Goal: Task Accomplishment & Management: Manage account settings

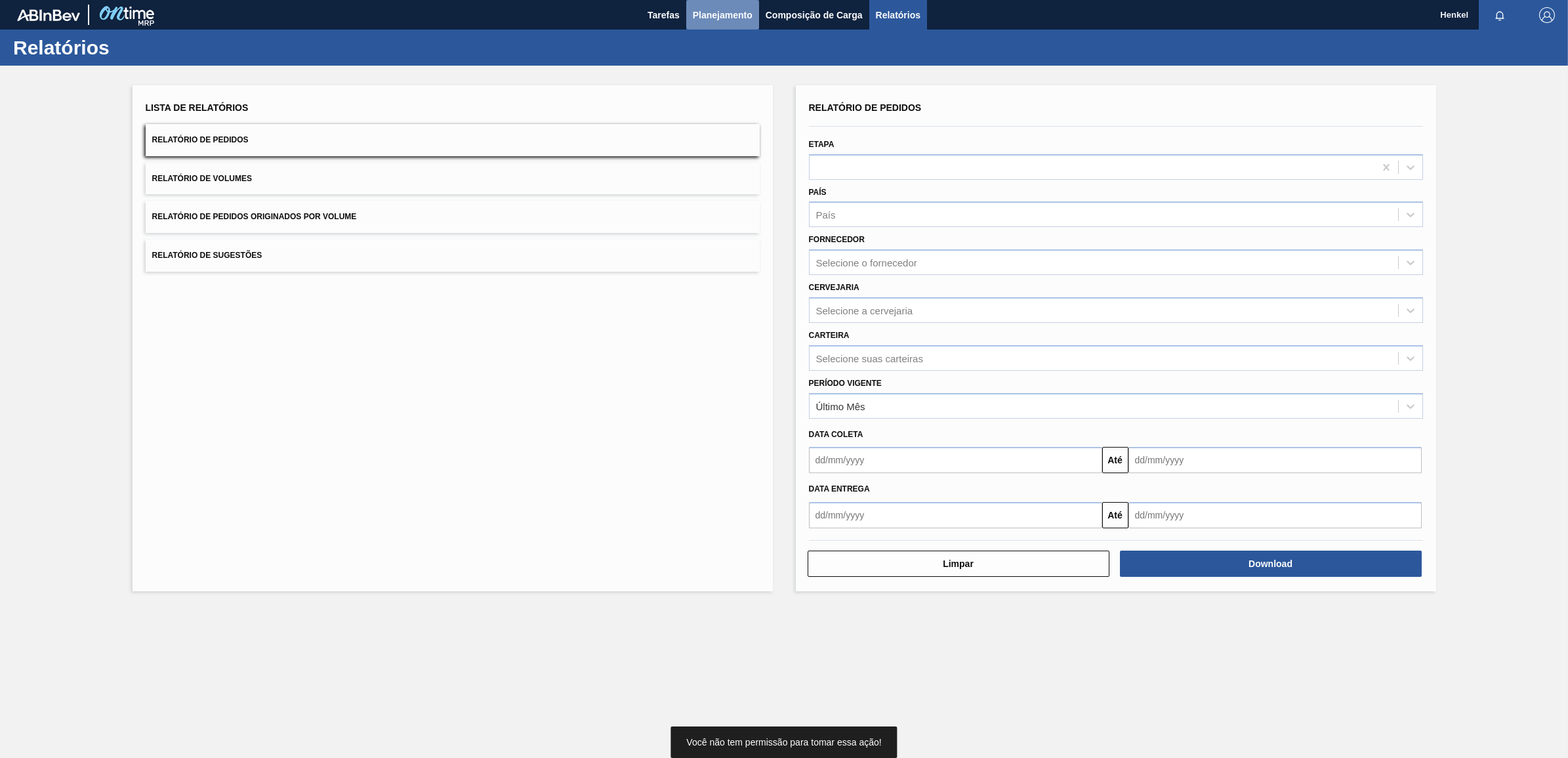
click at [720, 17] on span "Planejamento" at bounding box center [722, 15] width 60 height 16
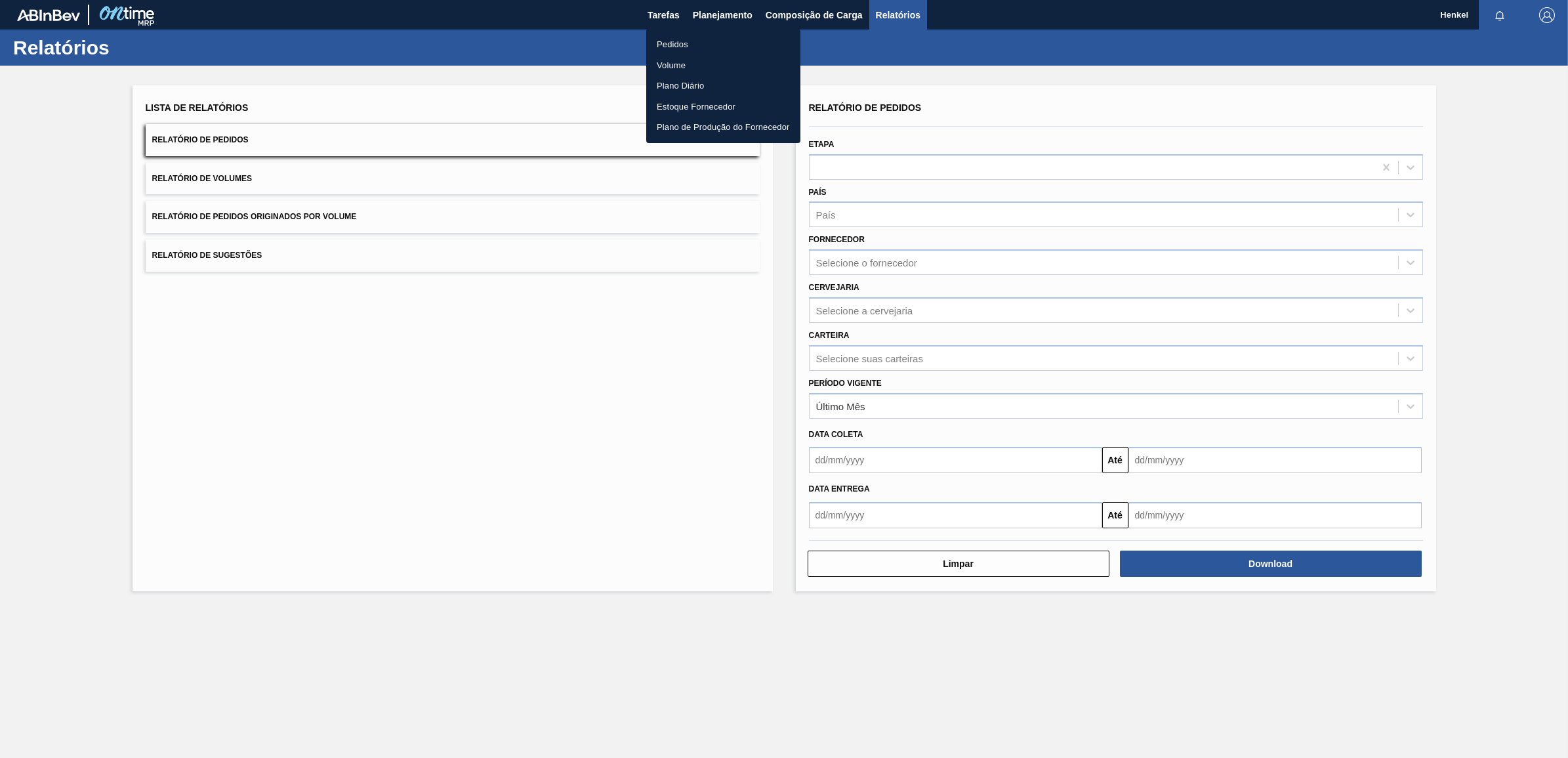
click at [679, 33] on ul "Pedidos Volume Plano Diário Estoque Fornecedor Plano de Produção do Fornecedor" at bounding box center [723, 86] width 154 height 114
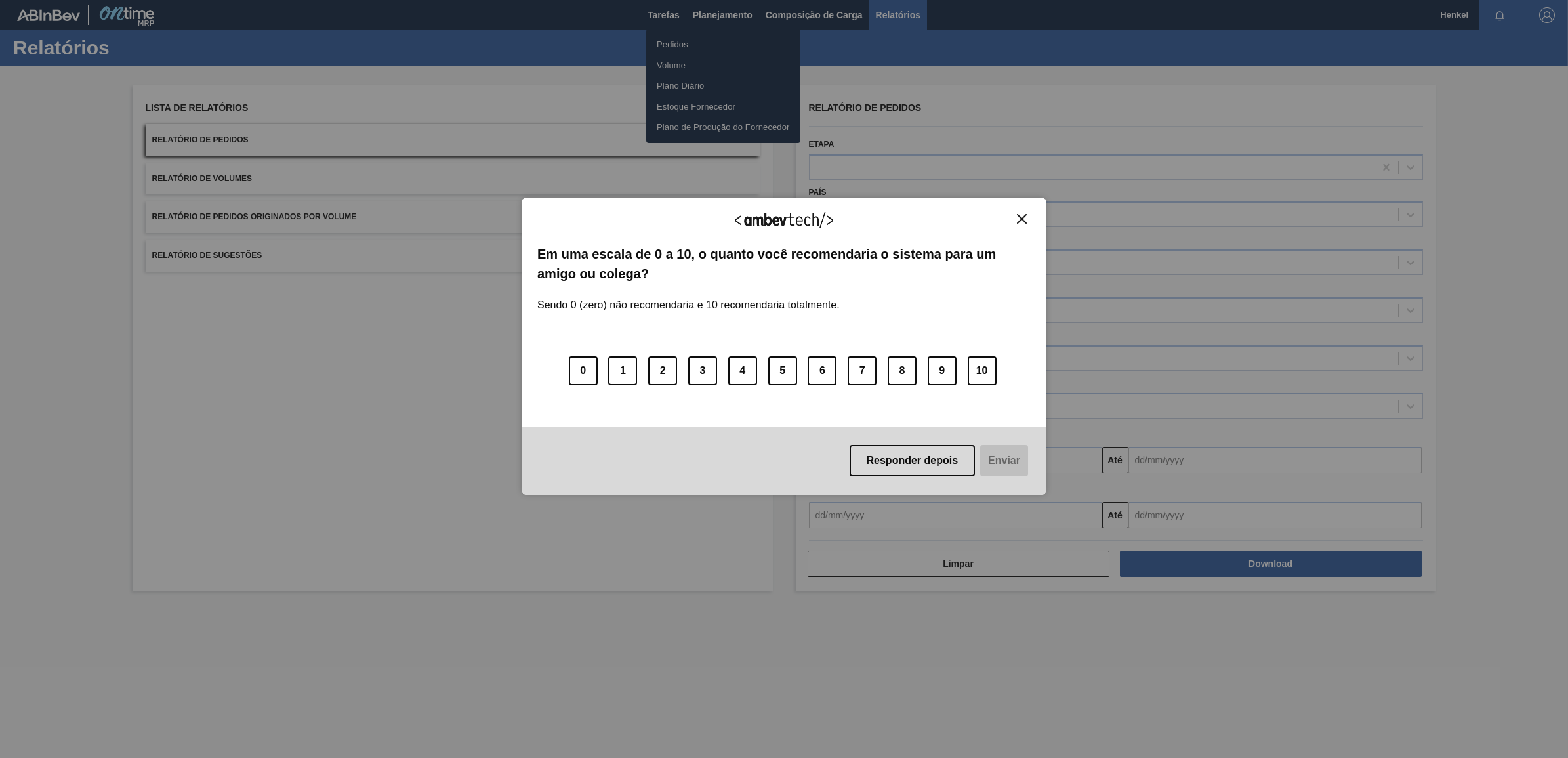
click at [677, 44] on div "Agradecemos seu feedback! Em uma escala de 0 a 10, o quanto você recomendaria o…" at bounding box center [784, 346] width 525 height 721
click at [578, 363] on button "0" at bounding box center [583, 371] width 29 height 29
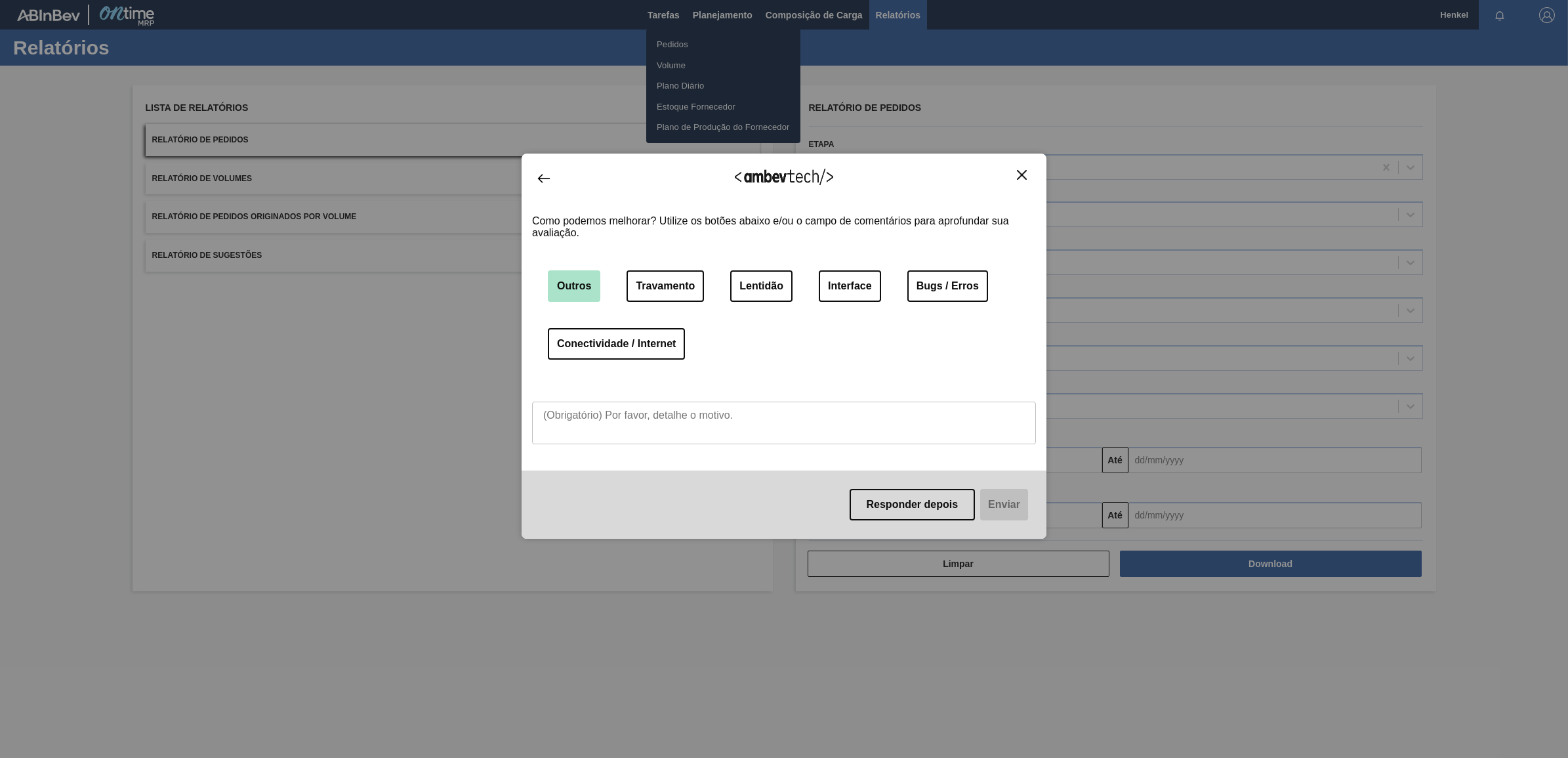
click at [568, 284] on button "Outros" at bounding box center [574, 286] width 52 height 31
click at [575, 428] on textarea at bounding box center [784, 423] width 504 height 43
click at [570, 415] on textarea at bounding box center [784, 423] width 504 height 43
click at [559, 420] on textarea at bounding box center [784, 423] width 504 height 43
click at [572, 274] on button "Outros" at bounding box center [574, 286] width 52 height 31
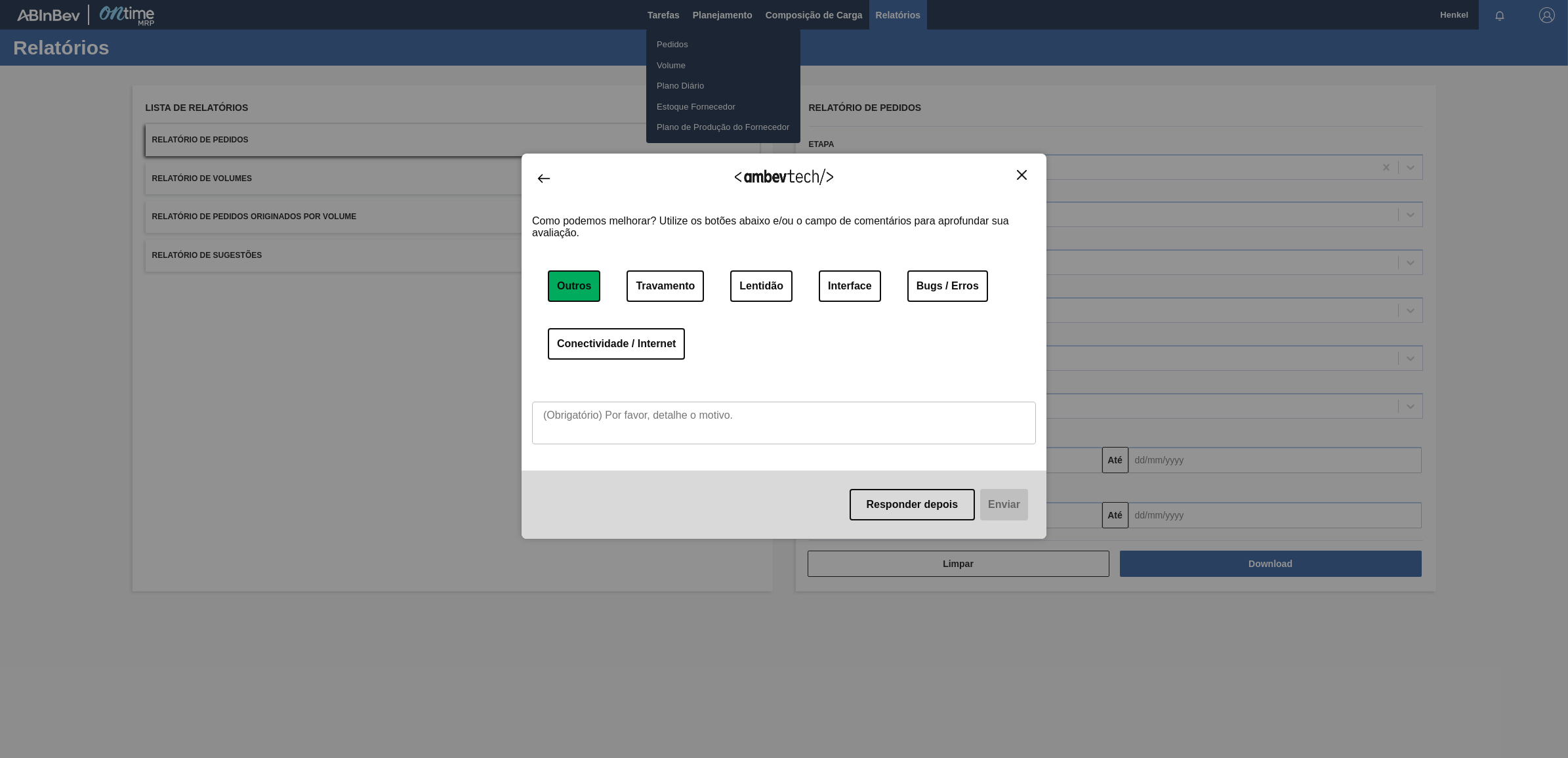
click at [577, 415] on textarea at bounding box center [784, 423] width 504 height 43
click at [576, 415] on textarea at bounding box center [784, 423] width 504 height 43
click at [574, 417] on textarea at bounding box center [784, 423] width 504 height 43
click at [661, 418] on textarea at bounding box center [784, 423] width 504 height 43
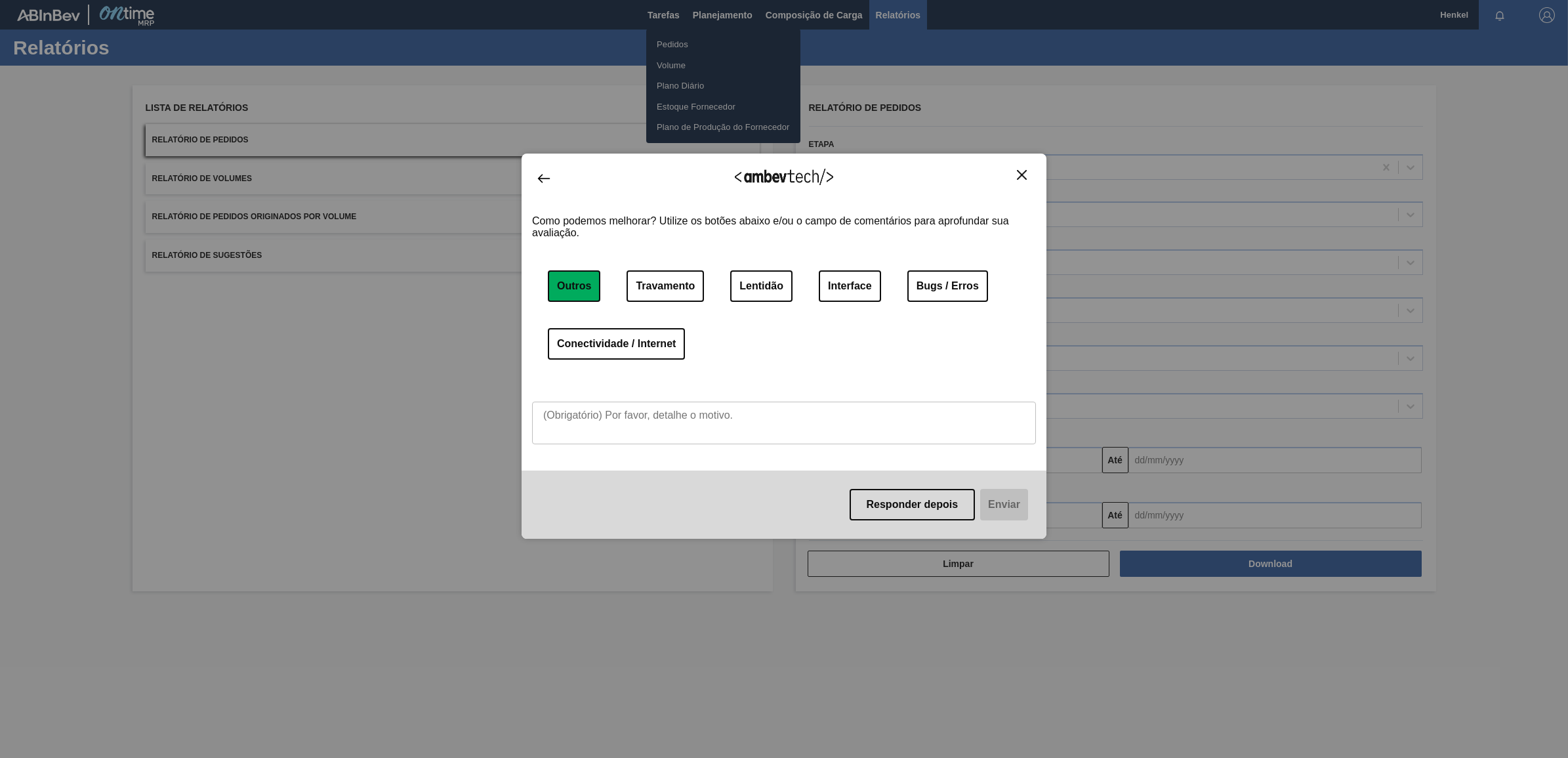
click at [661, 418] on textarea at bounding box center [784, 423] width 504 height 43
click at [660, 418] on textarea at bounding box center [784, 423] width 504 height 43
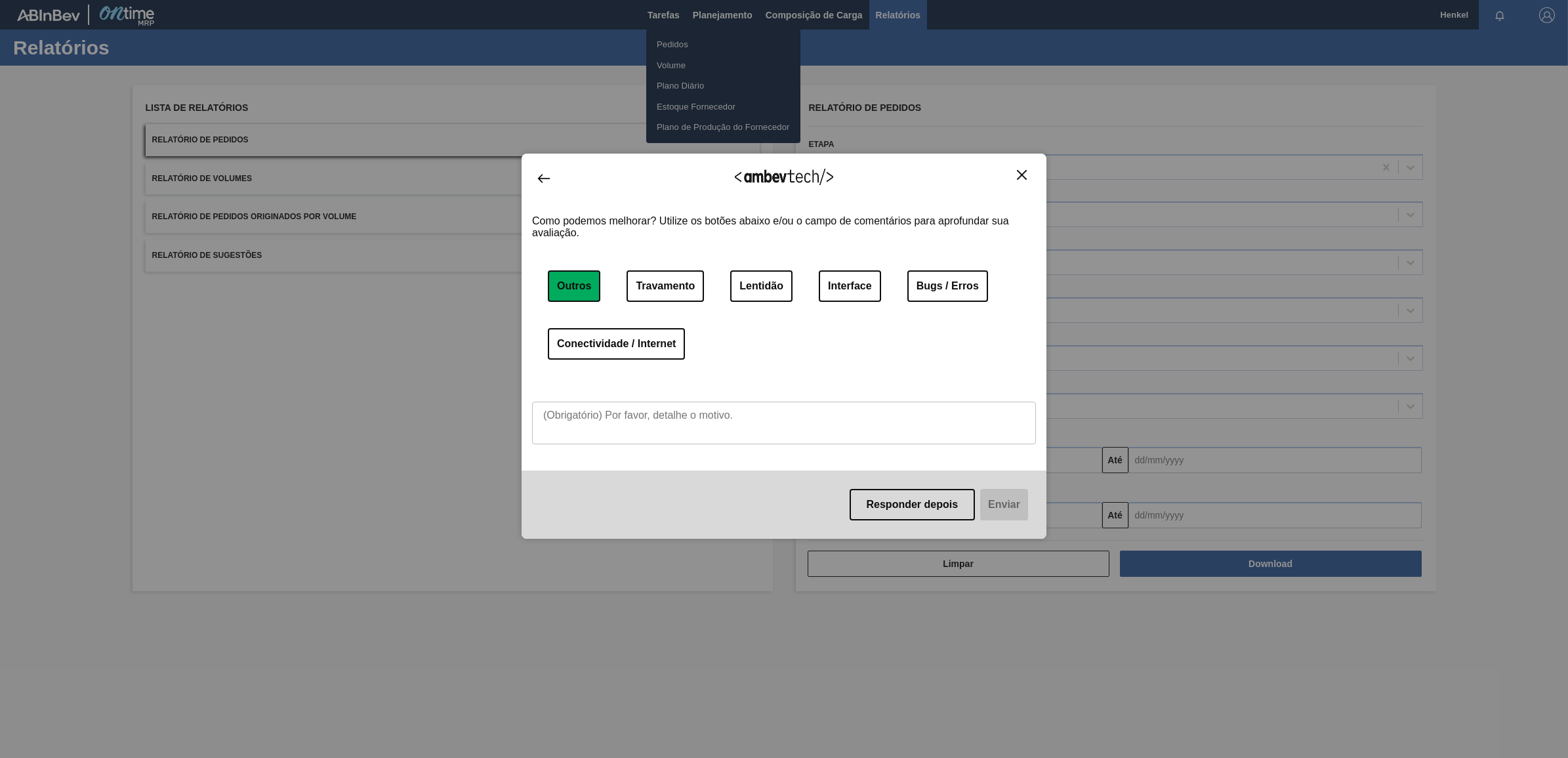
click at [660, 417] on textarea at bounding box center [784, 423] width 504 height 43
click at [657, 413] on textarea at bounding box center [784, 423] width 504 height 43
click at [853, 350] on div "Outros Travamento Lentidão Interface Bugs / Erros Conectividade / Internet" at bounding box center [784, 322] width 504 height 105
click at [762, 286] on button "Lentidão" at bounding box center [761, 286] width 62 height 31
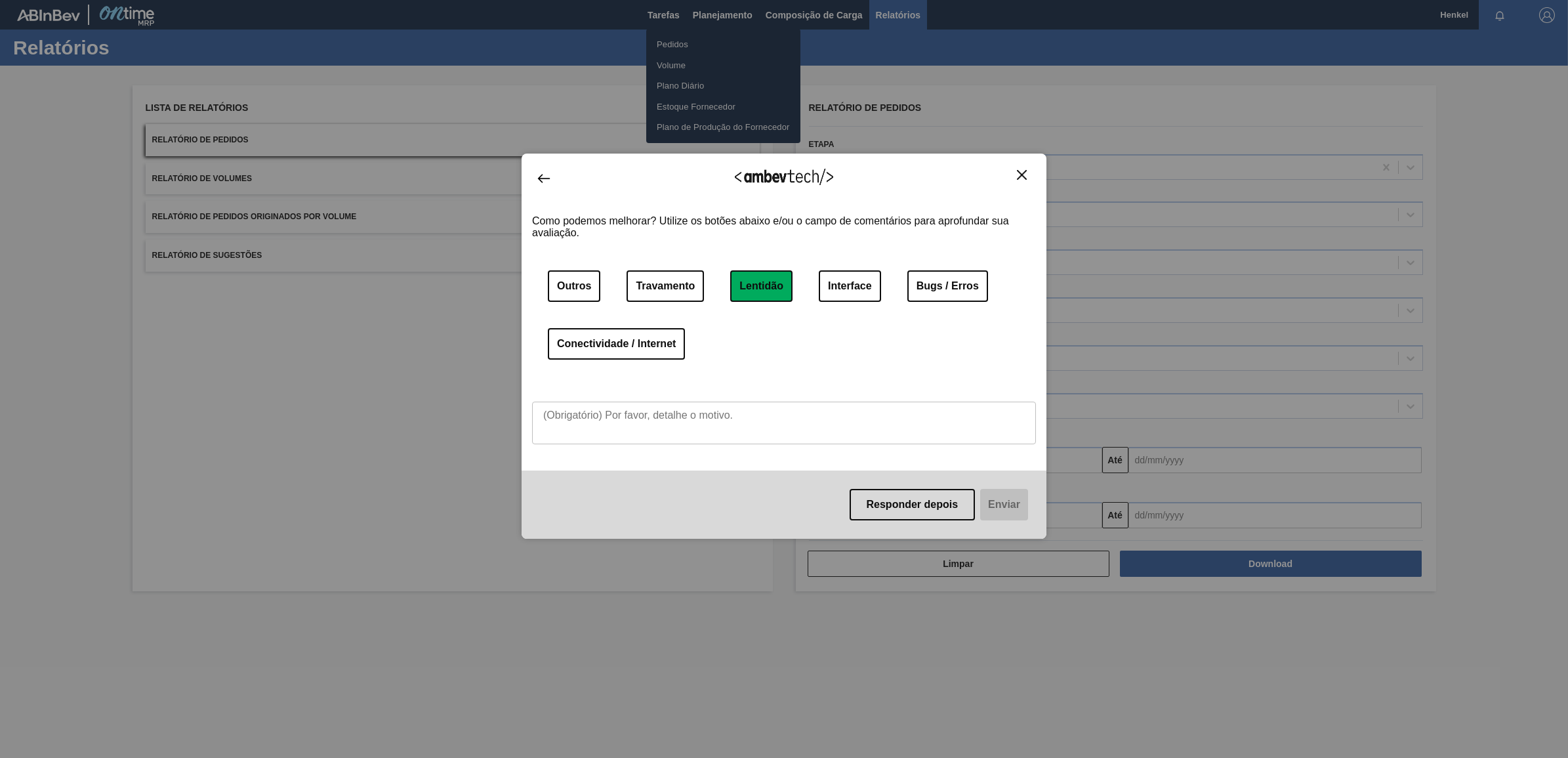
click at [562, 423] on textarea at bounding box center [784, 423] width 504 height 43
click at [573, 286] on button "Outros" at bounding box center [574, 286] width 52 height 31
drag, startPoint x: 1011, startPoint y: 494, endPoint x: 1002, endPoint y: 505, distance: 14.2
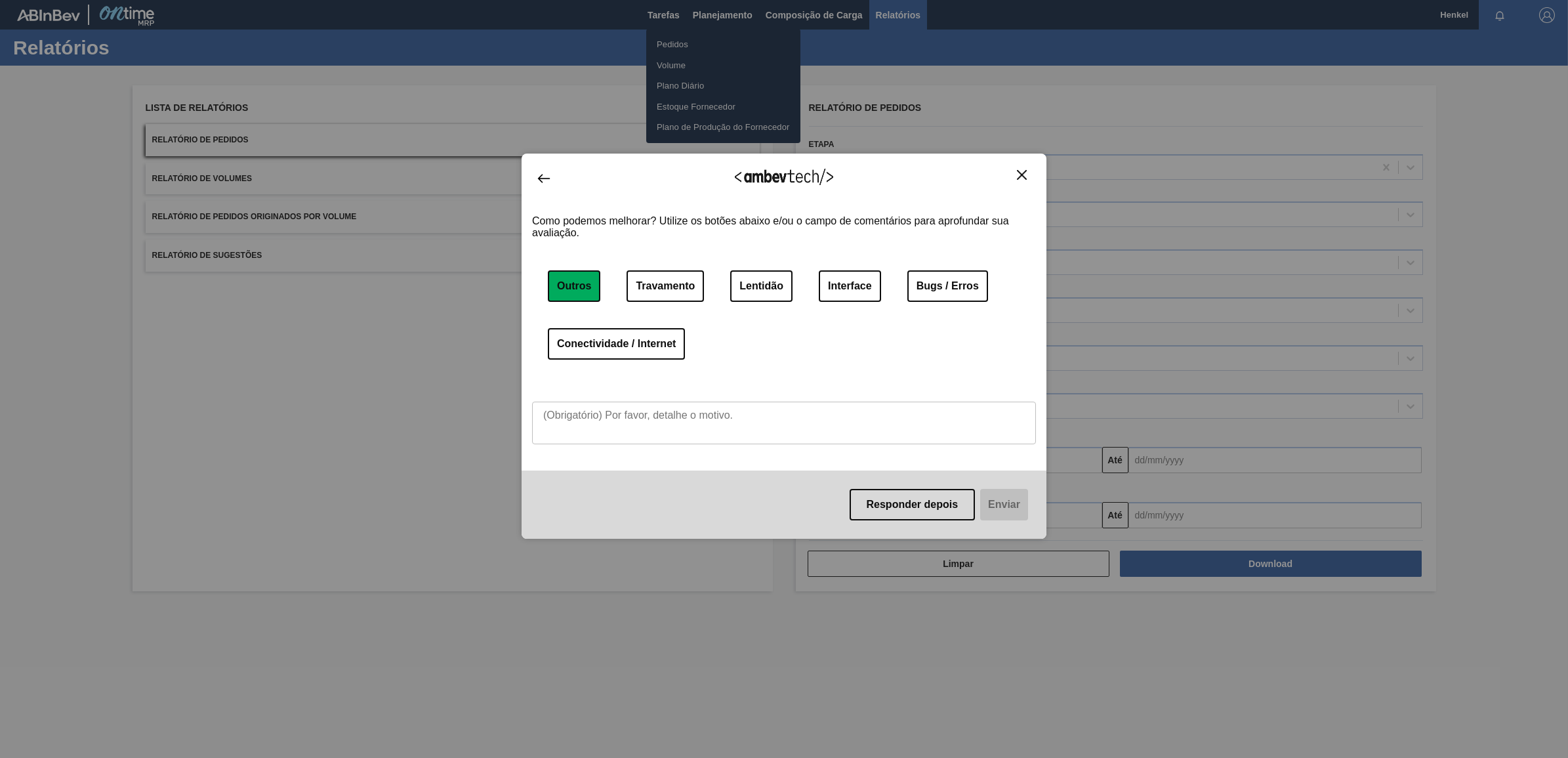
click at [1002, 505] on div "Responder depois Enviar" at bounding box center [784, 504] width 525 height 68
click at [904, 505] on button "Responder depois" at bounding box center [913, 504] width 126 height 31
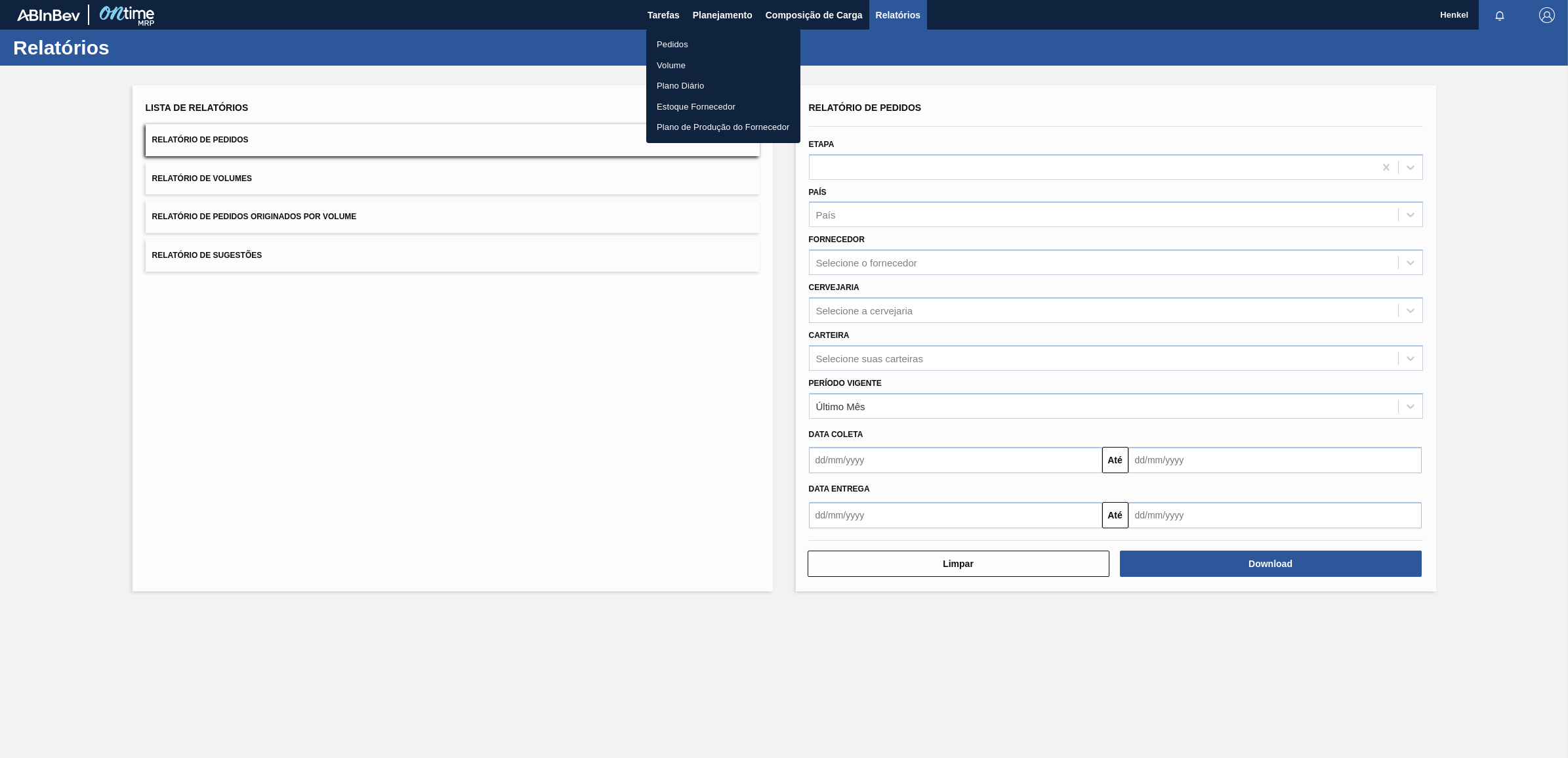
click at [679, 44] on li "Pedidos" at bounding box center [723, 44] width 154 height 21
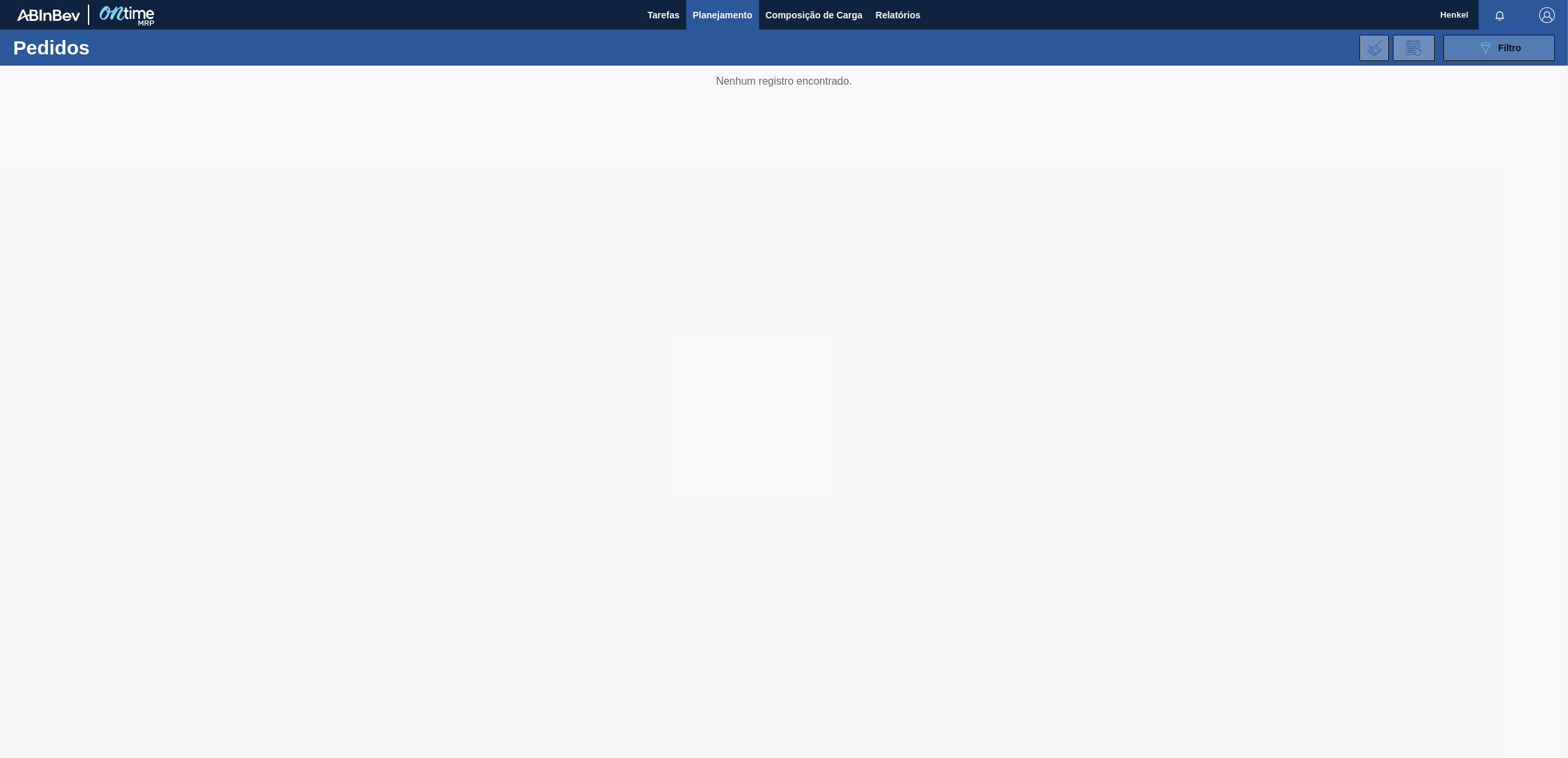
click at [1541, 43] on button "089F7B8B-B2A5-4AFE-B5C0-19BA573D28AC Filtro" at bounding box center [1499, 48] width 112 height 26
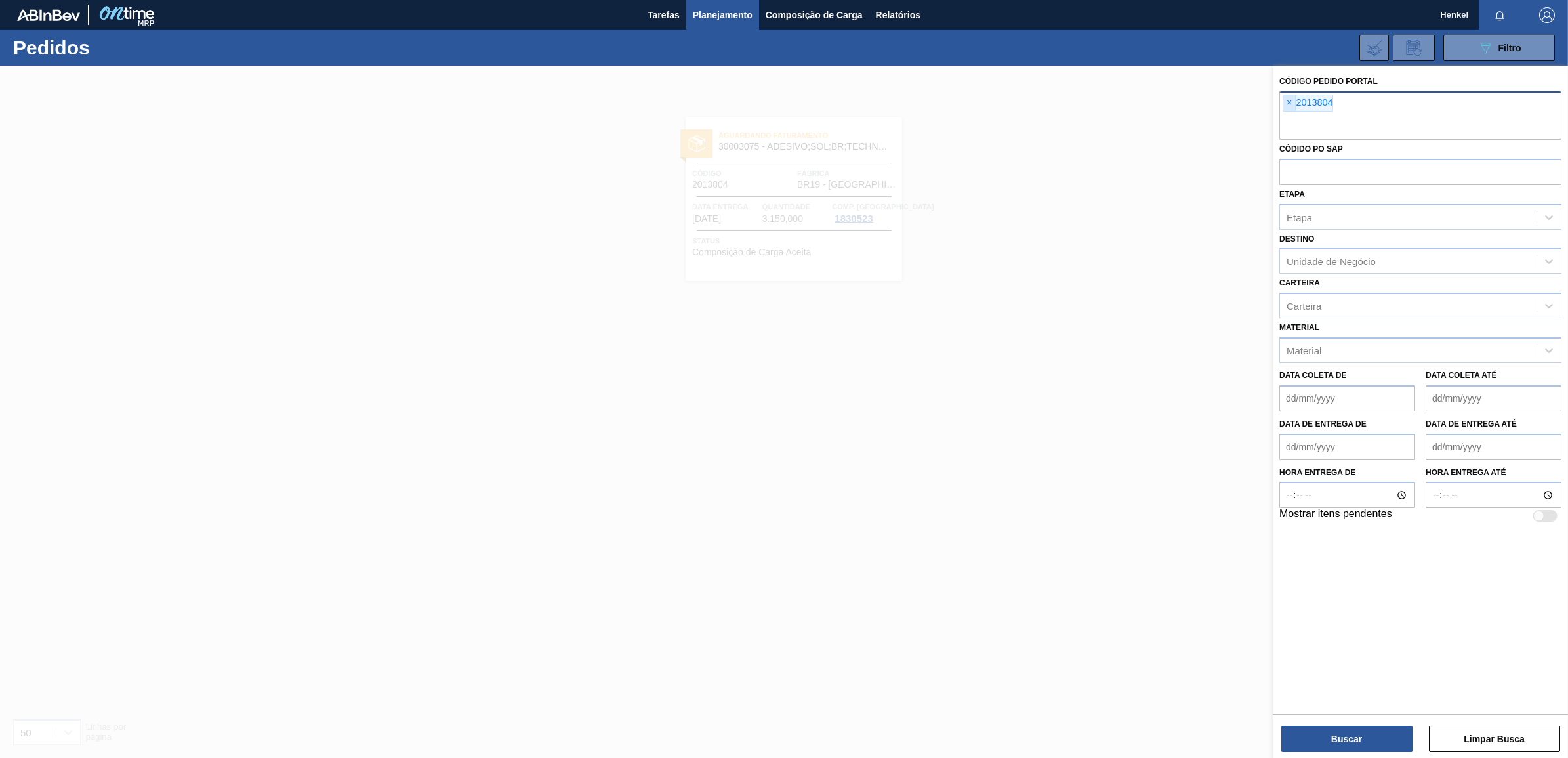
click at [1288, 105] on span "×" at bounding box center [1289, 103] width 13 height 16
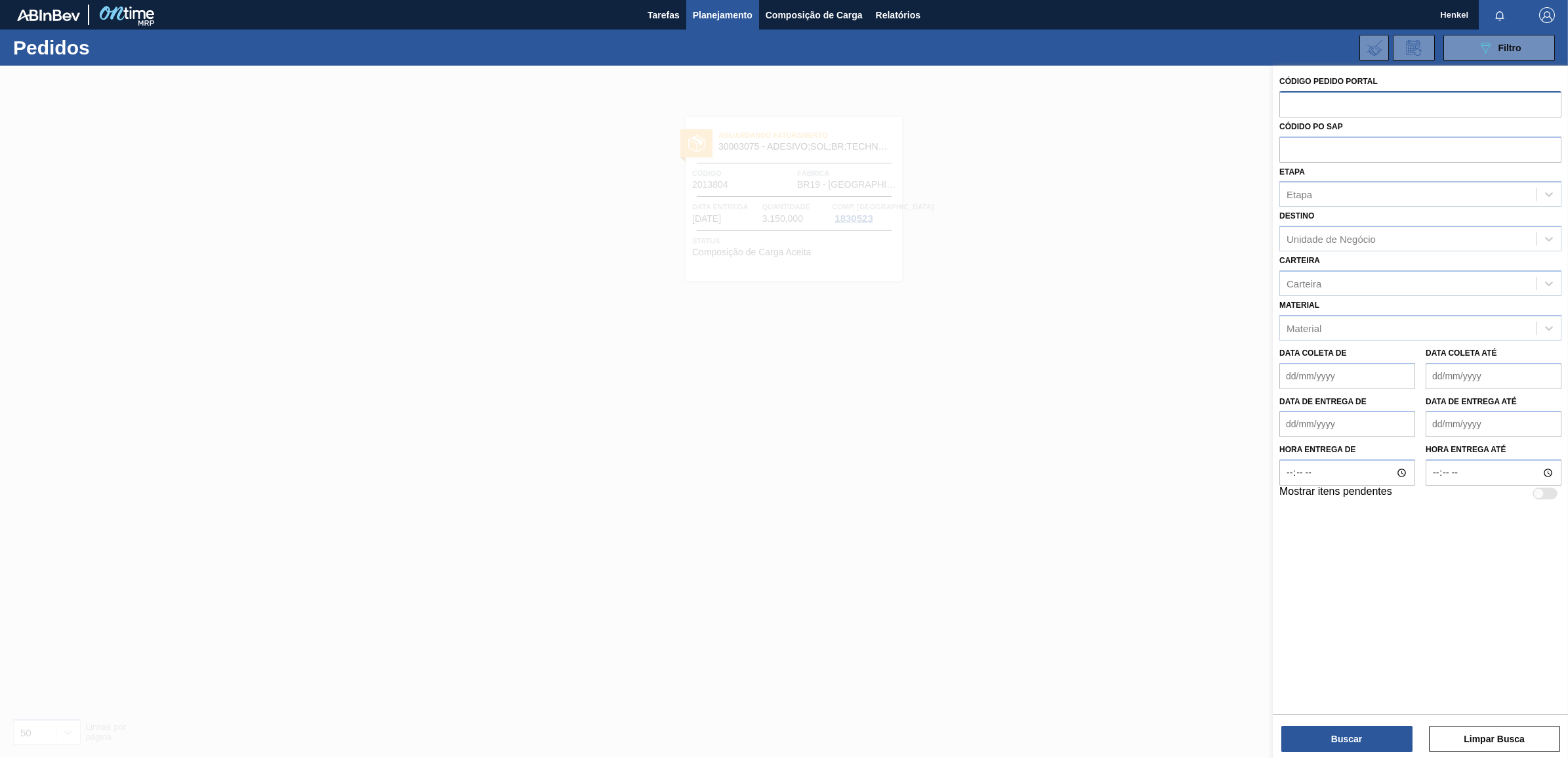
paste input "text"
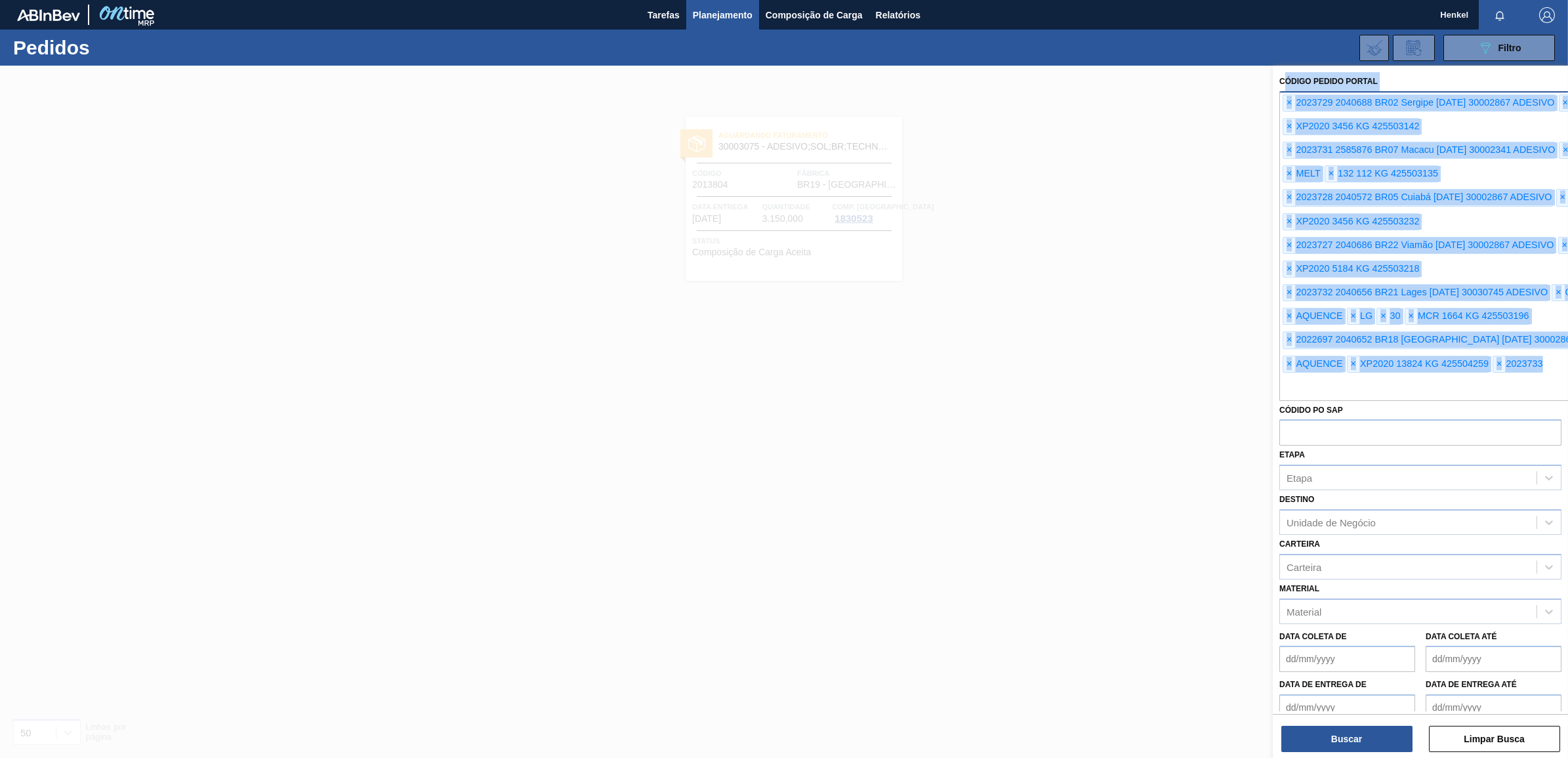
drag, startPoint x: 1549, startPoint y: 365, endPoint x: 1286, endPoint y: 70, distance: 395.2
click at [1286, 70] on div "Código Pedido Portal × 2023729 2040688 BR02 Sergipe 25/09/2025 30002867 ADESIVO…" at bounding box center [1420, 428] width 296 height 726
drag, startPoint x: 1286, startPoint y: 70, endPoint x: 1399, endPoint y: 261, distance: 221.9
click at [1399, 261] on div "× 2023729 2040688 BR02 Sergipe 25/09/2025 30002867 ADESIVO × AQUENCE × XP2020 3…" at bounding box center [1450, 246] width 342 height 310
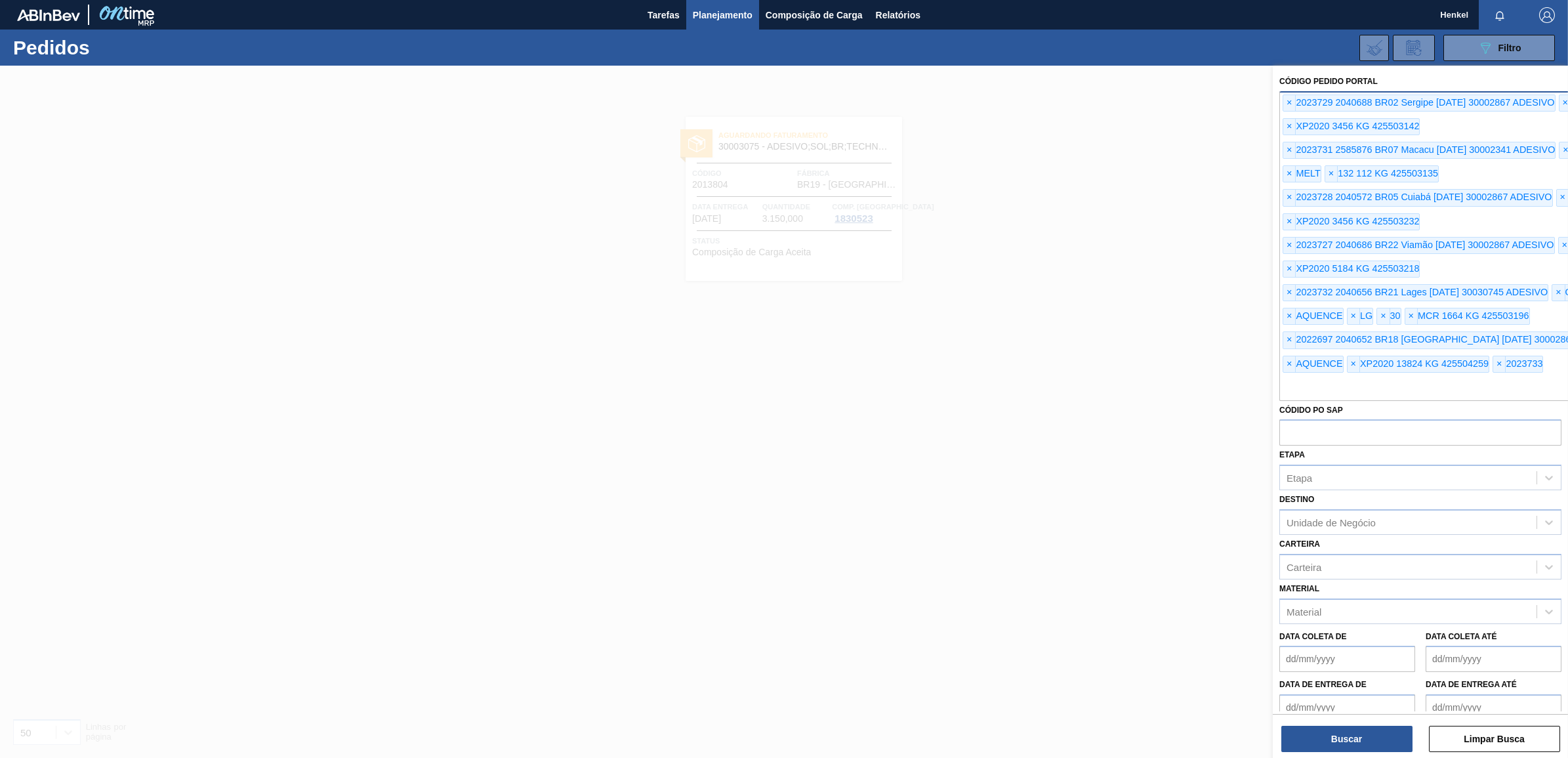
scroll to position [0, 7]
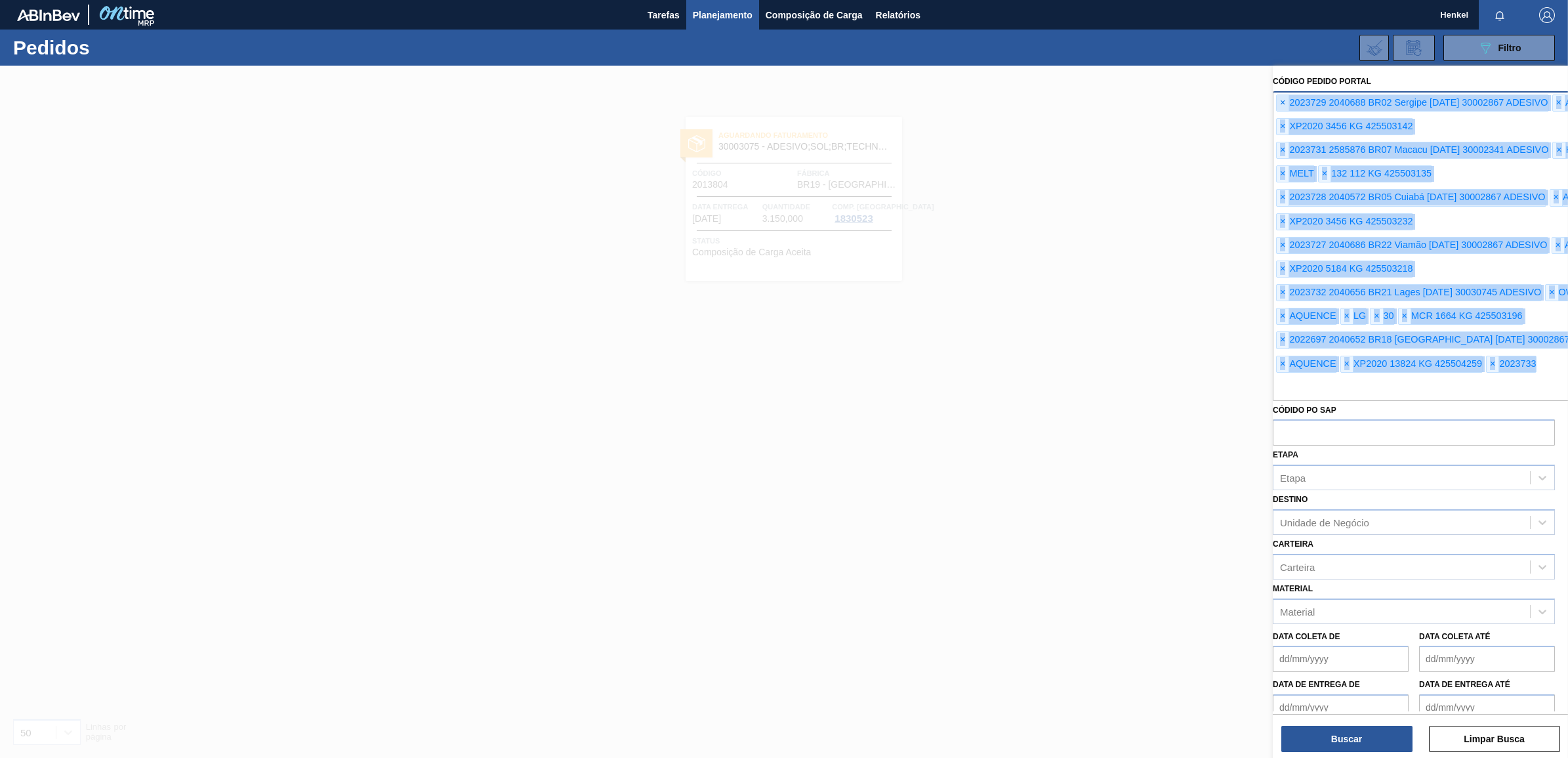
drag, startPoint x: 1522, startPoint y: 371, endPoint x: 1278, endPoint y: 100, distance: 364.7
click at [1278, 100] on div "× 2023729 2040688 BR02 Sergipe 25/09/2025 30002867 ADESIVO × AQUENCE × XP2020 3…" at bounding box center [1443, 246] width 342 height 310
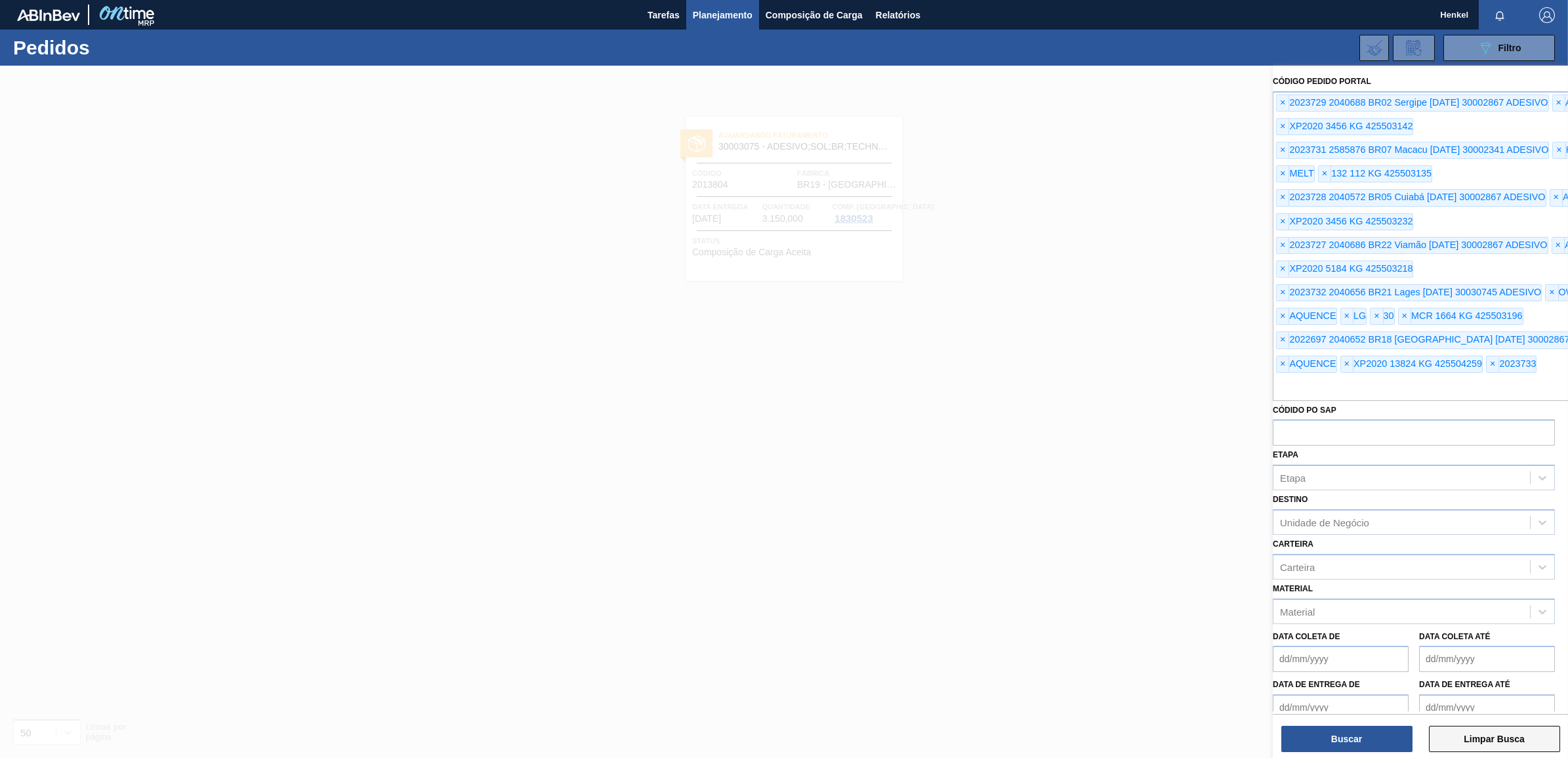
click at [1458, 730] on button "Limpar Busca" at bounding box center [1494, 739] width 131 height 26
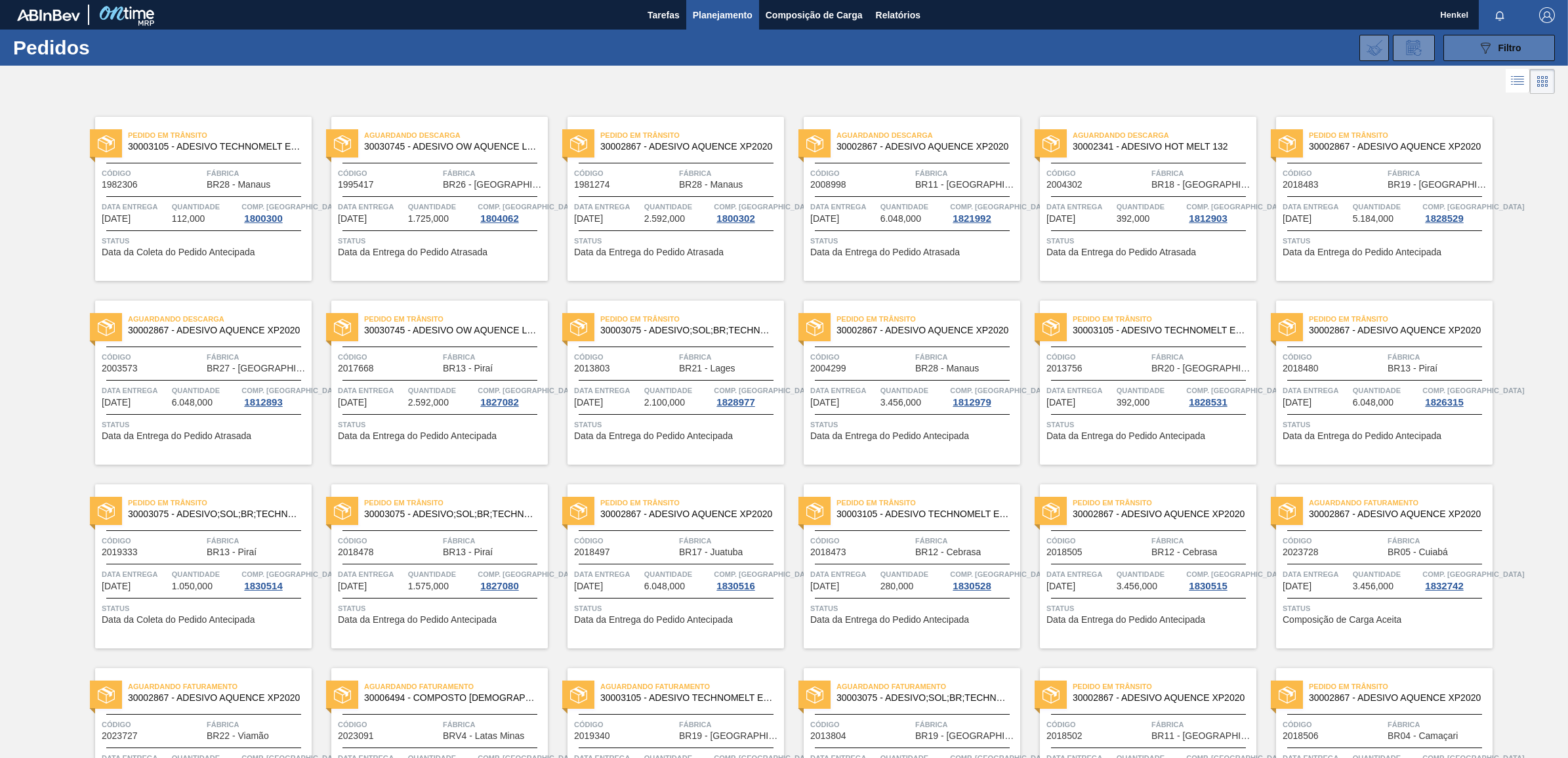
click at [1483, 50] on icon "089F7B8B-B2A5-4AFE-B5C0-19BA573D28AC" at bounding box center [1486, 48] width 16 height 16
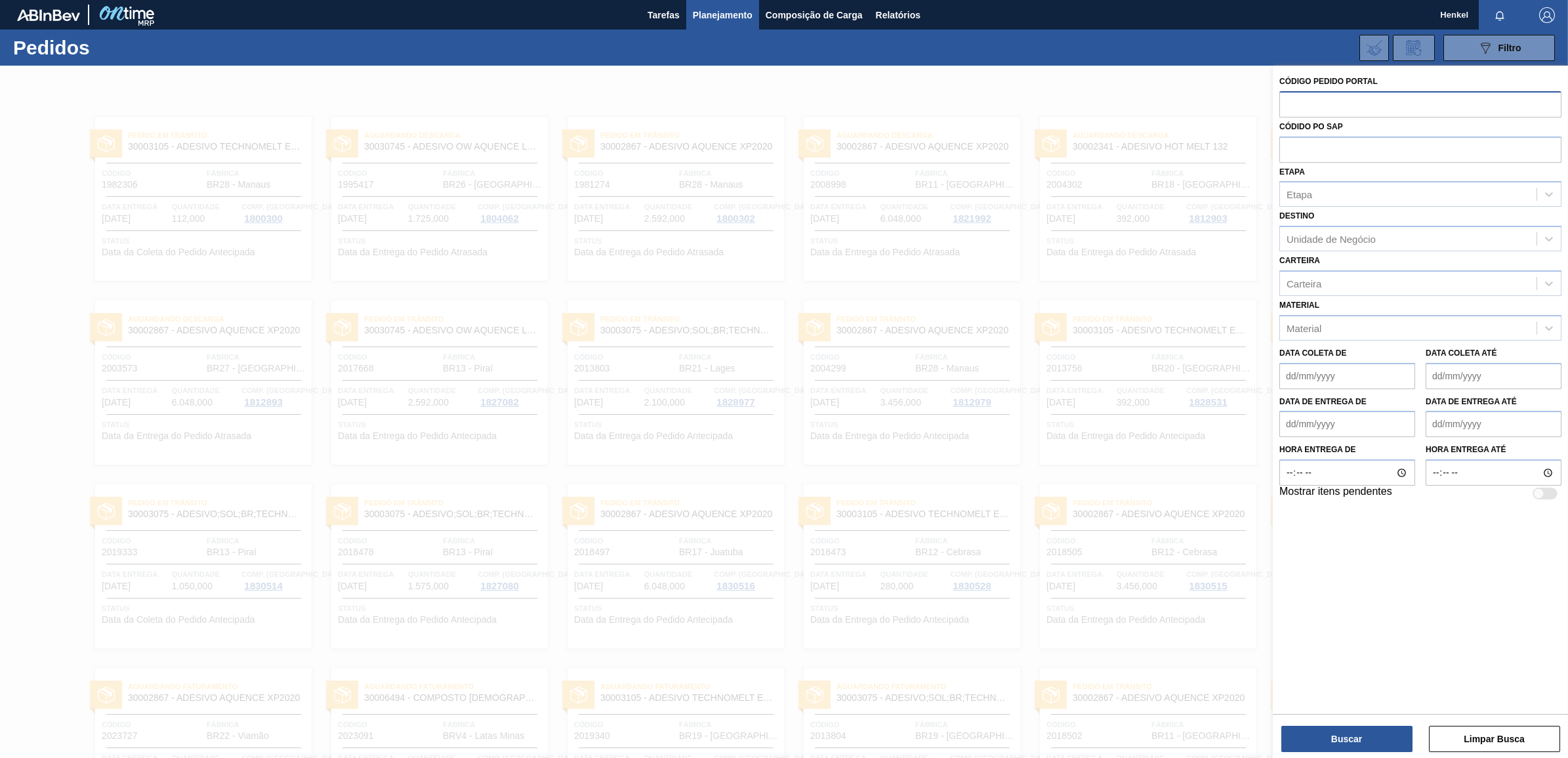
click at [1298, 94] on input "text" at bounding box center [1420, 103] width 282 height 25
type input "2022697"
click at [1346, 739] on button "Buscar" at bounding box center [1347, 739] width 131 height 26
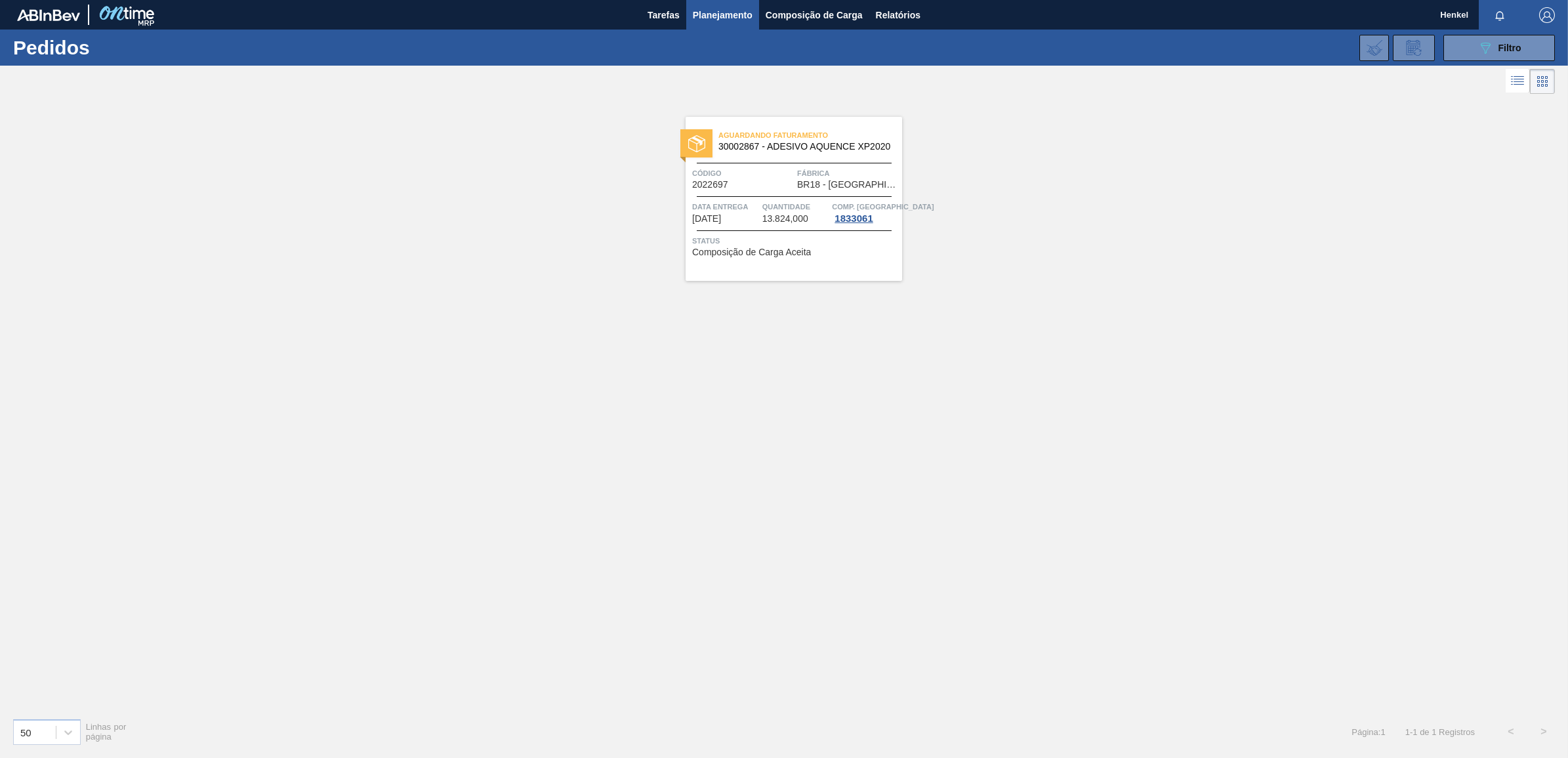
click at [776, 204] on span "Quantidade" at bounding box center [796, 207] width 67 height 13
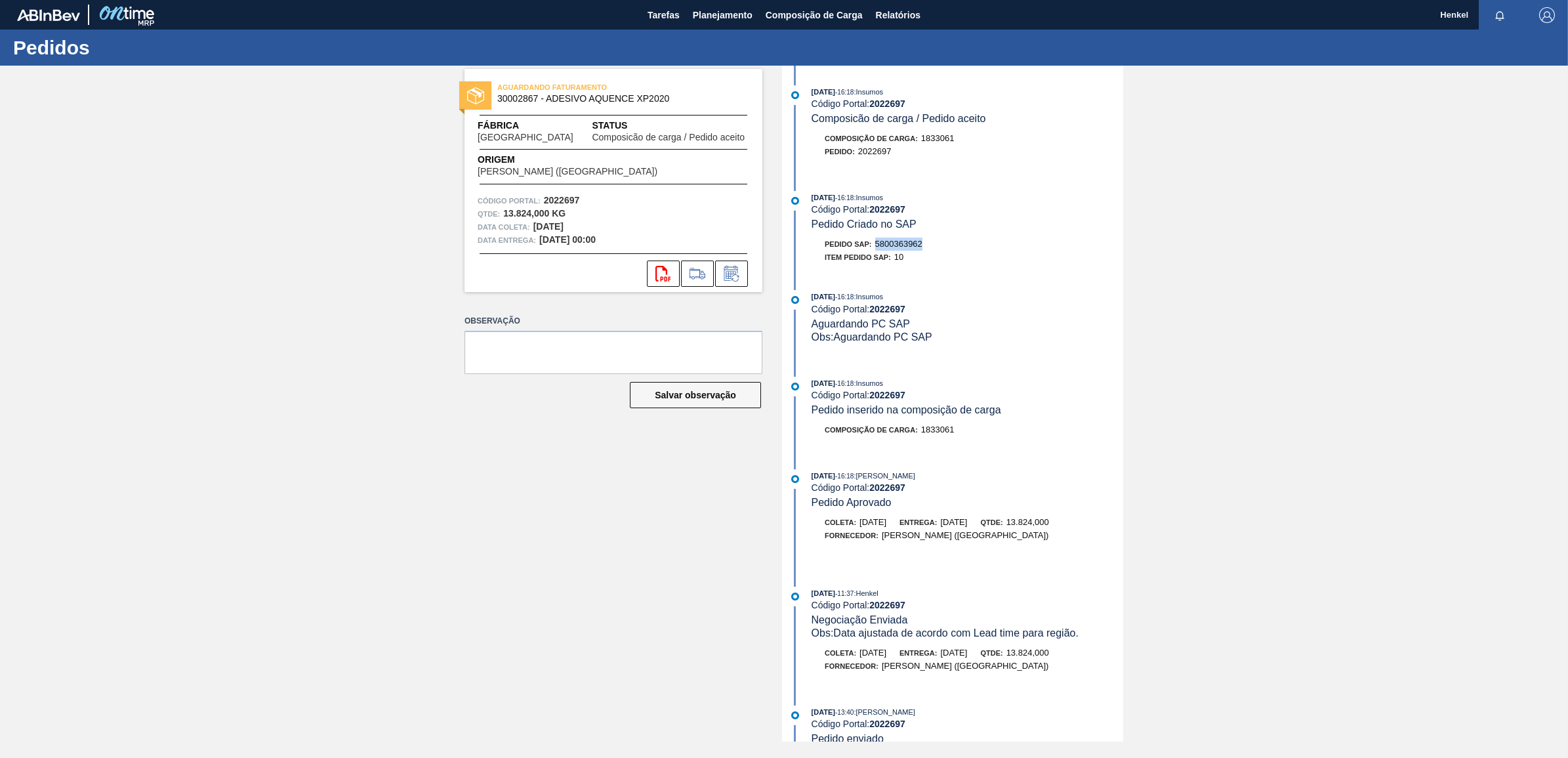
drag, startPoint x: 876, startPoint y: 246, endPoint x: 933, endPoint y: 244, distance: 57.0
click at [933, 244] on div "Pedido SAP: 5800363962" at bounding box center [968, 244] width 312 height 13
copy span "5800363962"
drag, startPoint x: 540, startPoint y: 95, endPoint x: 493, endPoint y: 102, distance: 47.5
click at [493, 102] on div "AGUARDANDO FATURAMENTO 30002867 - ADESIVO AQUENCE XP2020" at bounding box center [613, 94] width 298 height 29
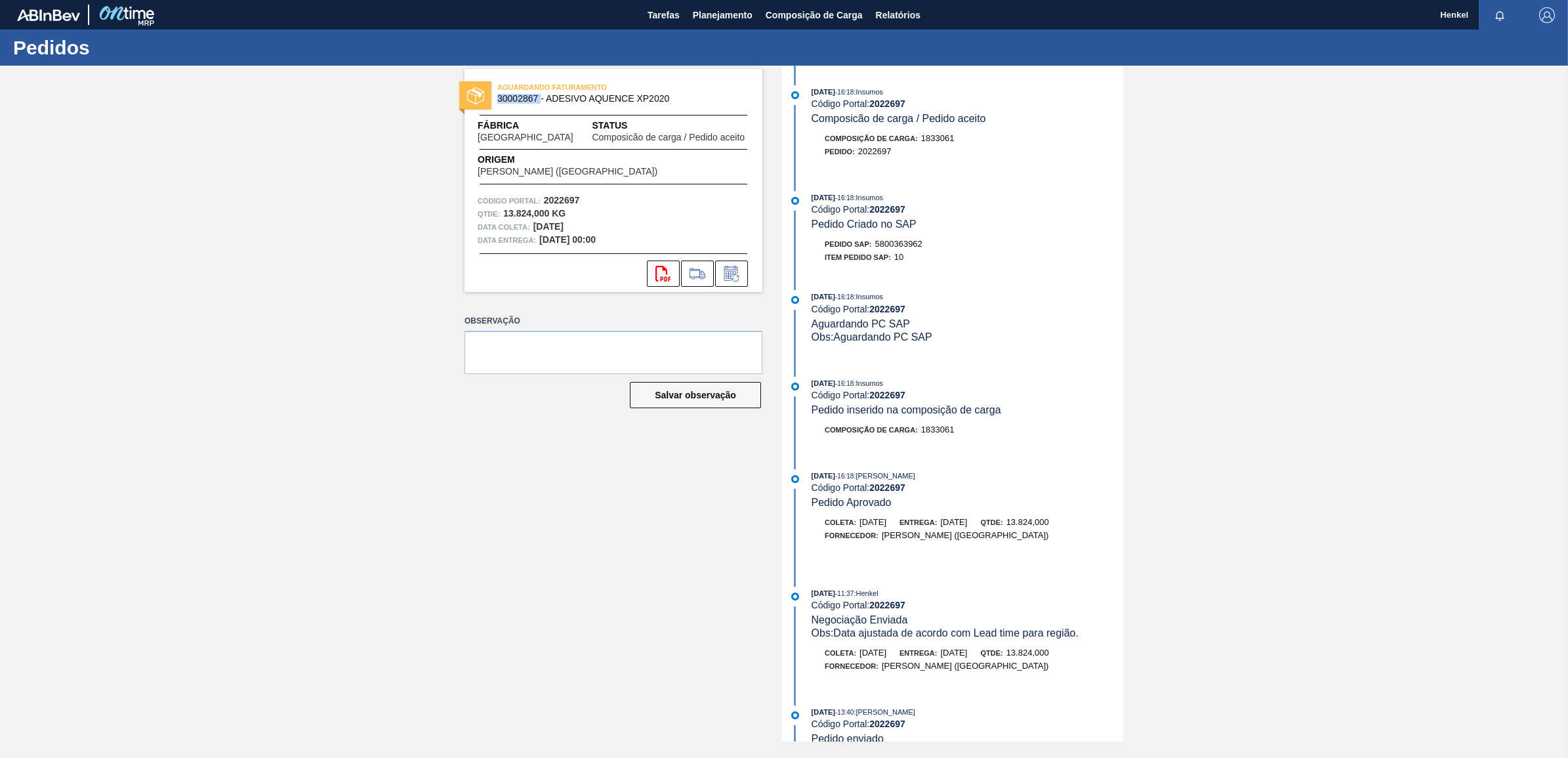
copy span "30002867"
click at [894, 12] on span "Relatórios" at bounding box center [898, 15] width 45 height 16
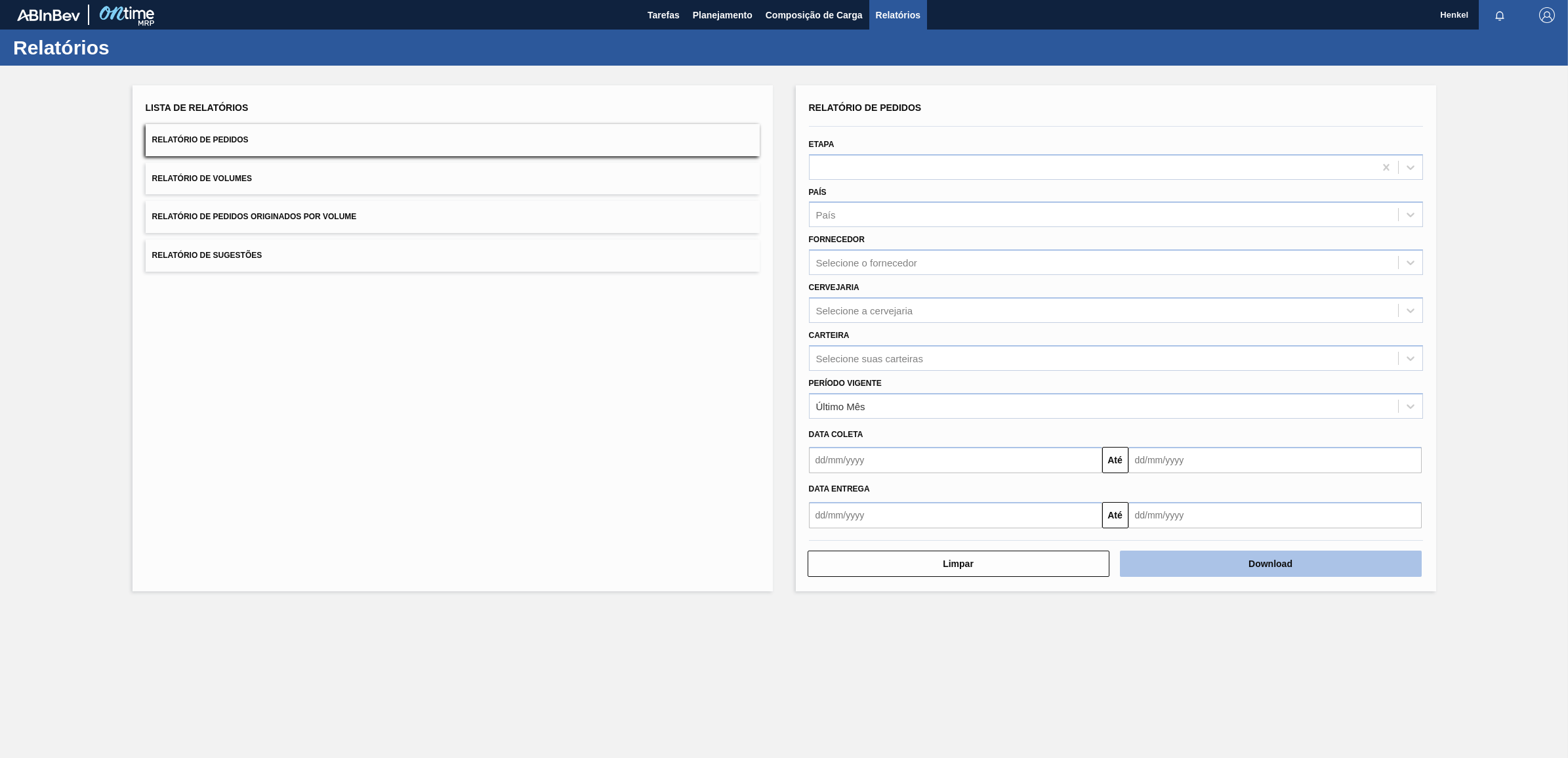
click at [1268, 559] on button "Download" at bounding box center [1270, 563] width 302 height 26
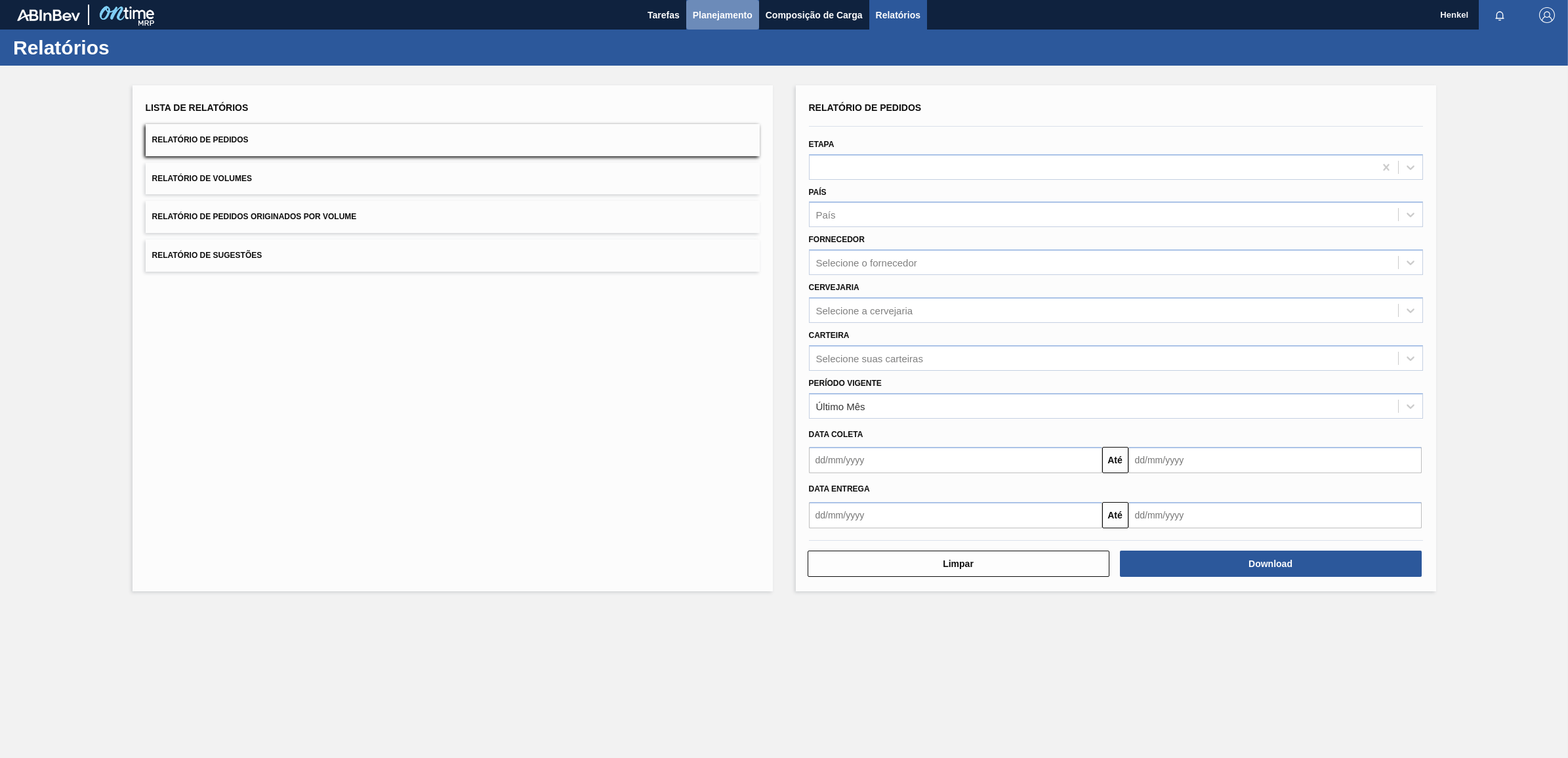
click at [713, 11] on span "Planejamento" at bounding box center [722, 15] width 60 height 16
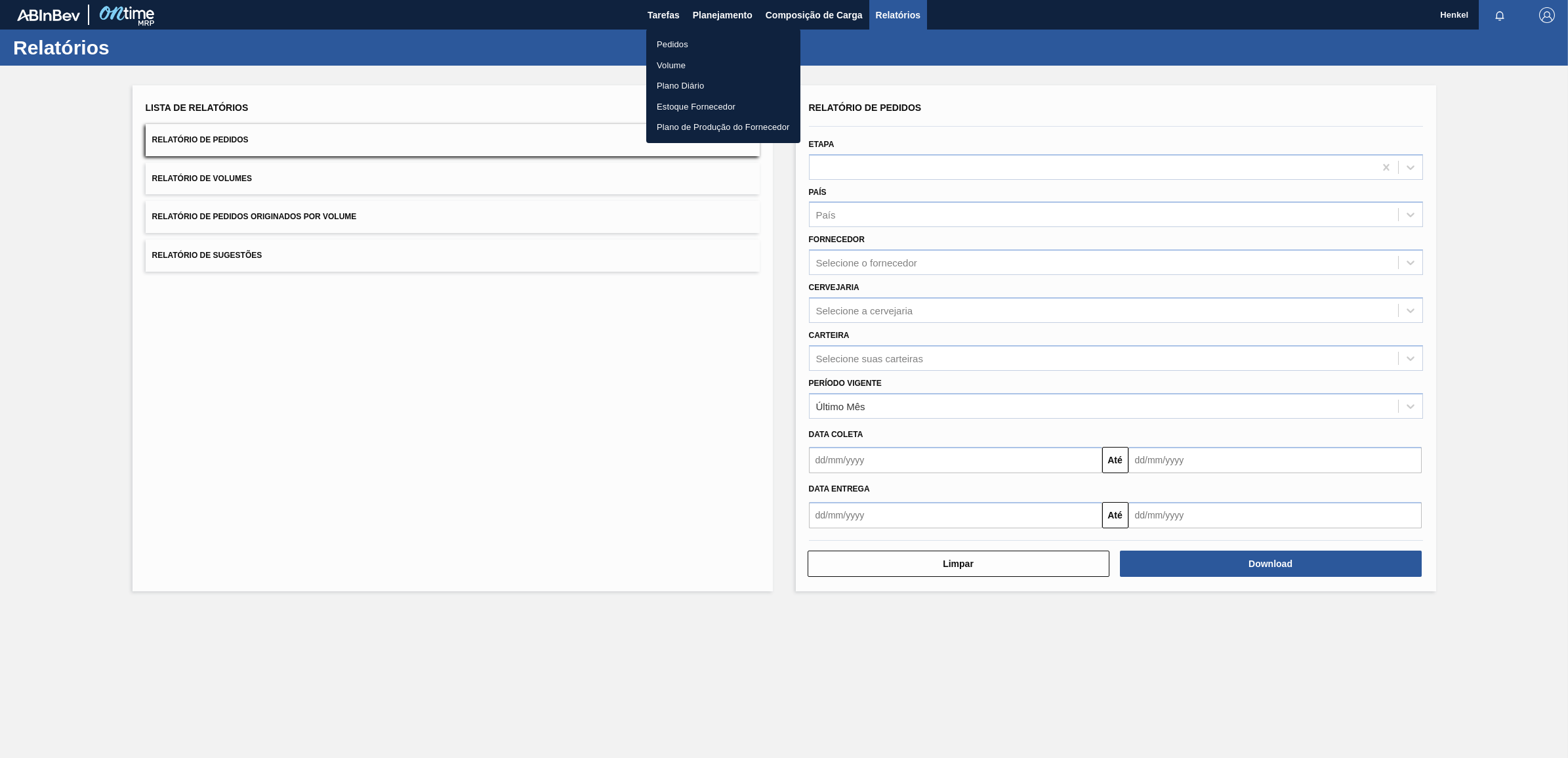
click at [671, 38] on li "Pedidos" at bounding box center [723, 44] width 154 height 21
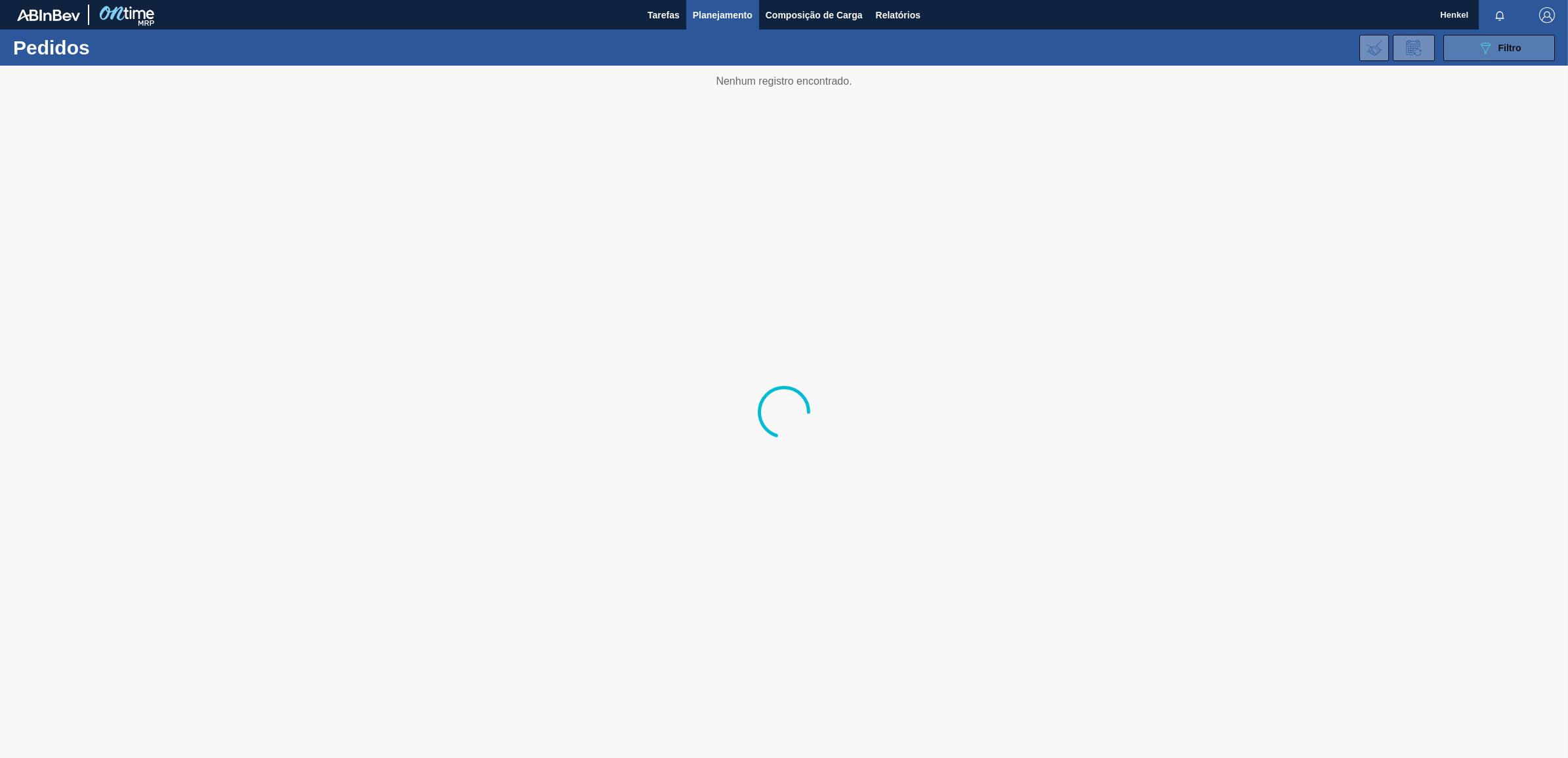
click at [1490, 45] on icon "089F7B8B-B2A5-4AFE-B5C0-19BA573D28AC" at bounding box center [1486, 48] width 16 height 16
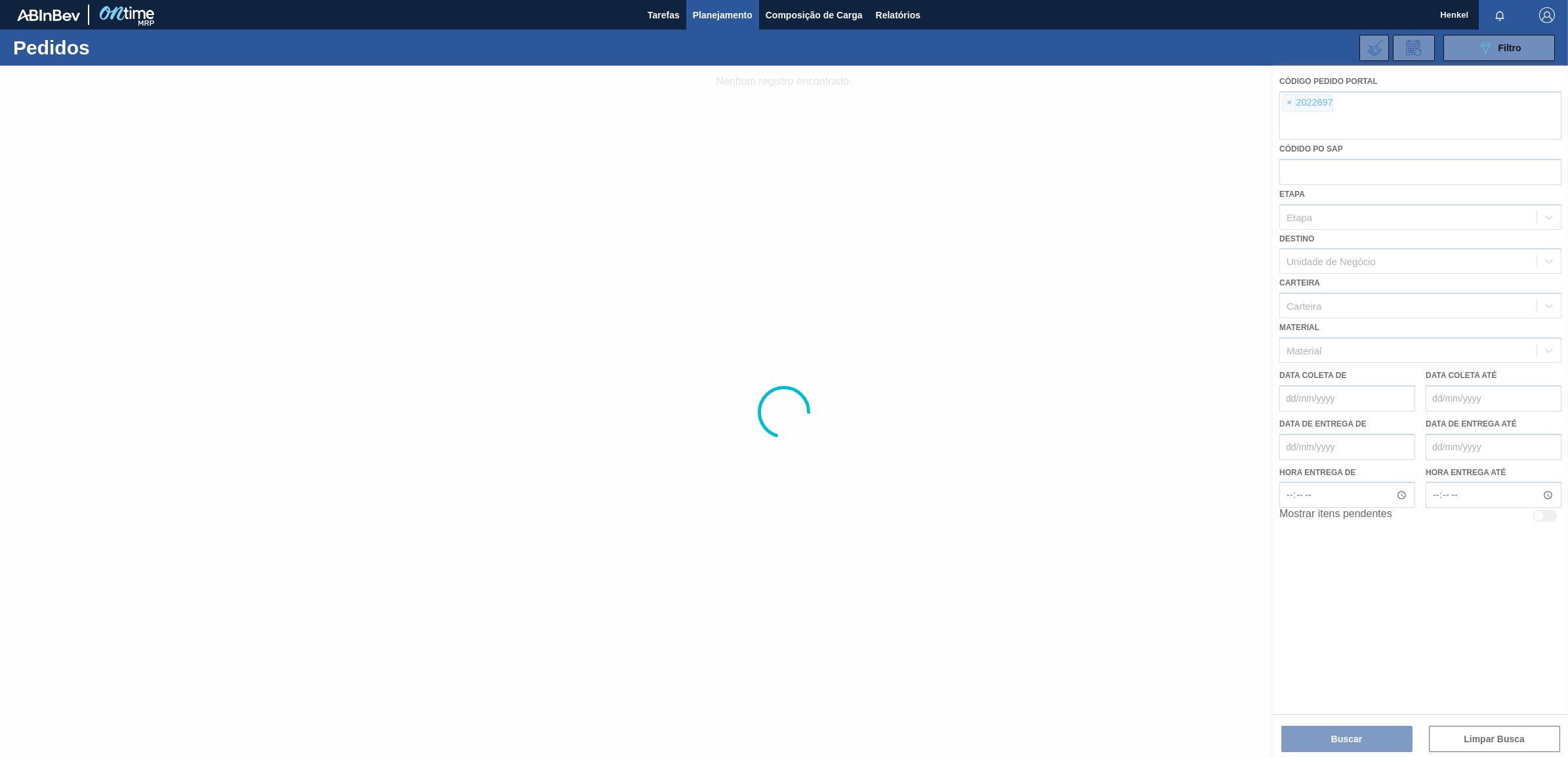
click at [1290, 99] on div at bounding box center [784, 411] width 1568 height 692
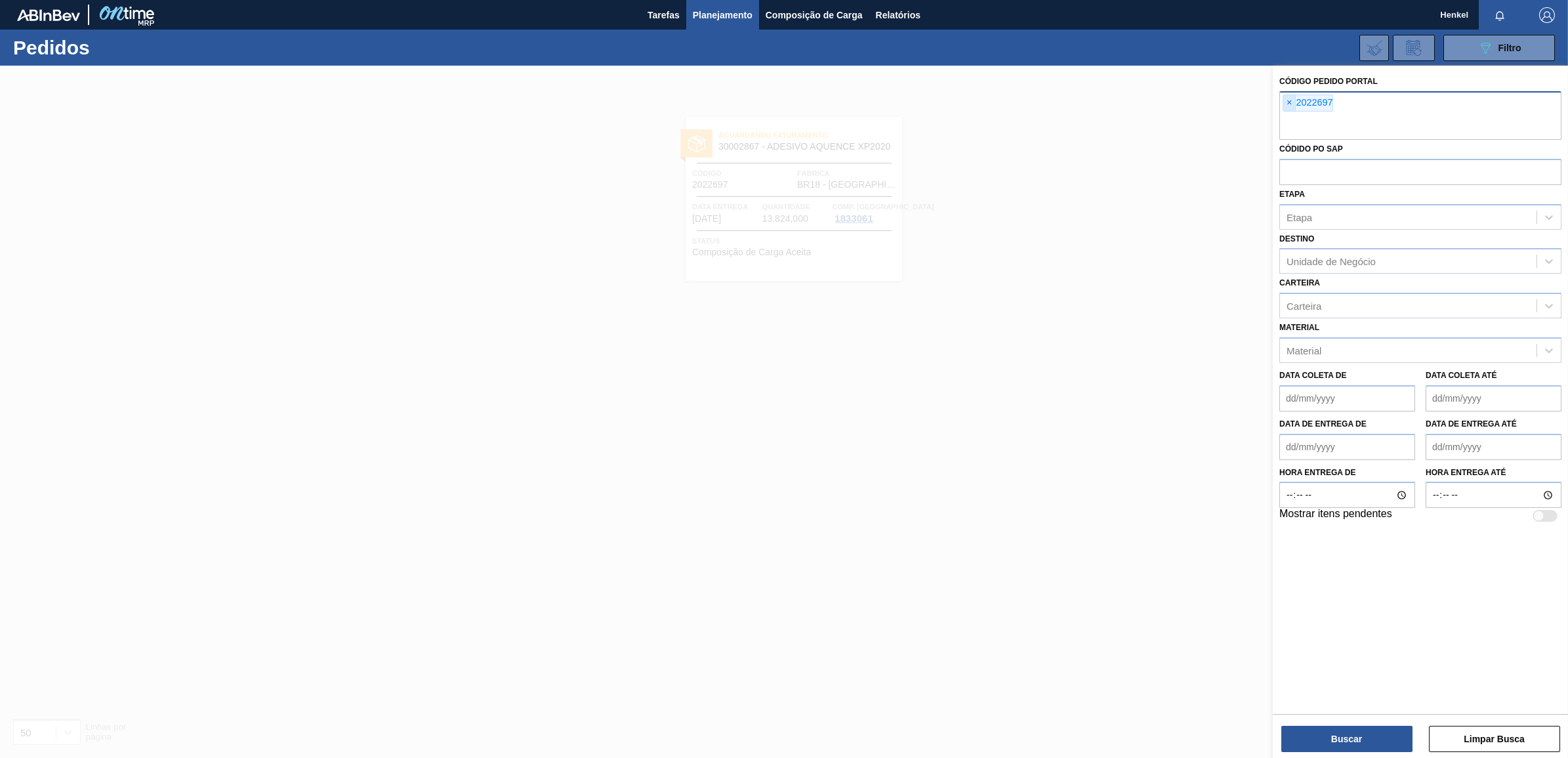
click at [1287, 100] on span "×" at bounding box center [1289, 103] width 13 height 16
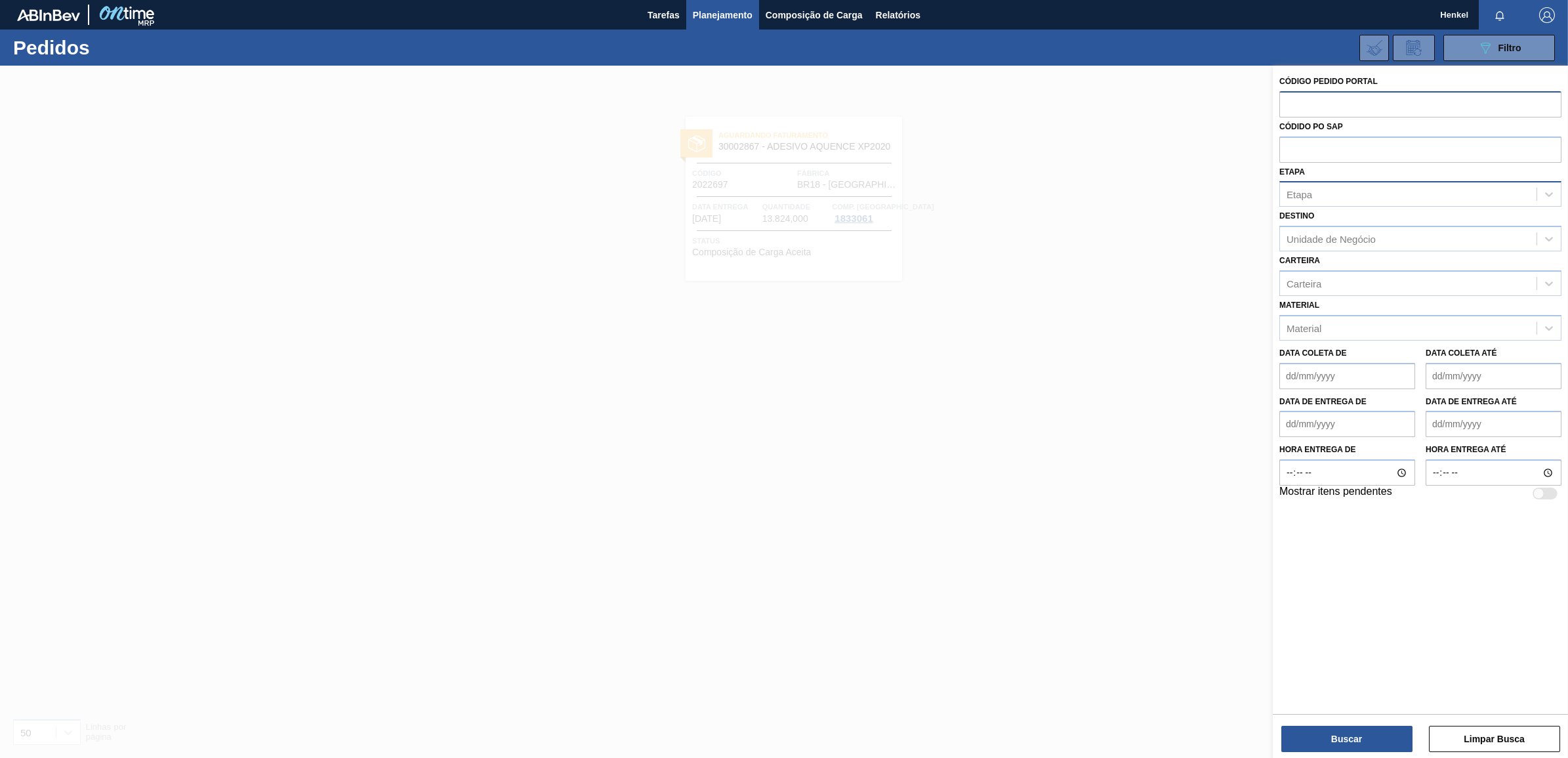
paste input "2019340"
type input "2019340"
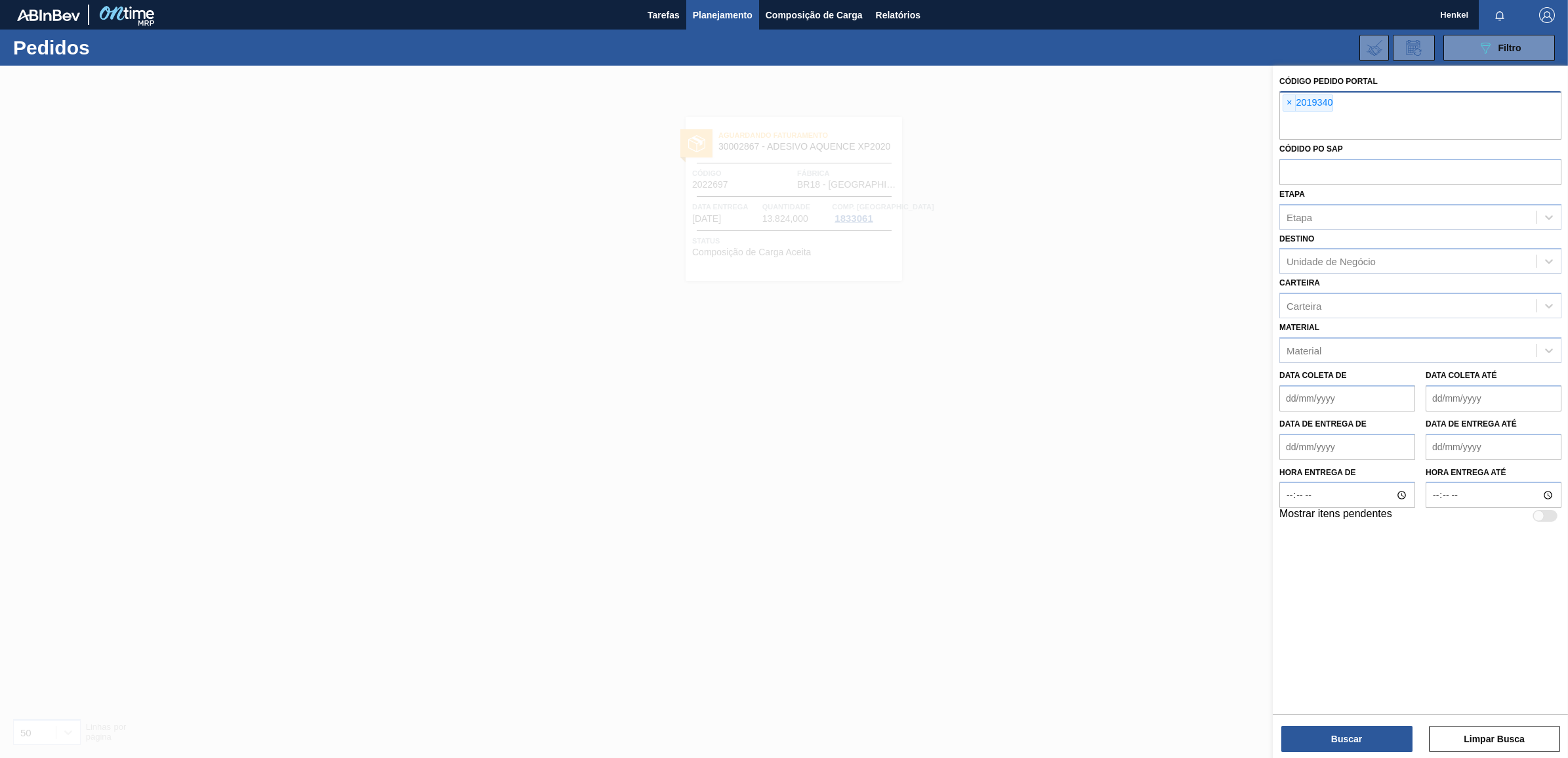
click at [1319, 723] on div "Buscar Limpar Busca" at bounding box center [1420, 732] width 296 height 37
click at [1321, 744] on button "Buscar" at bounding box center [1347, 739] width 131 height 26
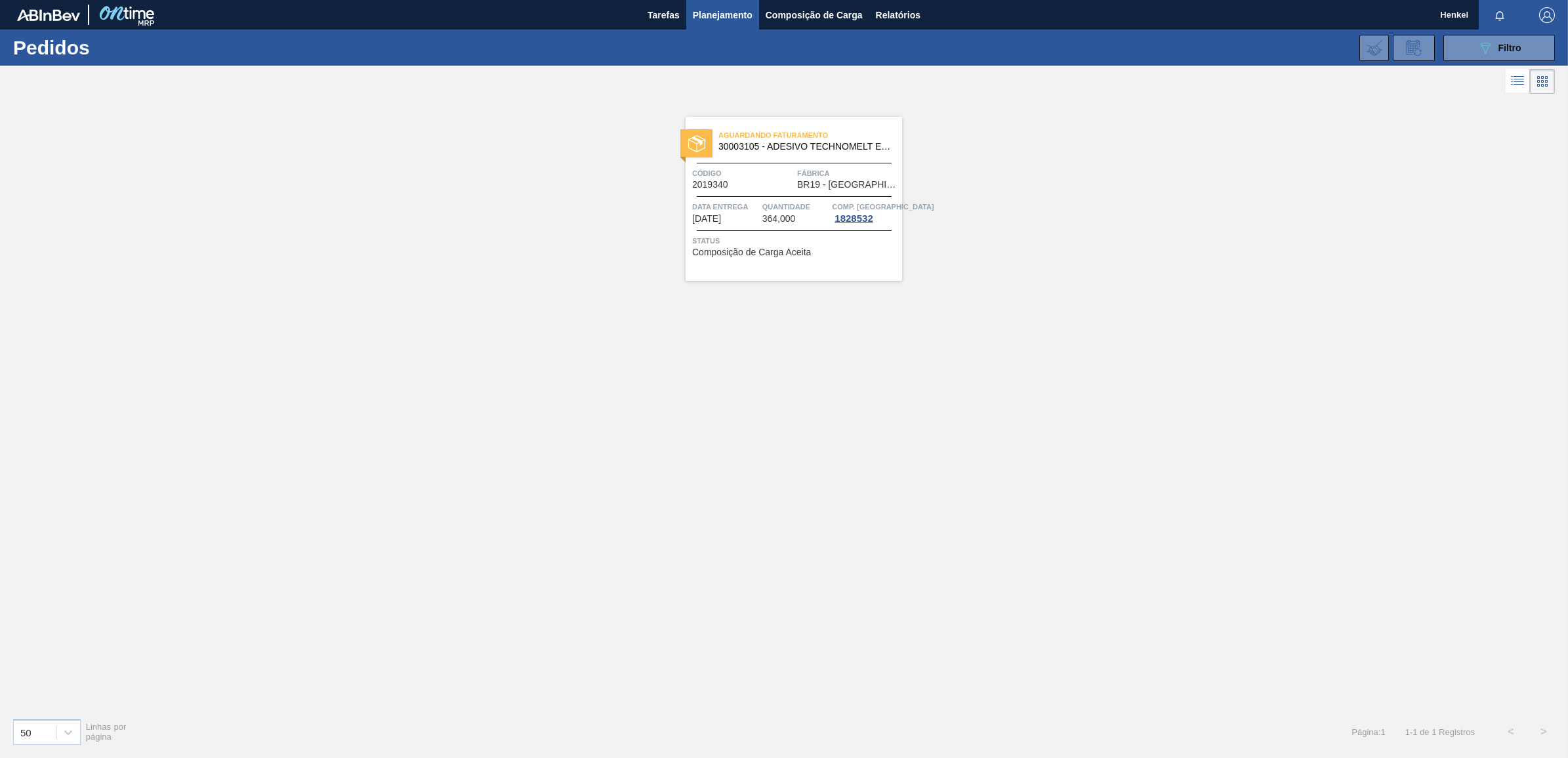
click at [762, 204] on span "Quantidade" at bounding box center [796, 207] width 67 height 13
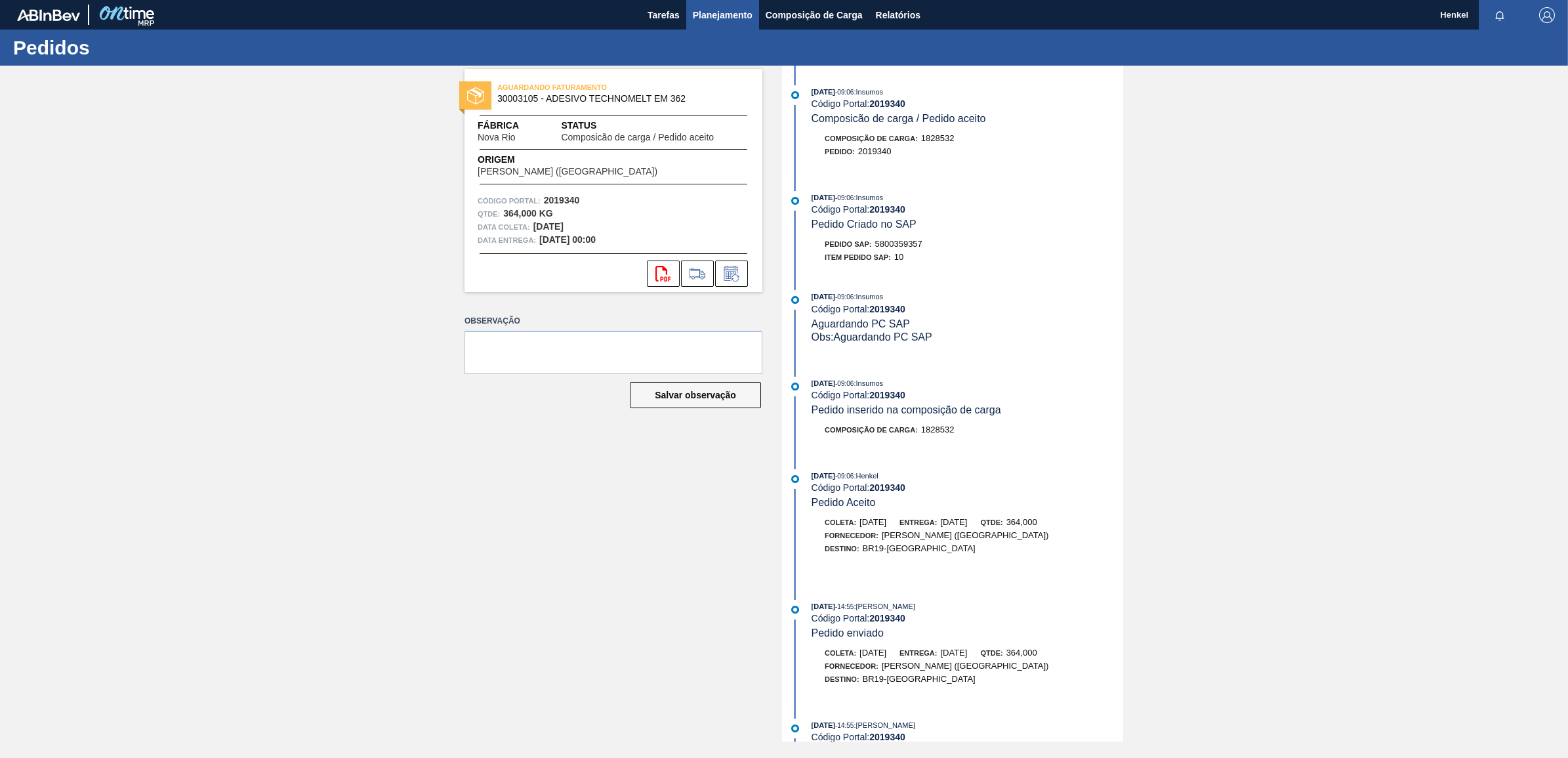
click at [718, 11] on span "Planejamento" at bounding box center [722, 15] width 60 height 16
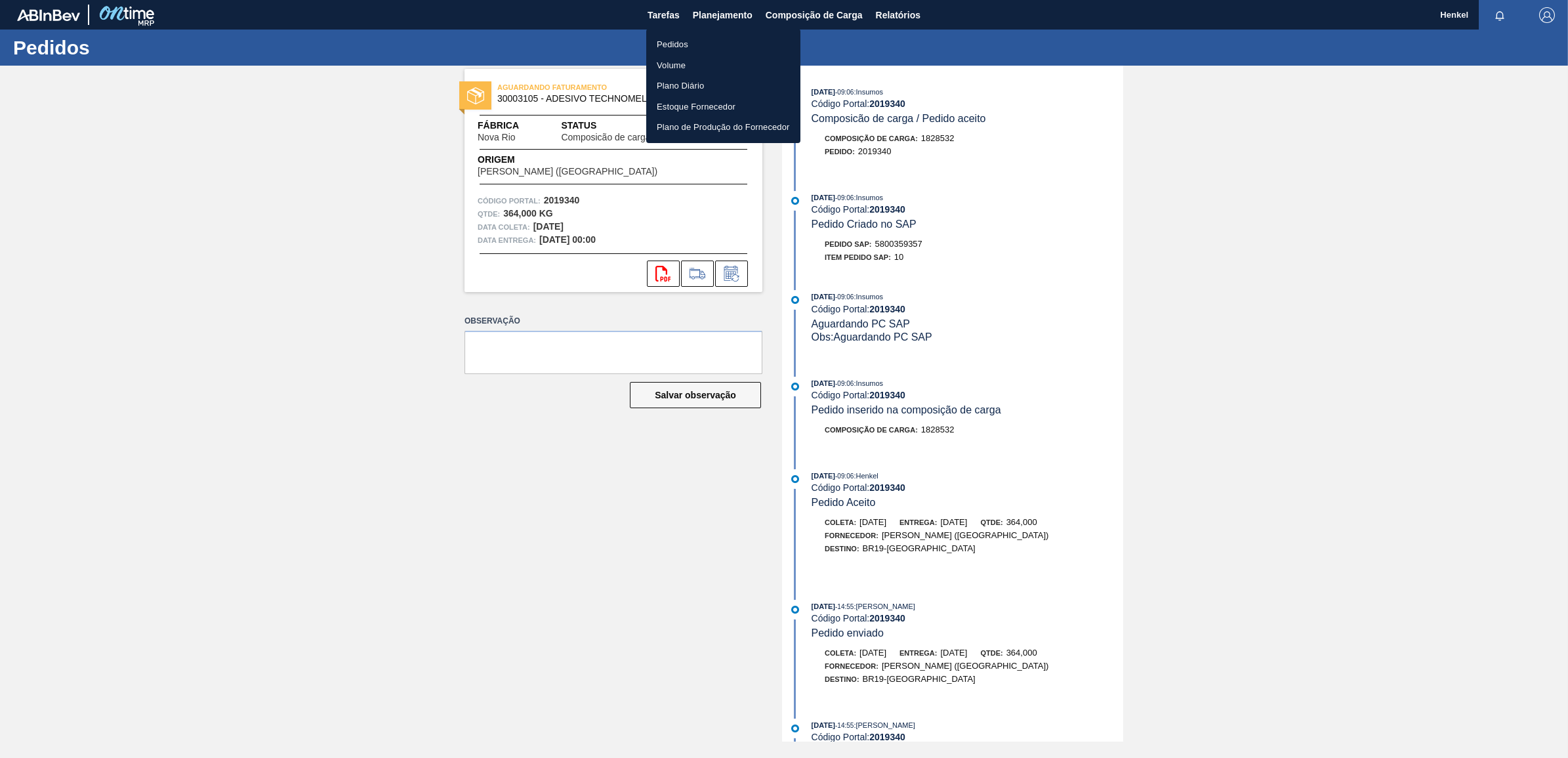
click at [665, 37] on li "Pedidos" at bounding box center [723, 44] width 154 height 21
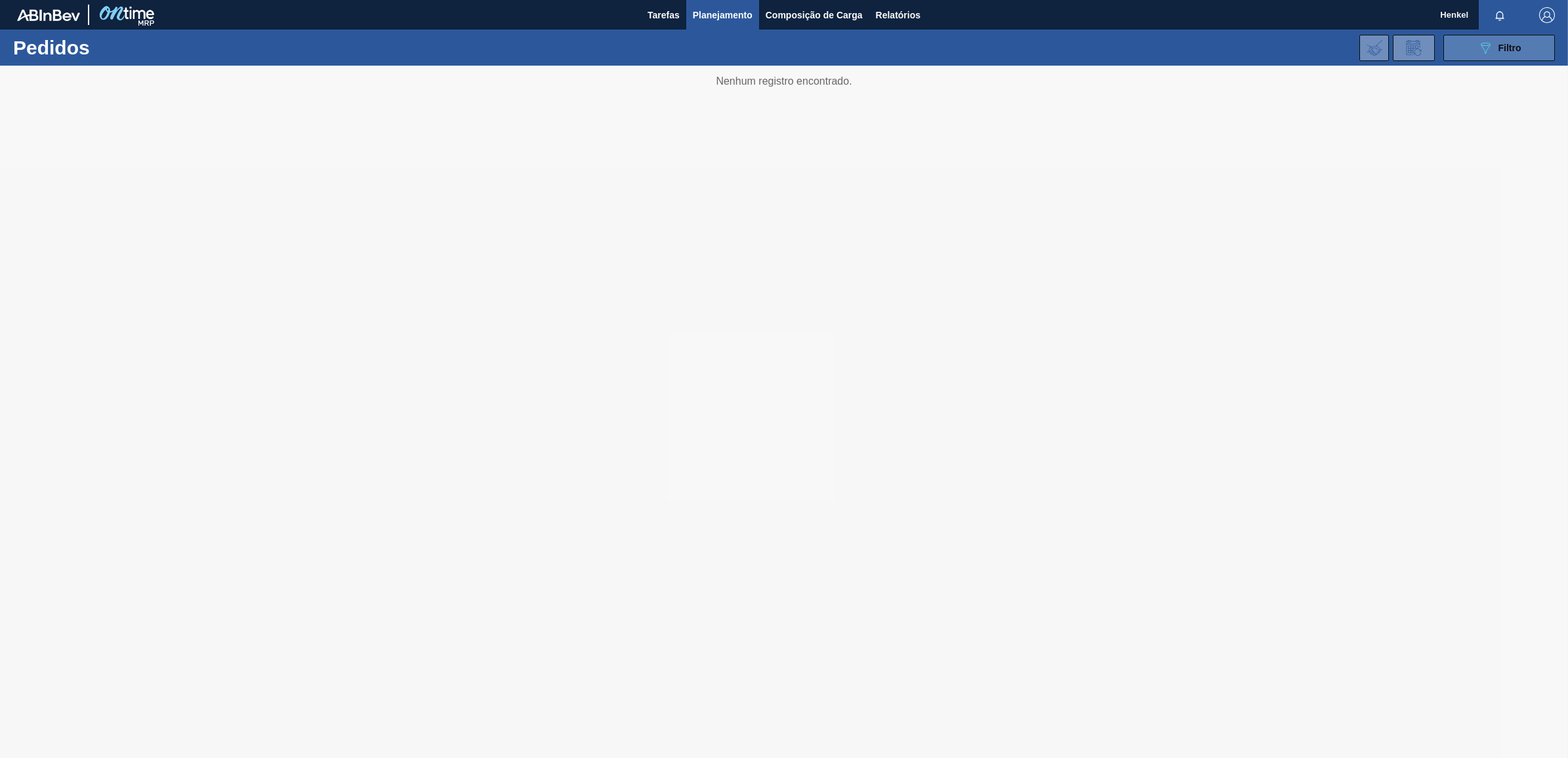
click at [1521, 47] on button "089F7B8B-B2A5-4AFE-B5C0-19BA573D28AC Filtro" at bounding box center [1499, 48] width 112 height 26
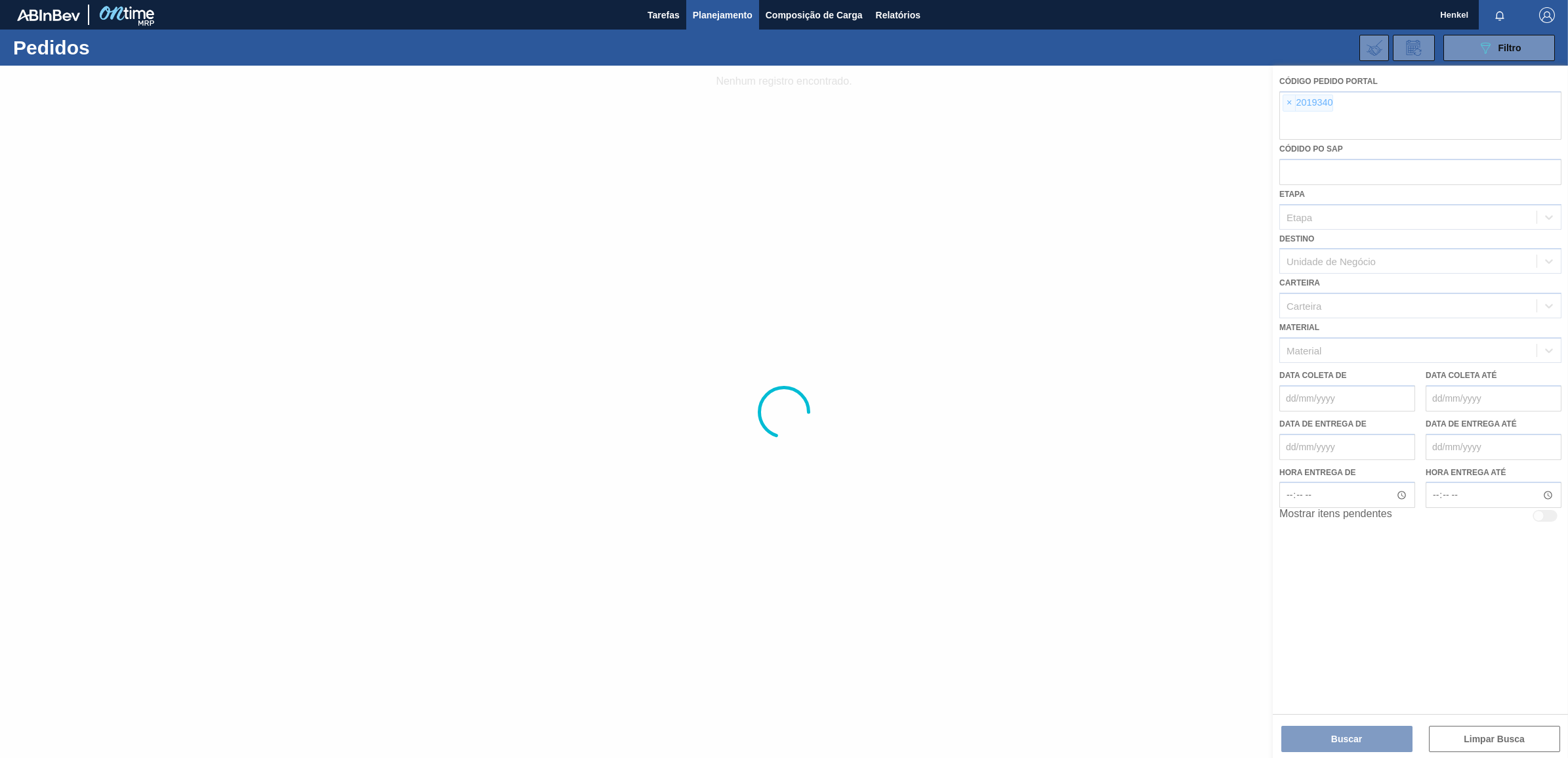
click at [1286, 102] on div at bounding box center [784, 411] width 1568 height 692
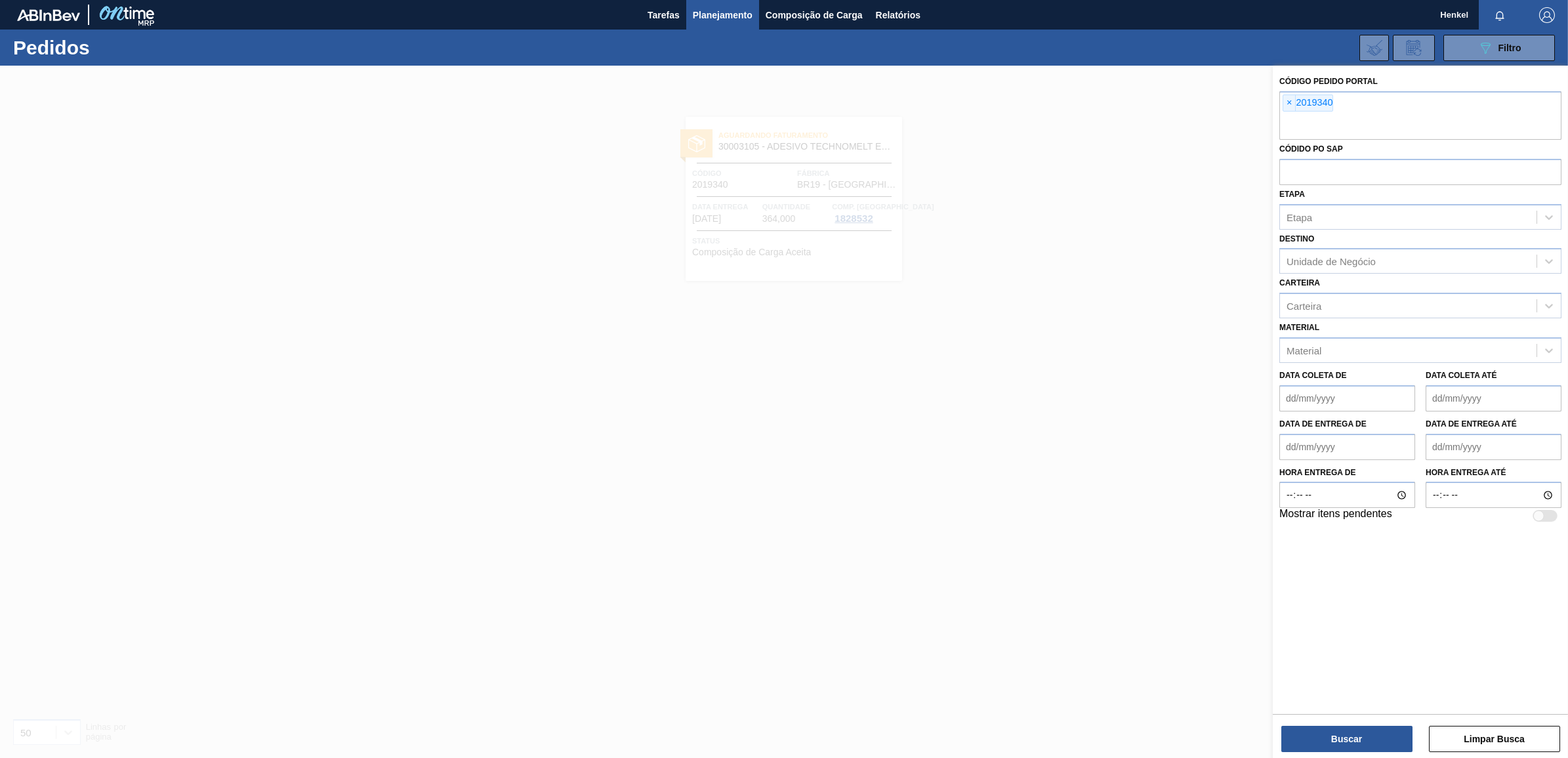
click at [1289, 103] on span "×" at bounding box center [1289, 103] width 13 height 16
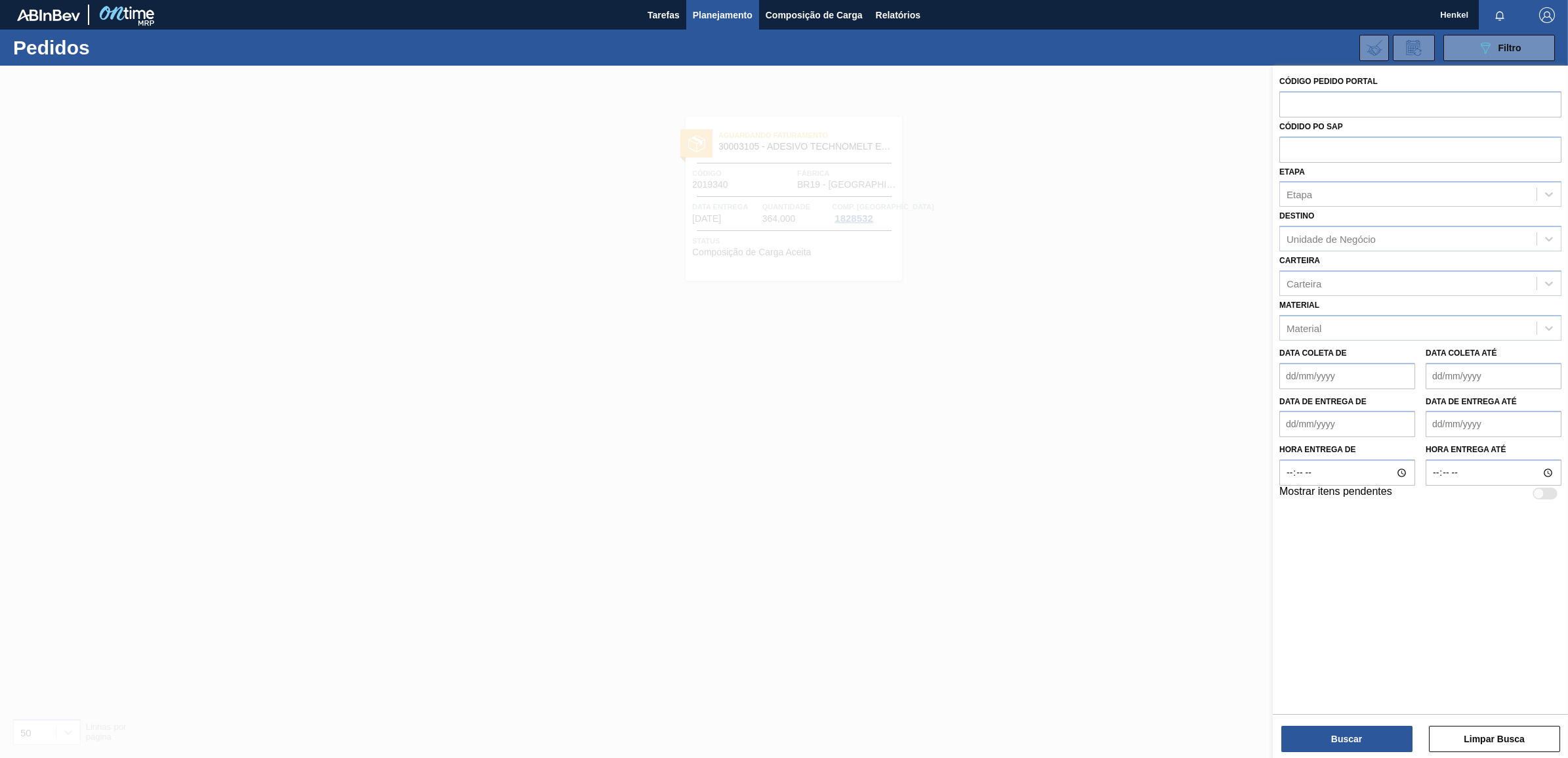
paste input "2017668"
type input "2017668"
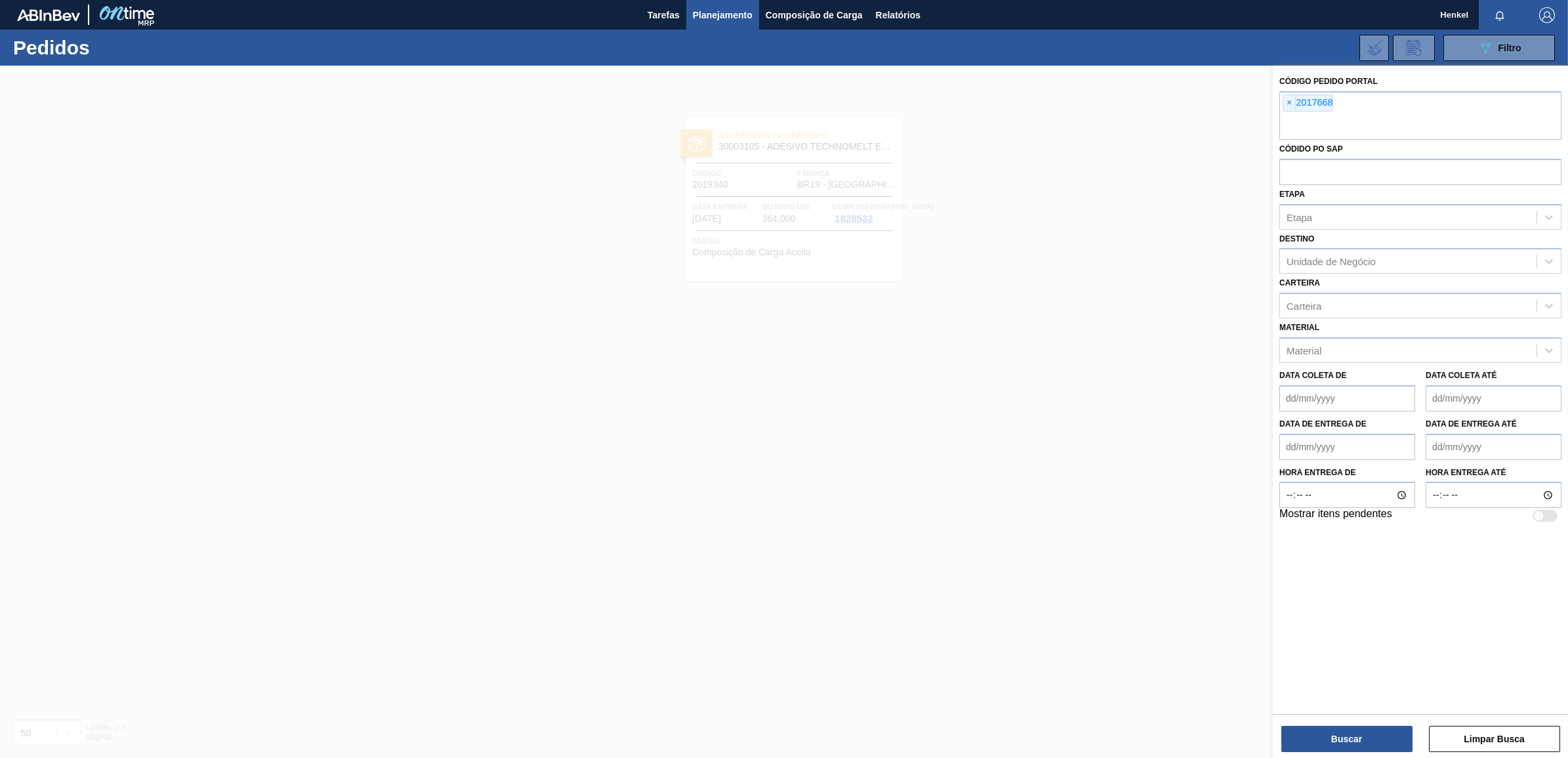
click at [1351, 724] on div "Buscar Limpar Busca" at bounding box center [1420, 732] width 296 height 37
click at [1353, 733] on button "Buscar" at bounding box center [1347, 739] width 131 height 26
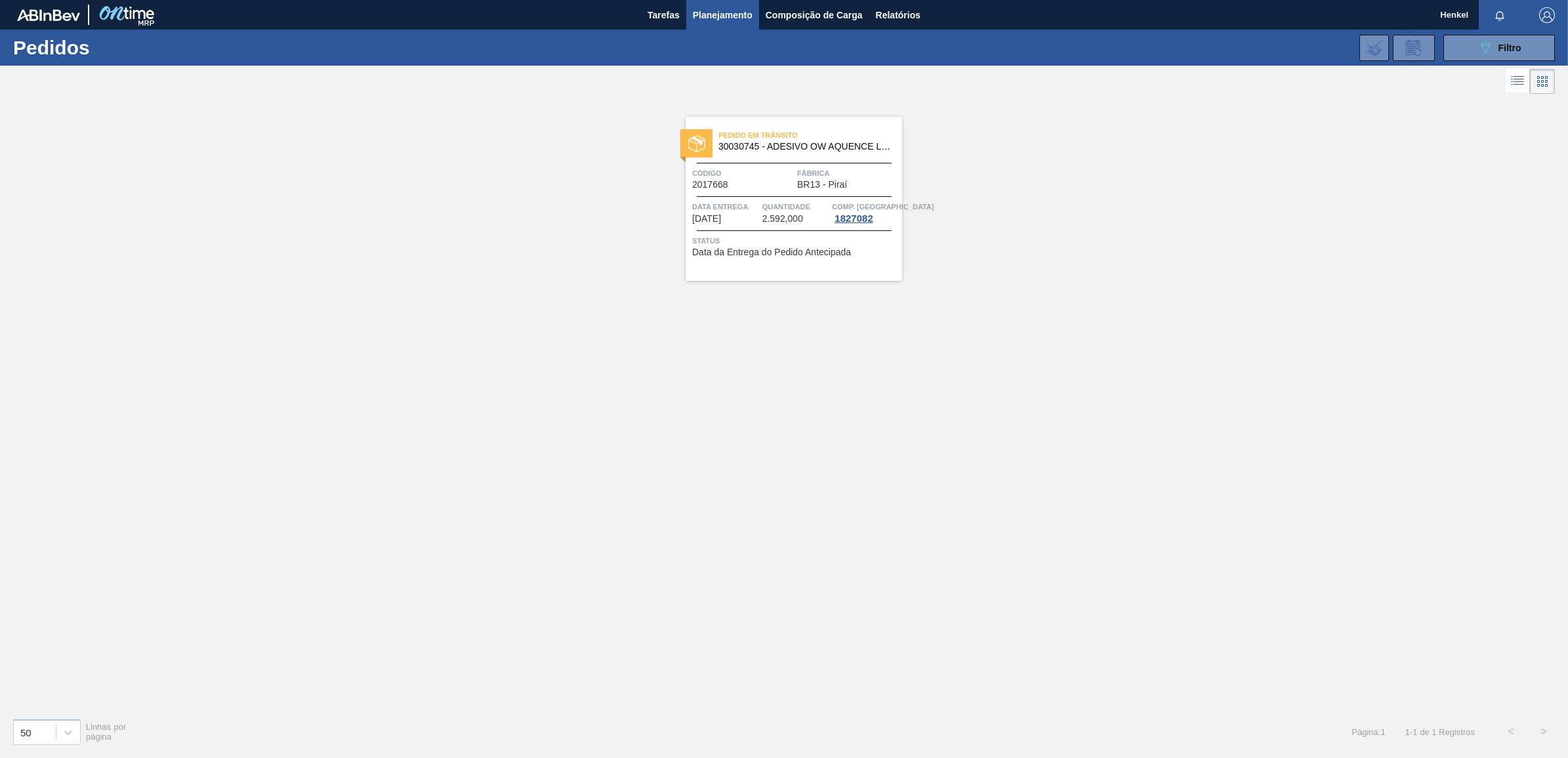
click at [818, 191] on div "Pedido em Trânsito 30030745 - ADESIVO OW AQUENCE LG 30 MCR Código 2017668 Fábri…" at bounding box center [794, 199] width 217 height 164
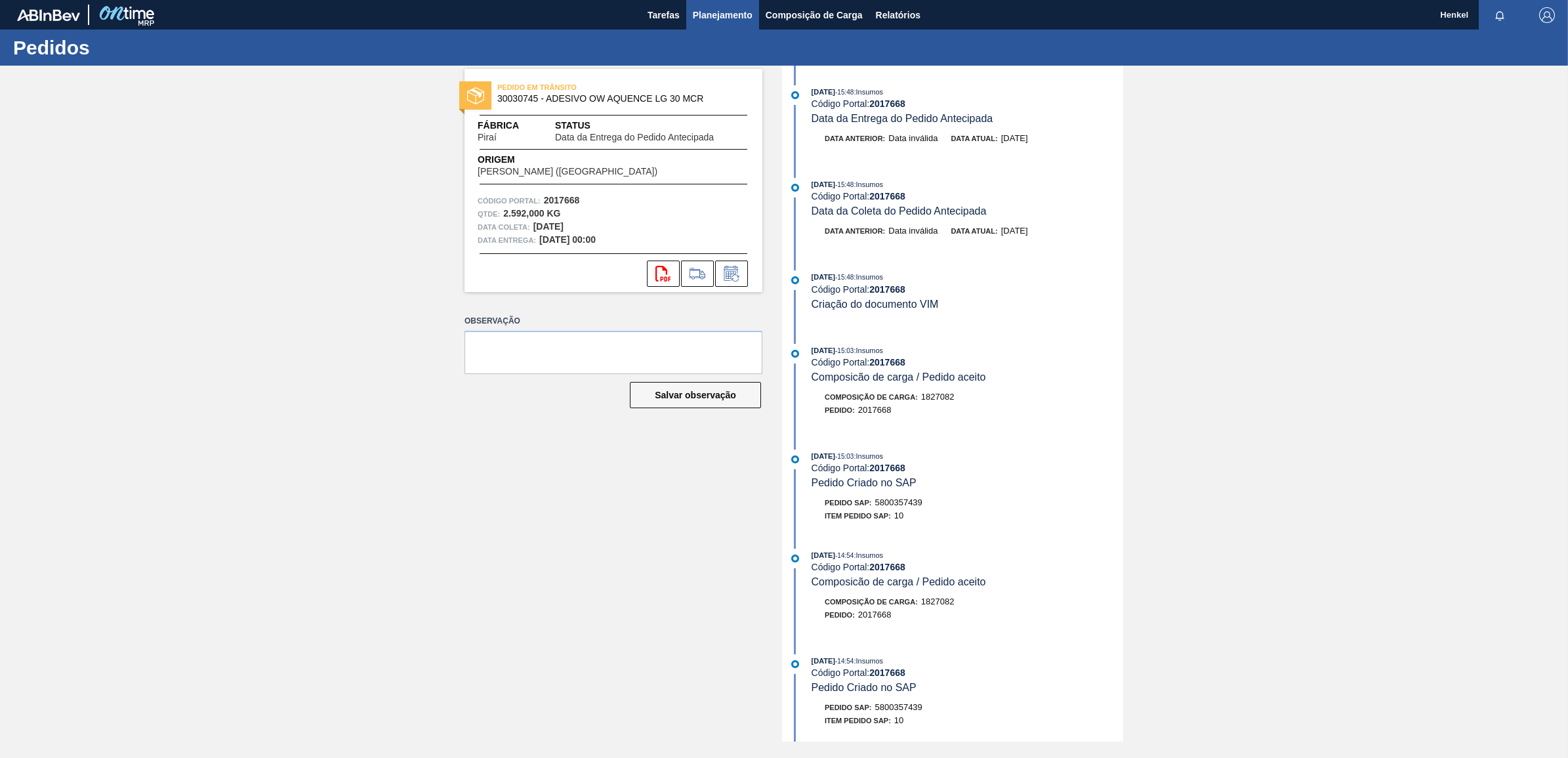
click at [740, 15] on span "Planejamento" at bounding box center [722, 15] width 60 height 16
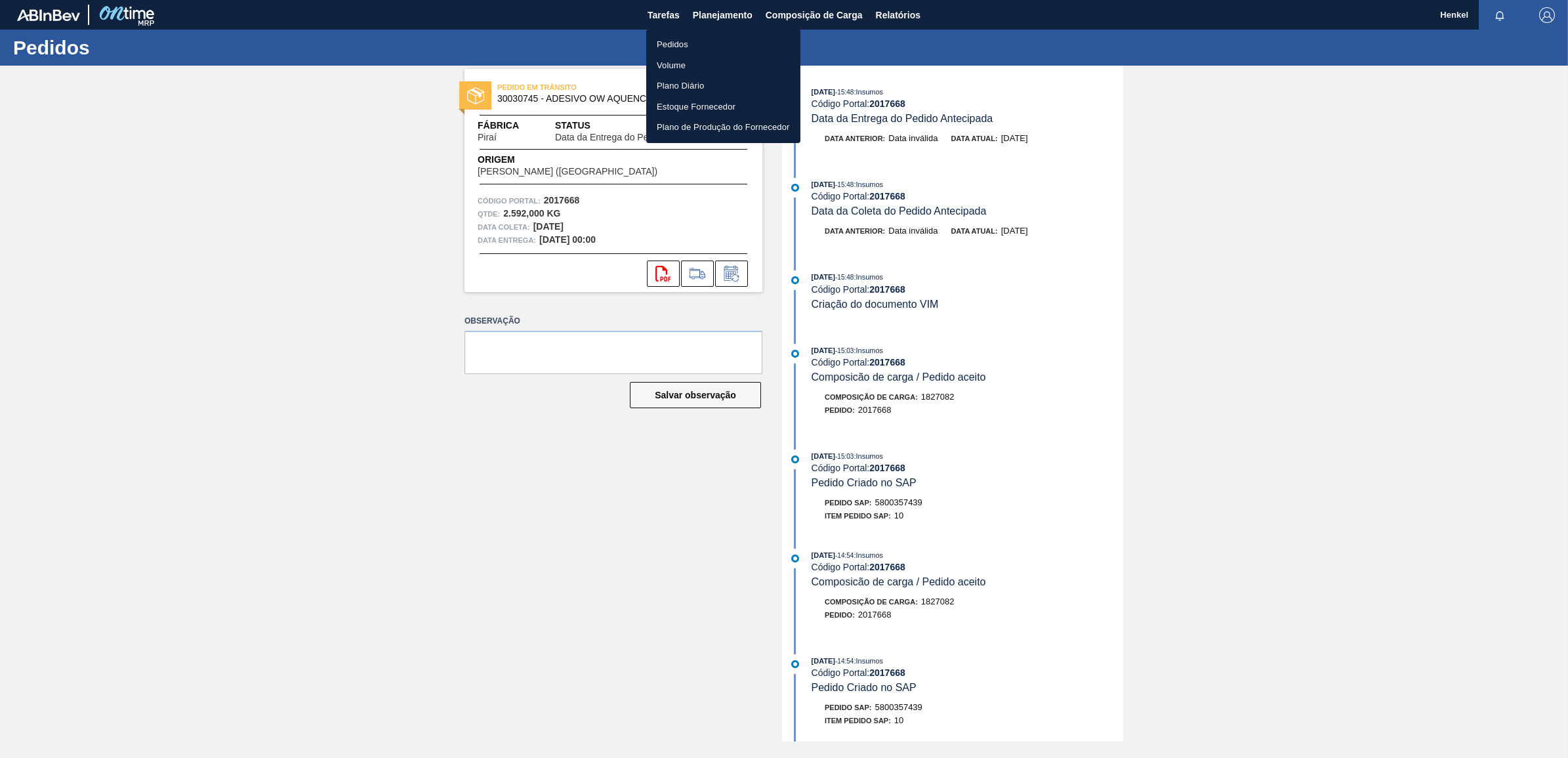
click at [685, 36] on li "Pedidos" at bounding box center [723, 44] width 154 height 21
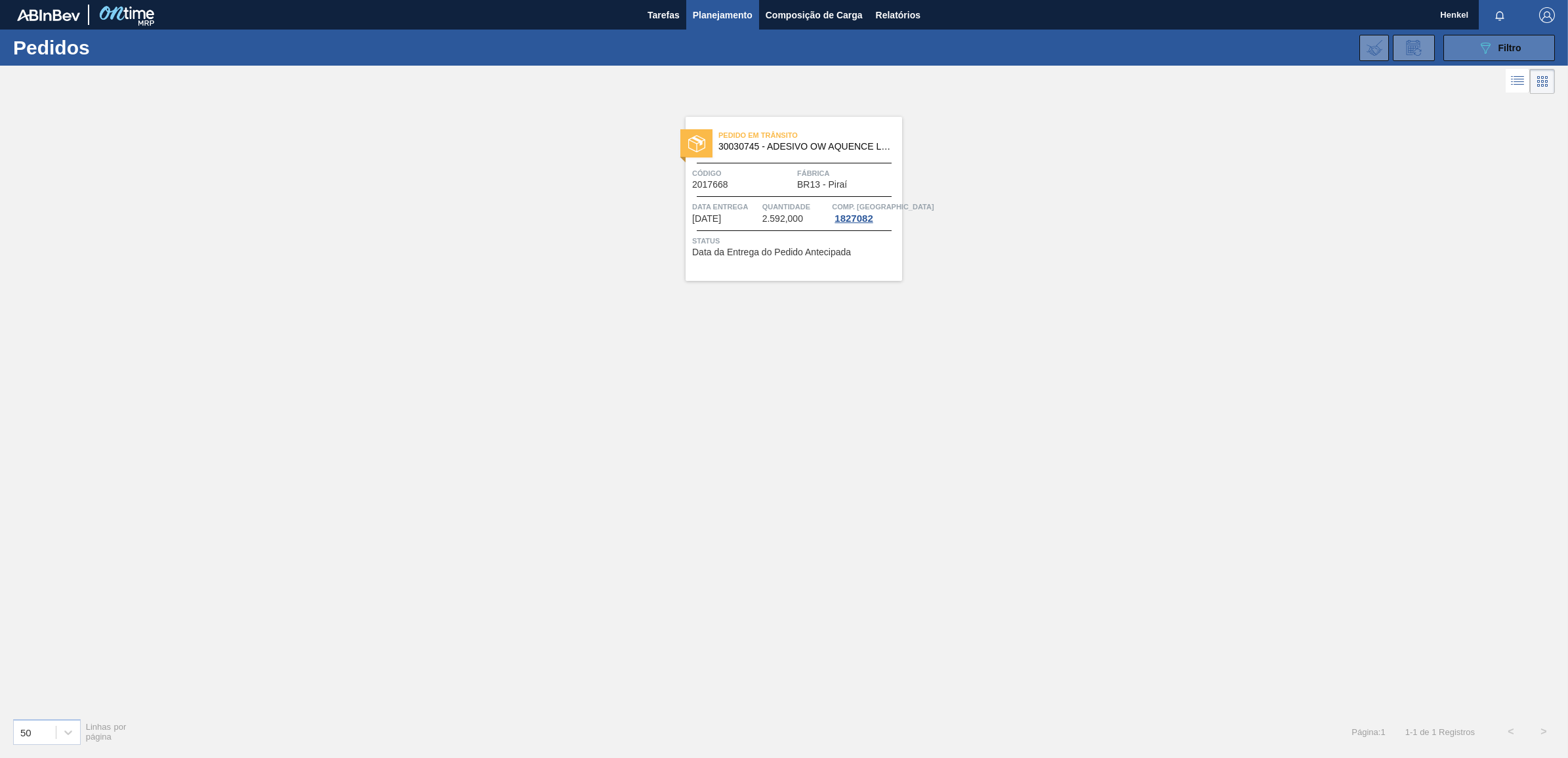
click at [1515, 51] on span "Filtro" at bounding box center [1510, 48] width 23 height 11
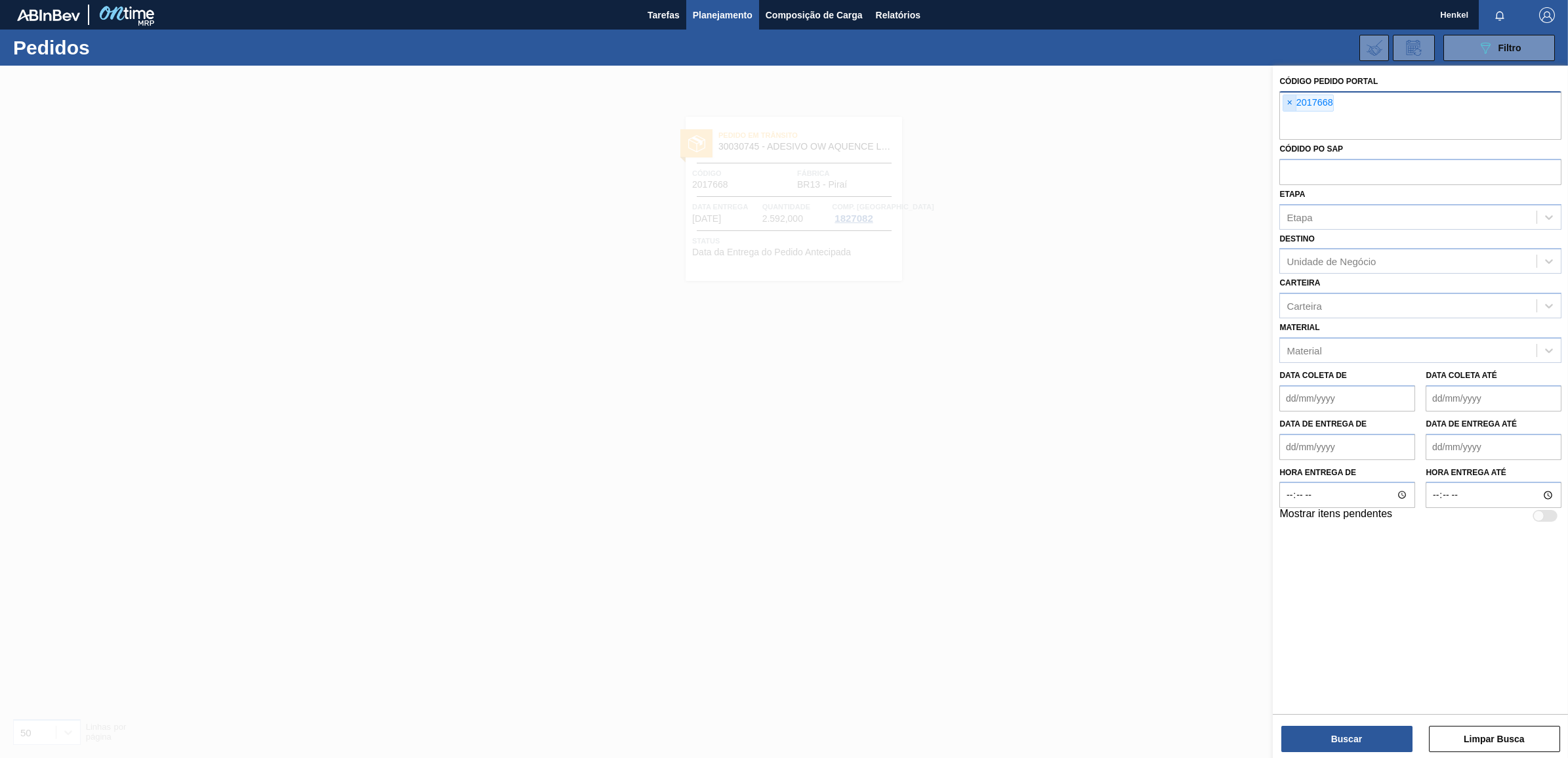
click at [1288, 102] on span "×" at bounding box center [1289, 103] width 13 height 16
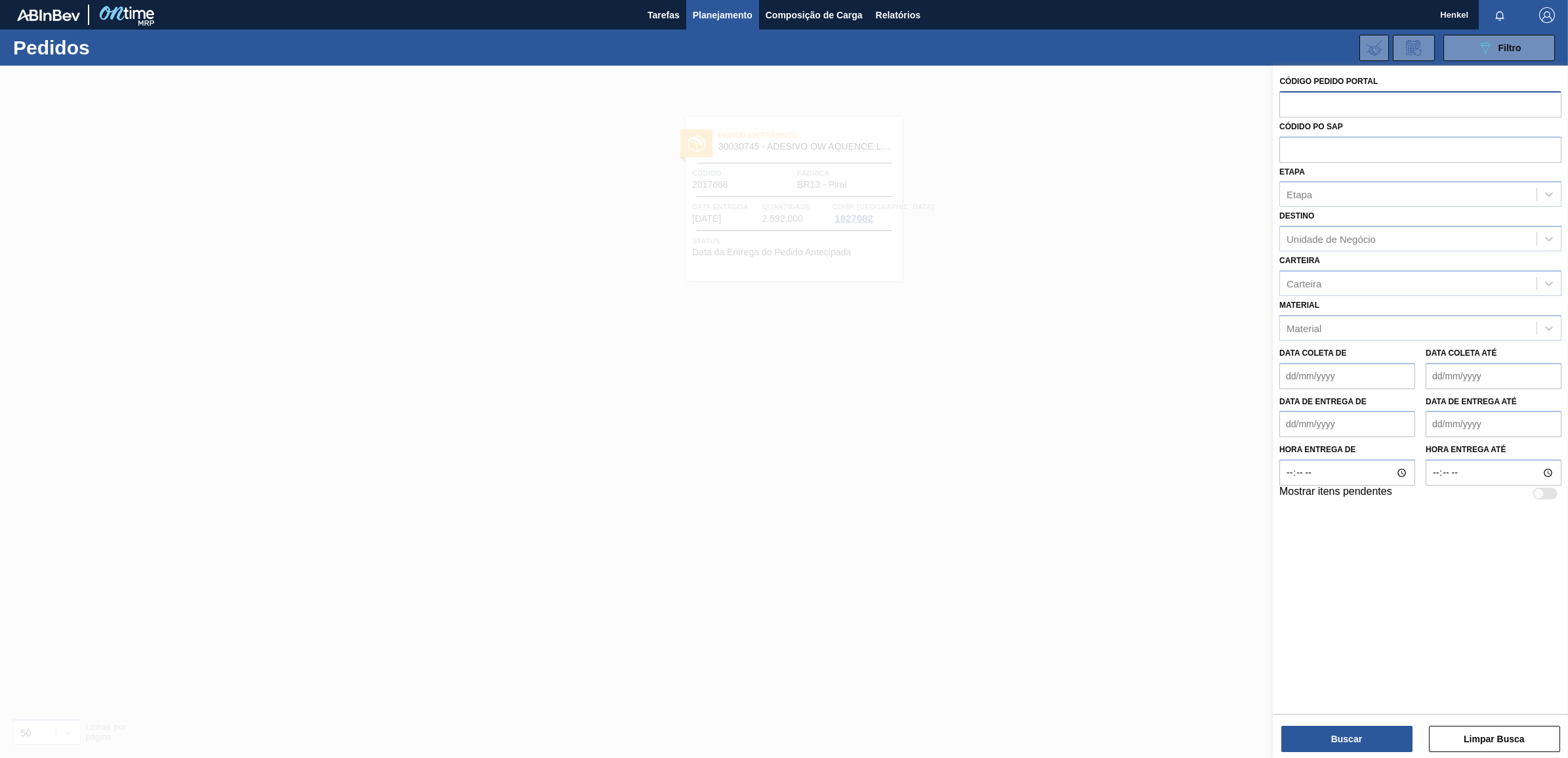
paste input "2004315"
type input "2004315"
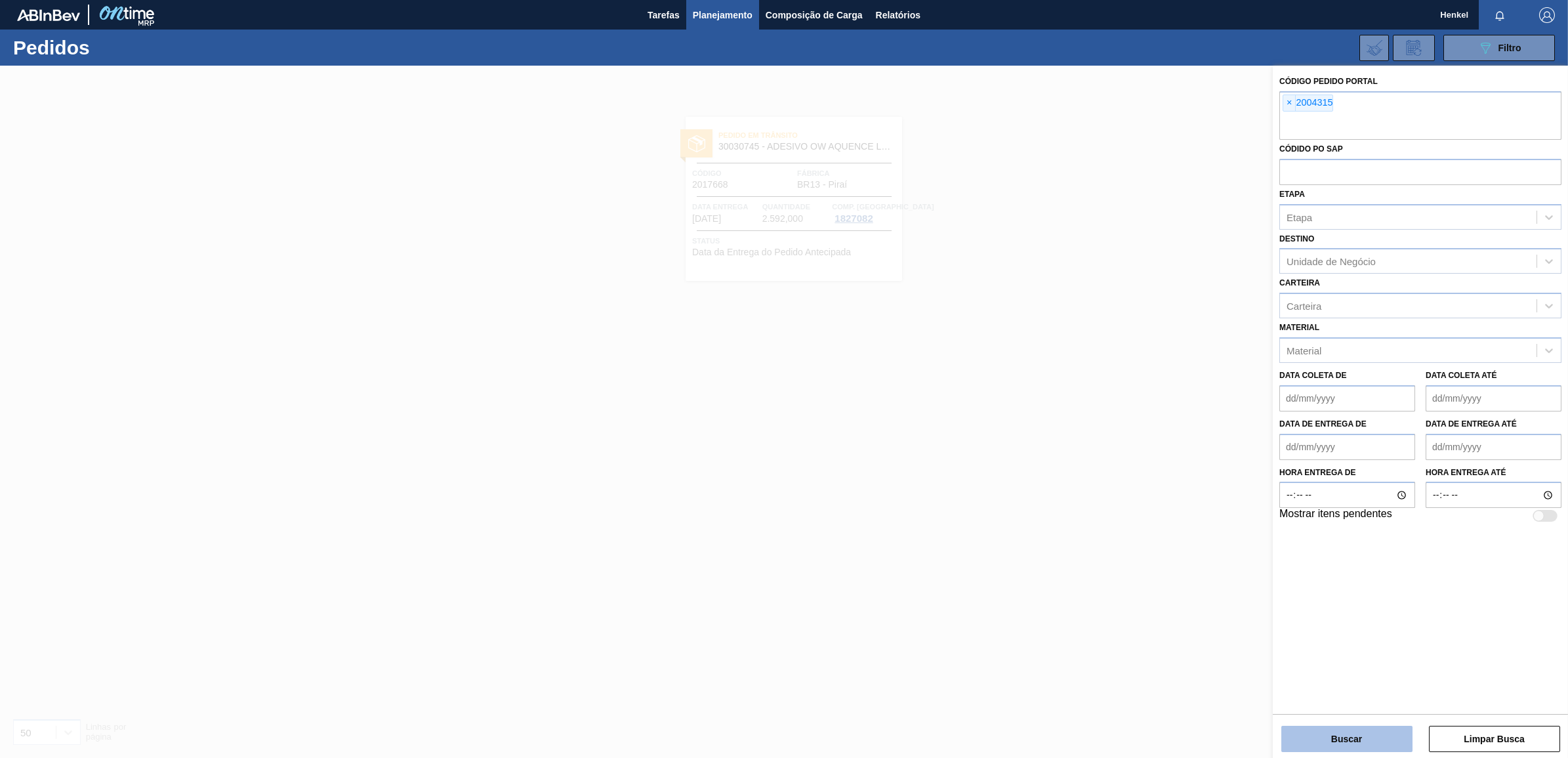
click at [1339, 735] on button "Buscar" at bounding box center [1347, 739] width 131 height 26
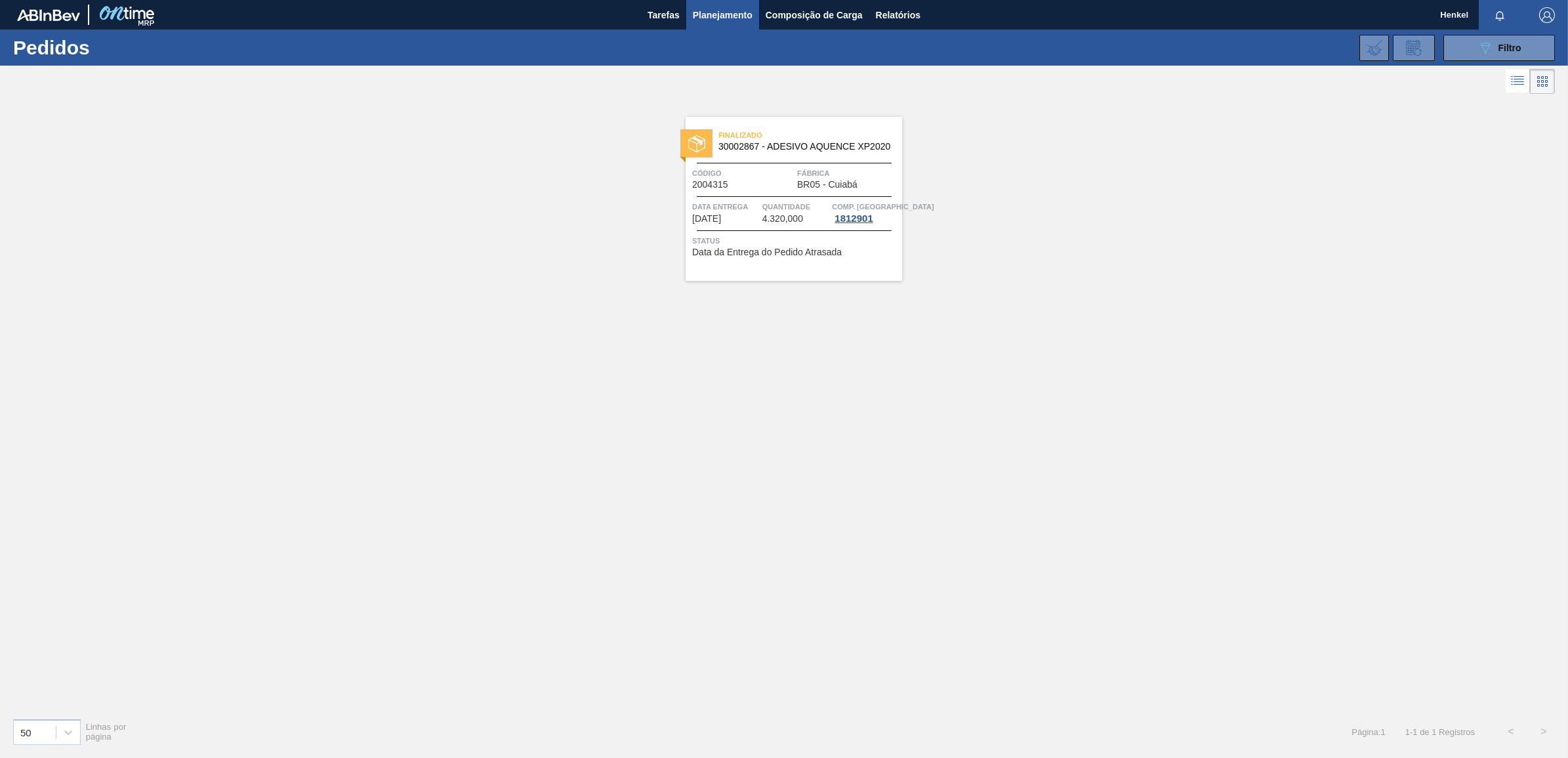
click at [786, 221] on span "4.320,000" at bounding box center [782, 219] width 41 height 10
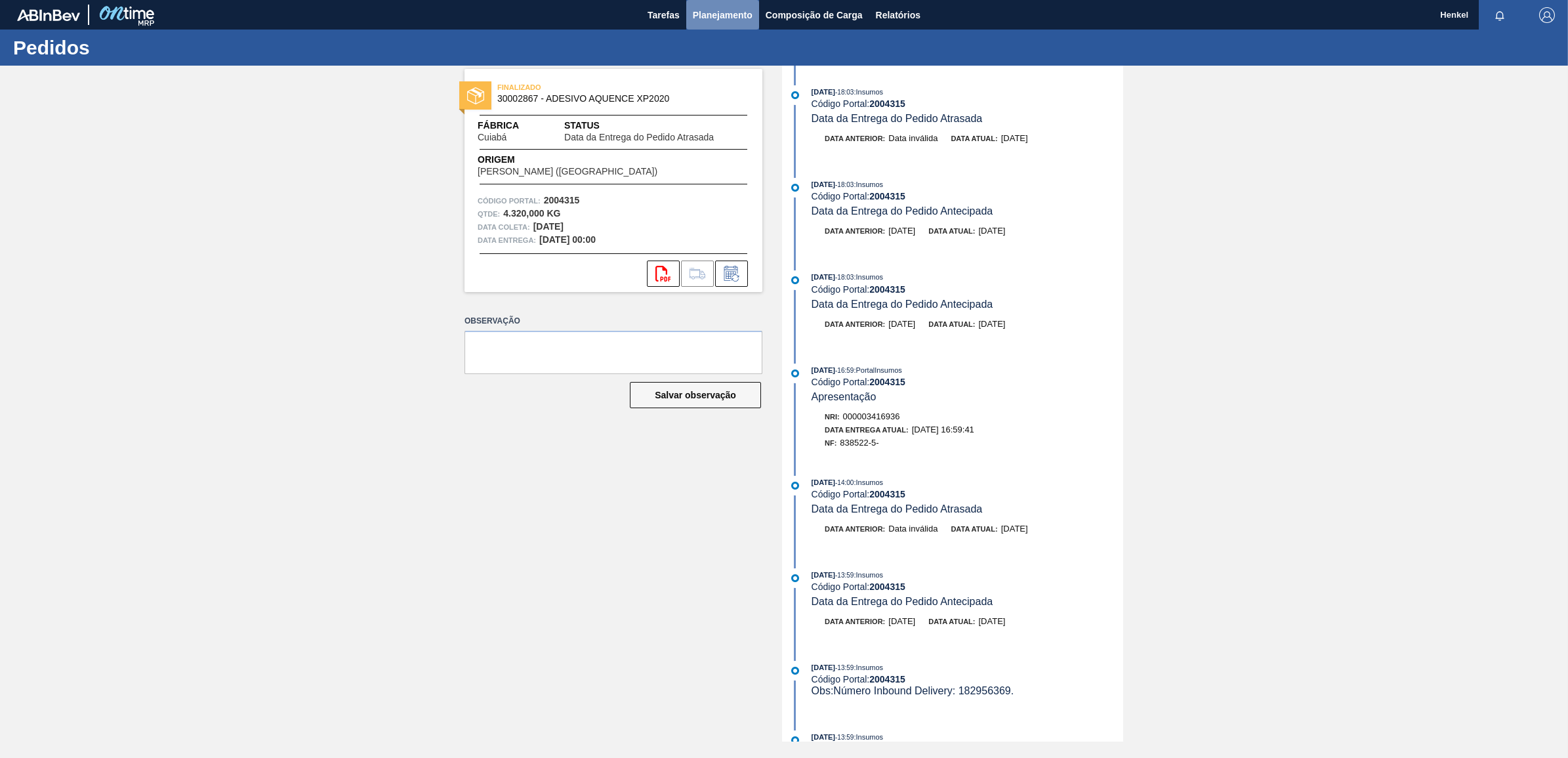
click at [693, 15] on span "Planejamento" at bounding box center [722, 15] width 60 height 16
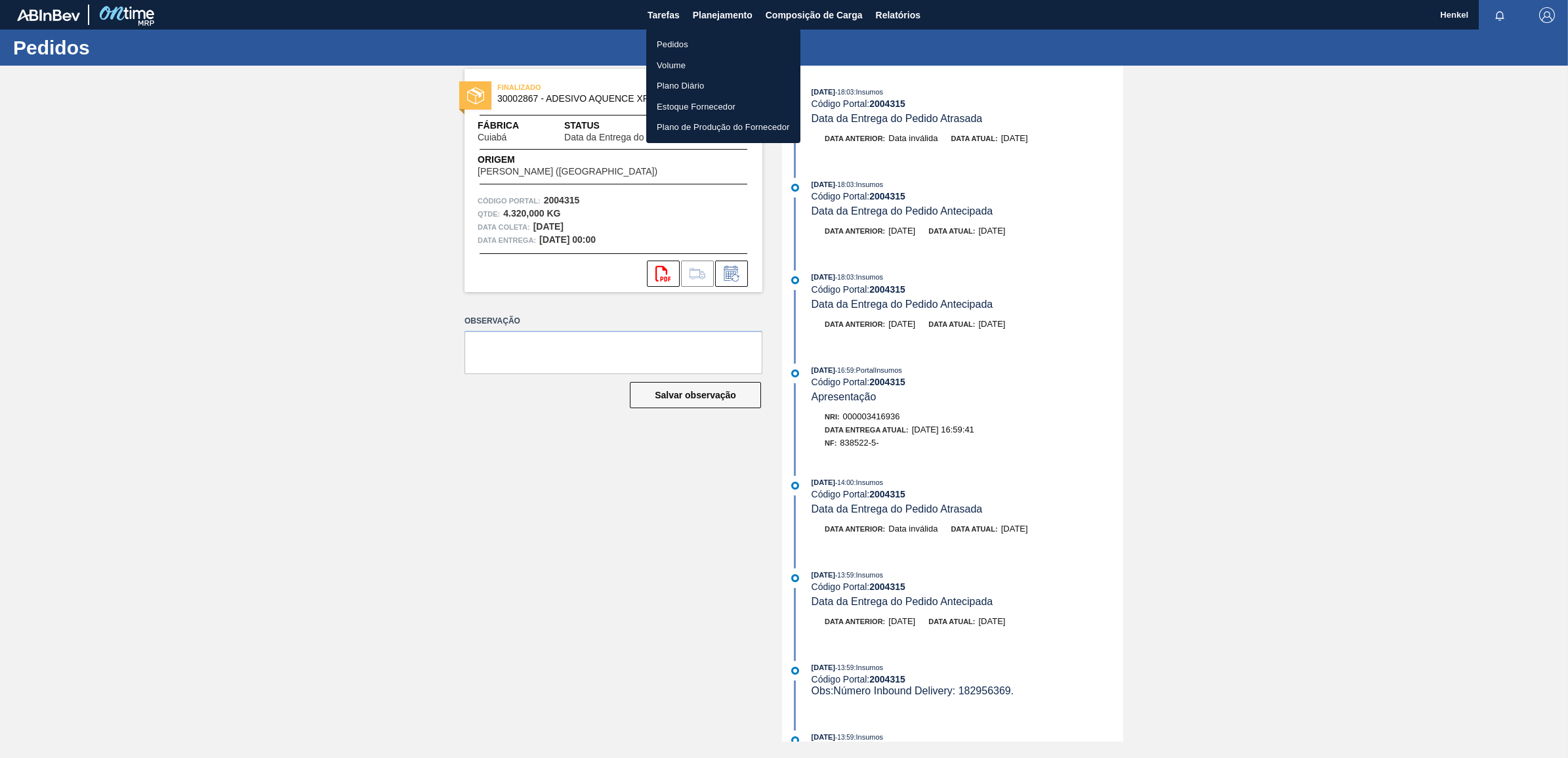
click at [674, 41] on li "Pedidos" at bounding box center [723, 44] width 154 height 21
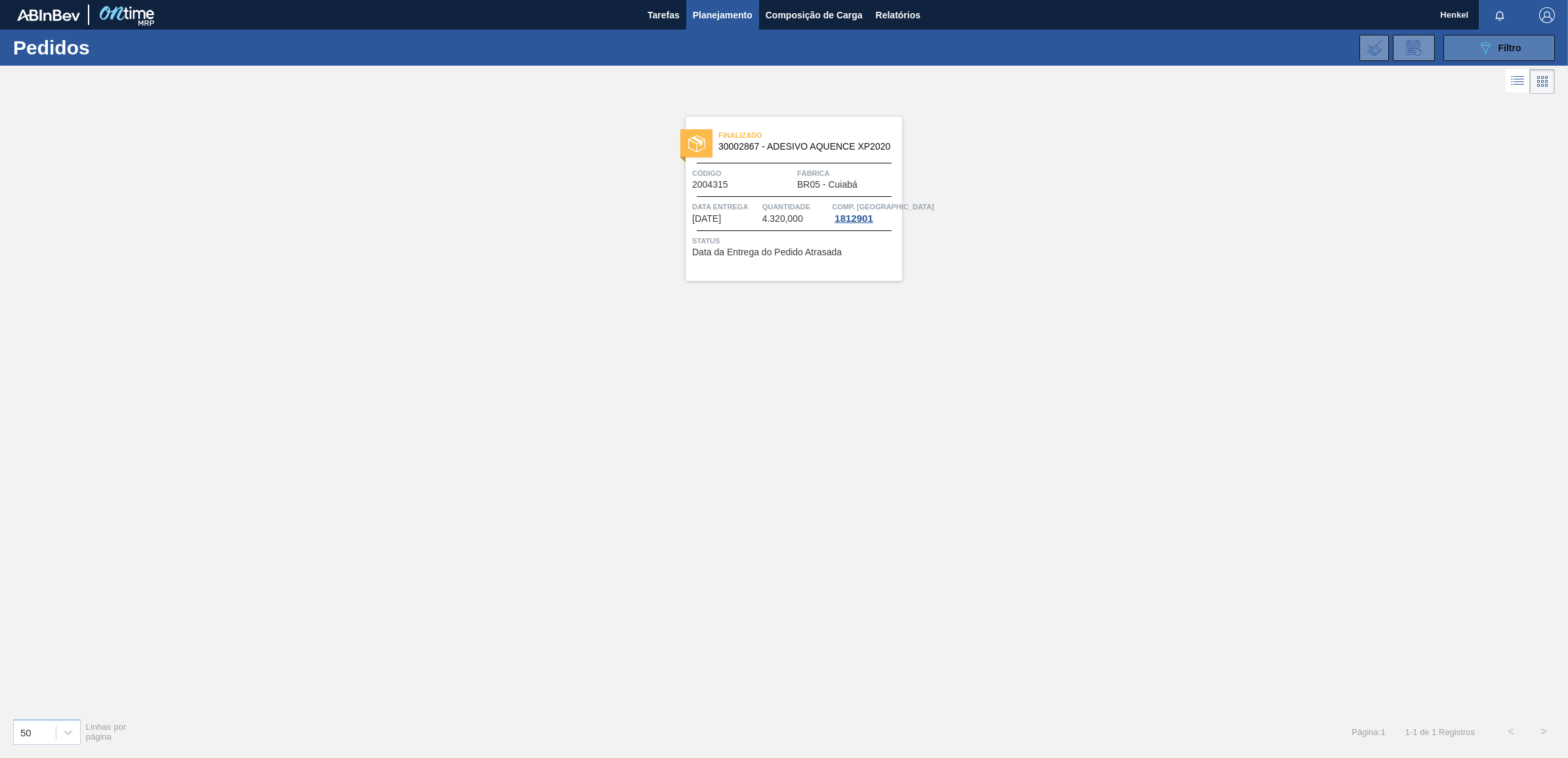
click at [1488, 46] on icon "089F7B8B-B2A5-4AFE-B5C0-19BA573D28AC" at bounding box center [1486, 48] width 16 height 16
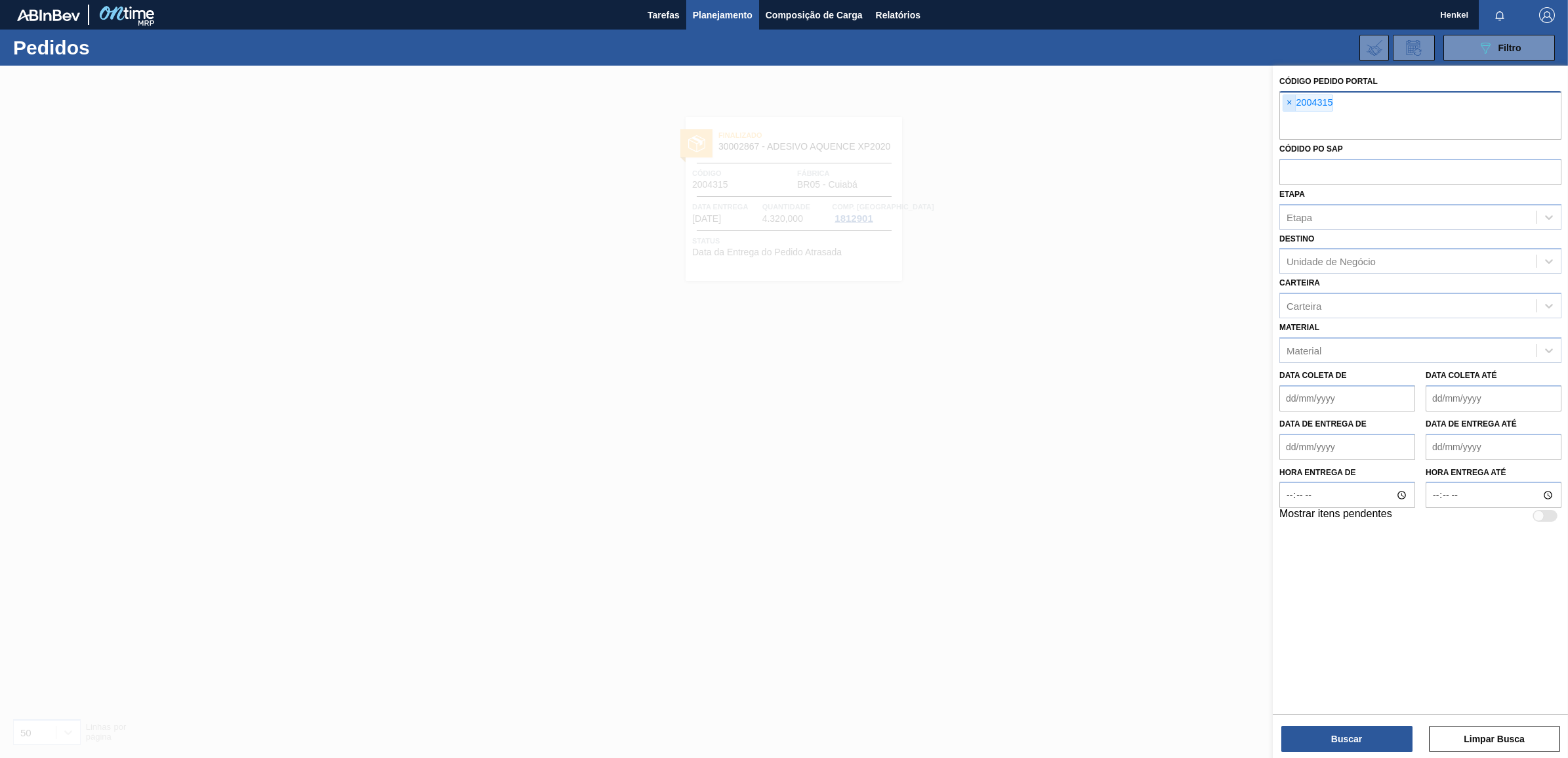
click at [1293, 97] on span "×" at bounding box center [1289, 103] width 13 height 16
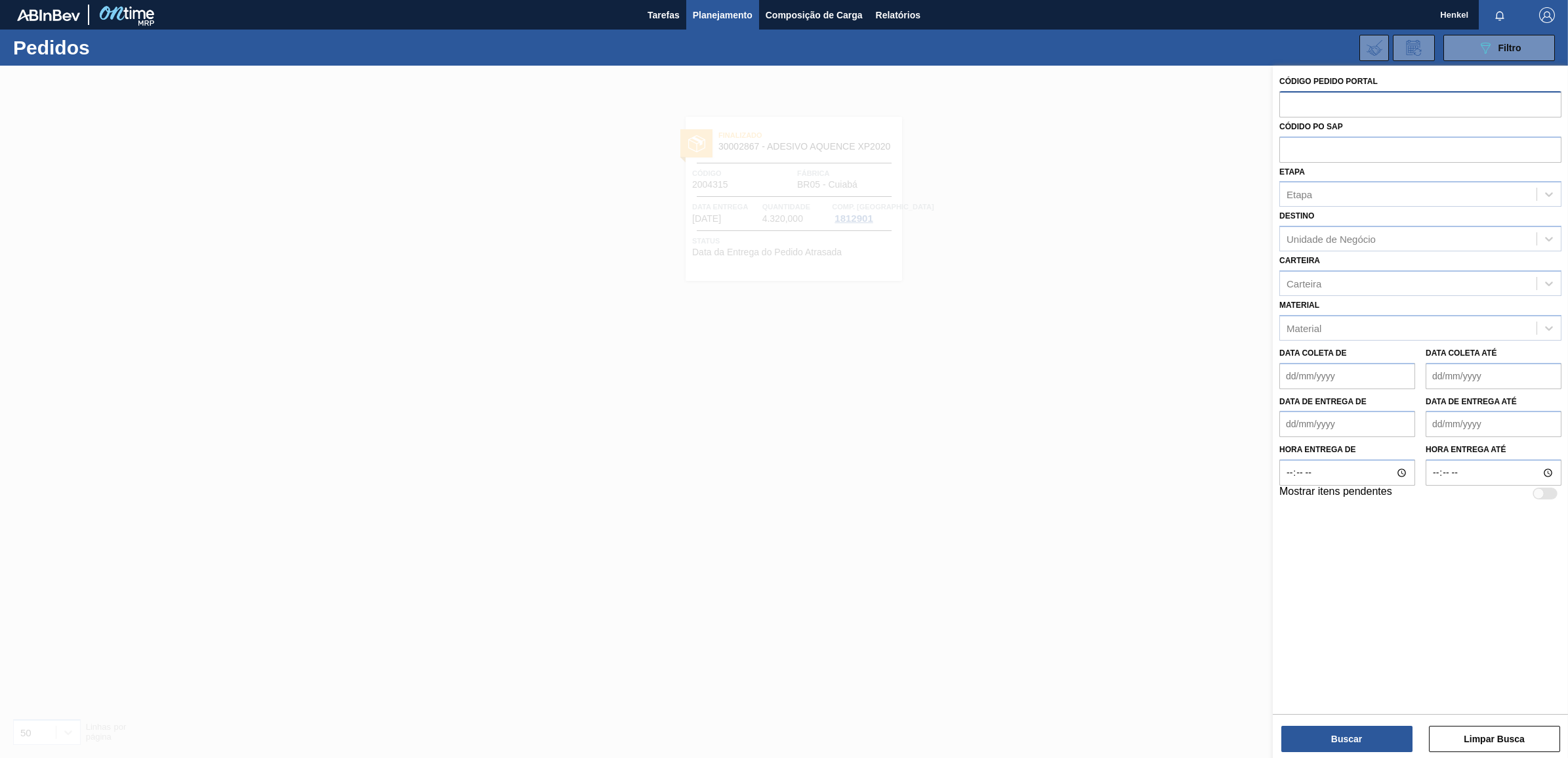
paste input "1981274"
type input "1981274"
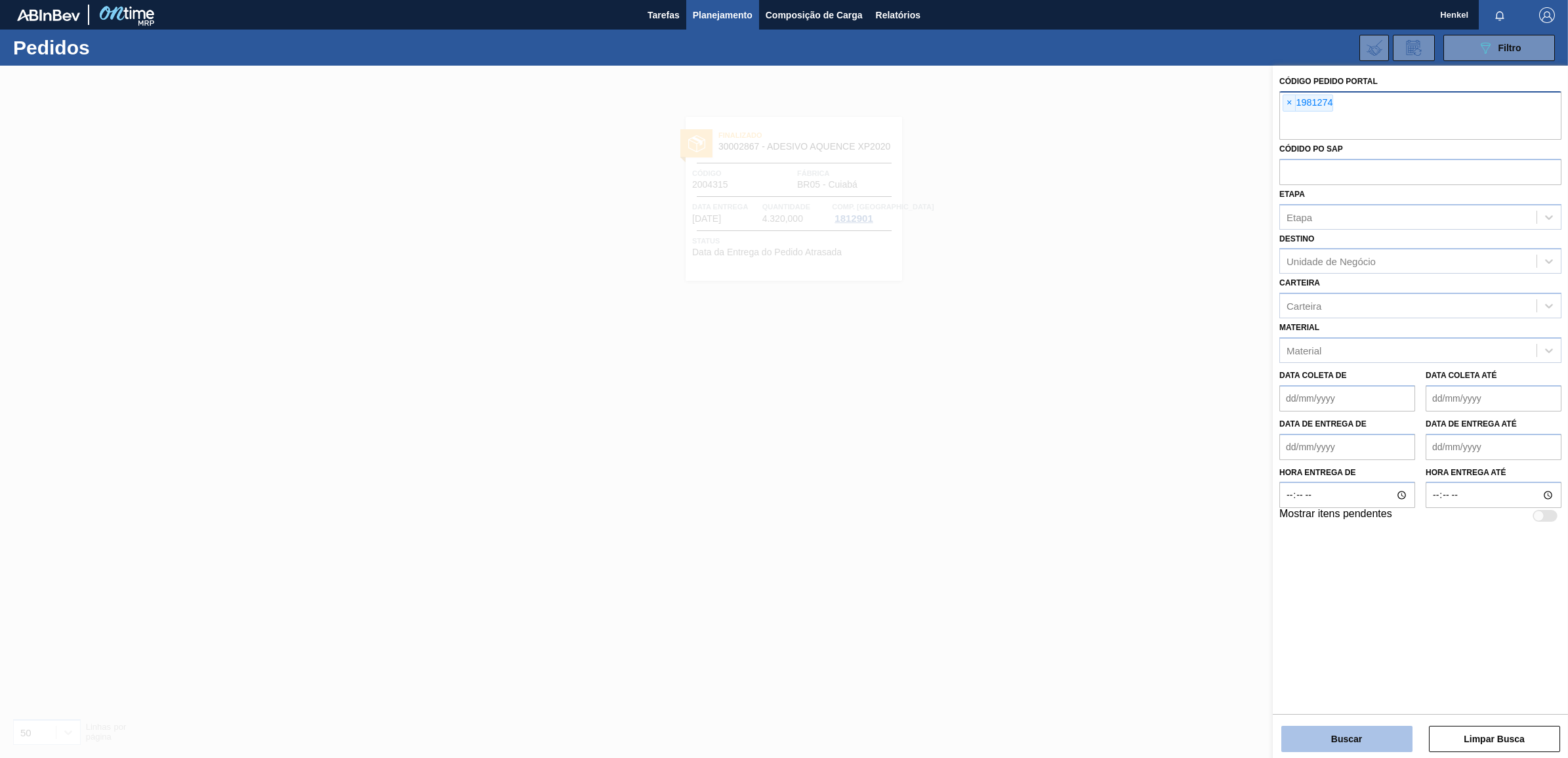
click at [1319, 729] on button "Buscar" at bounding box center [1347, 739] width 131 height 26
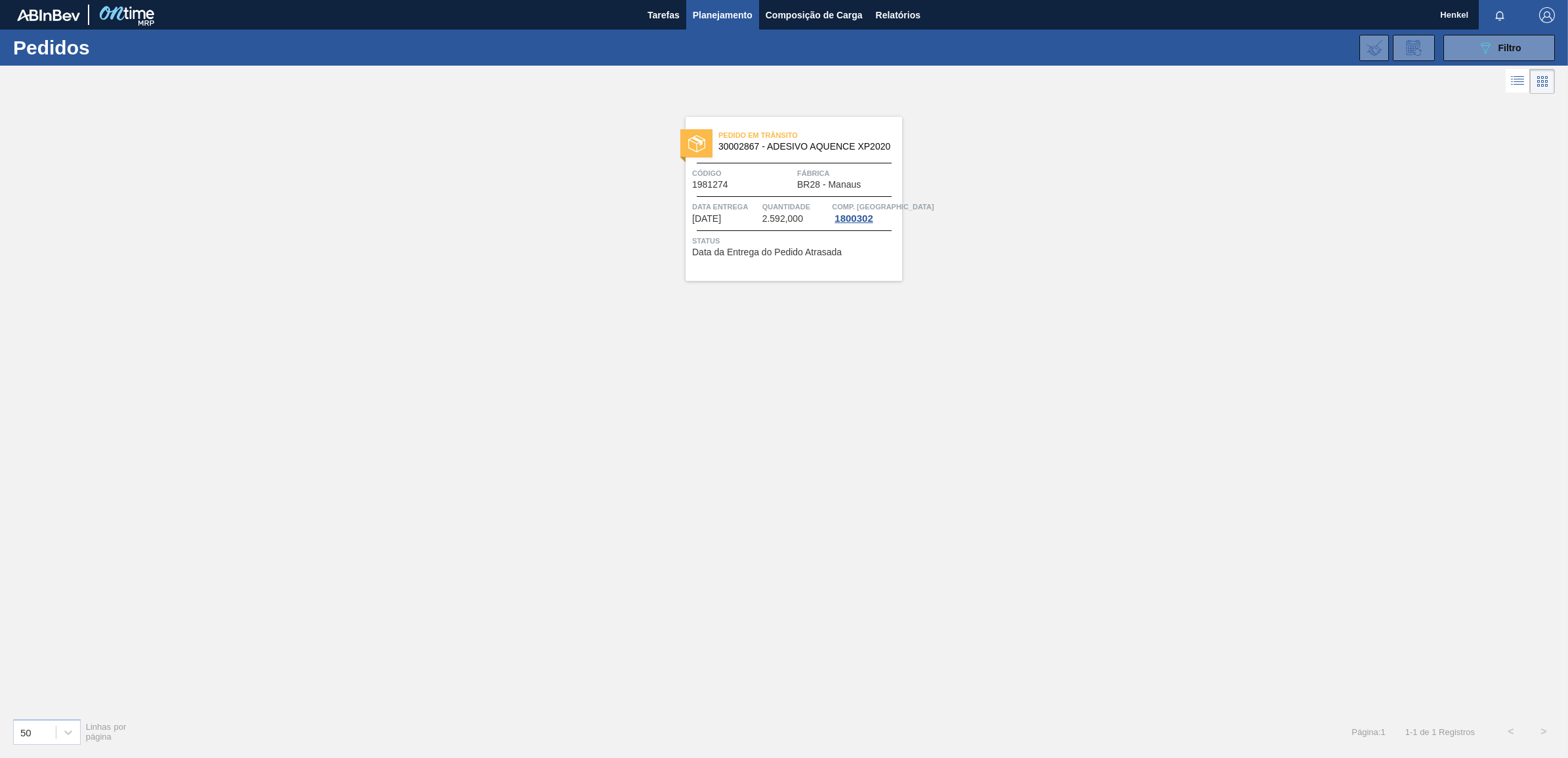
click at [801, 207] on span "Quantidade" at bounding box center [796, 207] width 67 height 13
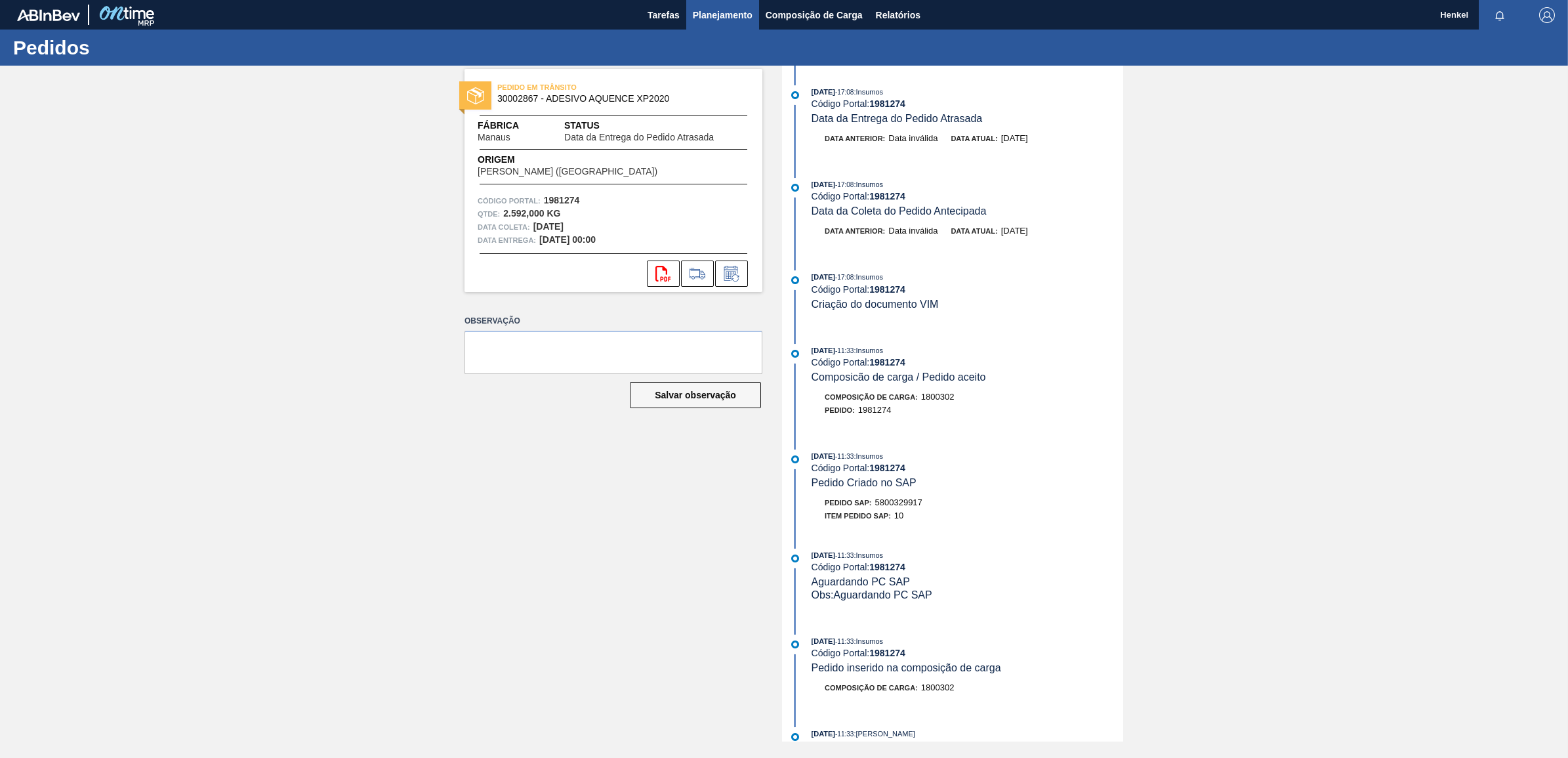
click at [712, 13] on span "Planejamento" at bounding box center [722, 15] width 60 height 16
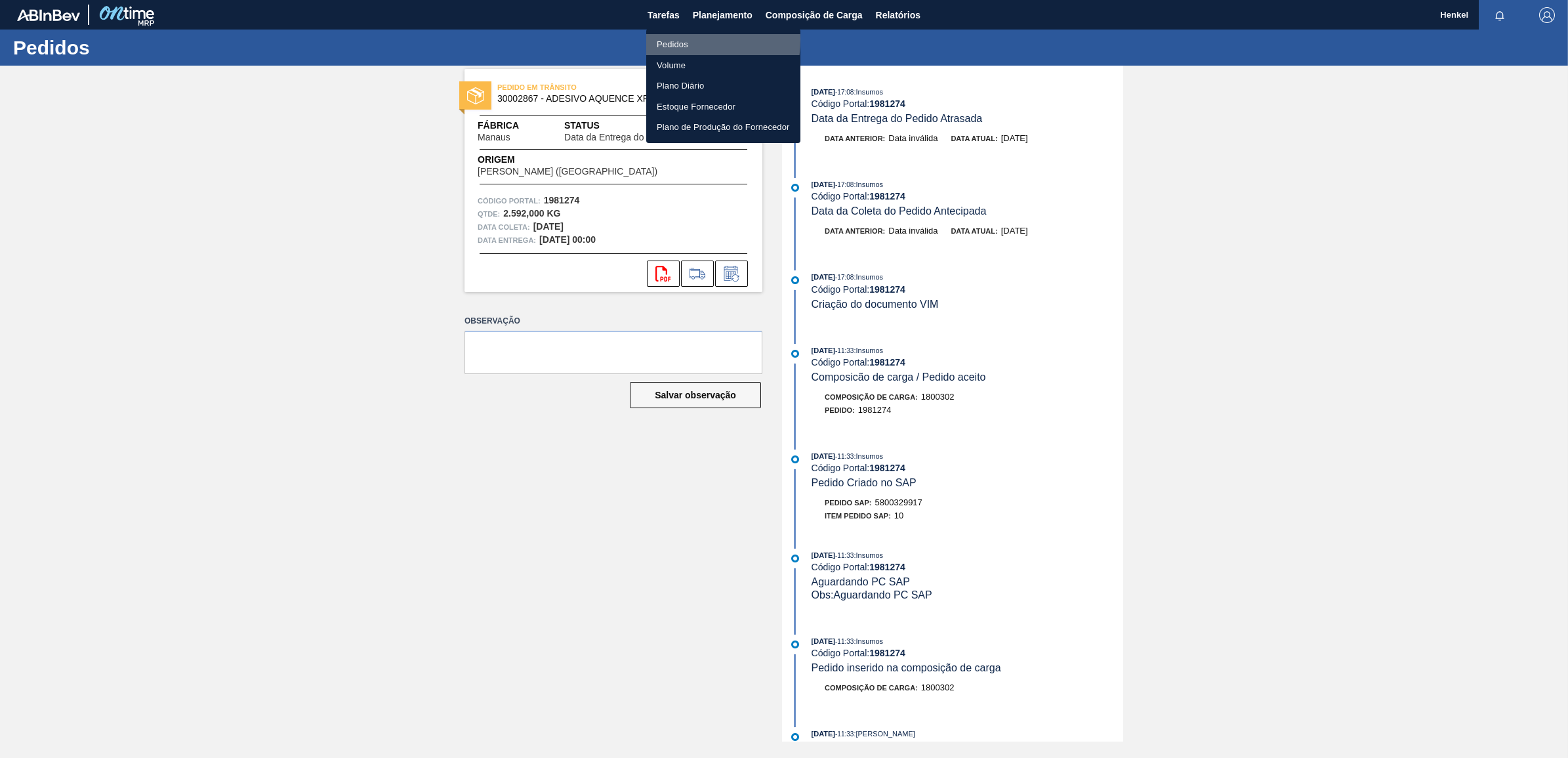
click at [663, 39] on li "Pedidos" at bounding box center [723, 44] width 154 height 21
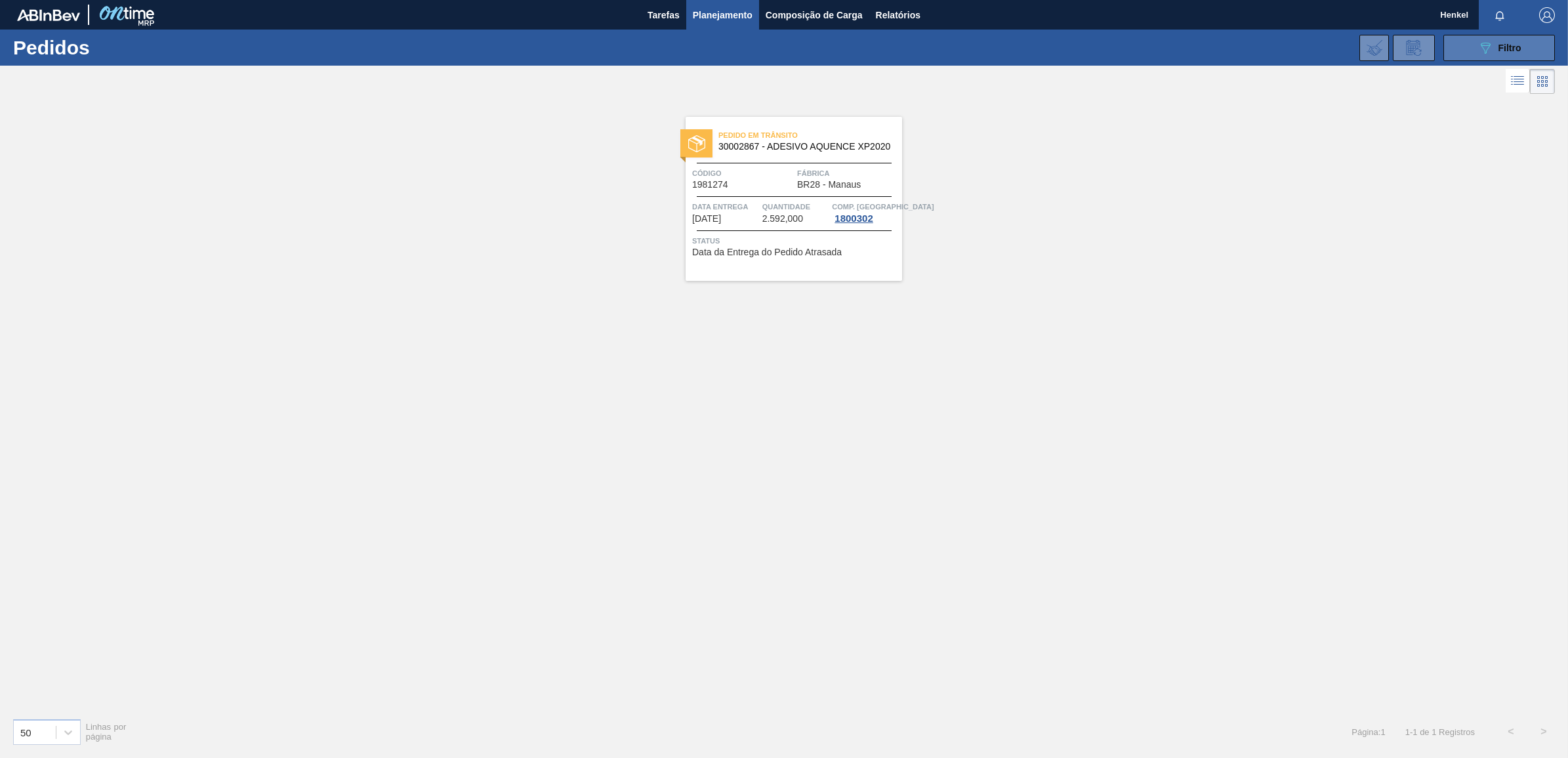
click at [1506, 43] on span "Filtro" at bounding box center [1510, 48] width 23 height 11
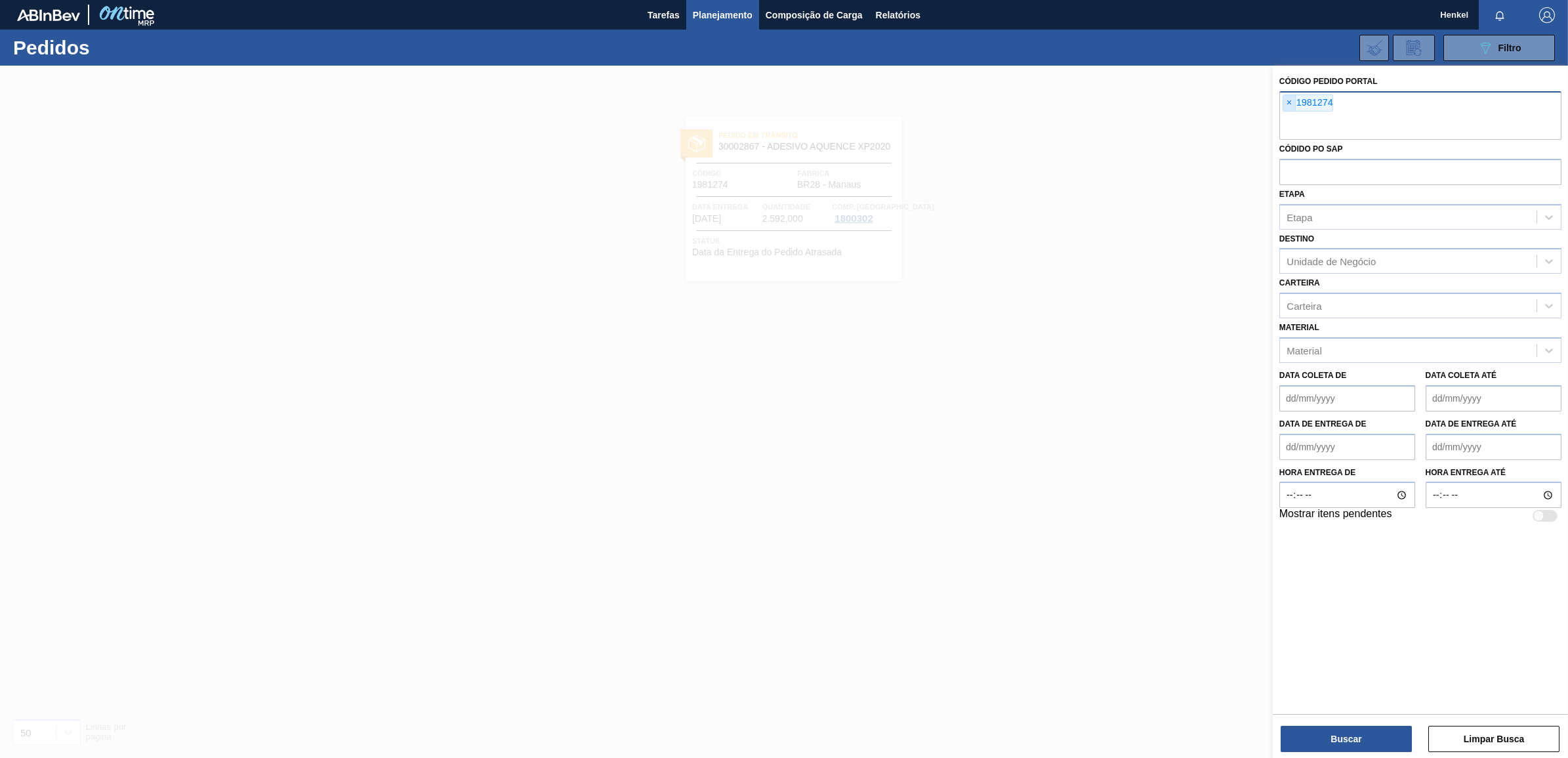
click at [1289, 98] on span "×" at bounding box center [1289, 103] width 13 height 16
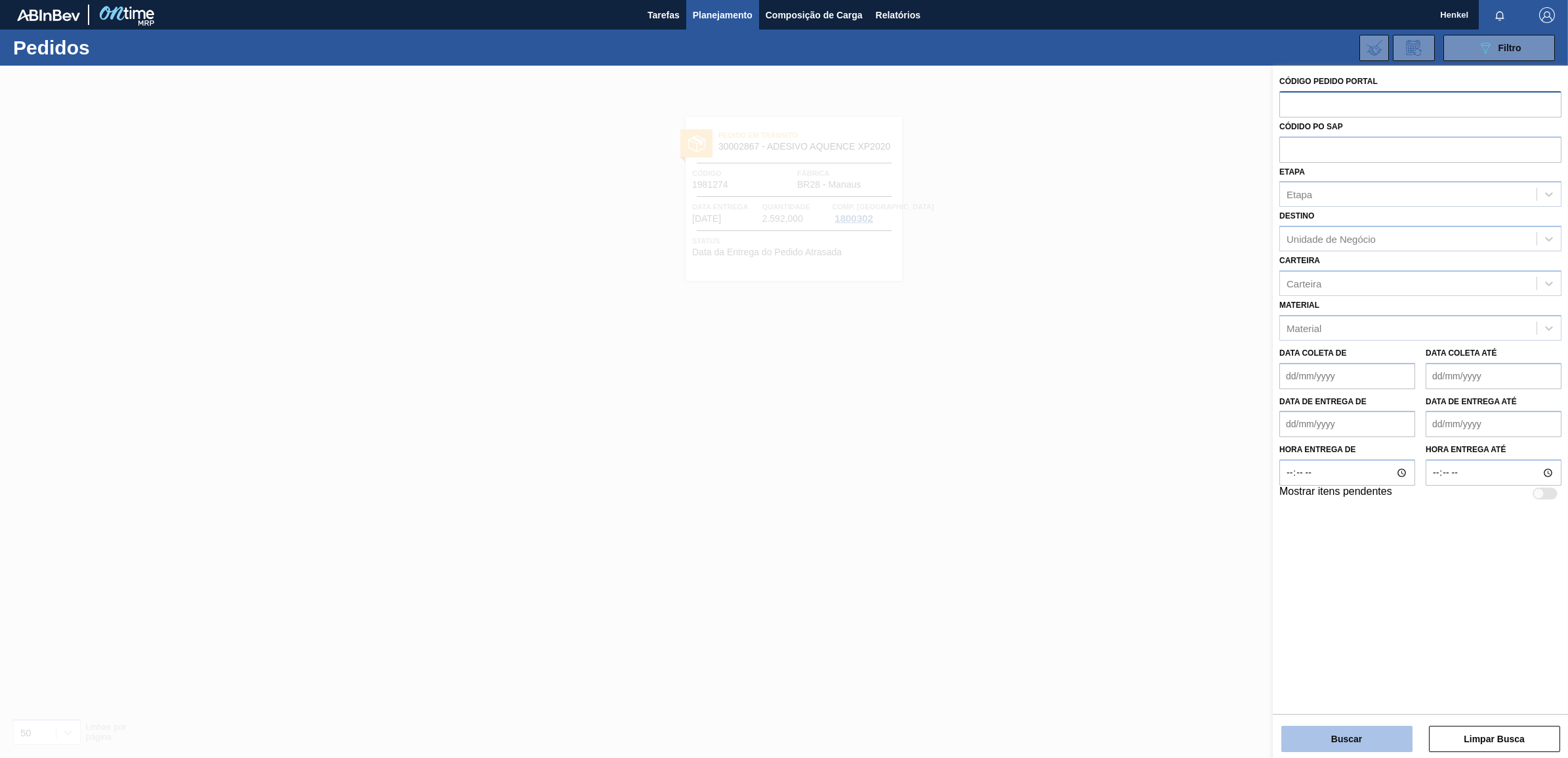
click at [1340, 741] on button "Buscar" at bounding box center [1347, 739] width 131 height 26
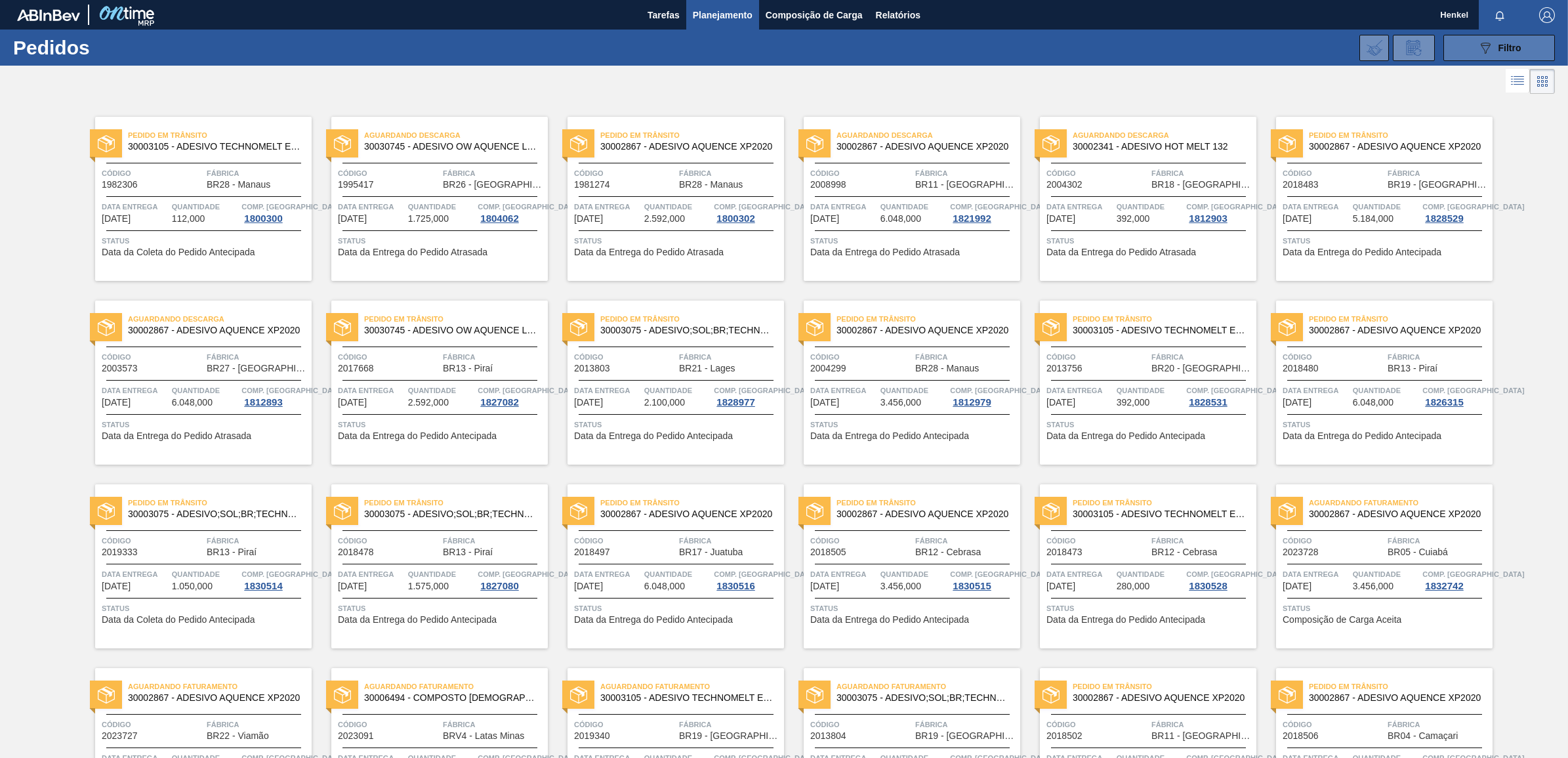
click at [1478, 37] on button "089F7B8B-B2A5-4AFE-B5C0-19BA573D28AC Filtro" at bounding box center [1499, 48] width 112 height 26
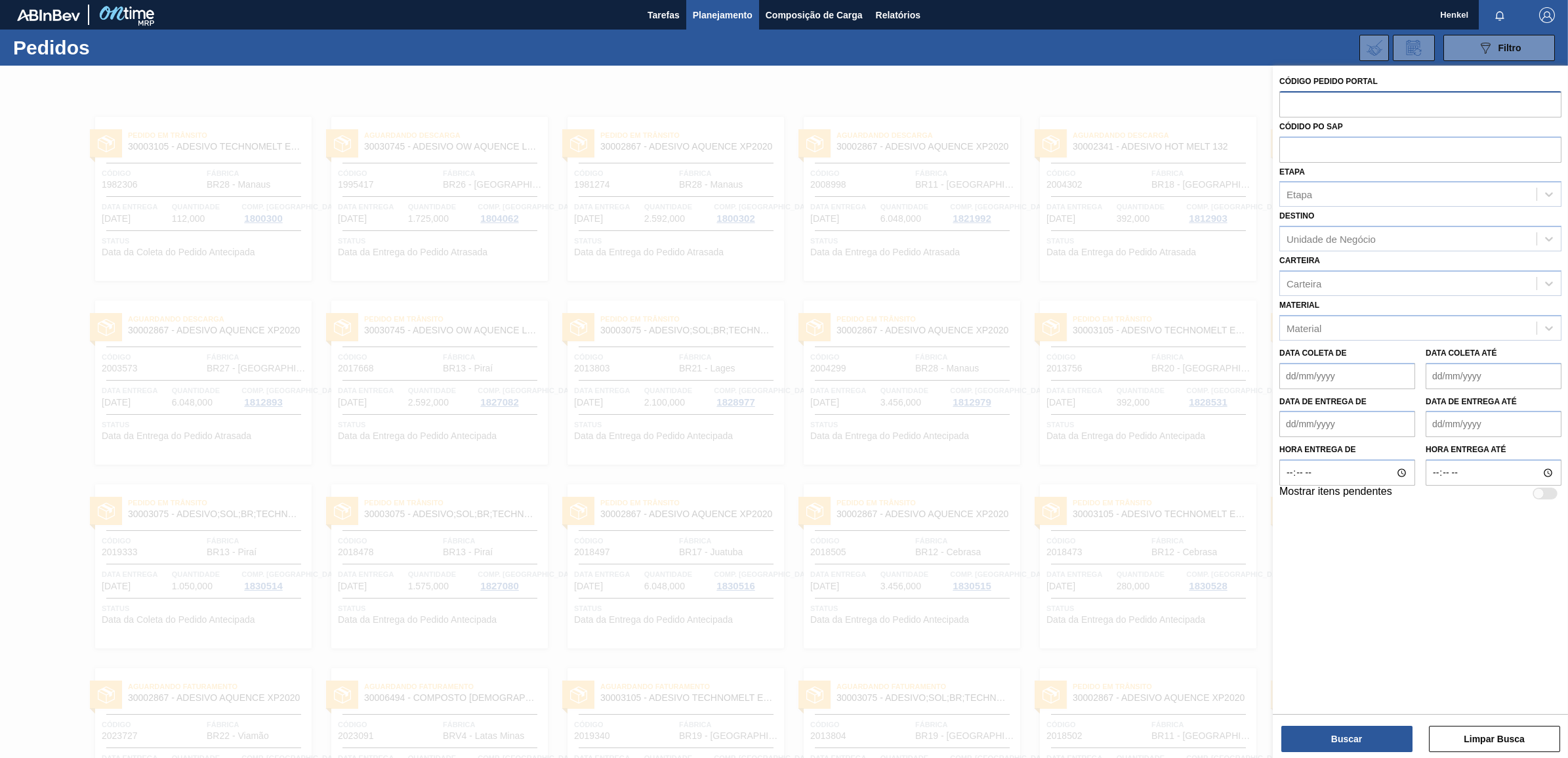
click at [1350, 102] on input "text" at bounding box center [1420, 103] width 282 height 25
paste input "2019337"
type input "2019337"
click at [1381, 735] on button "Buscar" at bounding box center [1347, 739] width 131 height 26
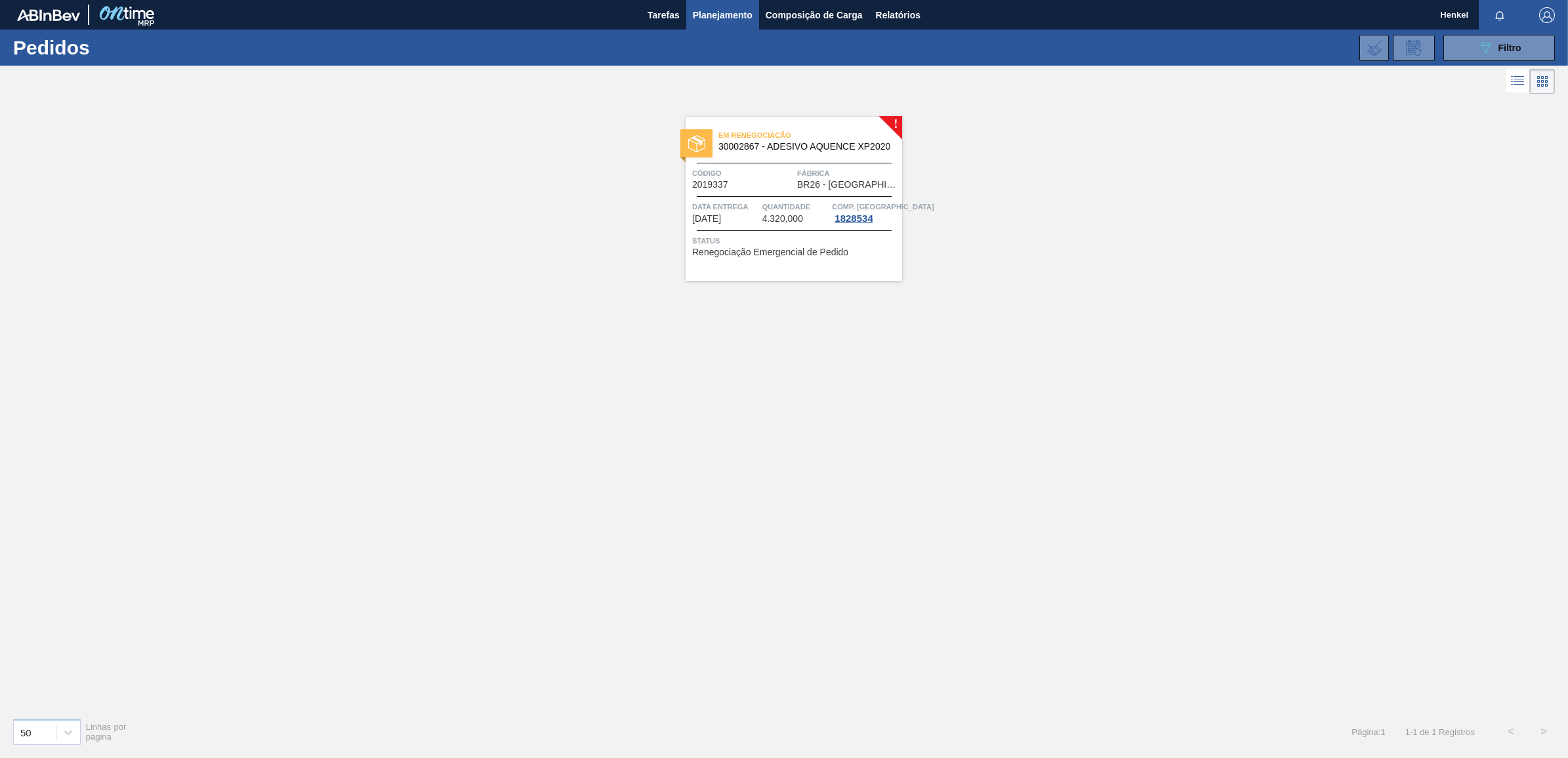
click at [769, 200] on span "Quantidade" at bounding box center [796, 207] width 67 height 13
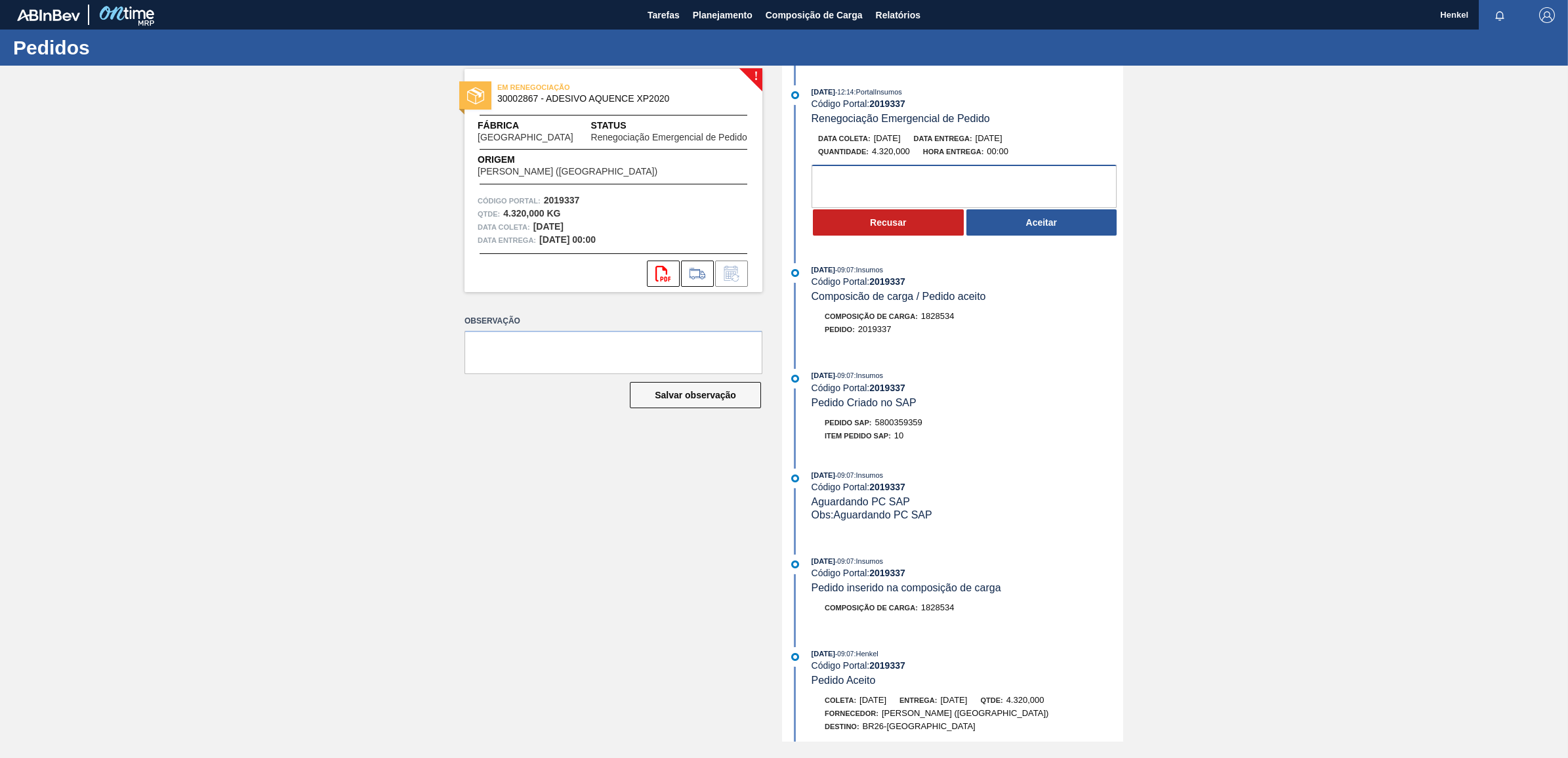
click at [917, 188] on textarea at bounding box center [964, 186] width 305 height 43
click at [850, 177] on textarea "Fora dfo Lead time" at bounding box center [964, 186] width 305 height 43
type textarea "Fora do Lead time"
click at [913, 224] on button "Recusar" at bounding box center [889, 222] width 151 height 26
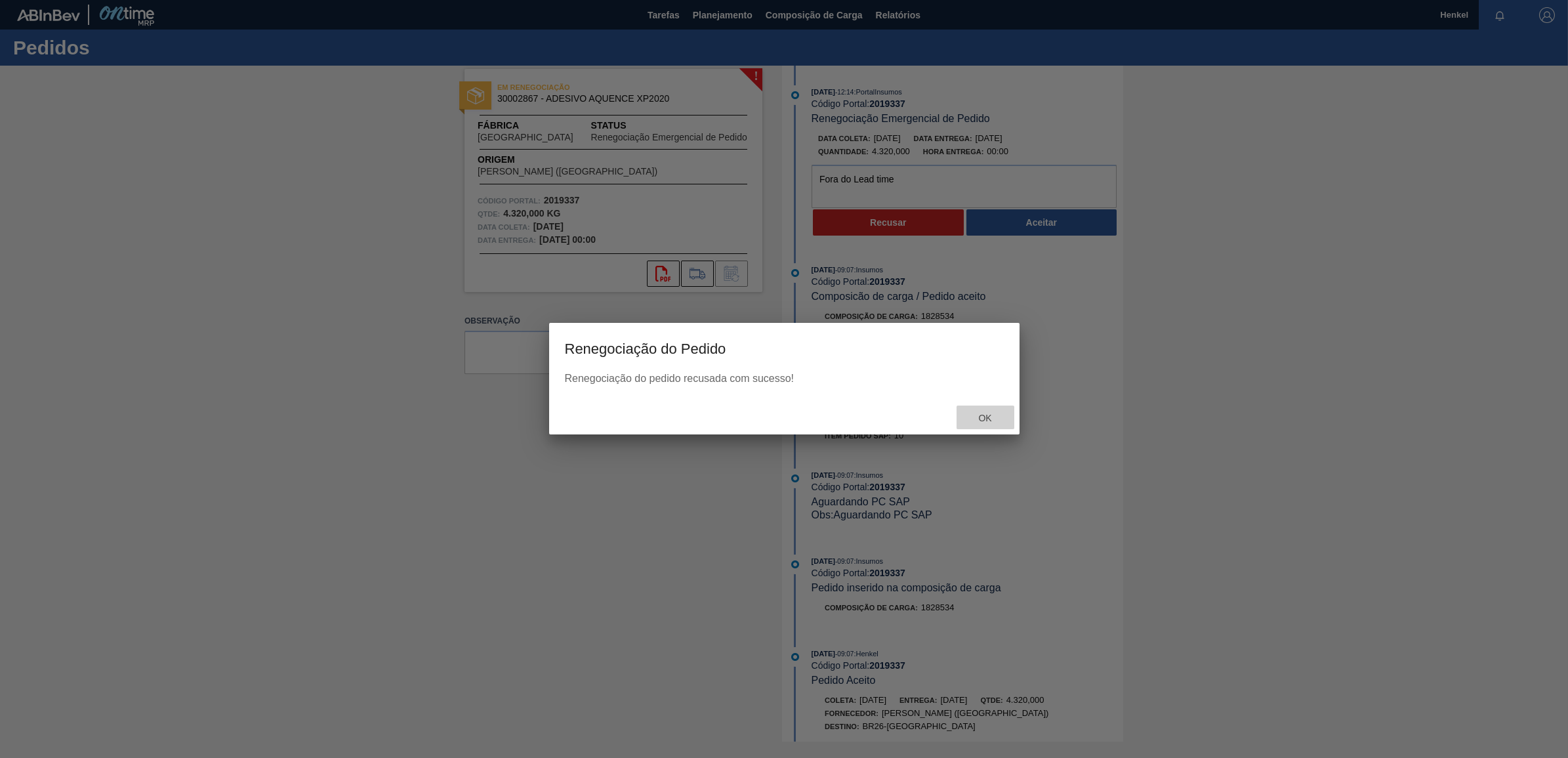
click at [979, 421] on span "Ok" at bounding box center [984, 418] width 34 height 11
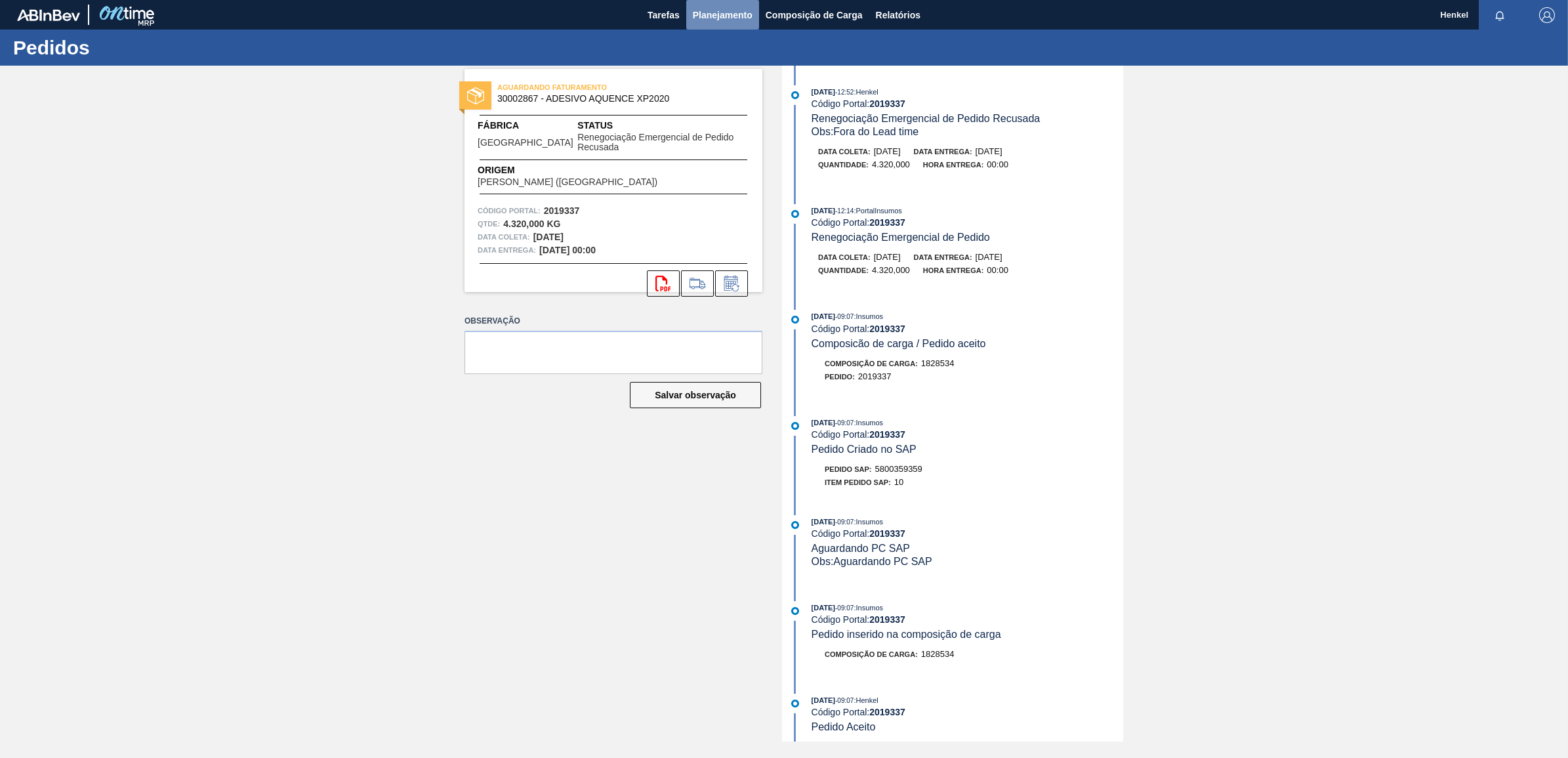
click at [715, 4] on button "Planejamento" at bounding box center [722, 15] width 73 height 29
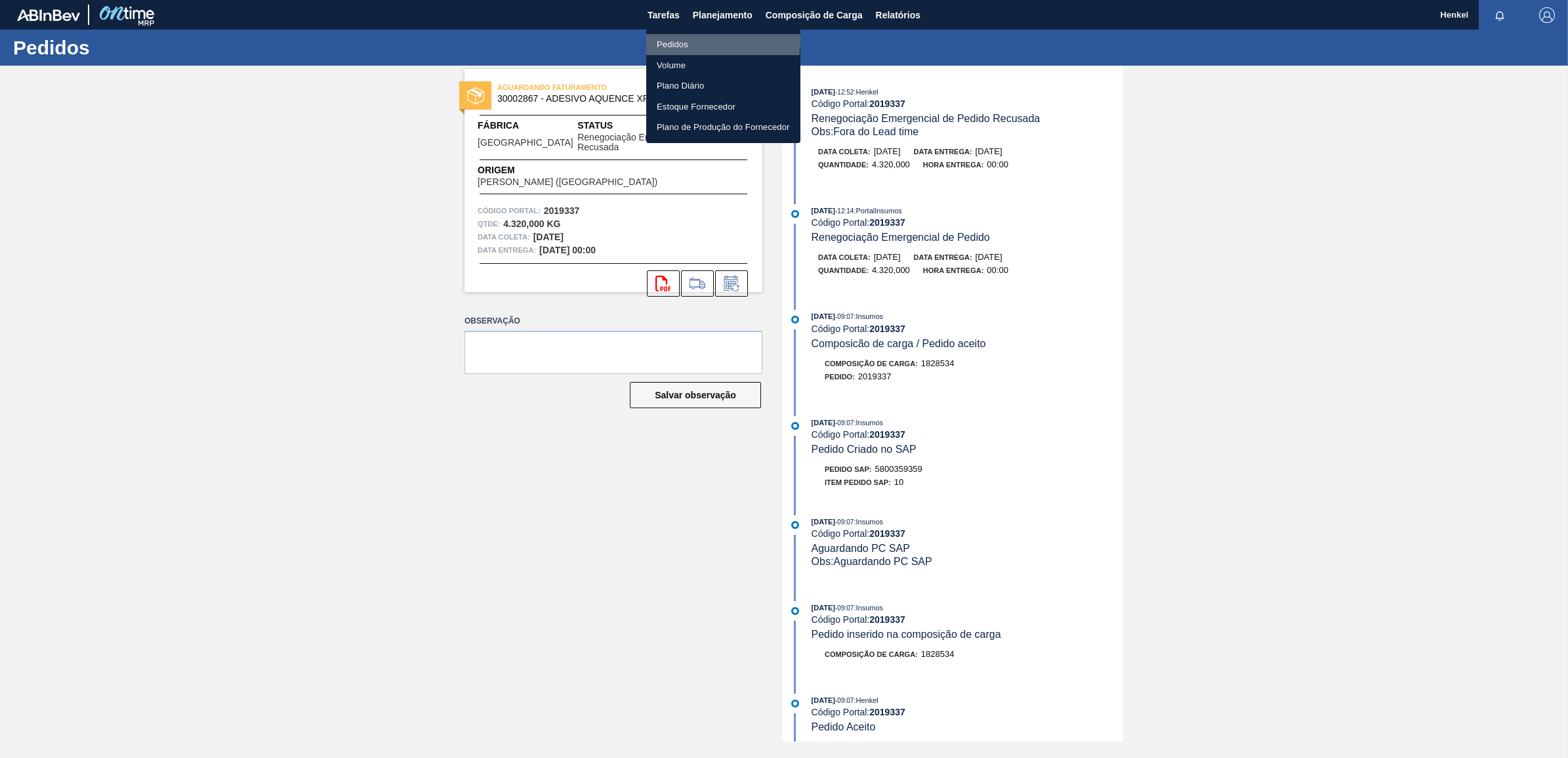
click at [687, 39] on li "Pedidos" at bounding box center [723, 44] width 154 height 21
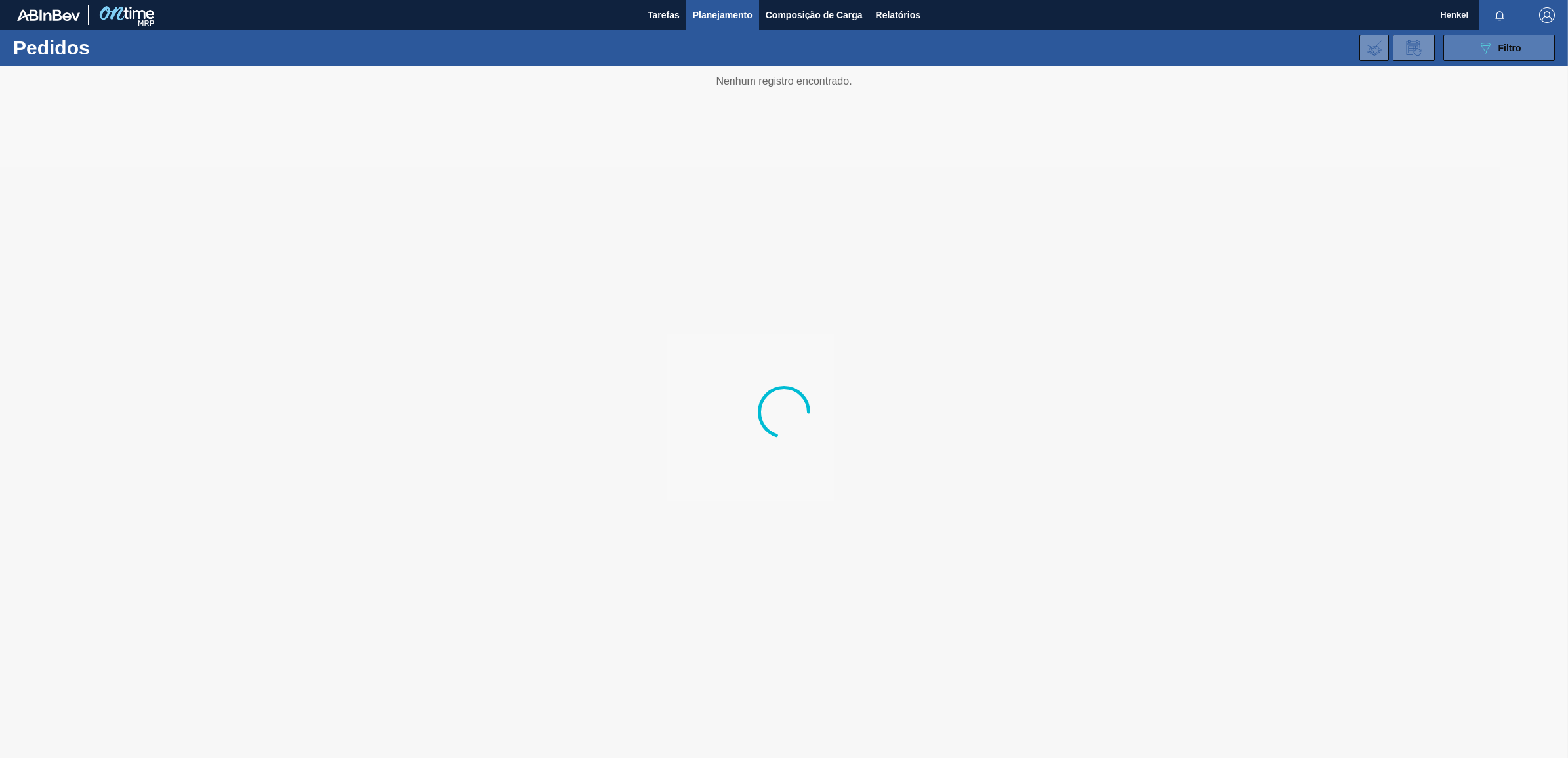
click at [1506, 51] on span "Filtro" at bounding box center [1510, 48] width 23 height 11
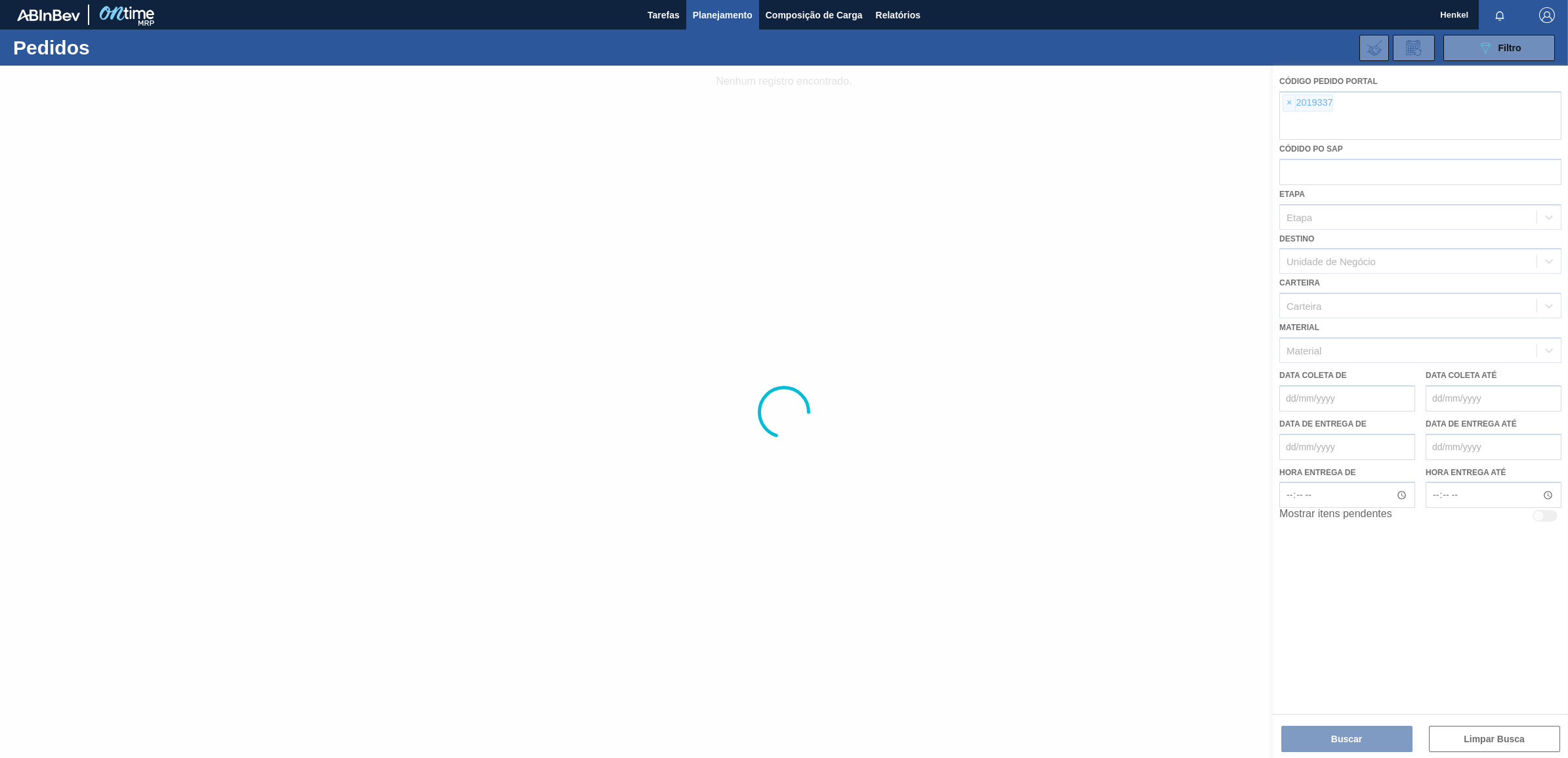
click at [1287, 102] on div at bounding box center [784, 411] width 1568 height 692
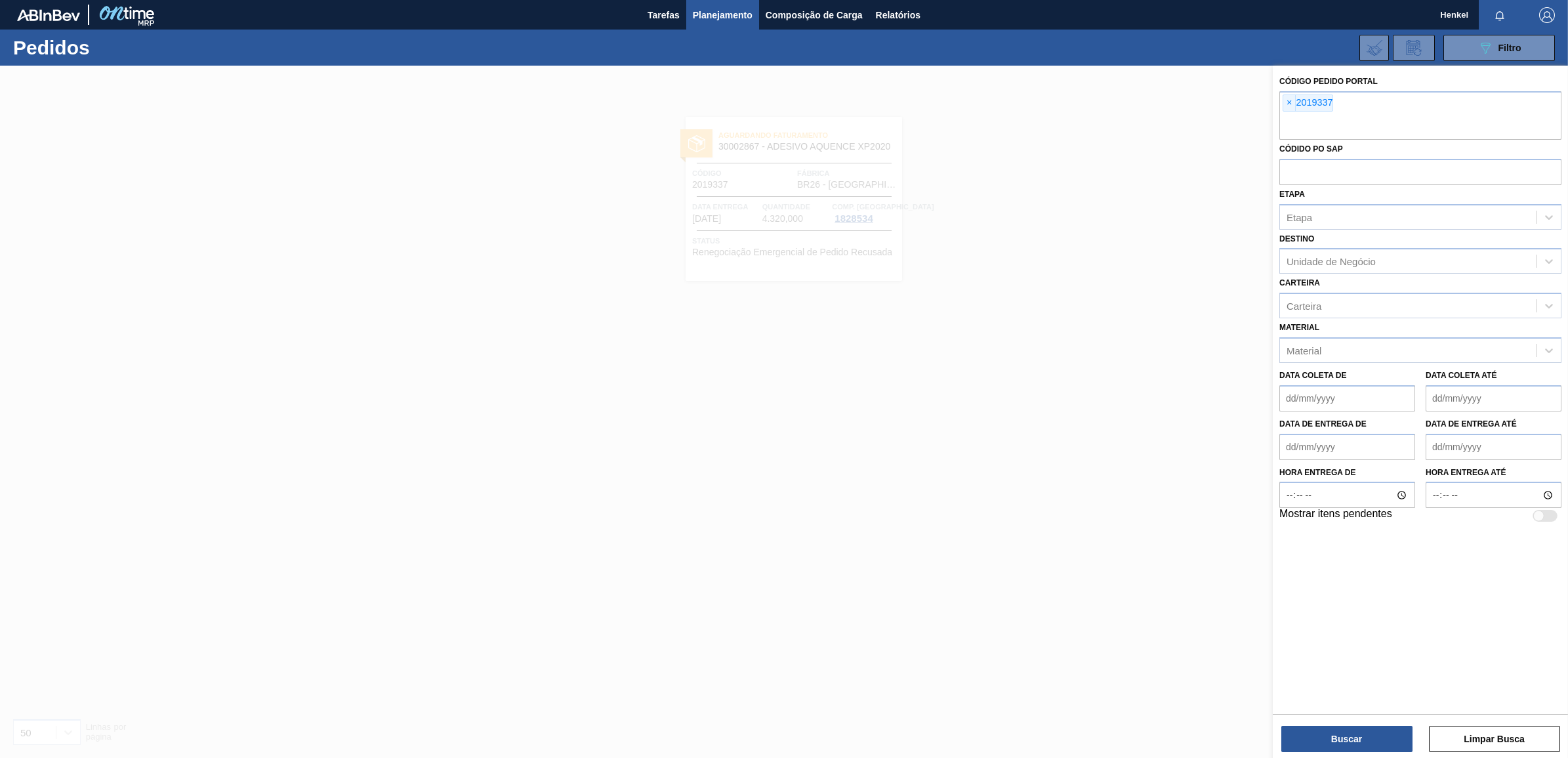
click at [1287, 102] on span "×" at bounding box center [1289, 103] width 13 height 16
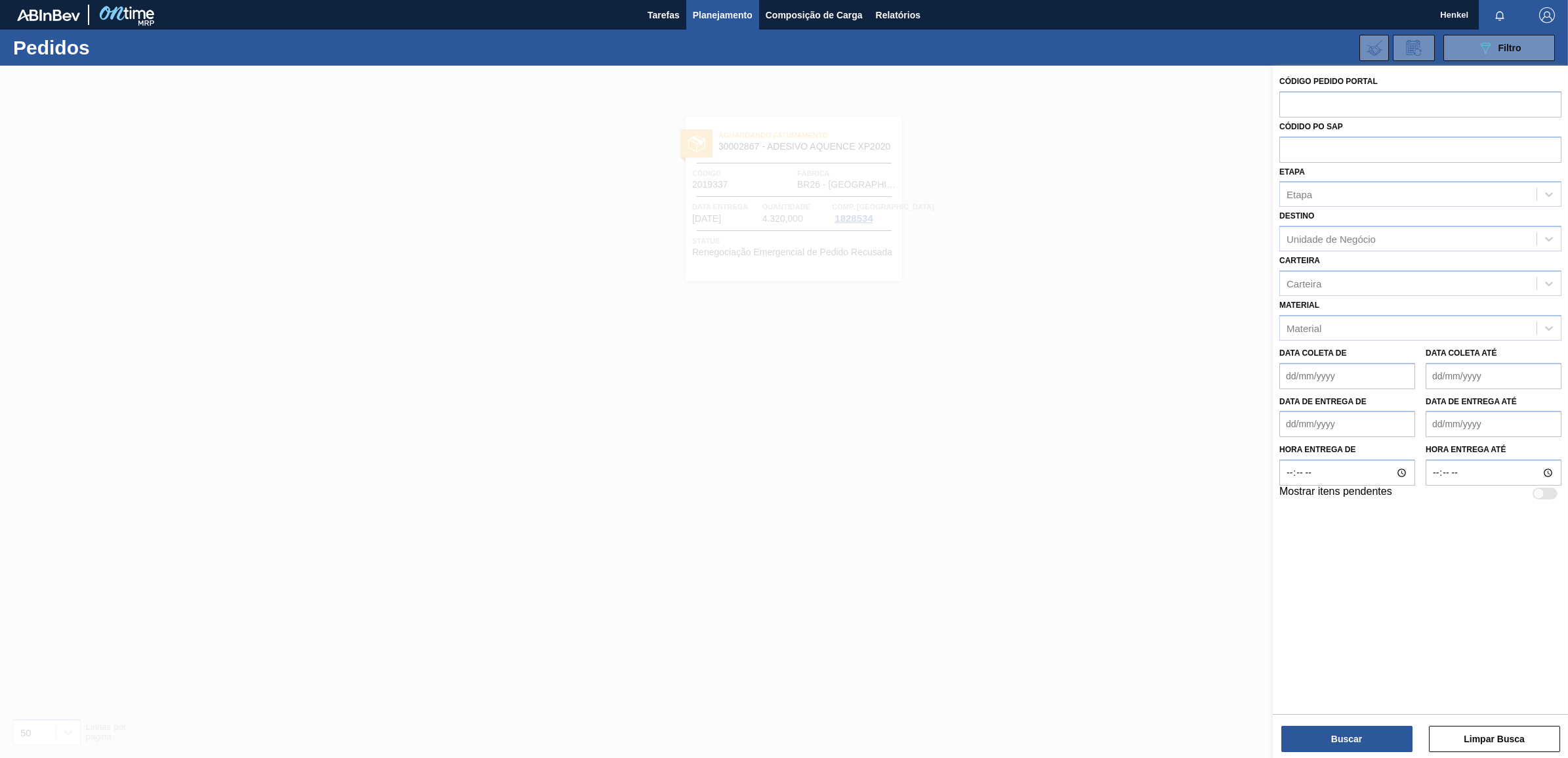
paste input "2018506"
type input "2018506"
click at [1331, 735] on button "Buscar" at bounding box center [1347, 739] width 131 height 26
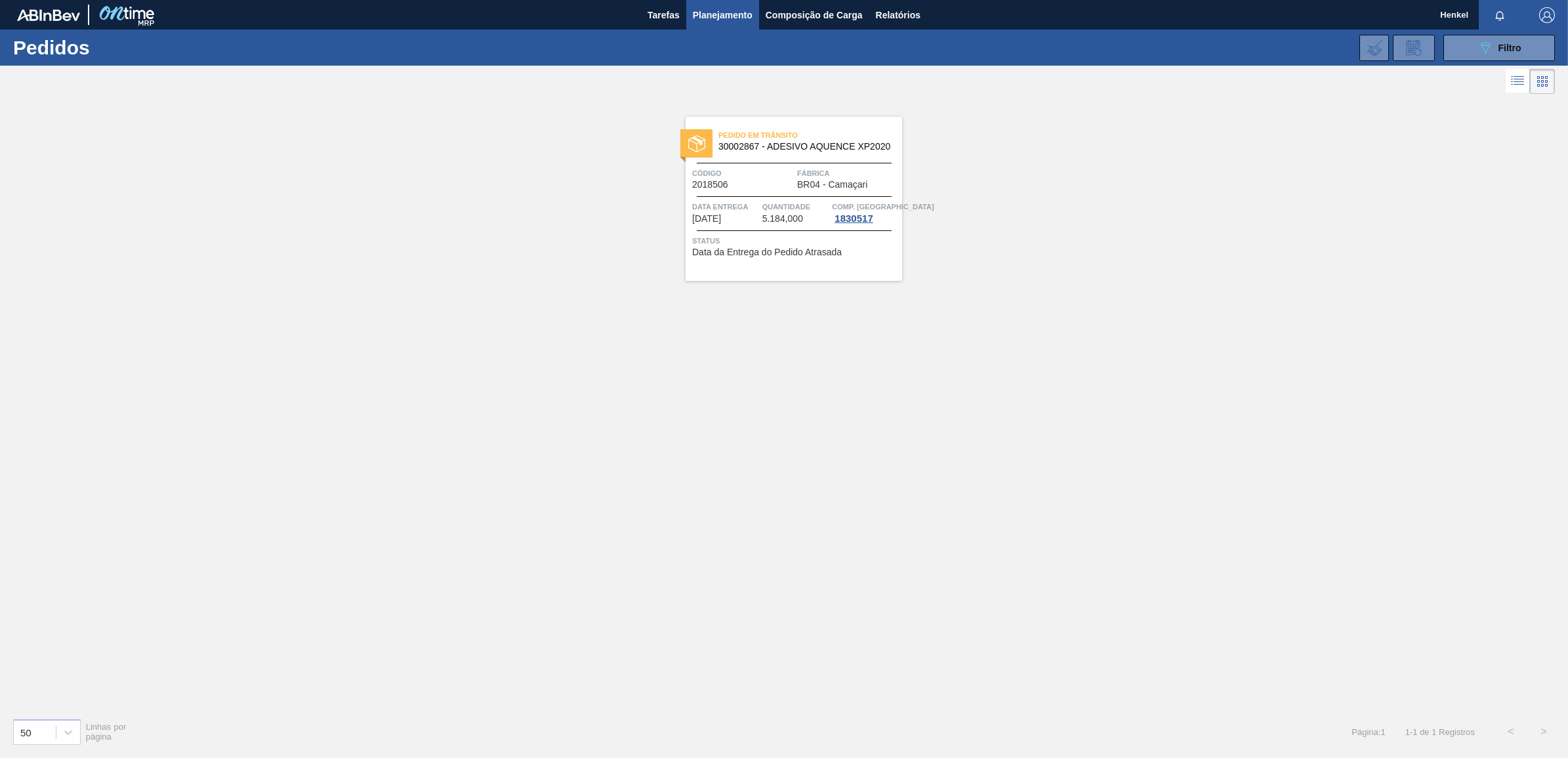
click at [750, 200] on span "Data entrega" at bounding box center [725, 207] width 67 height 13
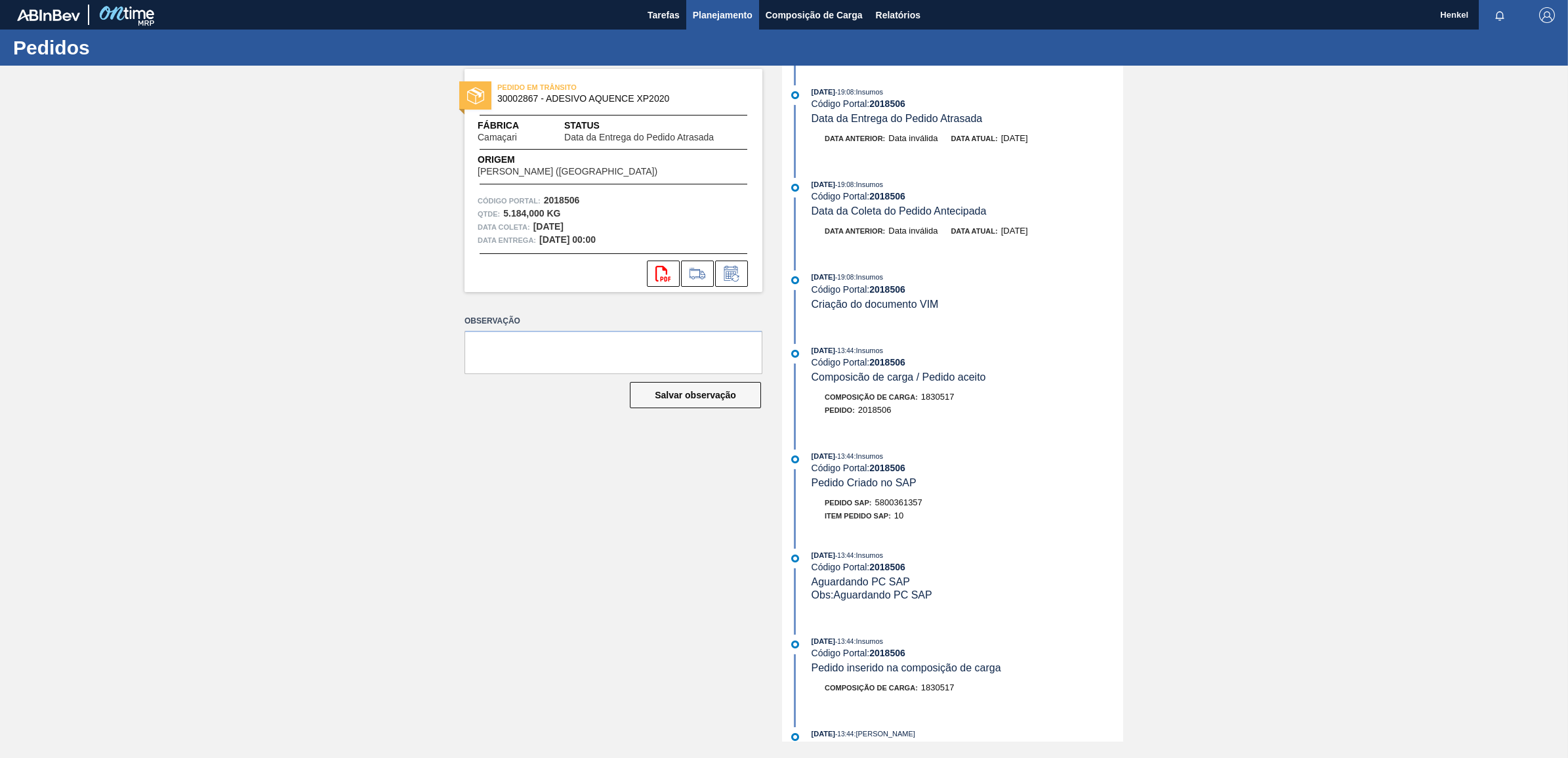
click at [716, 10] on span "Planejamento" at bounding box center [722, 15] width 60 height 16
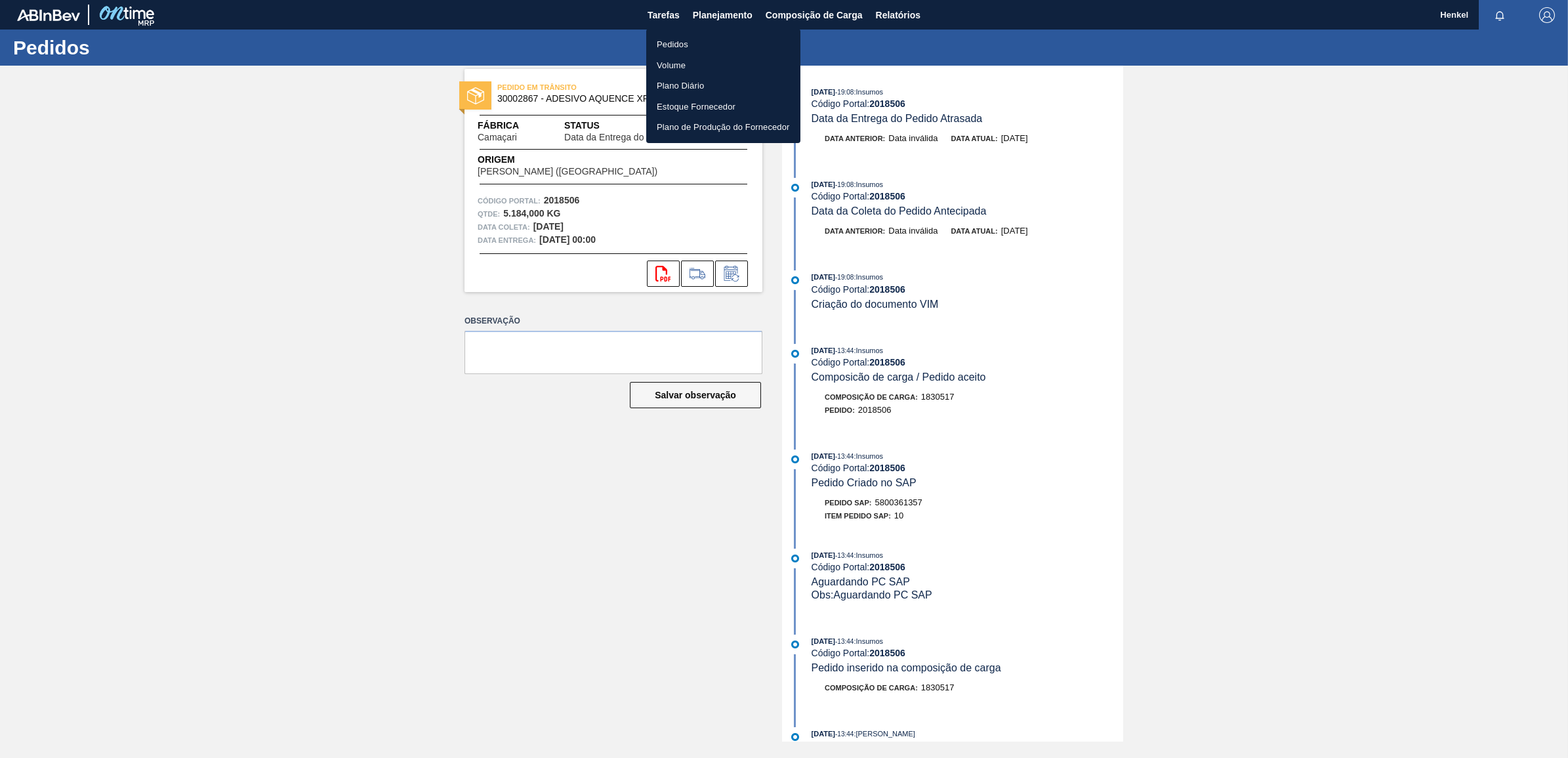
click at [667, 40] on li "Pedidos" at bounding box center [723, 44] width 154 height 21
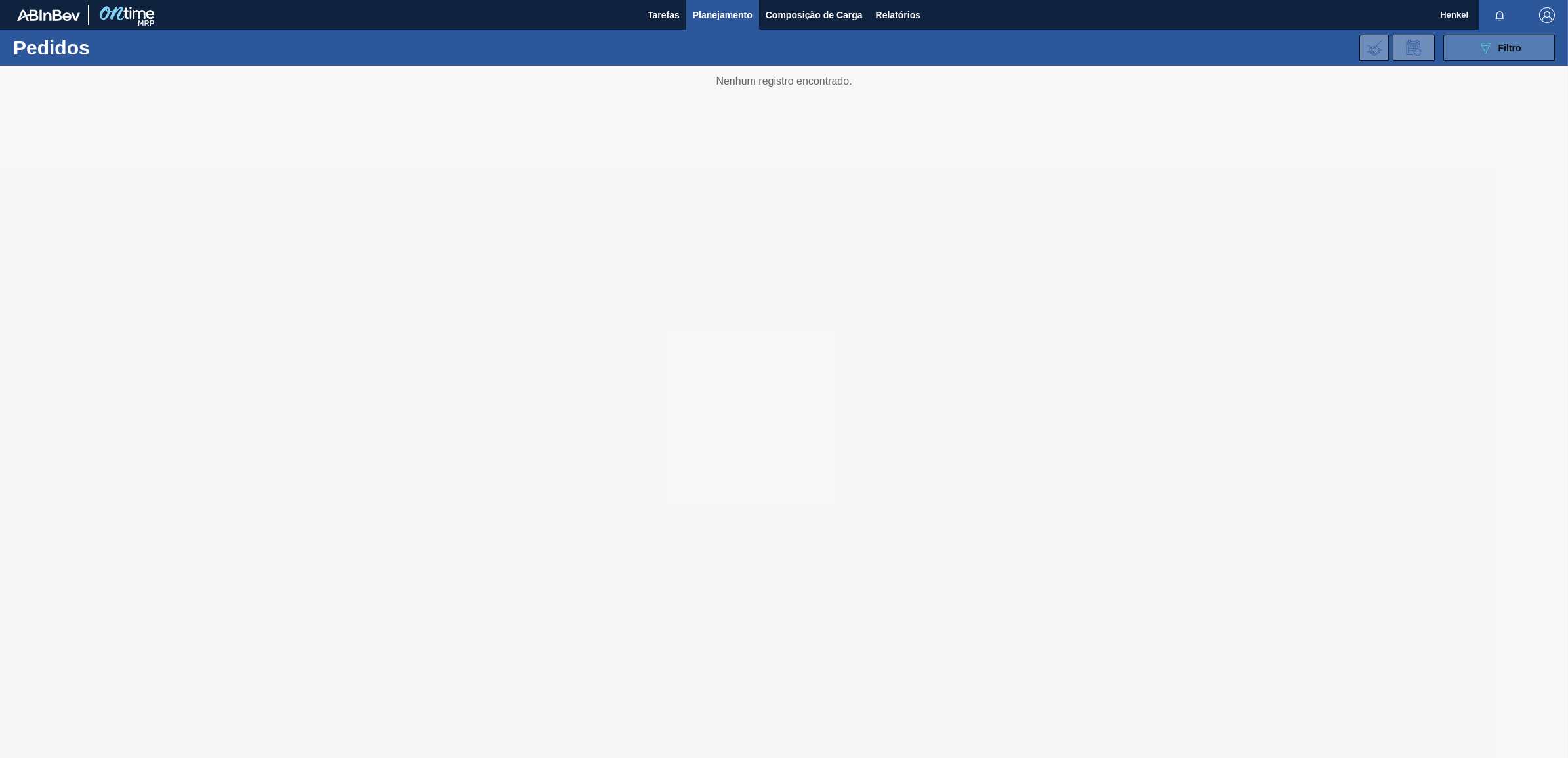
click at [1516, 41] on div "089F7B8B-B2A5-4AFE-B5C0-19BA573D28AC Filtro" at bounding box center [1500, 48] width 44 height 16
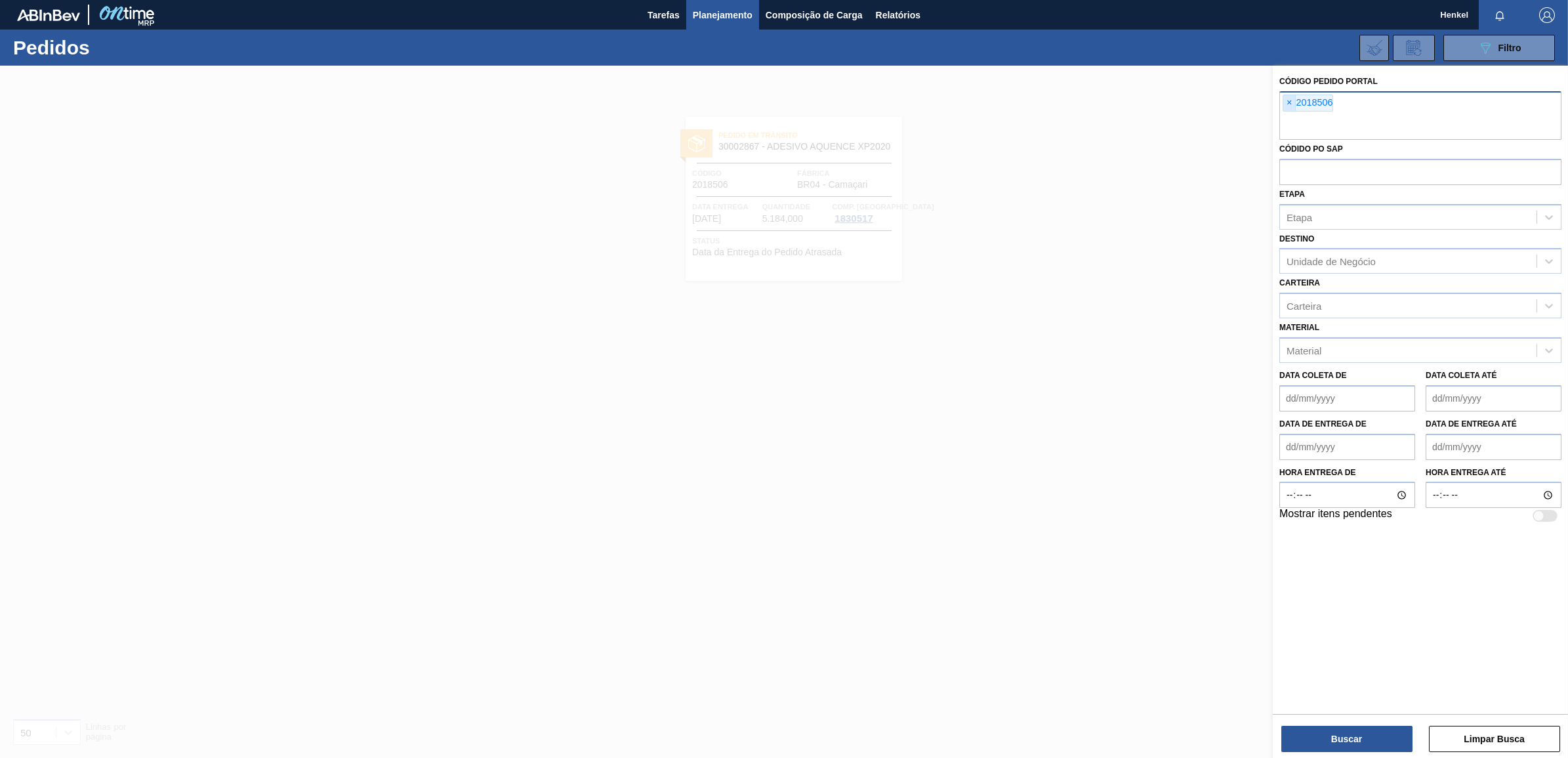
click at [1289, 105] on span "×" at bounding box center [1289, 103] width 13 height 16
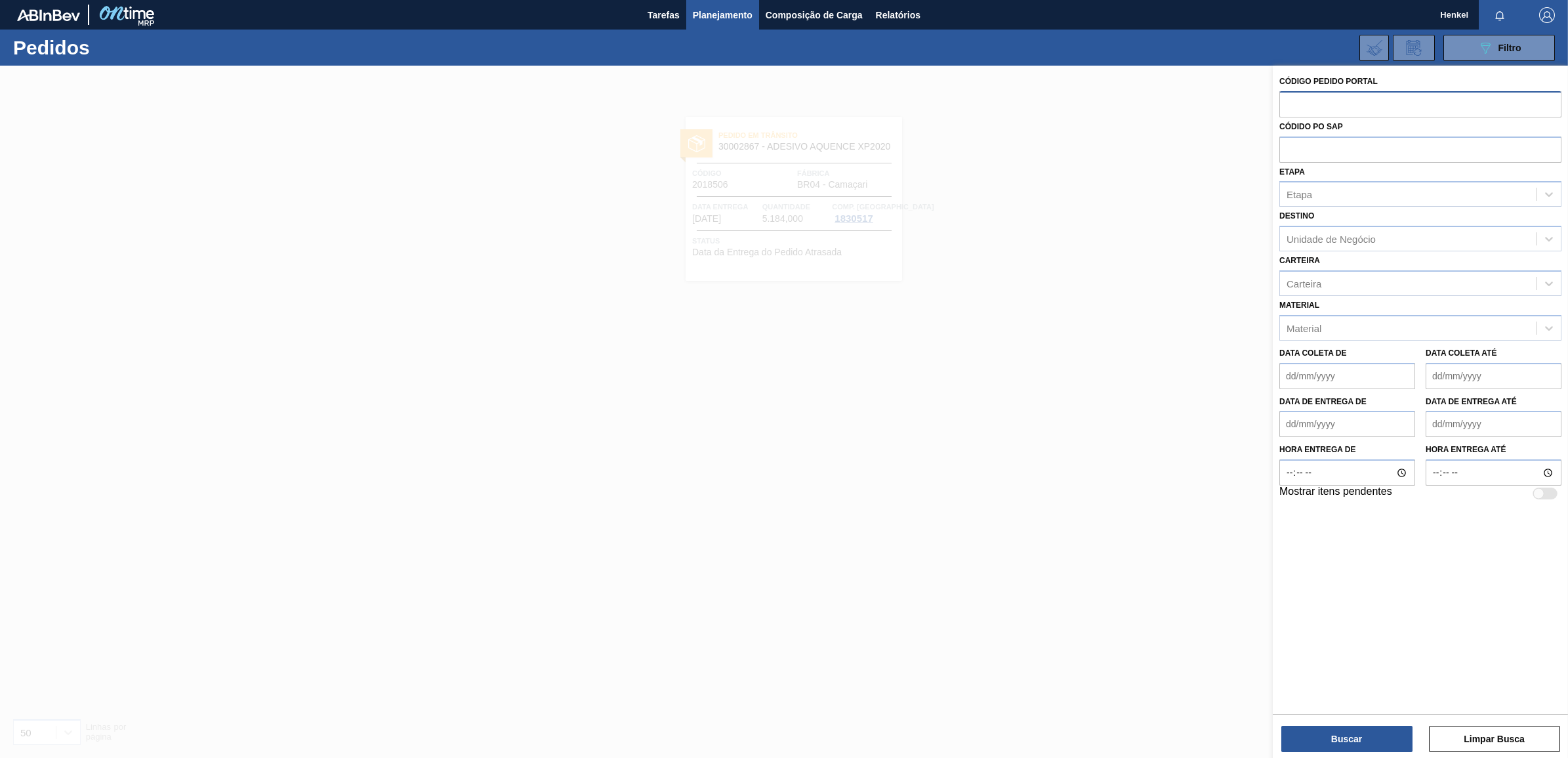
paste input "2018507"
type input "2018507"
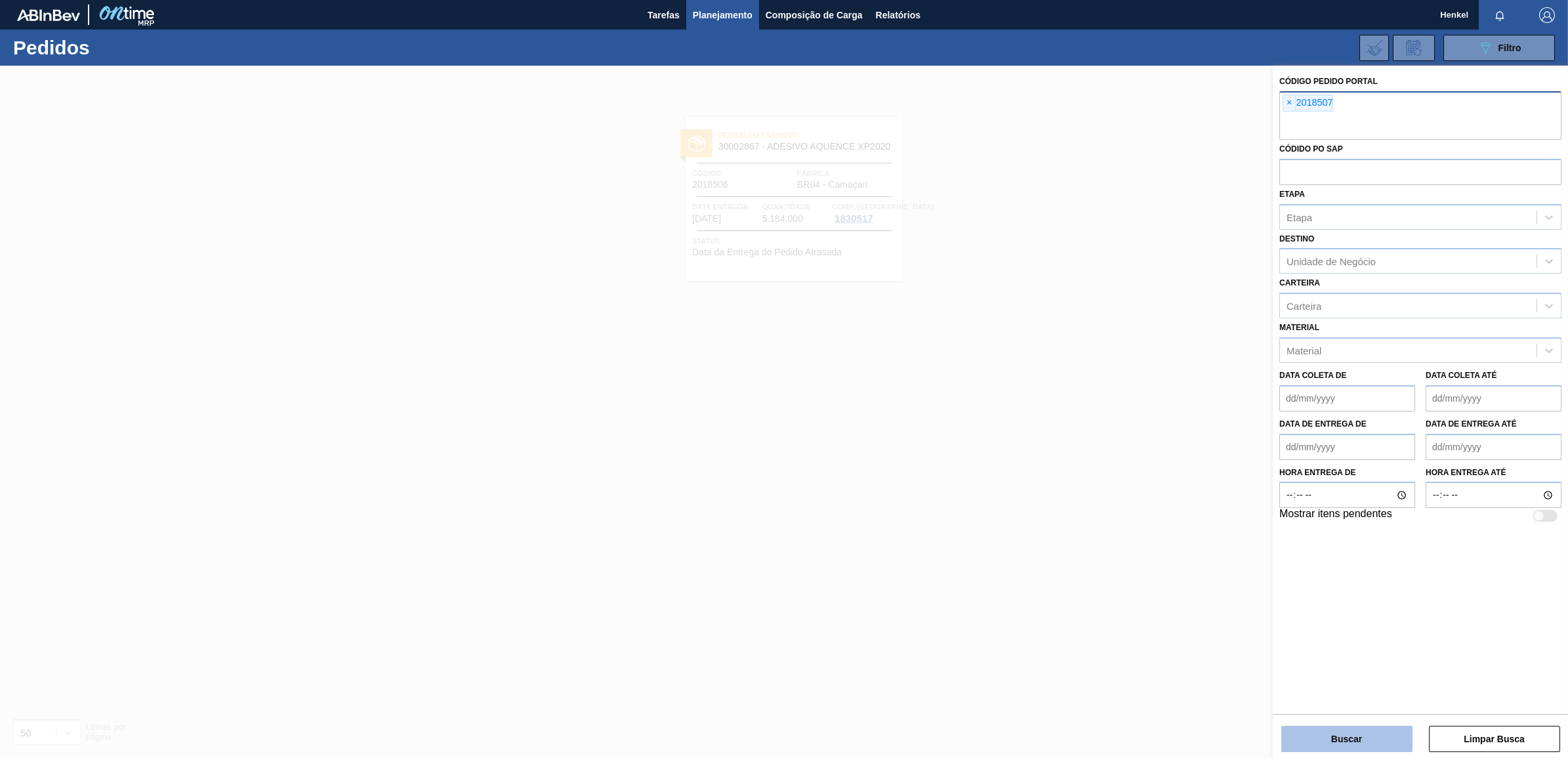
click at [1316, 733] on button "Buscar" at bounding box center [1347, 739] width 131 height 26
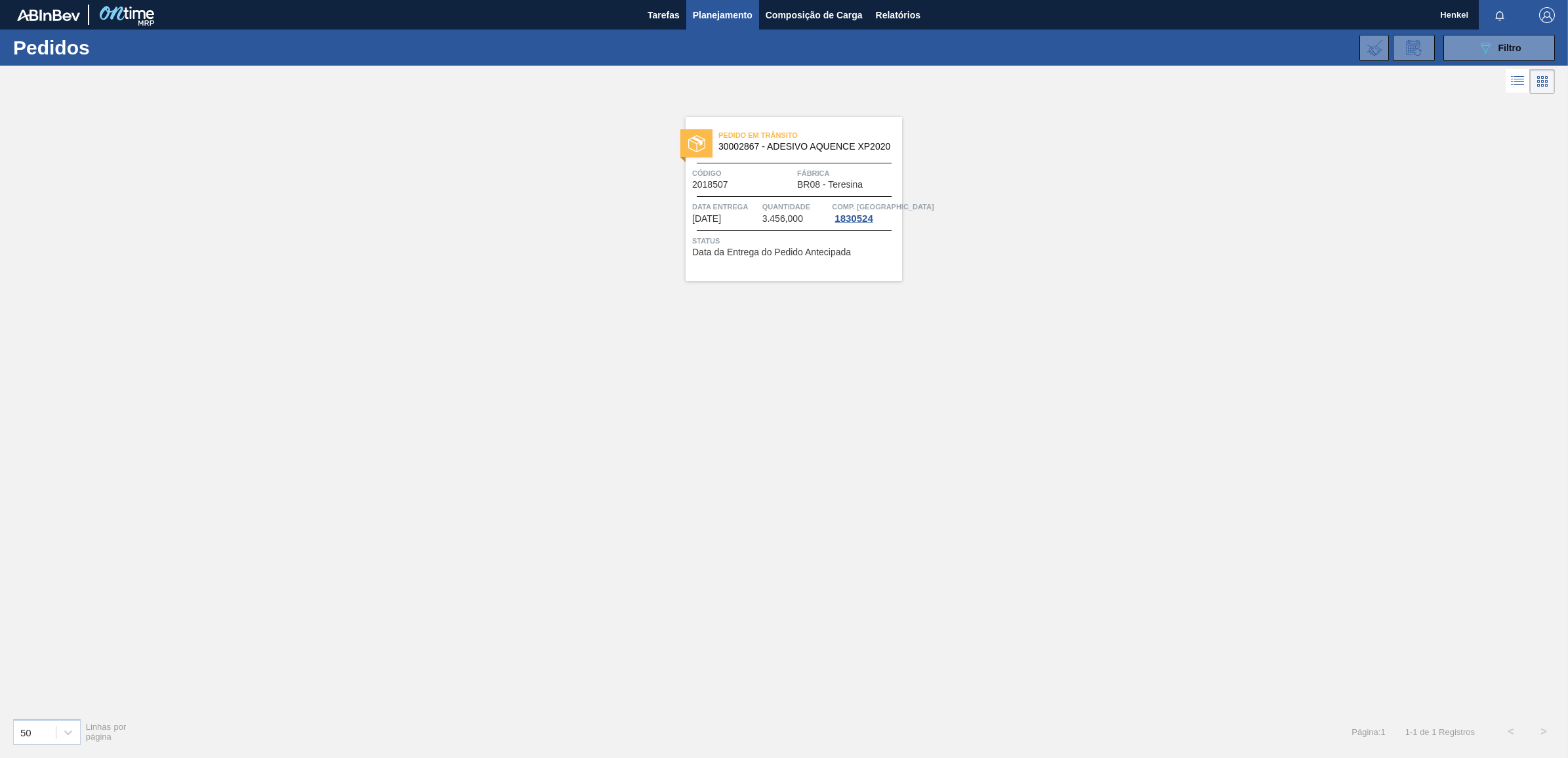
click at [826, 208] on span "Quantidade" at bounding box center [796, 207] width 67 height 13
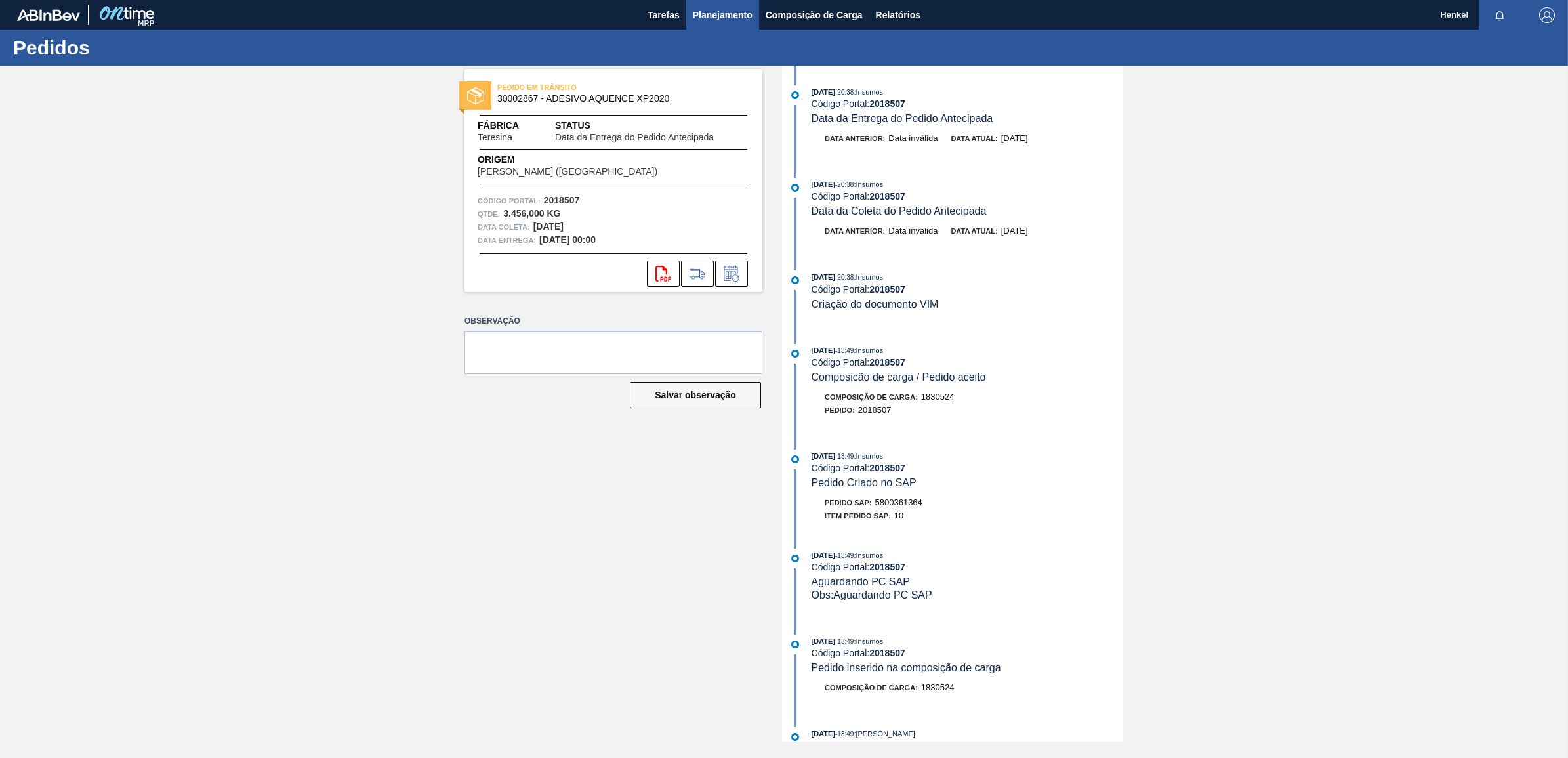
click at [732, 8] on span "Planejamento" at bounding box center [722, 15] width 60 height 16
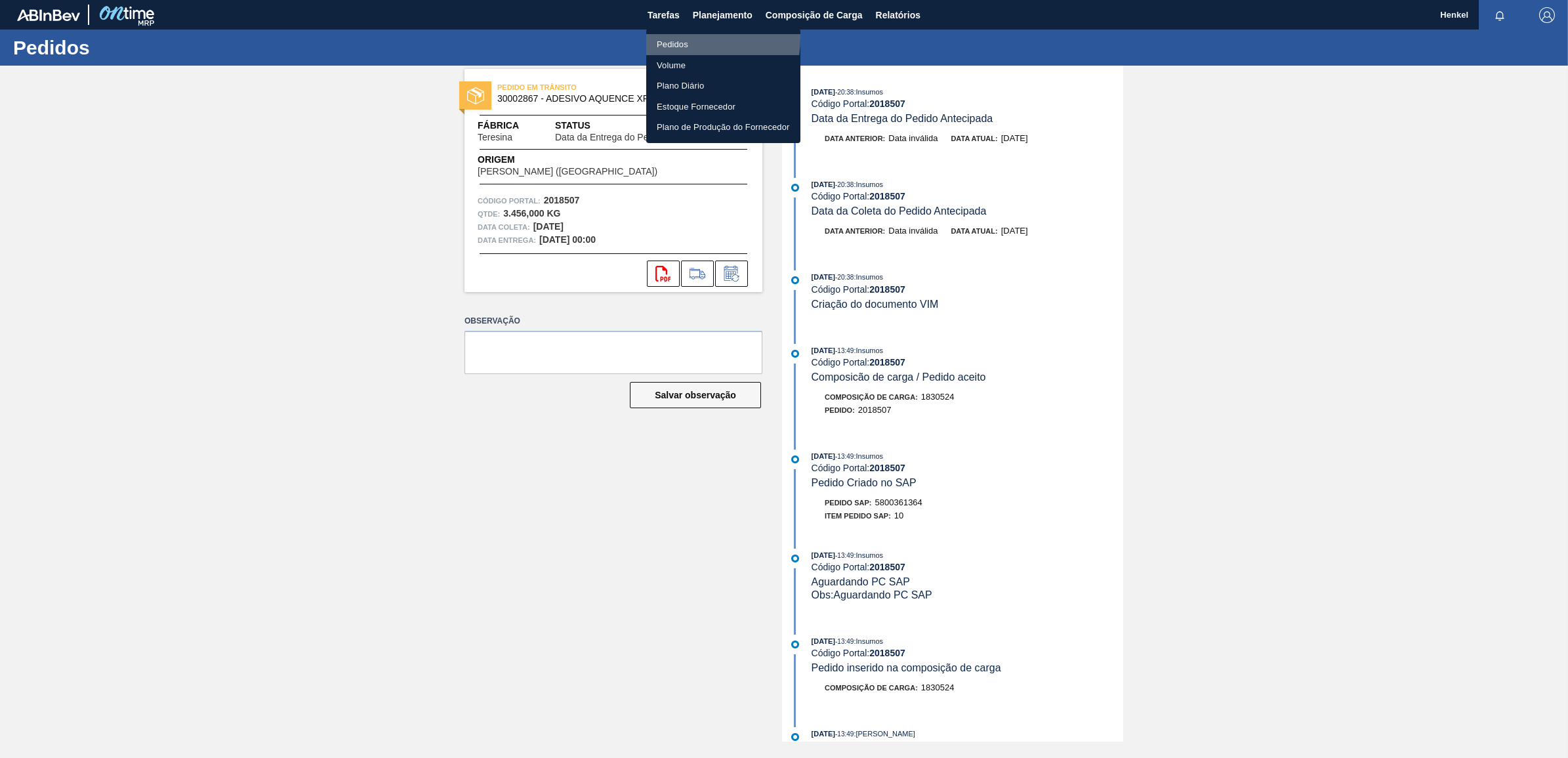
click at [674, 38] on li "Pedidos" at bounding box center [723, 44] width 154 height 21
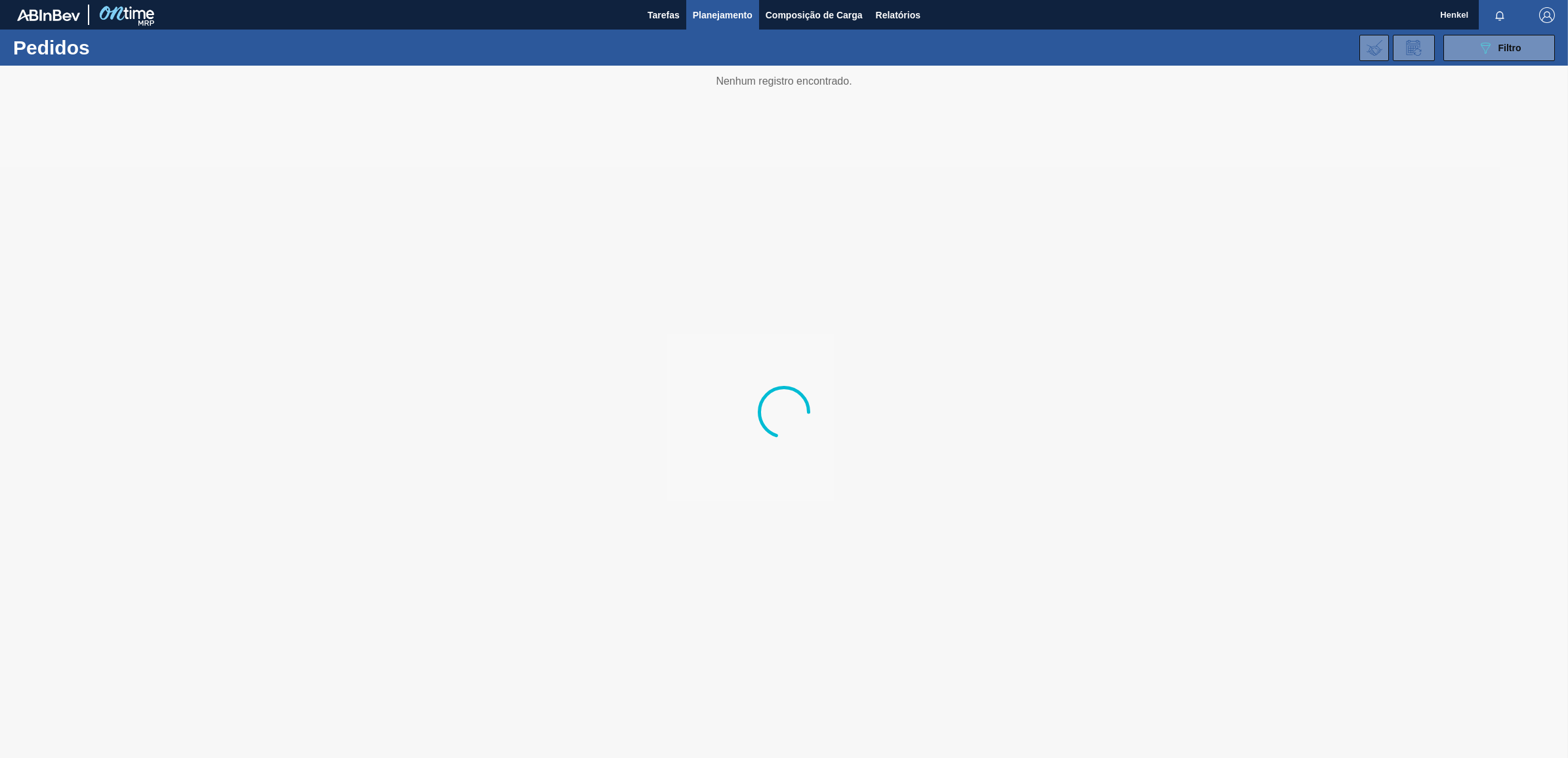
click at [1507, 27] on div at bounding box center [1502, 15] width 47 height 29
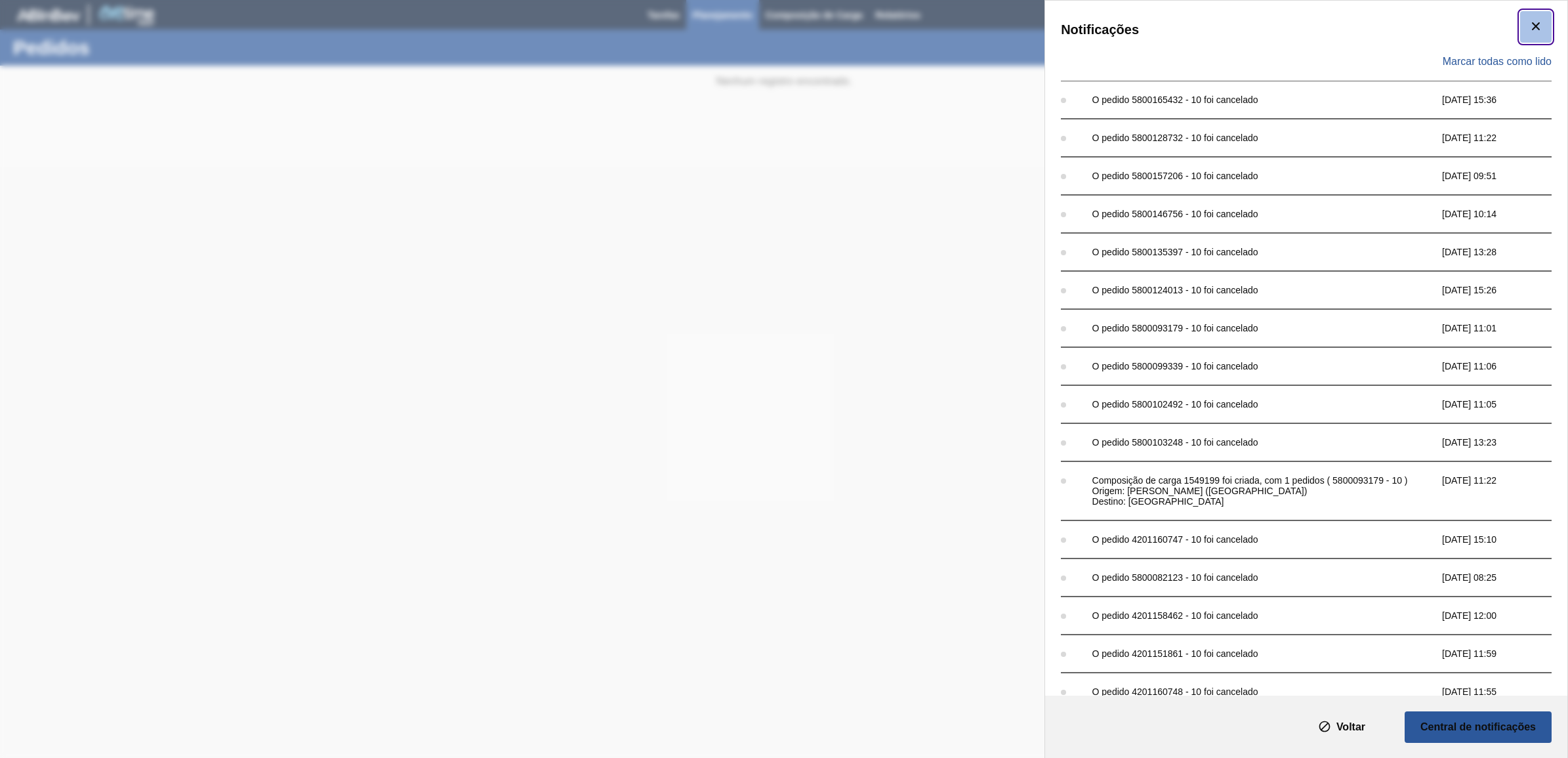
click at [1537, 26] on icon "botão de ícone" at bounding box center [1536, 26] width 16 height 16
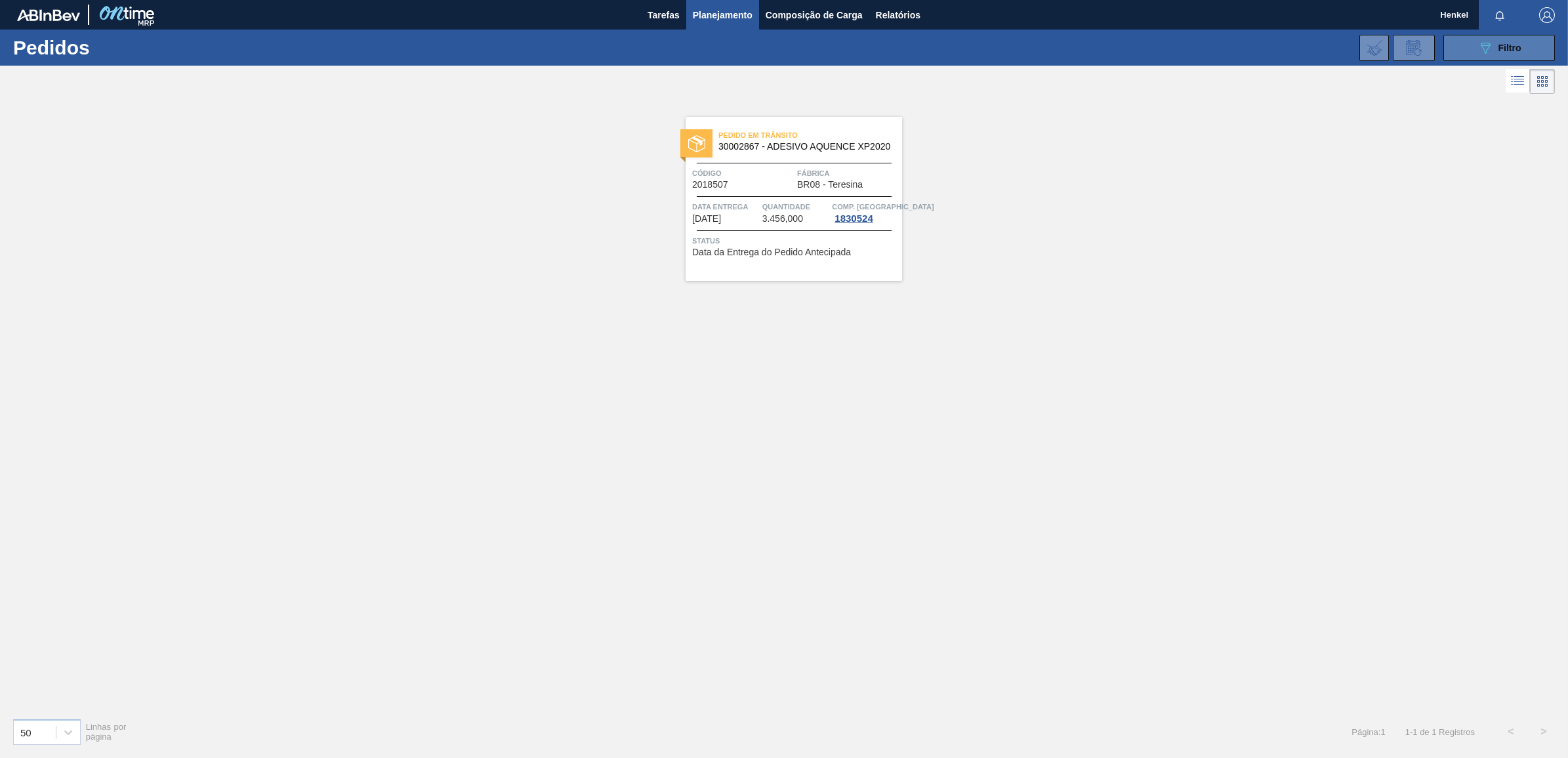
click at [1494, 54] on div "089F7B8B-B2A5-4AFE-B5C0-19BA573D28AC Filtro" at bounding box center [1500, 48] width 44 height 16
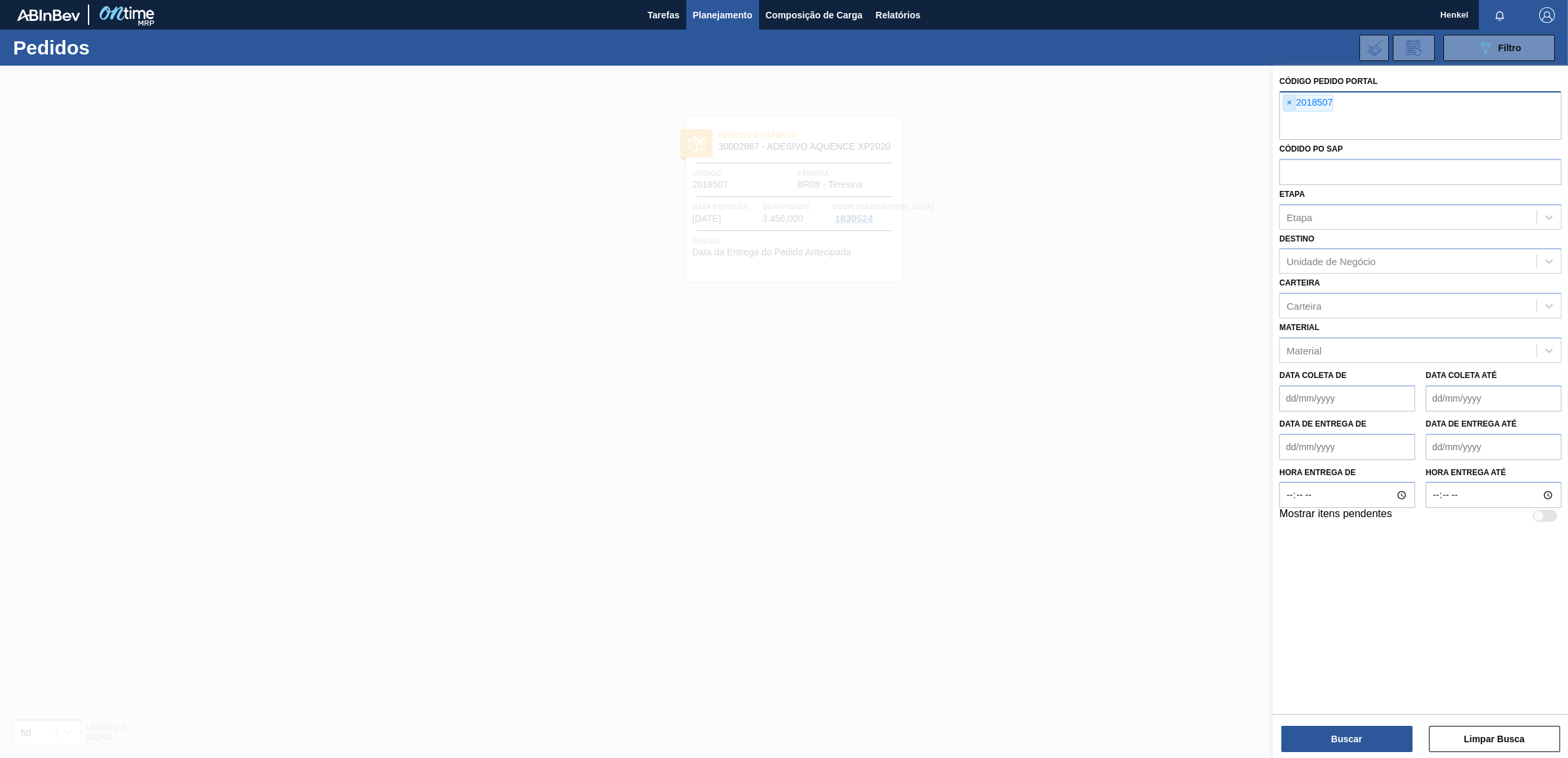
click at [1289, 102] on span "×" at bounding box center [1289, 103] width 13 height 16
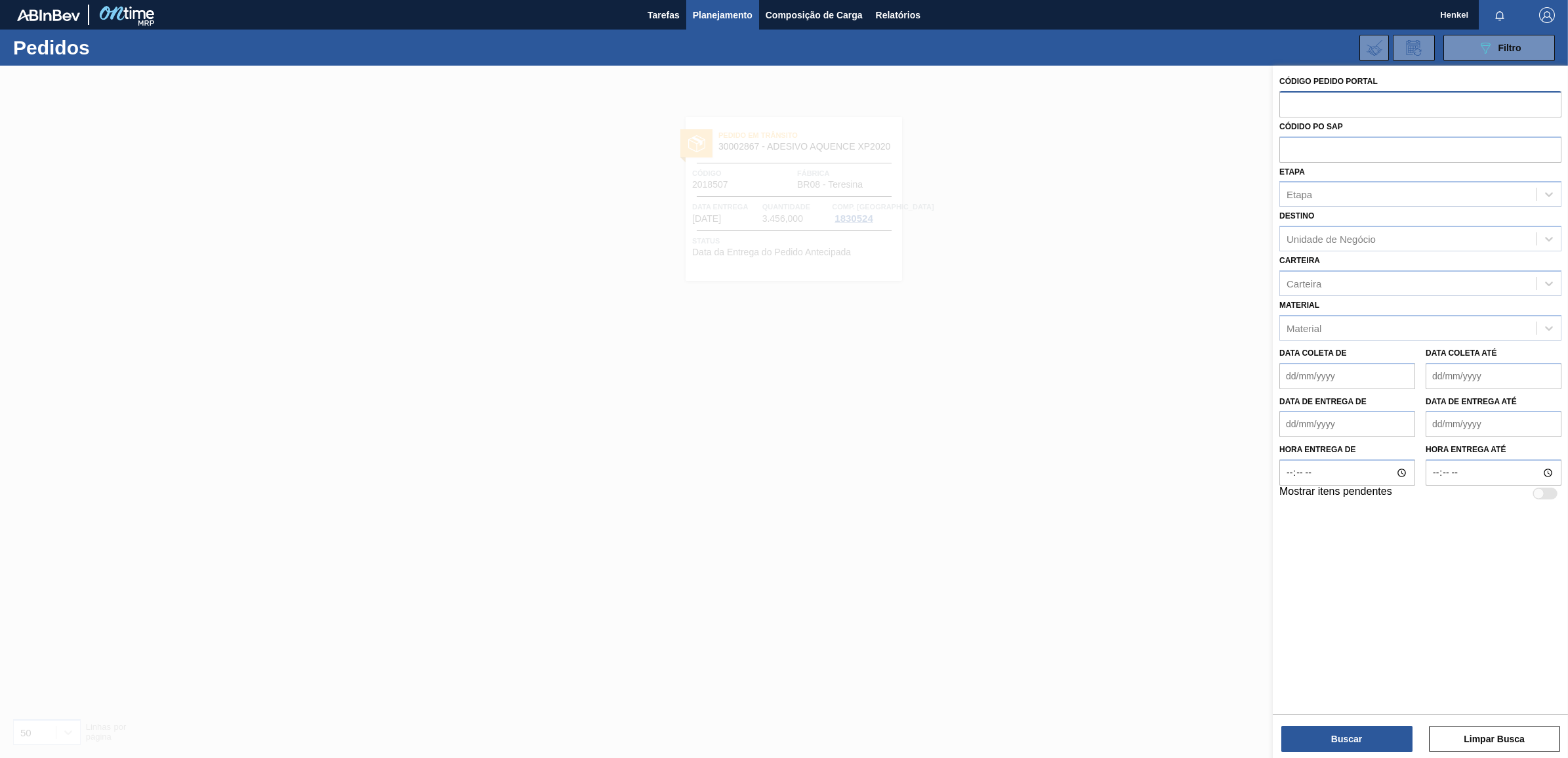
paste input "2018505"
type input "2018505"
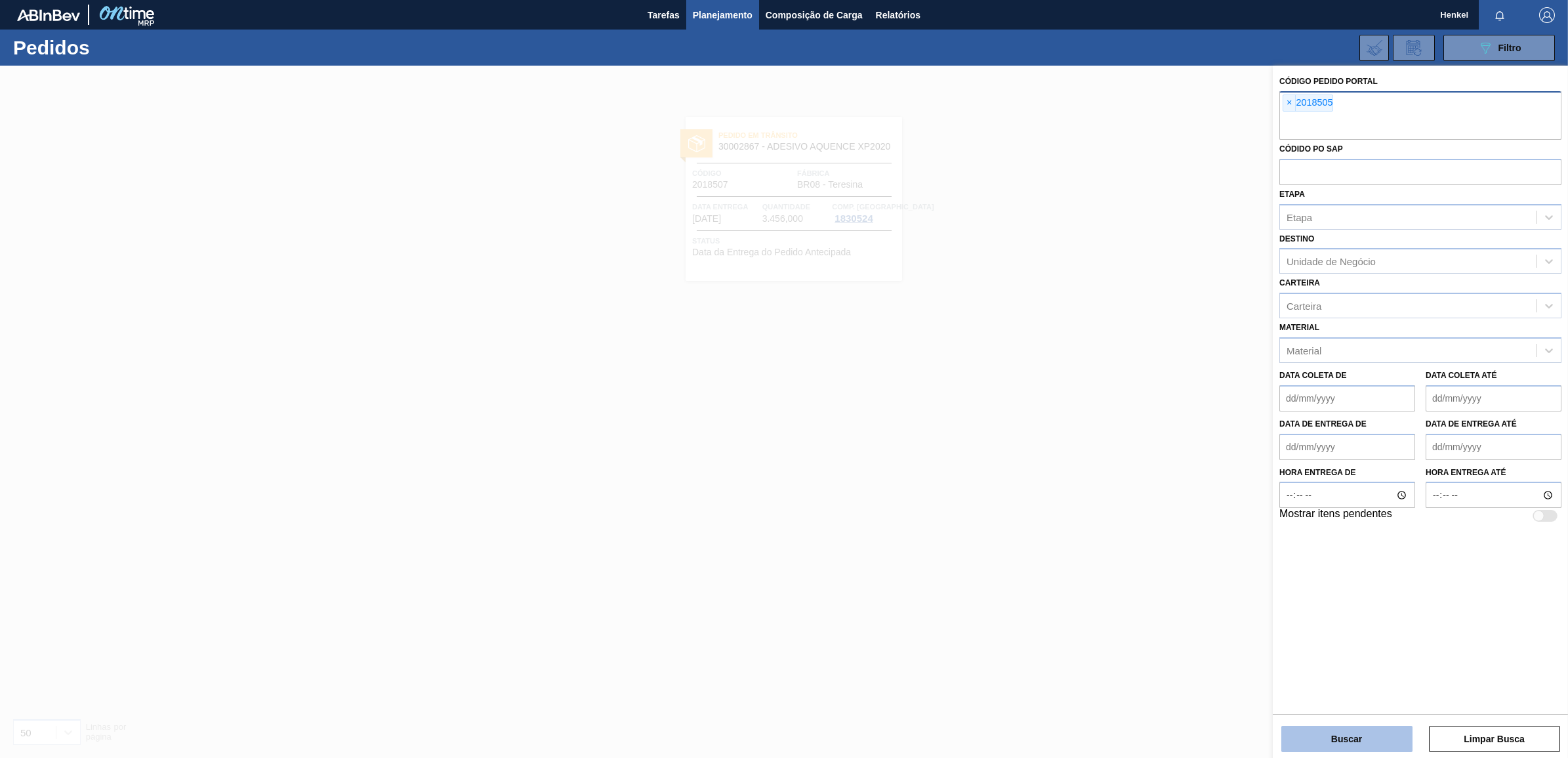
click at [1336, 739] on button "Buscar" at bounding box center [1347, 739] width 131 height 26
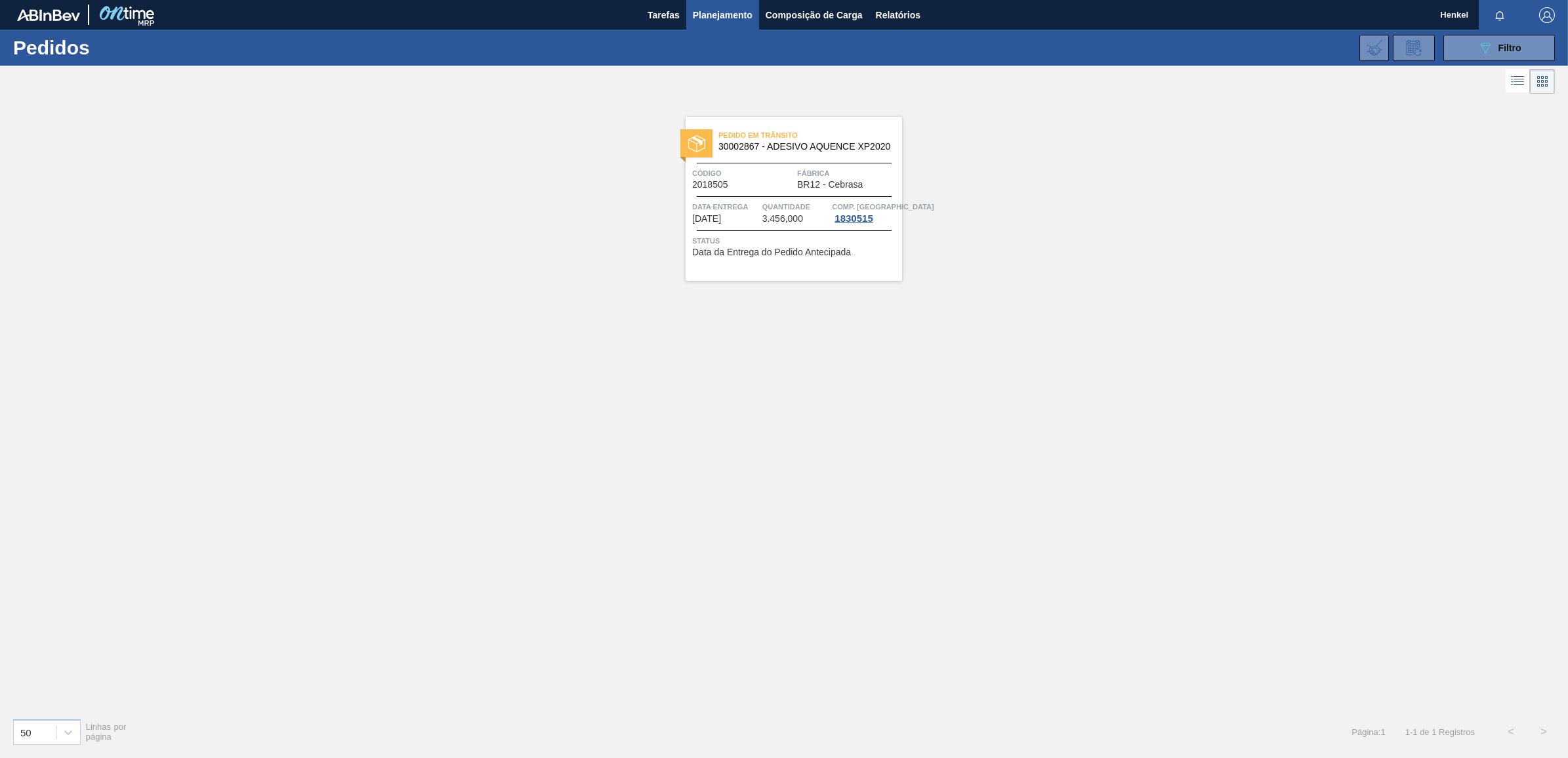
click at [782, 199] on div "Pedido em Trânsito 30002867 - ADESIVO AQUENCE XP2020 Código 2018505 Fábrica BR1…" at bounding box center [794, 199] width 217 height 164
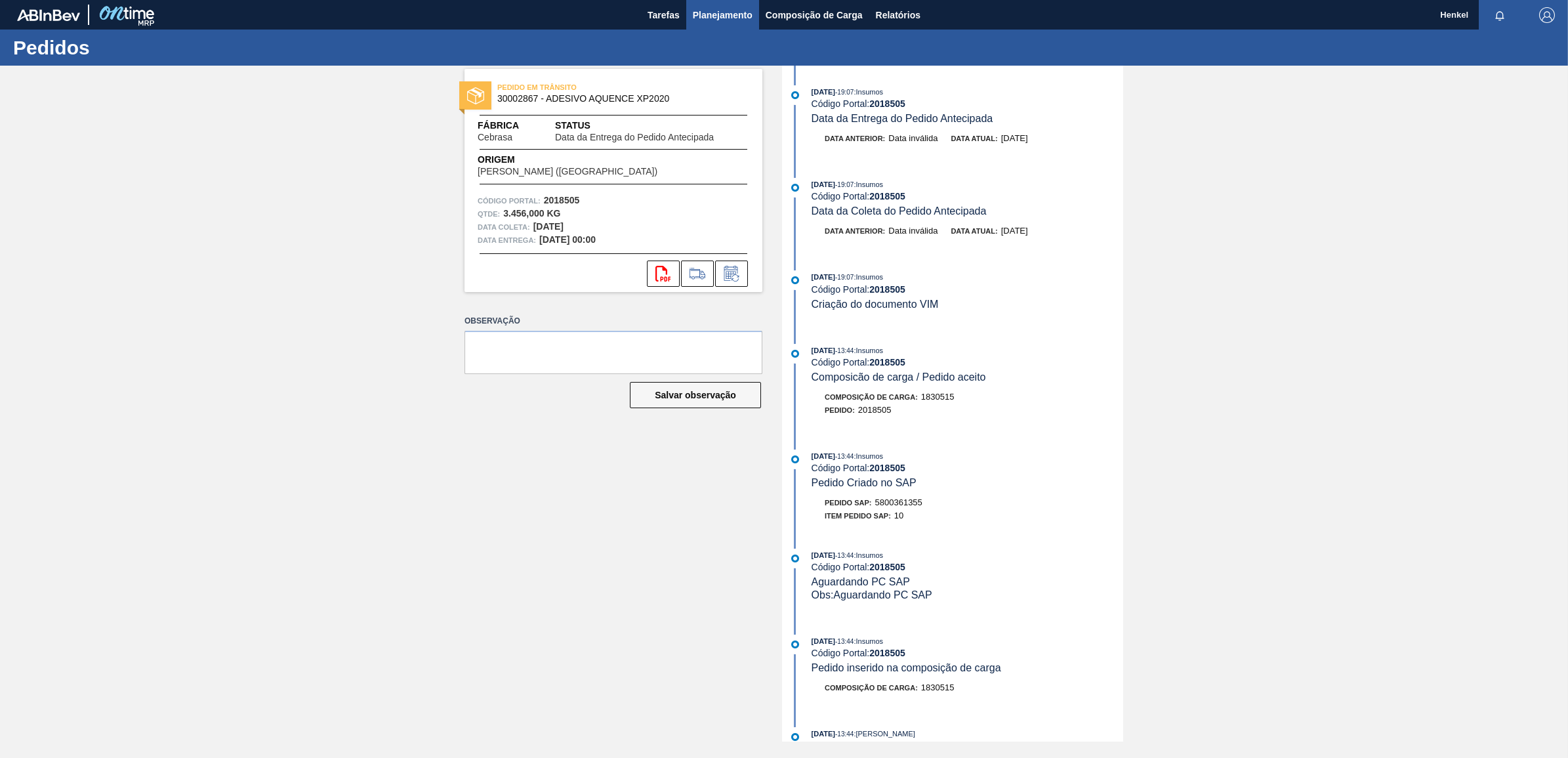
click at [722, 12] on span "Planejamento" at bounding box center [722, 15] width 60 height 16
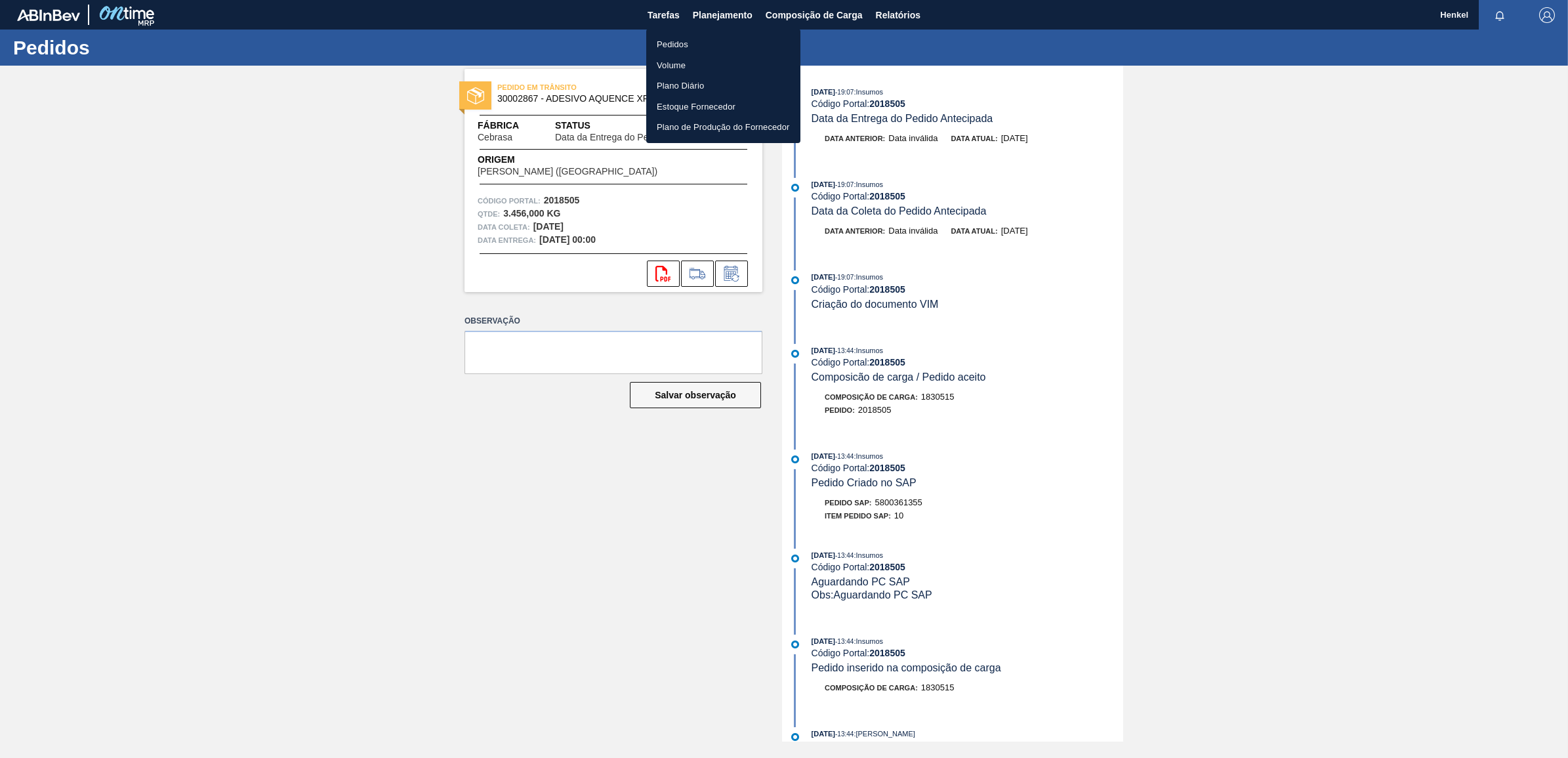
click at [683, 41] on li "Pedidos" at bounding box center [723, 44] width 154 height 21
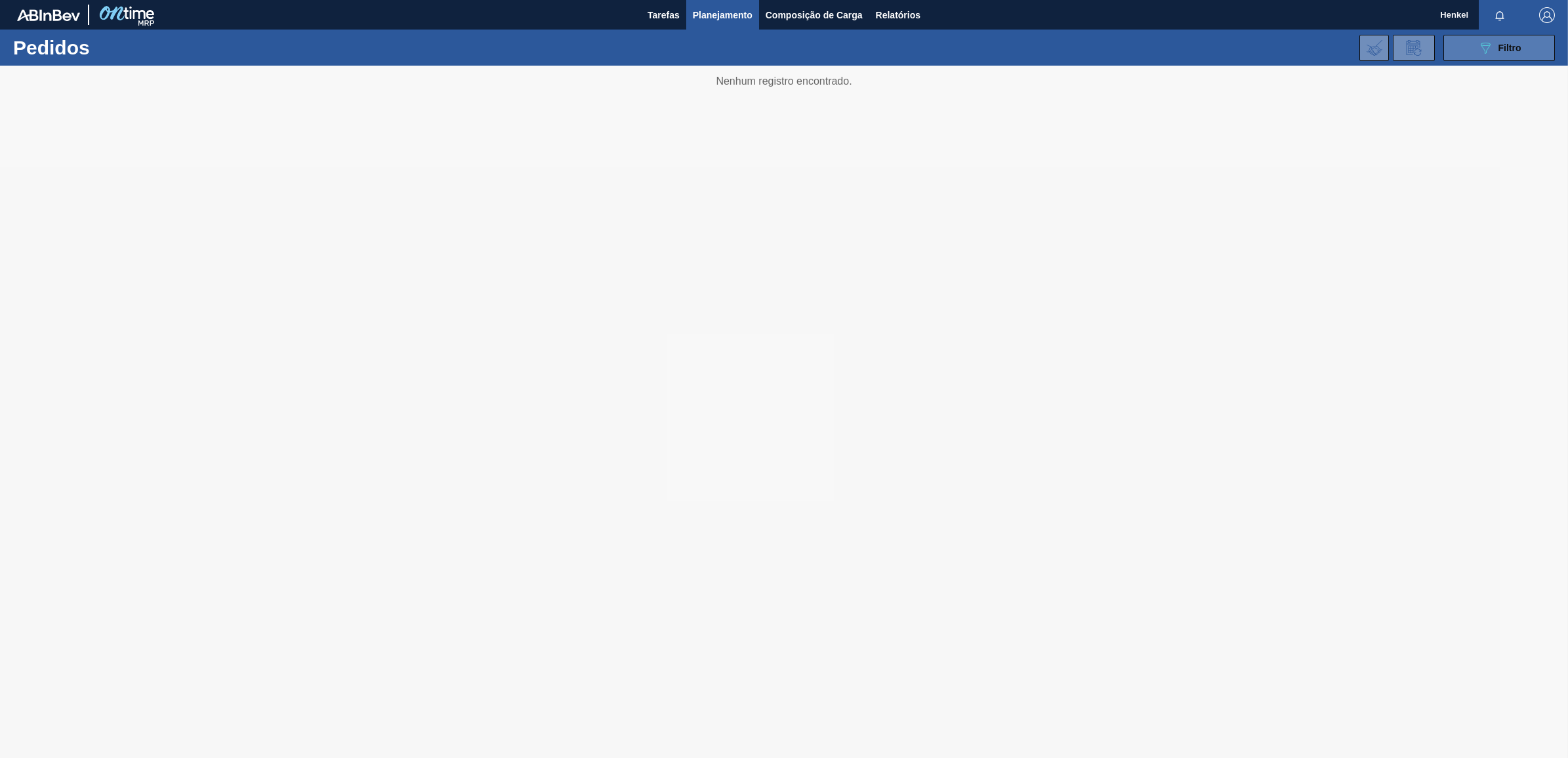
drag, startPoint x: 1494, startPoint y: 48, endPoint x: 1498, endPoint y: 39, distance: 9.8
click at [1498, 40] on div "089F7B8B-B2A5-4AFE-B5C0-19BA573D28AC Filtro" at bounding box center [1500, 48] width 44 height 16
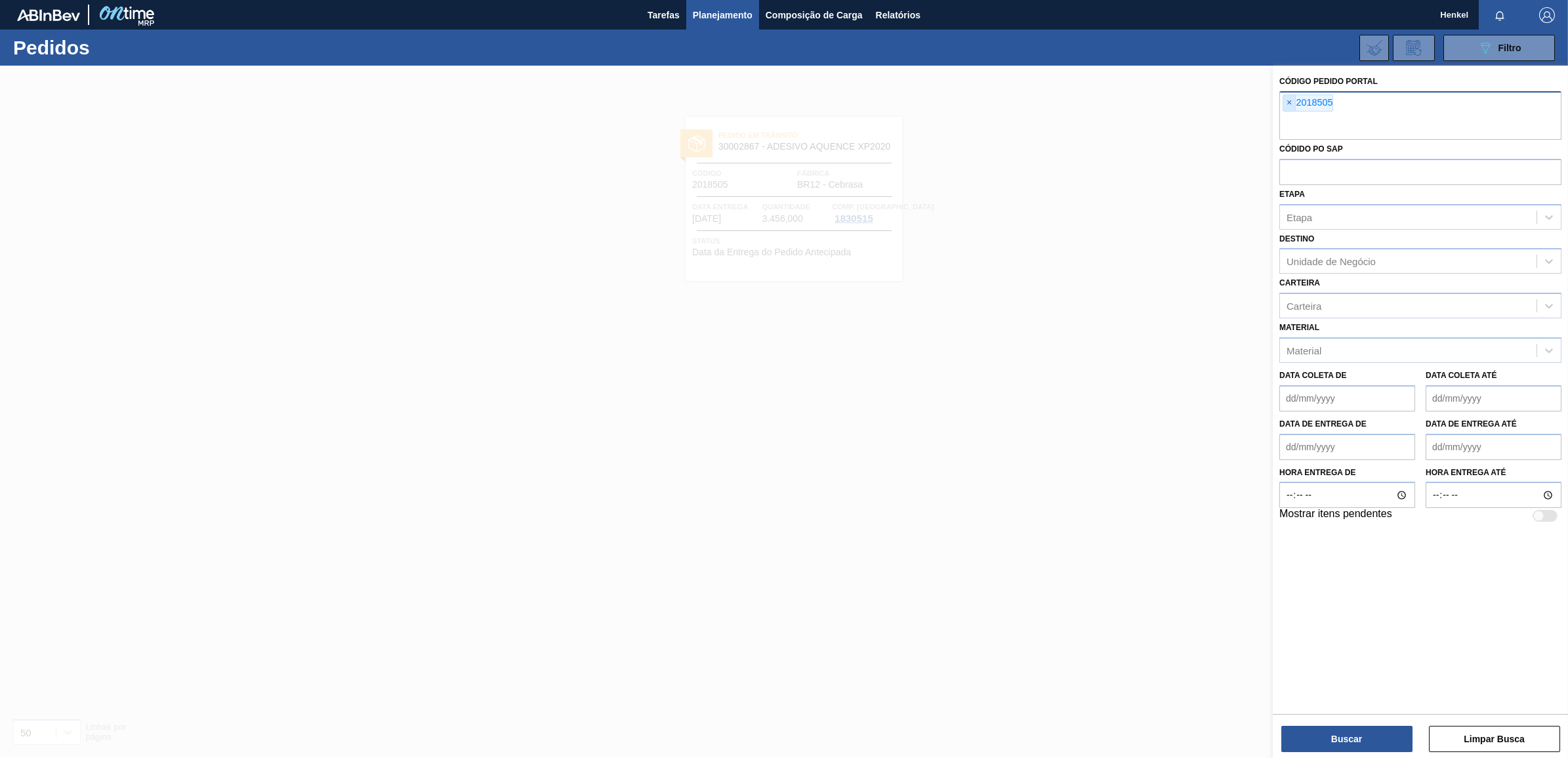
click at [1290, 102] on span "×" at bounding box center [1289, 103] width 13 height 16
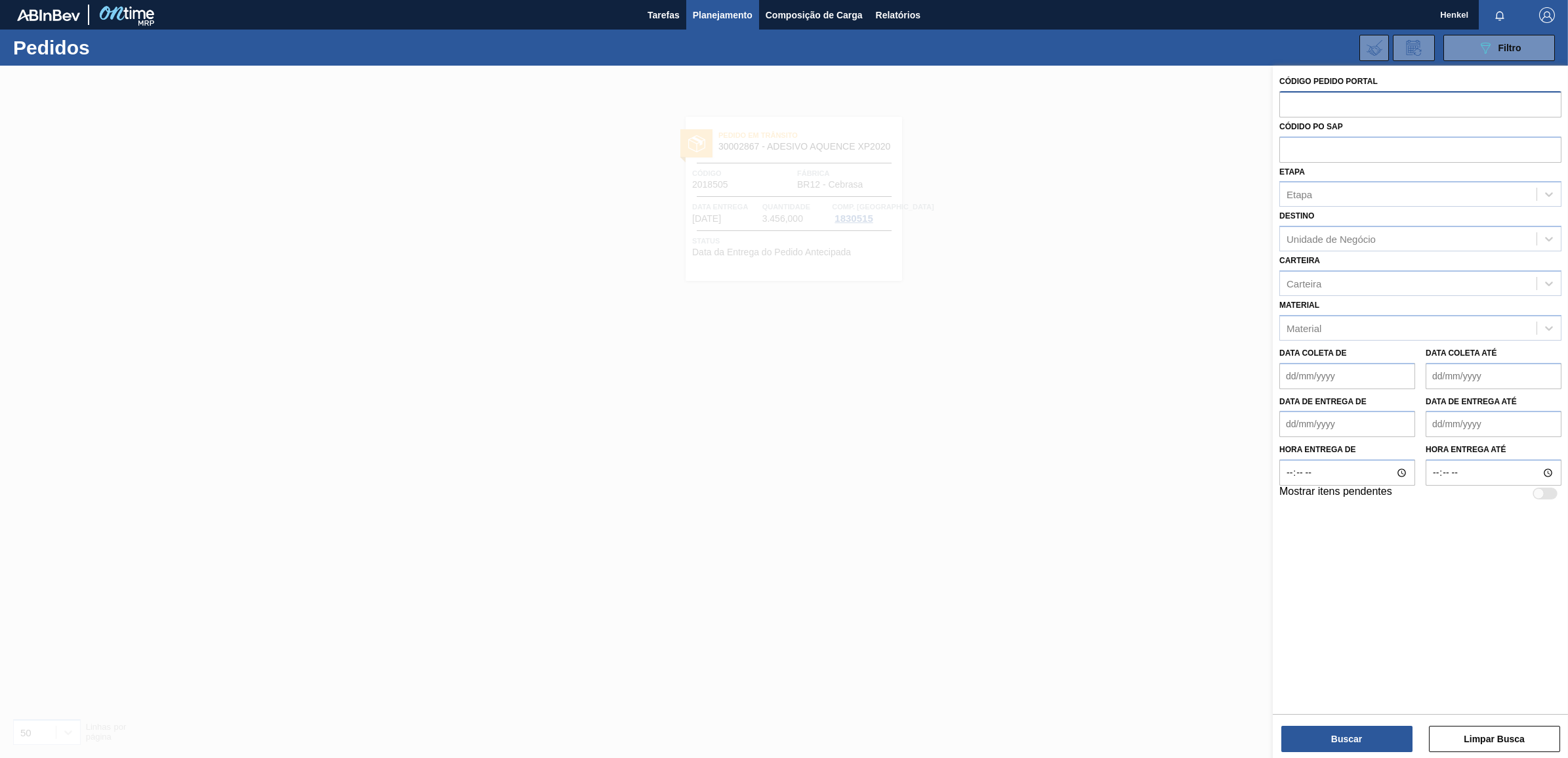
paste input "2018473"
type input "2018473"
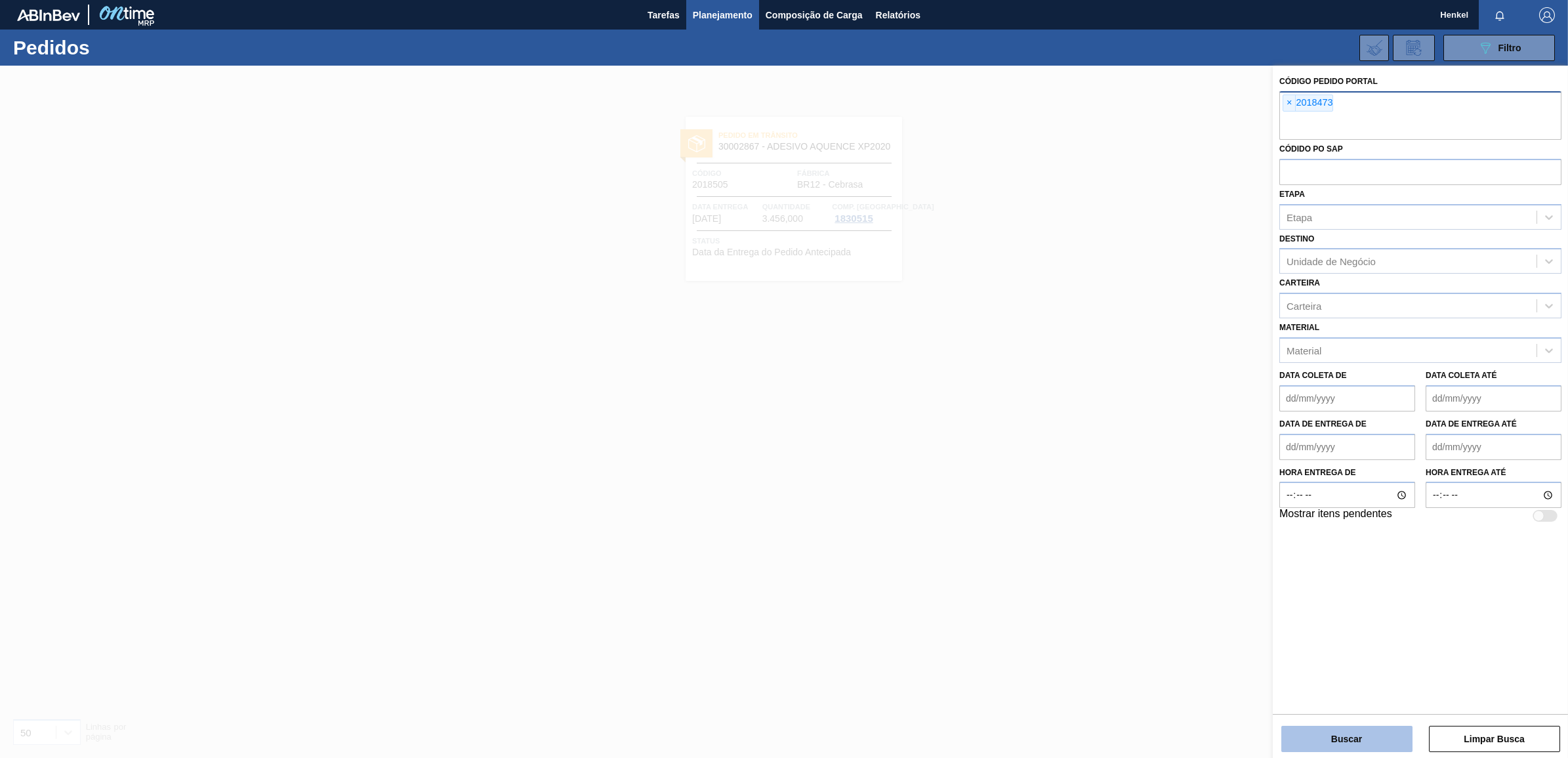
click at [1343, 742] on button "Buscar" at bounding box center [1347, 739] width 131 height 26
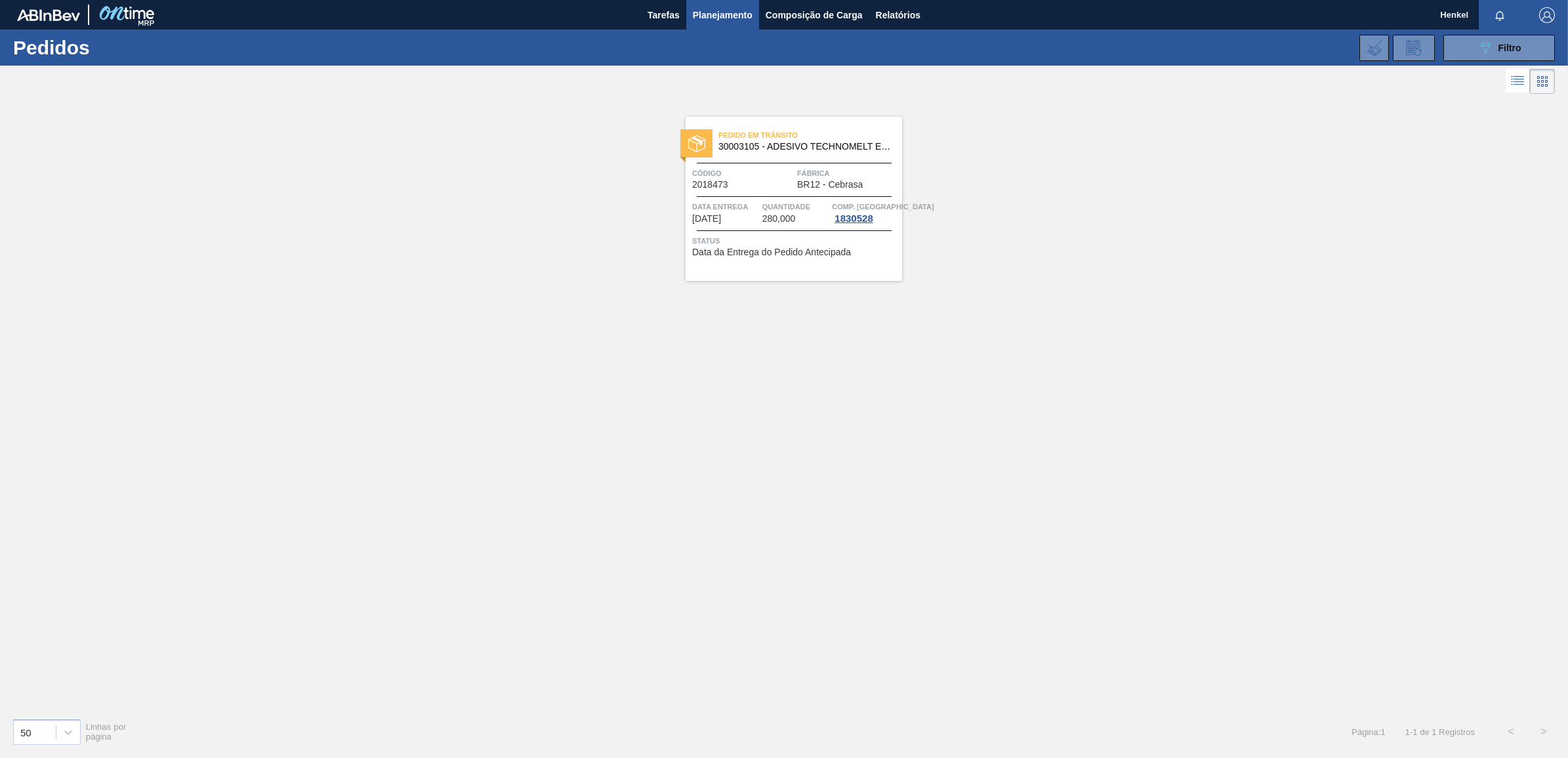
click at [781, 188] on div "Código 2018473" at bounding box center [743, 178] width 102 height 23
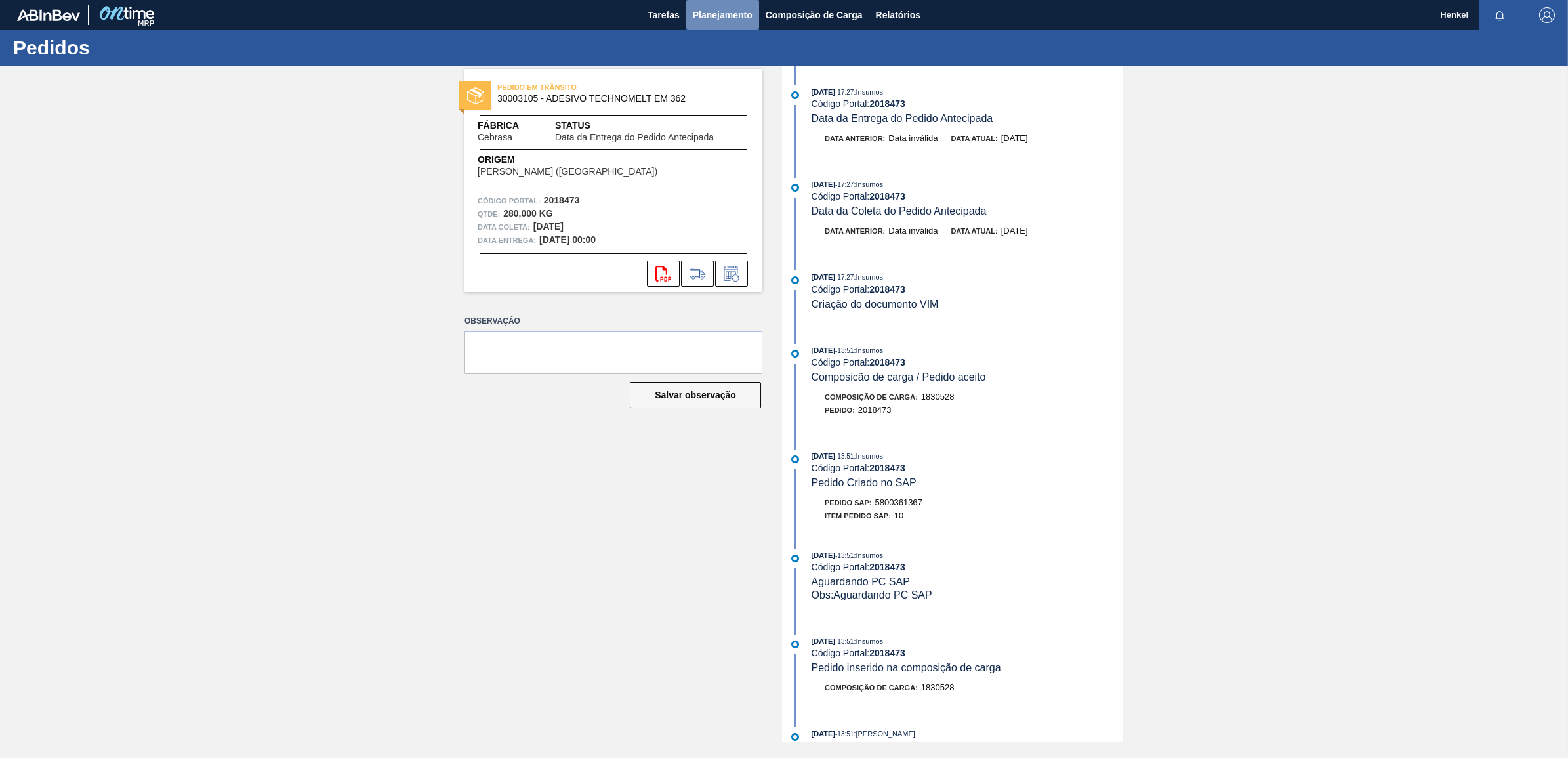
click at [725, 12] on span "Planejamento" at bounding box center [722, 15] width 60 height 16
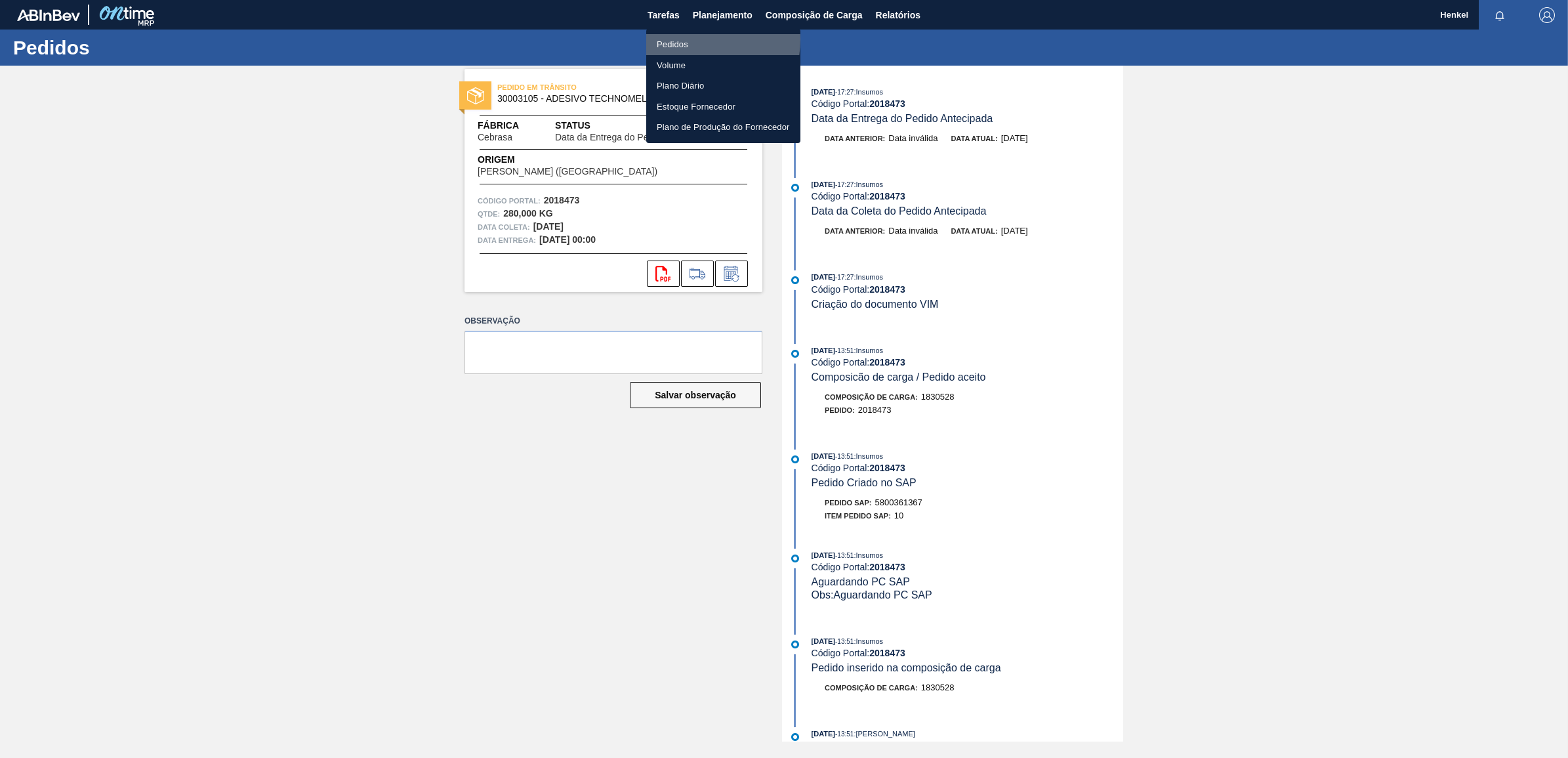
click at [686, 41] on li "Pedidos" at bounding box center [723, 44] width 154 height 21
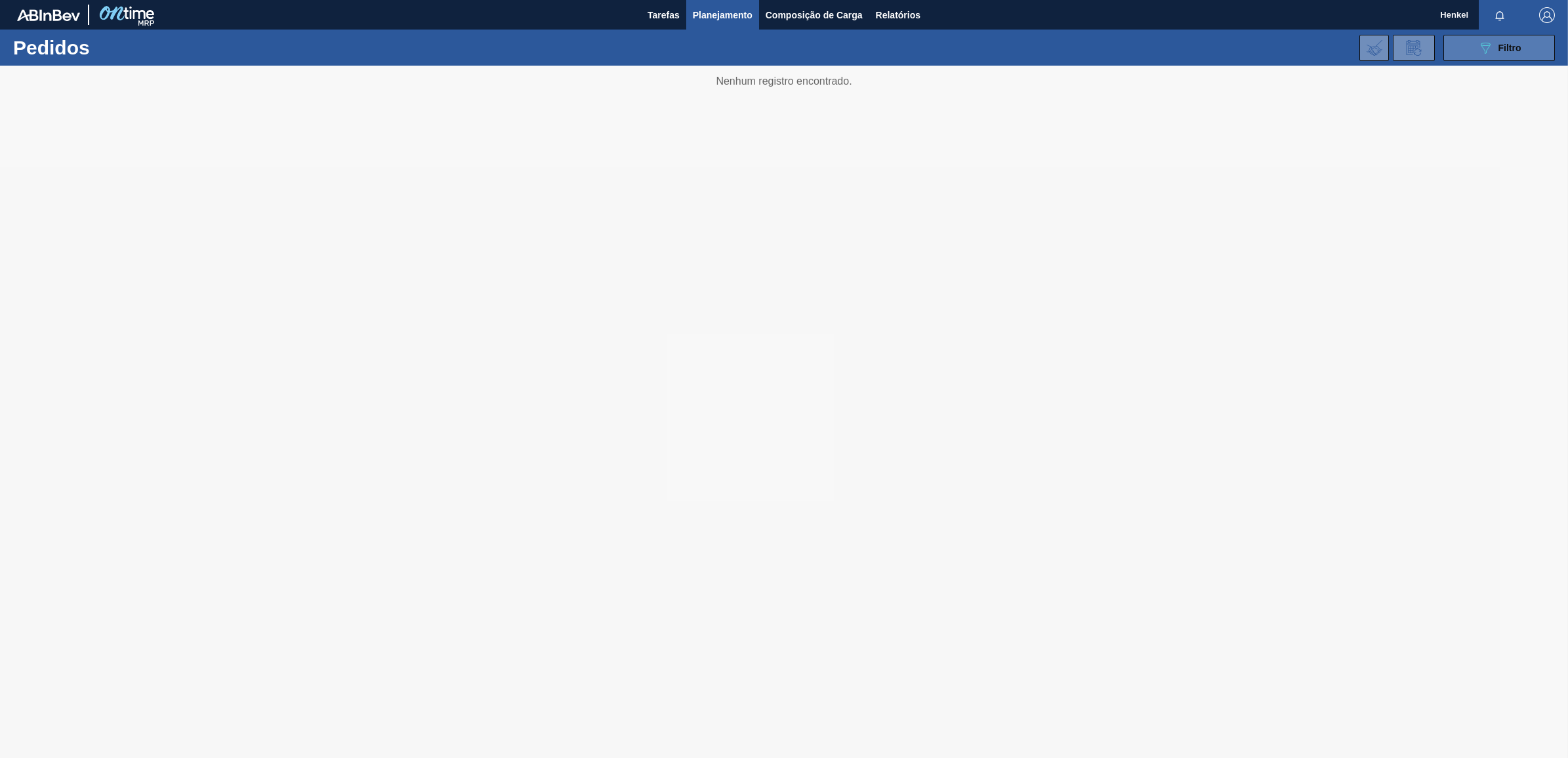
click at [1504, 43] on span "Filtro" at bounding box center [1510, 48] width 23 height 11
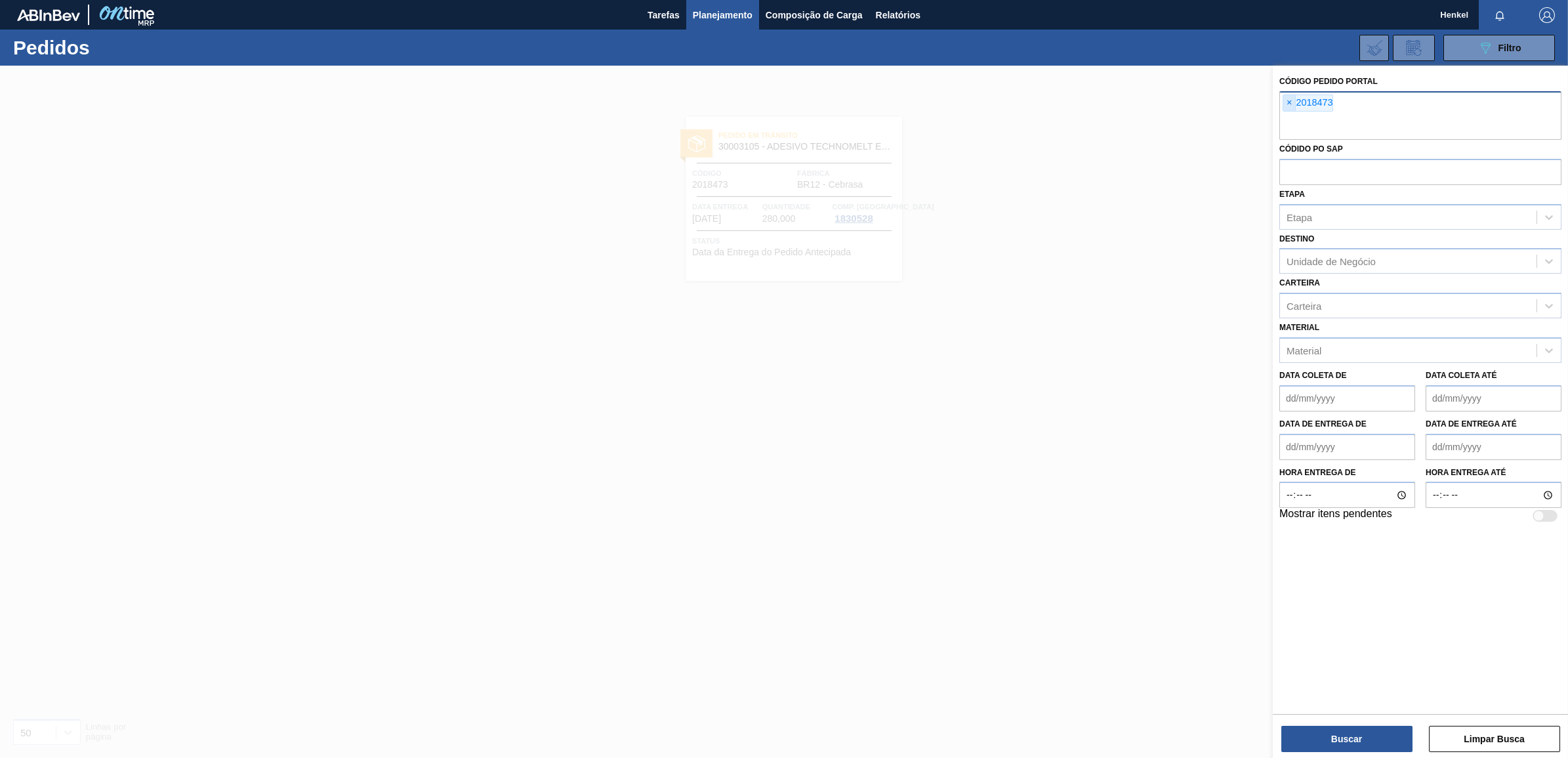
click at [1287, 102] on span "×" at bounding box center [1289, 103] width 13 height 16
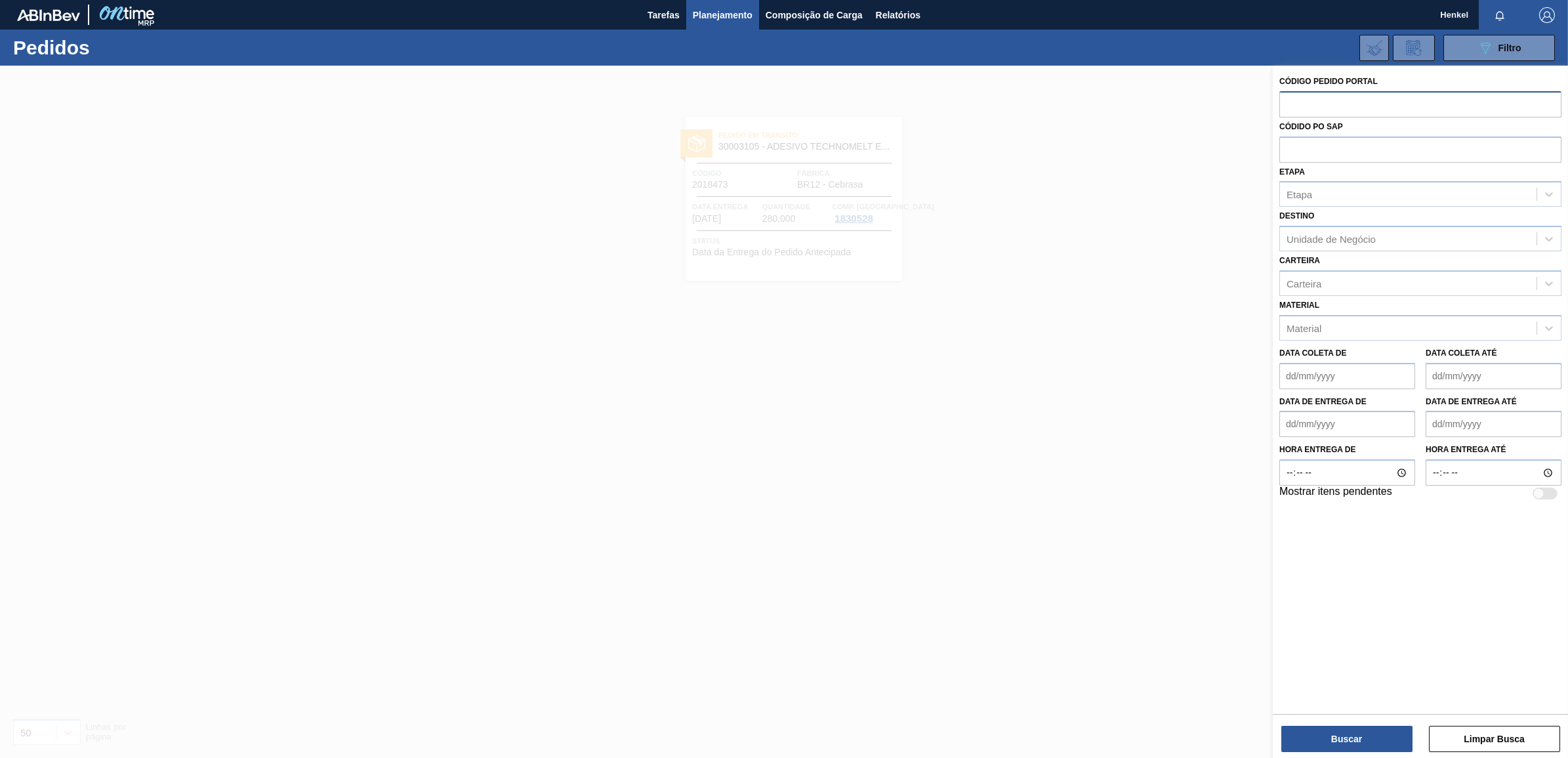
paste input "2019336"
type input "2019336"
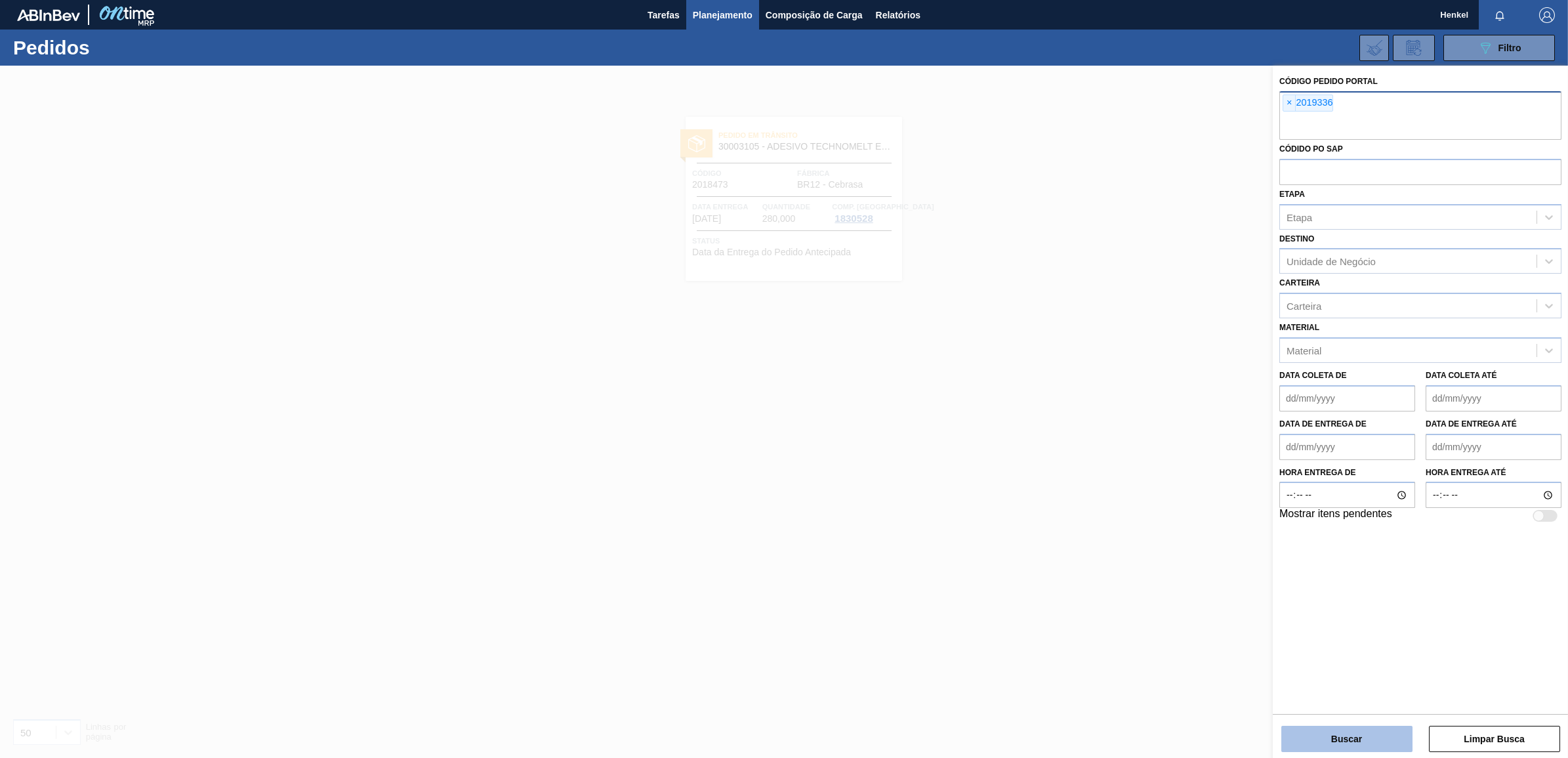
click at [1353, 737] on button "Buscar" at bounding box center [1347, 739] width 131 height 26
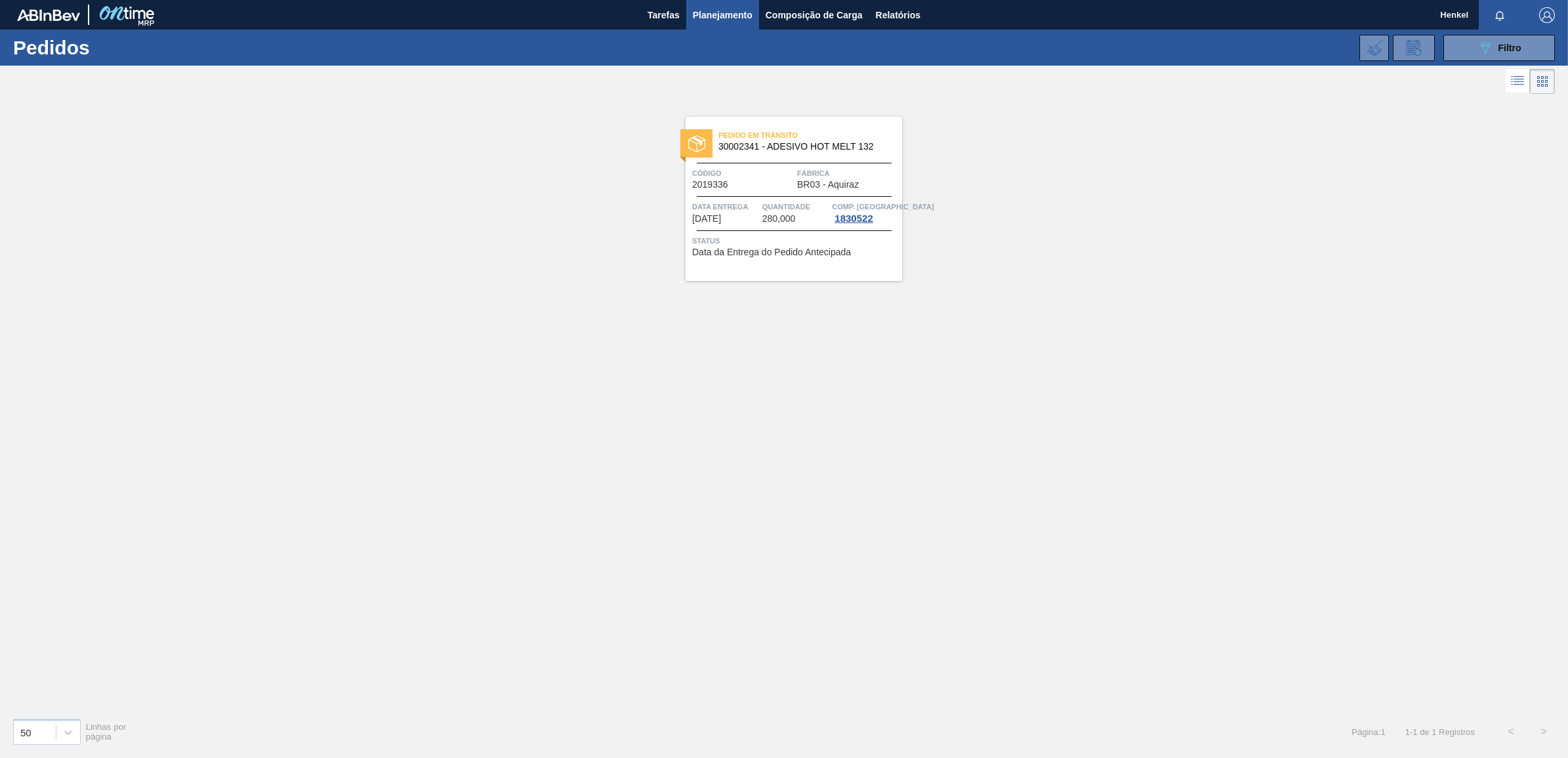
click at [782, 183] on div "Código 2019336" at bounding box center [743, 178] width 102 height 23
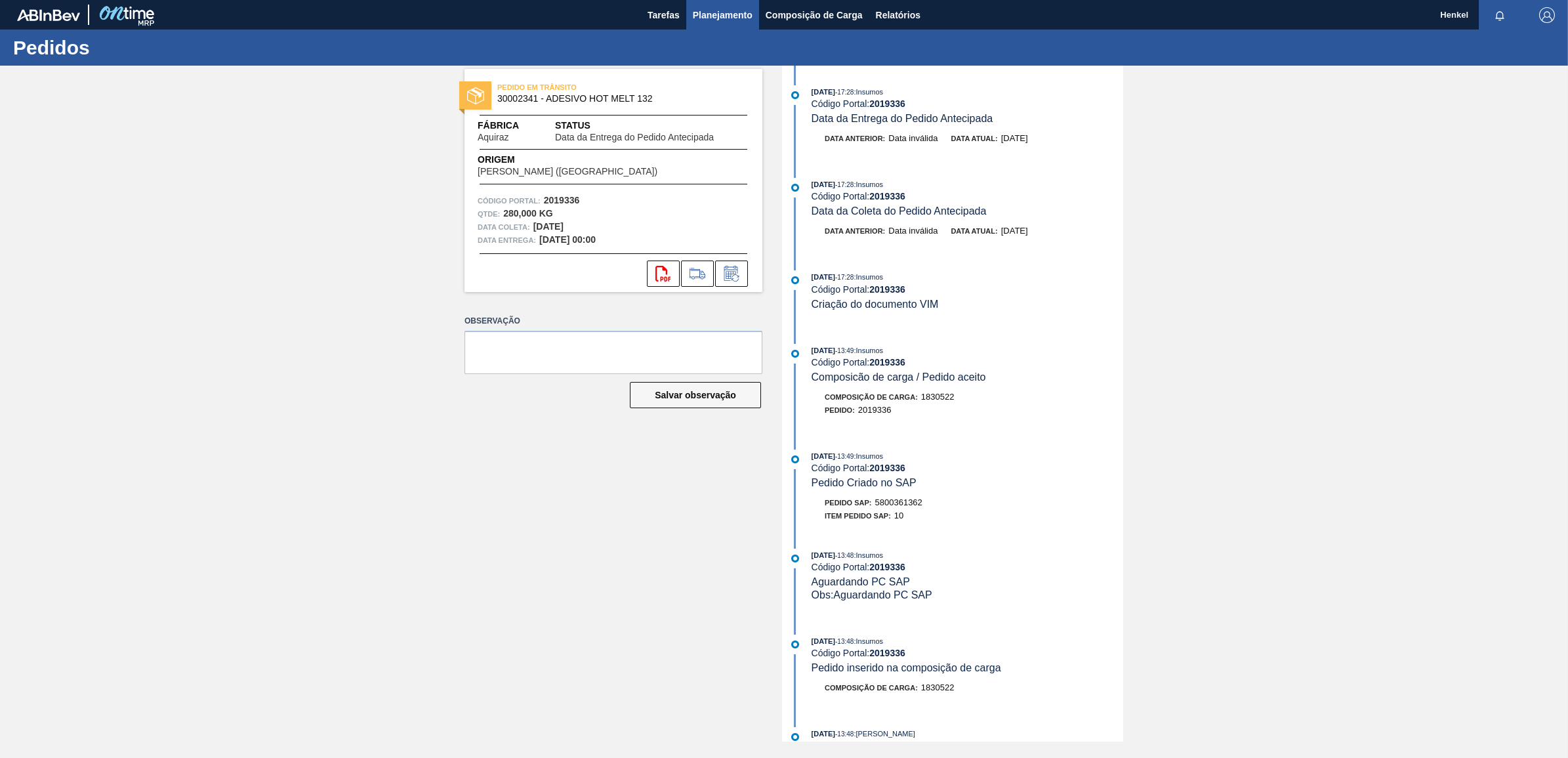
click at [734, 17] on span "Planejamento" at bounding box center [722, 15] width 60 height 16
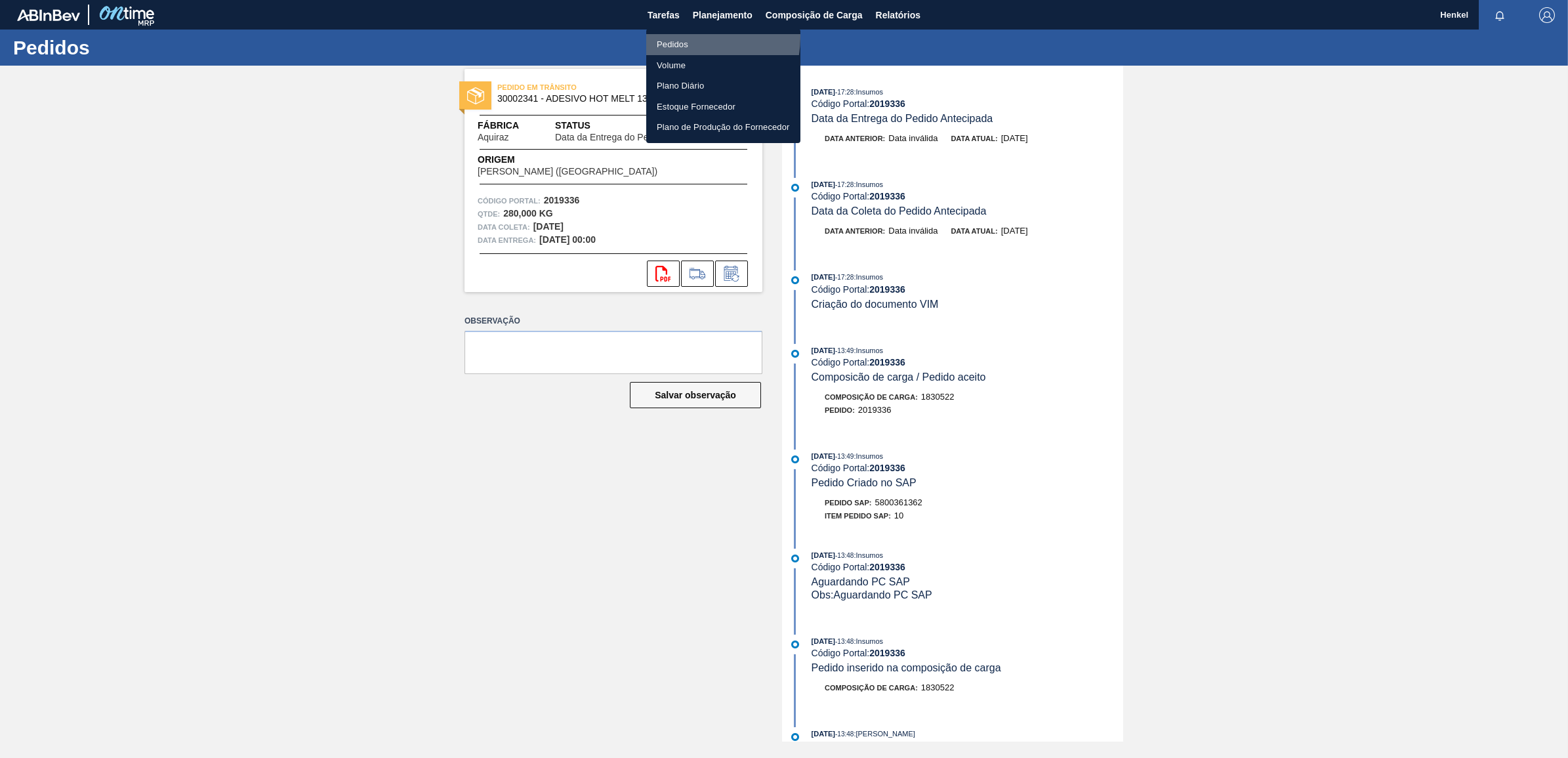
click at [679, 37] on li "Pedidos" at bounding box center [723, 44] width 154 height 21
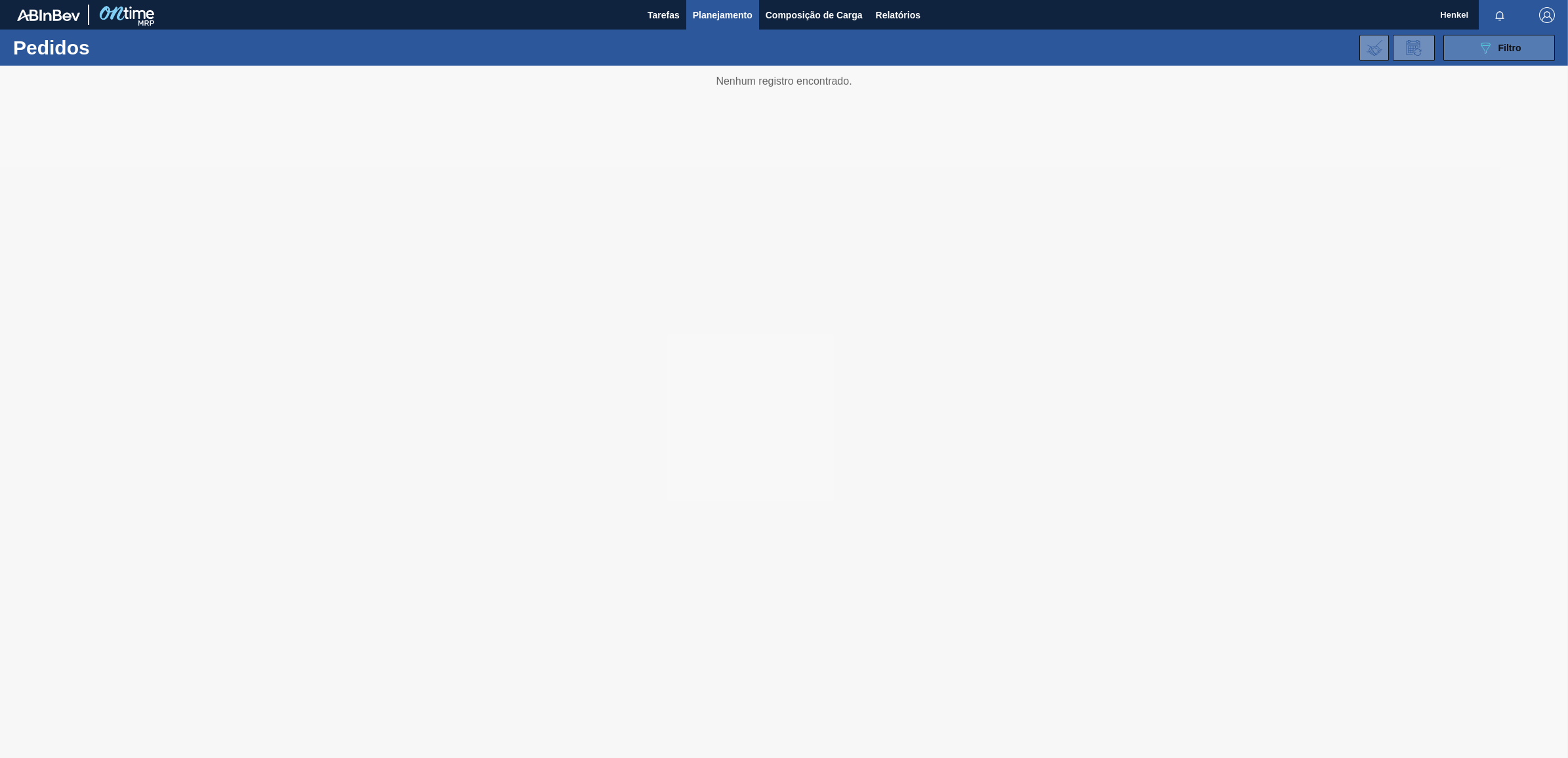
click at [1503, 51] on span "Filtro" at bounding box center [1510, 48] width 23 height 11
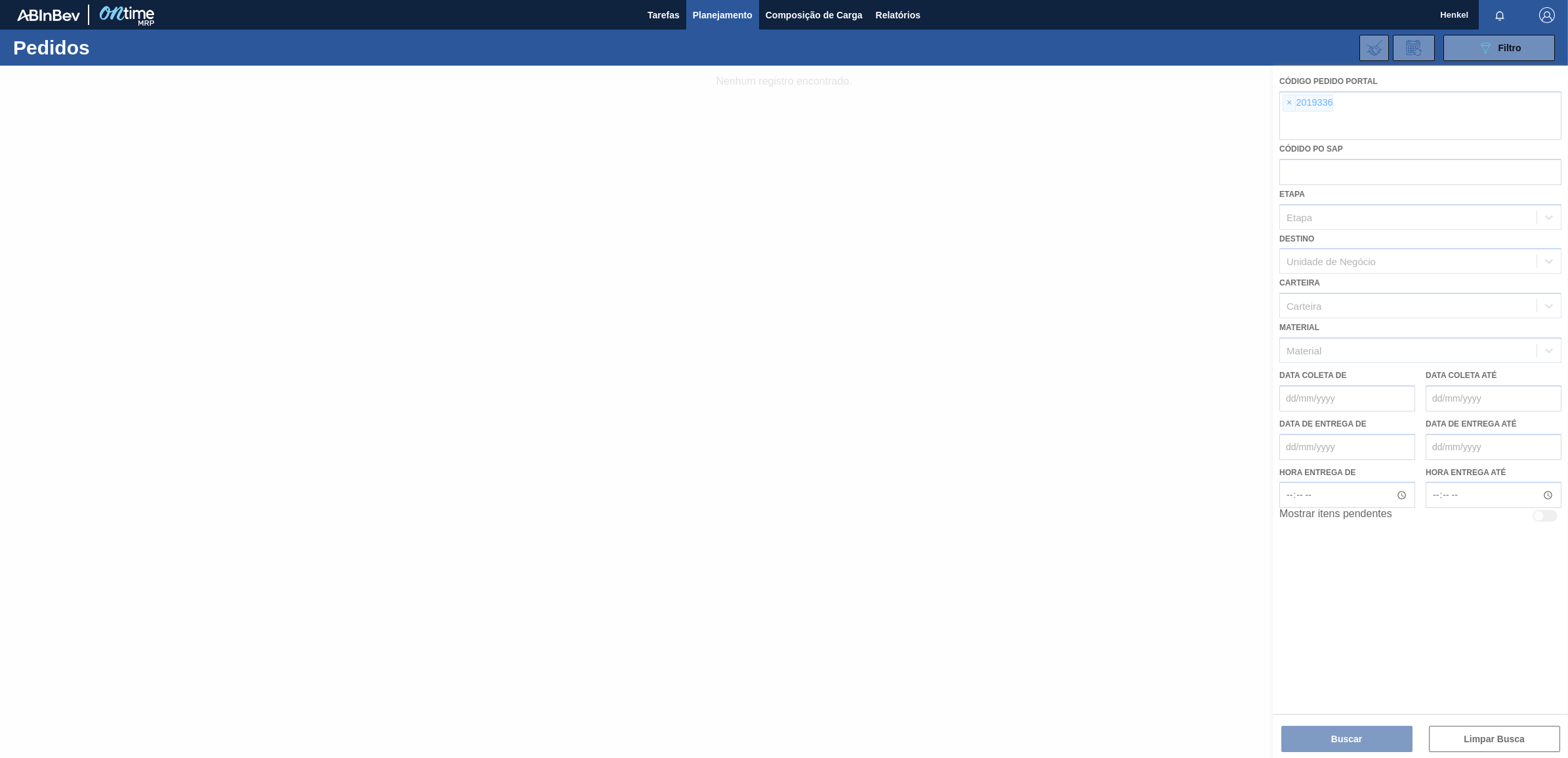
click at [1291, 98] on div at bounding box center [784, 411] width 1568 height 692
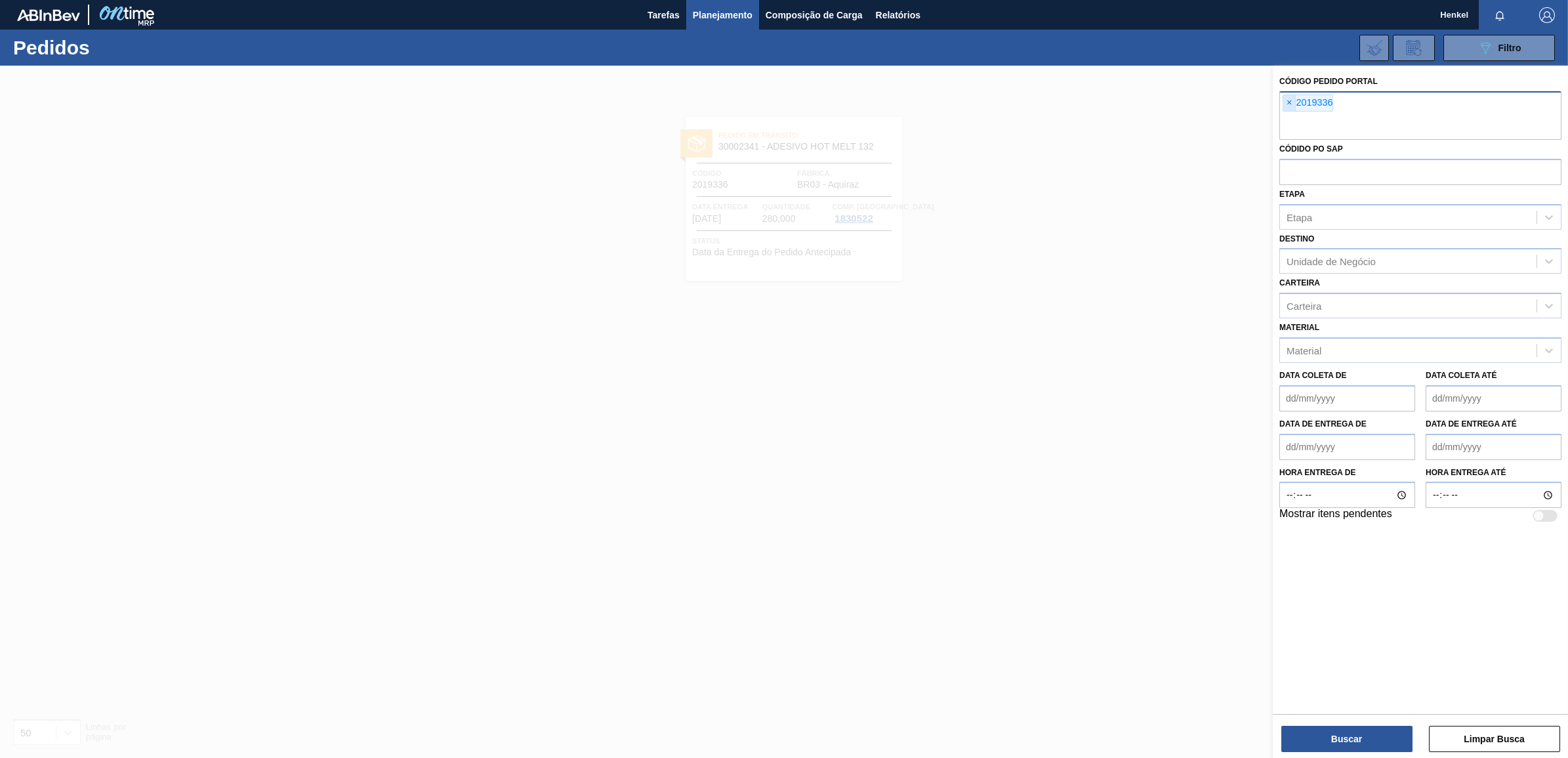
click at [1291, 98] on span "×" at bounding box center [1289, 103] width 13 height 16
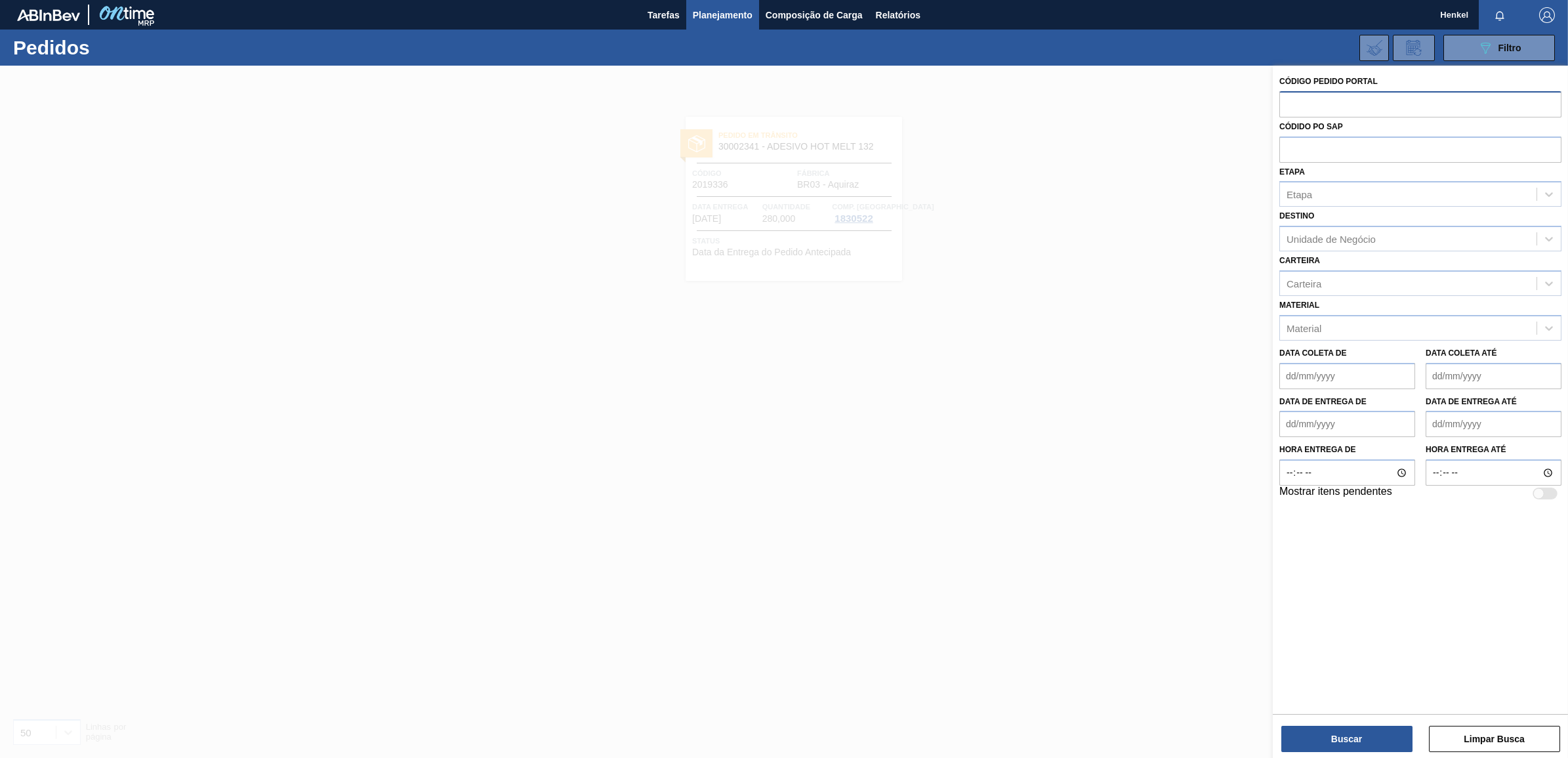
paste input "text"
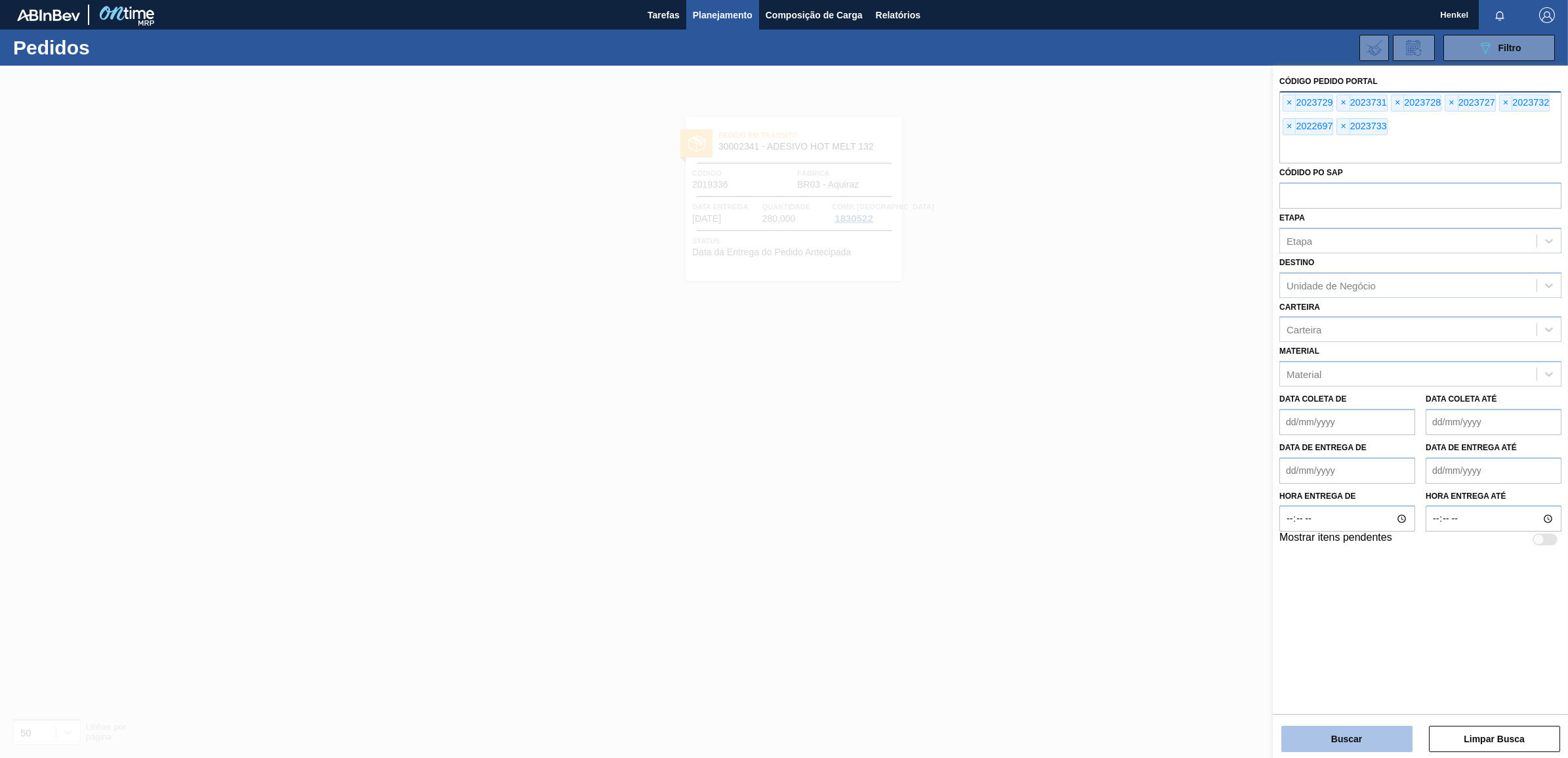
click at [1342, 731] on button "Buscar" at bounding box center [1347, 739] width 131 height 26
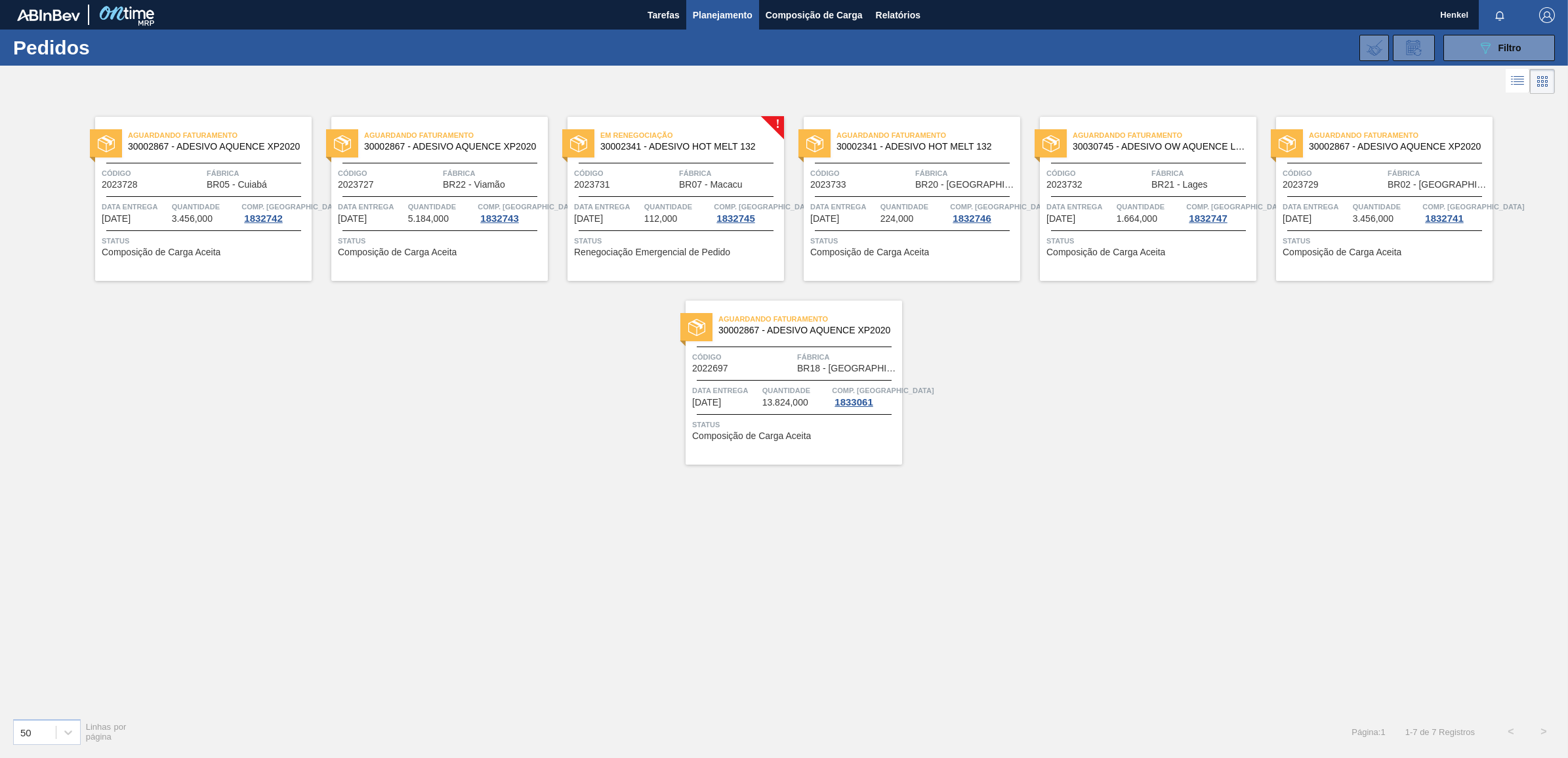
click at [155, 224] on div "Data entrega 15/09/2025" at bounding box center [135, 211] width 67 height 23
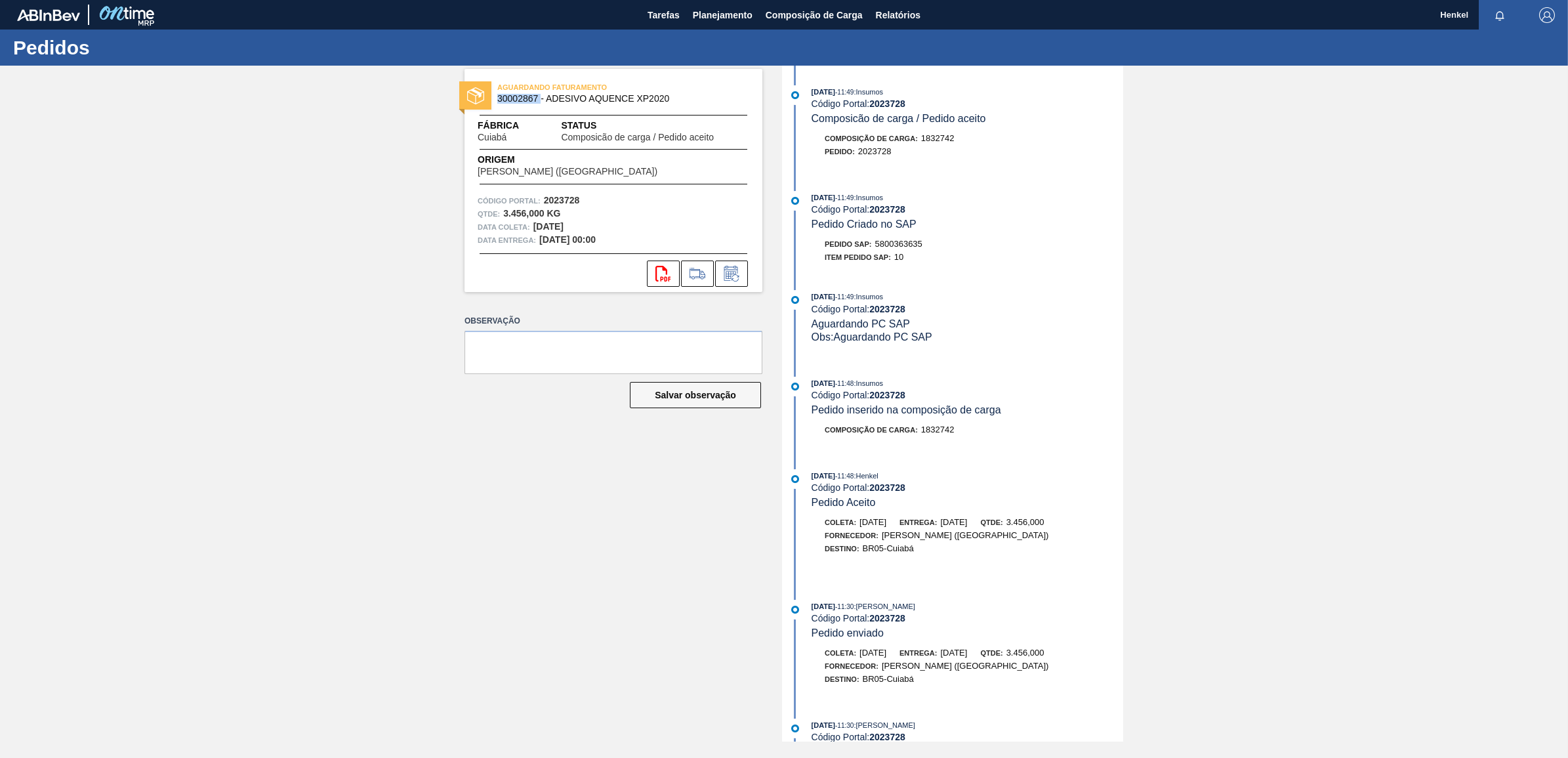
drag, startPoint x: 542, startPoint y: 97, endPoint x: 494, endPoint y: 97, distance: 48.0
click at [494, 97] on div "AGUARDANDO FATURAMENTO 30002867 - ADESIVO AQUENCE XP2020" at bounding box center [613, 94] width 298 height 29
copy span "30002867"
drag, startPoint x: 873, startPoint y: 98, endPoint x: 883, endPoint y: 102, distance: 10.8
click at [883, 102] on div "05/09/2025 - 11:49 : Insumos Código Portal: 2023728 Composicão de carga / Pedid…" at bounding box center [968, 106] width 312 height 40
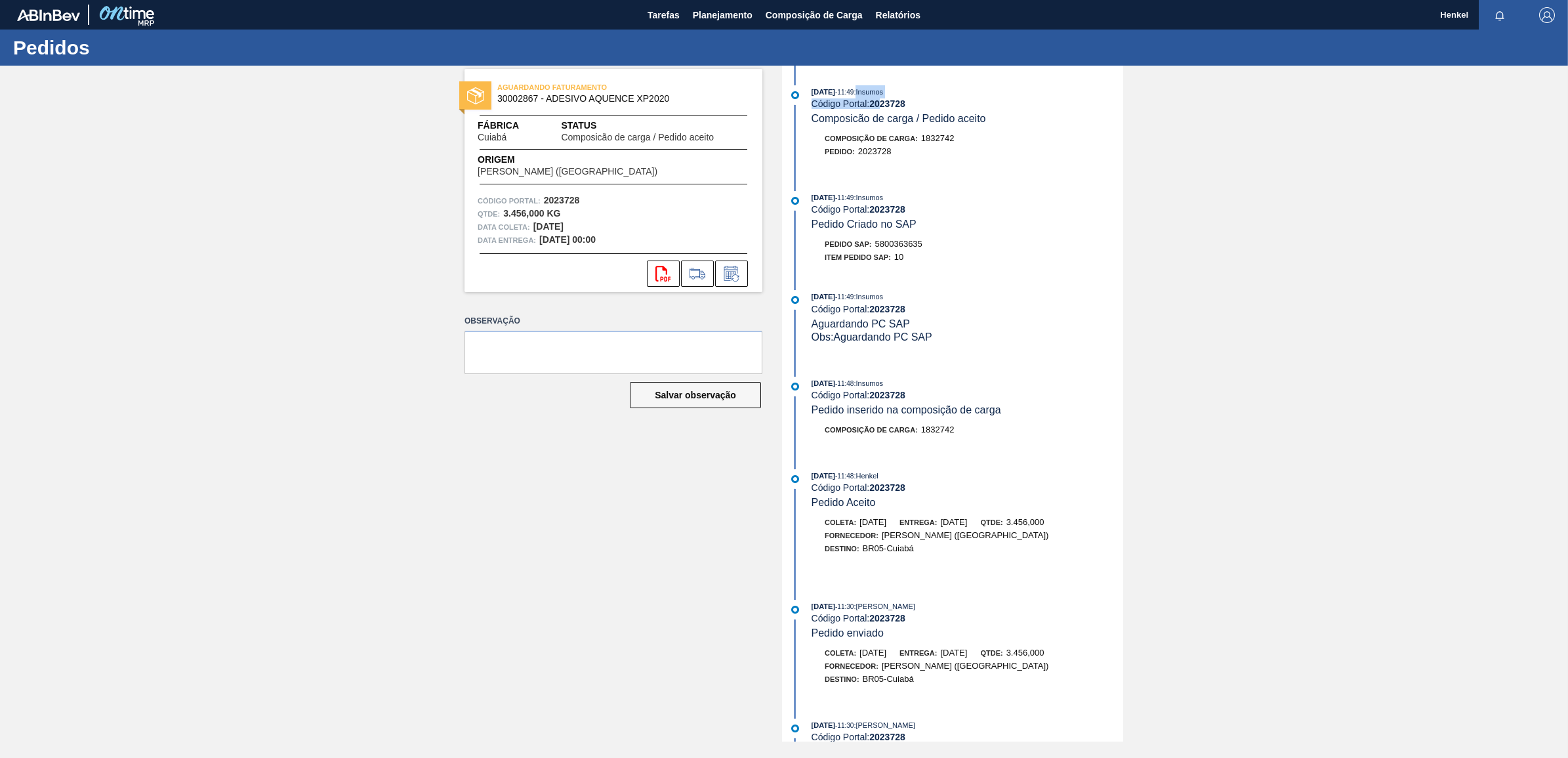
drag, startPoint x: 883, startPoint y: 102, endPoint x: 875, endPoint y: 108, distance: 10.0
click at [875, 108] on strong "2023728" at bounding box center [887, 104] width 36 height 11
drag, startPoint x: 870, startPoint y: 107, endPoint x: 913, endPoint y: 109, distance: 43.0
click at [913, 109] on div "Código Portal: 2023728" at bounding box center [968, 104] width 312 height 11
copy div "2023728"
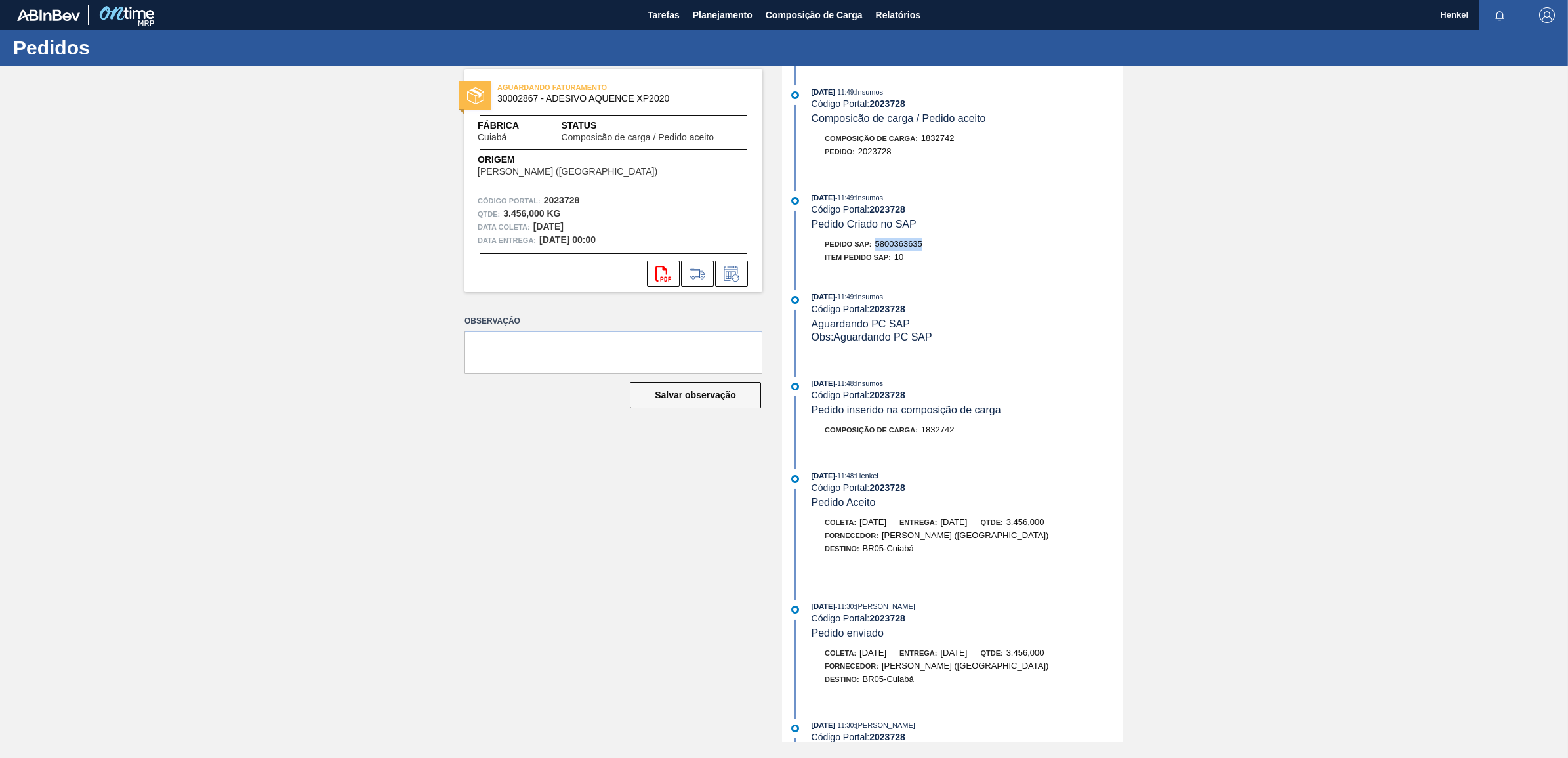
drag, startPoint x: 878, startPoint y: 245, endPoint x: 931, endPoint y: 244, distance: 53.0
click at [931, 244] on div "Pedido SAP: 5800363635" at bounding box center [968, 244] width 312 height 13
copy span "5800363635"
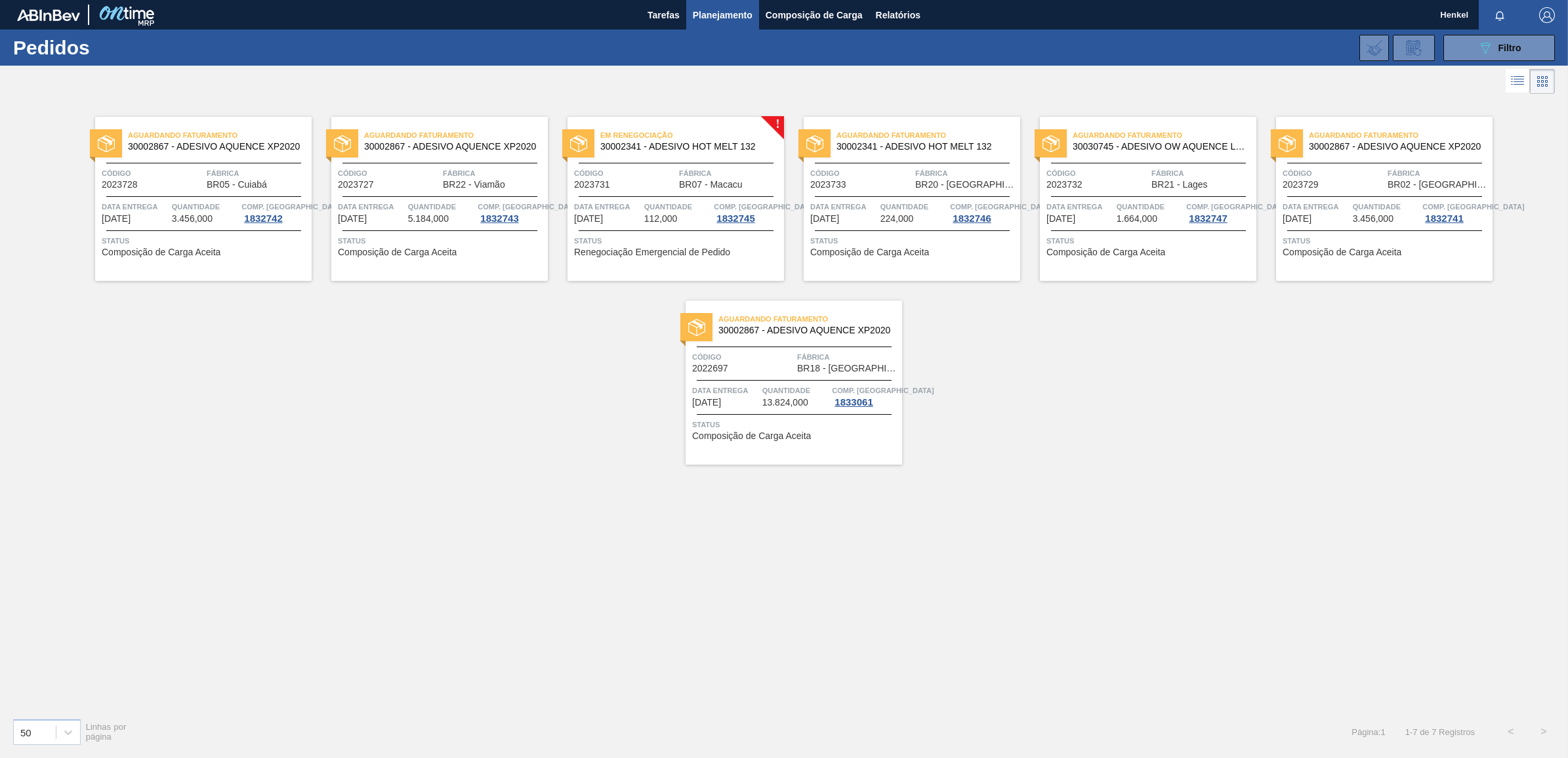
click at [436, 227] on div "Aguardando Faturamento 30002867 - ADESIVO AQUENCE XP2020 Código 2023727 Fábrica…" at bounding box center [439, 199] width 217 height 164
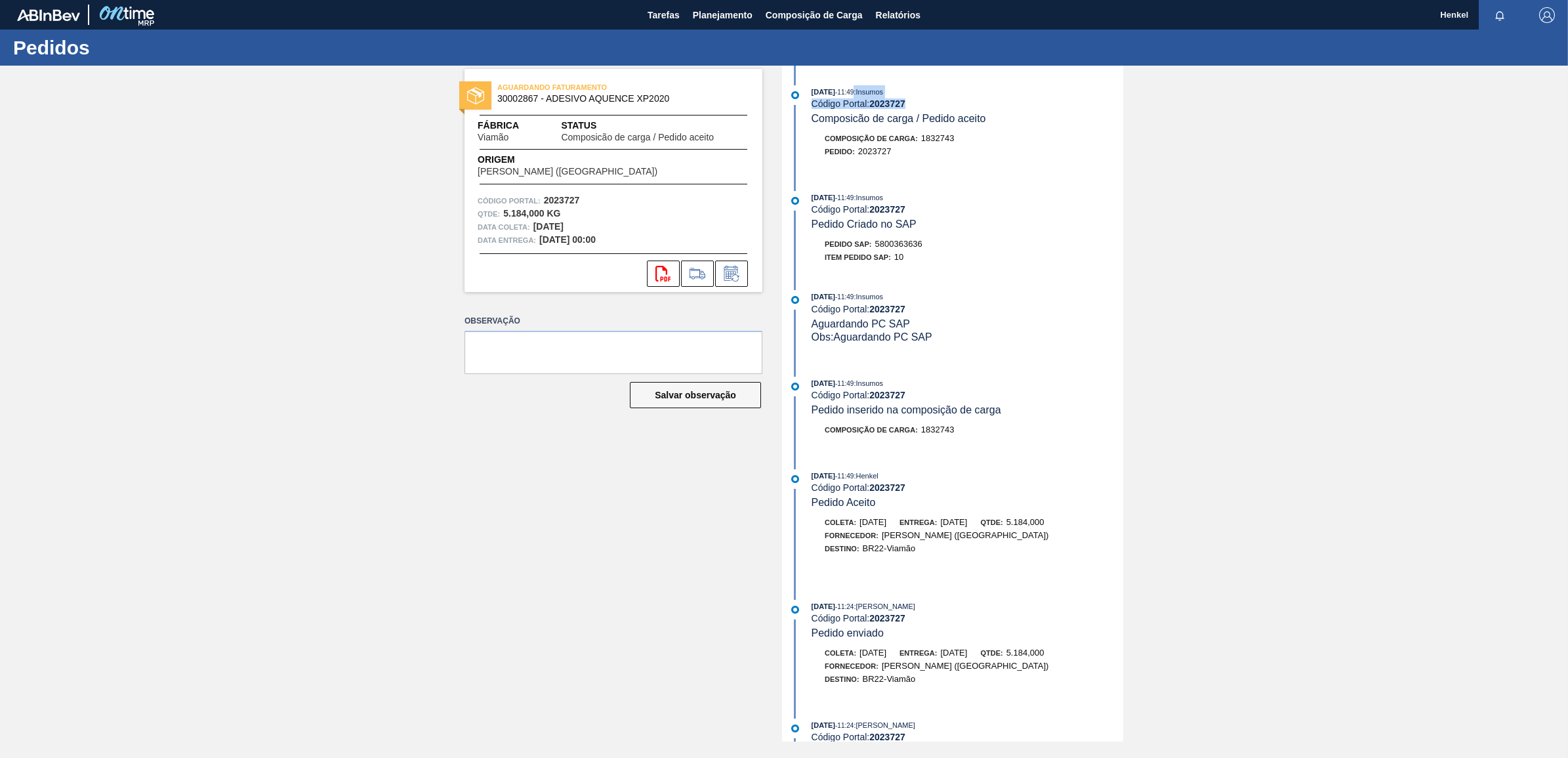
drag, startPoint x: 870, startPoint y: 98, endPoint x: 909, endPoint y: 106, distance: 39.8
click at [909, 106] on div "05/09/2025 - 11:49 : Insumos Código Portal: 2023727 Composicão de carga / Pedid…" at bounding box center [968, 106] width 312 height 40
click at [909, 106] on div "Código Portal: 2023727" at bounding box center [968, 104] width 312 height 11
drag, startPoint x: 871, startPoint y: 102, endPoint x: 909, endPoint y: 102, distance: 38.0
click at [909, 102] on div "Código Portal: 2023727" at bounding box center [968, 104] width 312 height 11
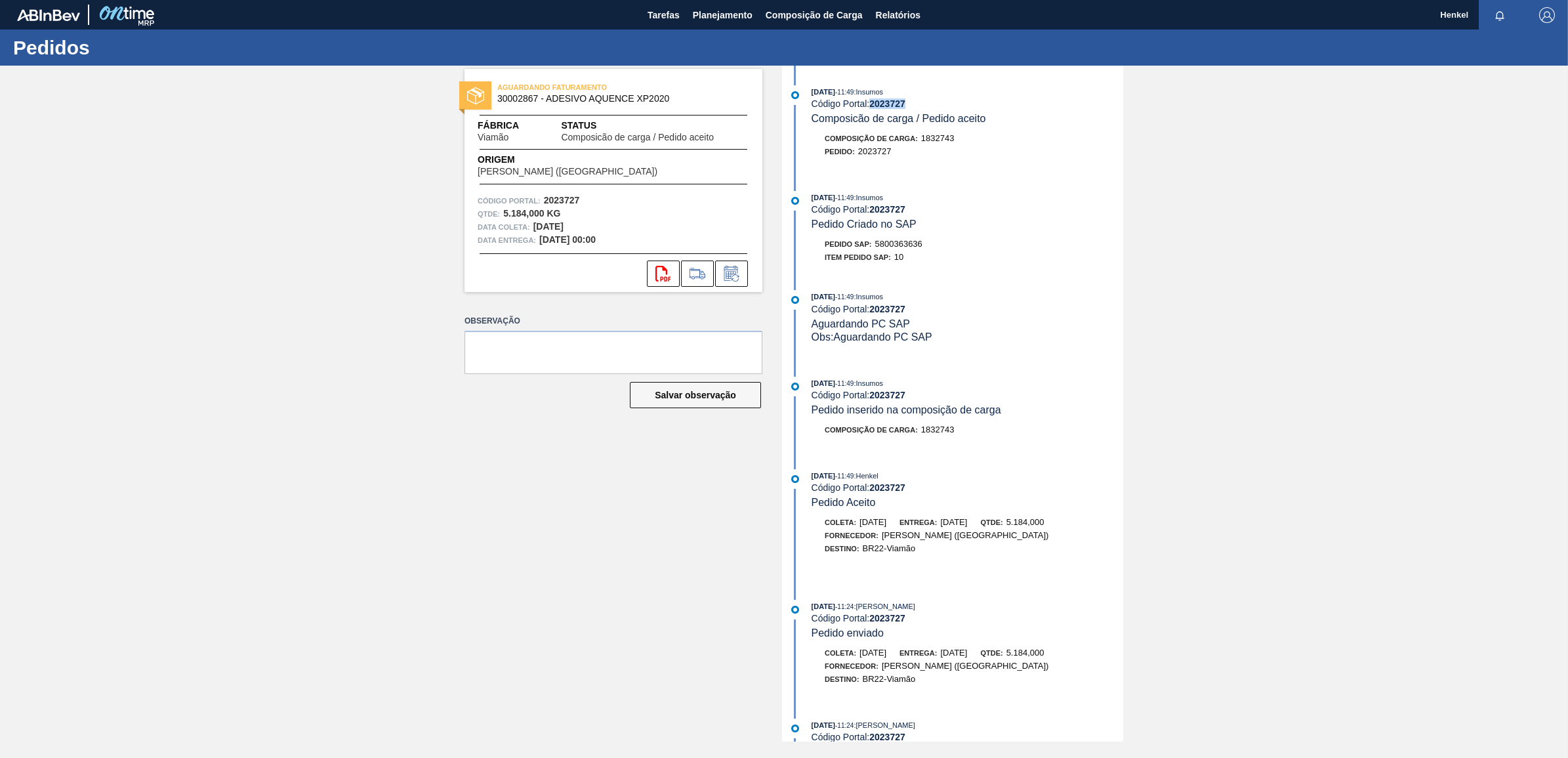
copy strong "2023727"
drag, startPoint x: 877, startPoint y: 246, endPoint x: 939, endPoint y: 248, distance: 62.0
click at [939, 248] on div "Pedido SAP: 5800363636" at bounding box center [968, 244] width 312 height 13
copy span "5800363636"
click at [730, 277] on icon at bounding box center [730, 275] width 10 height 8
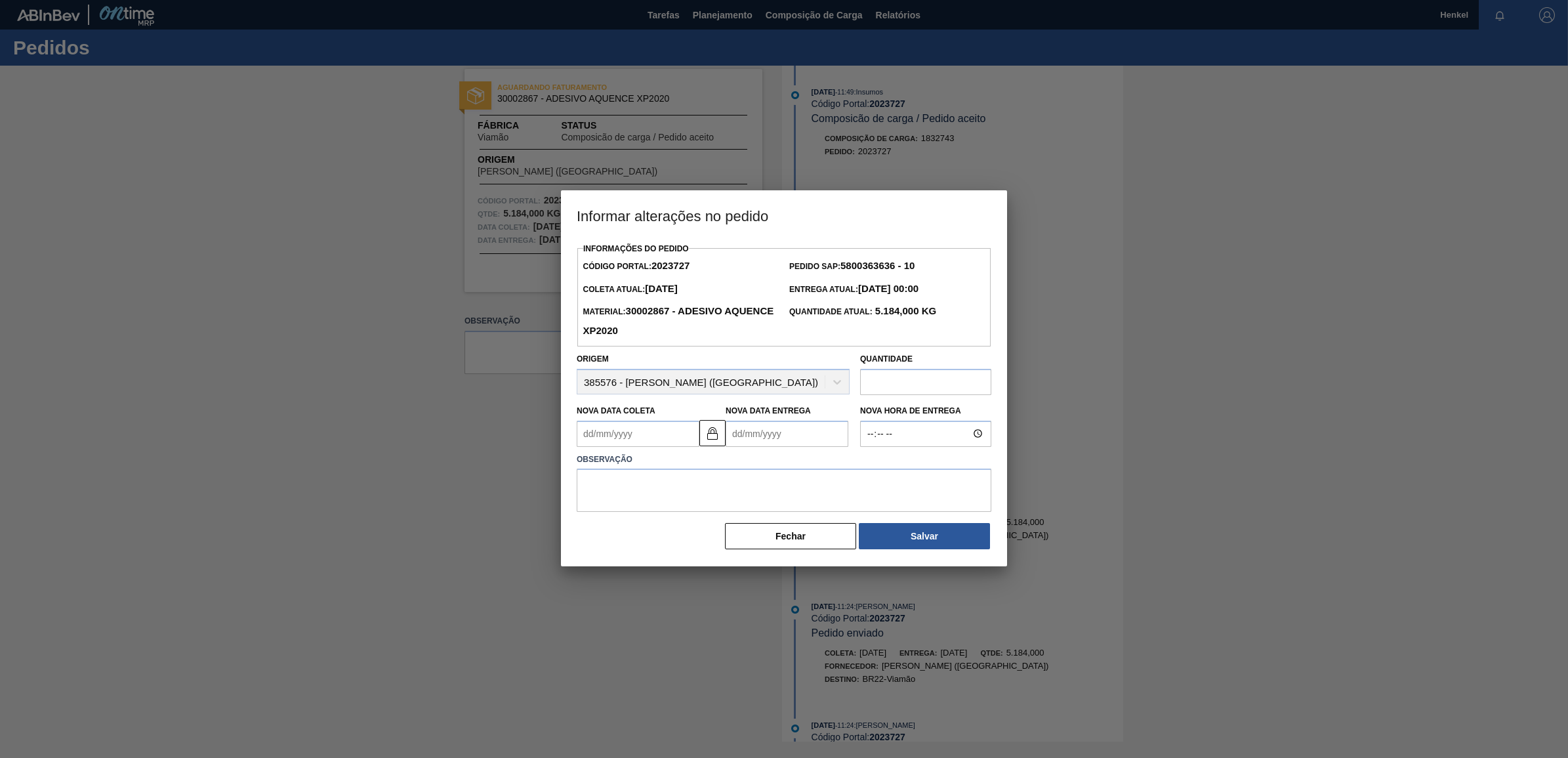
click at [739, 435] on Entrega2023727 "Nova Data Entrega" at bounding box center [786, 434] width 122 height 26
click at [805, 552] on div "17" at bounding box center [804, 549] width 17 height 17
type Coleta2023727 "[DATE]"
type Entrega2023727 "[DATE]"
click at [592, 478] on textarea at bounding box center [784, 490] width 415 height 43
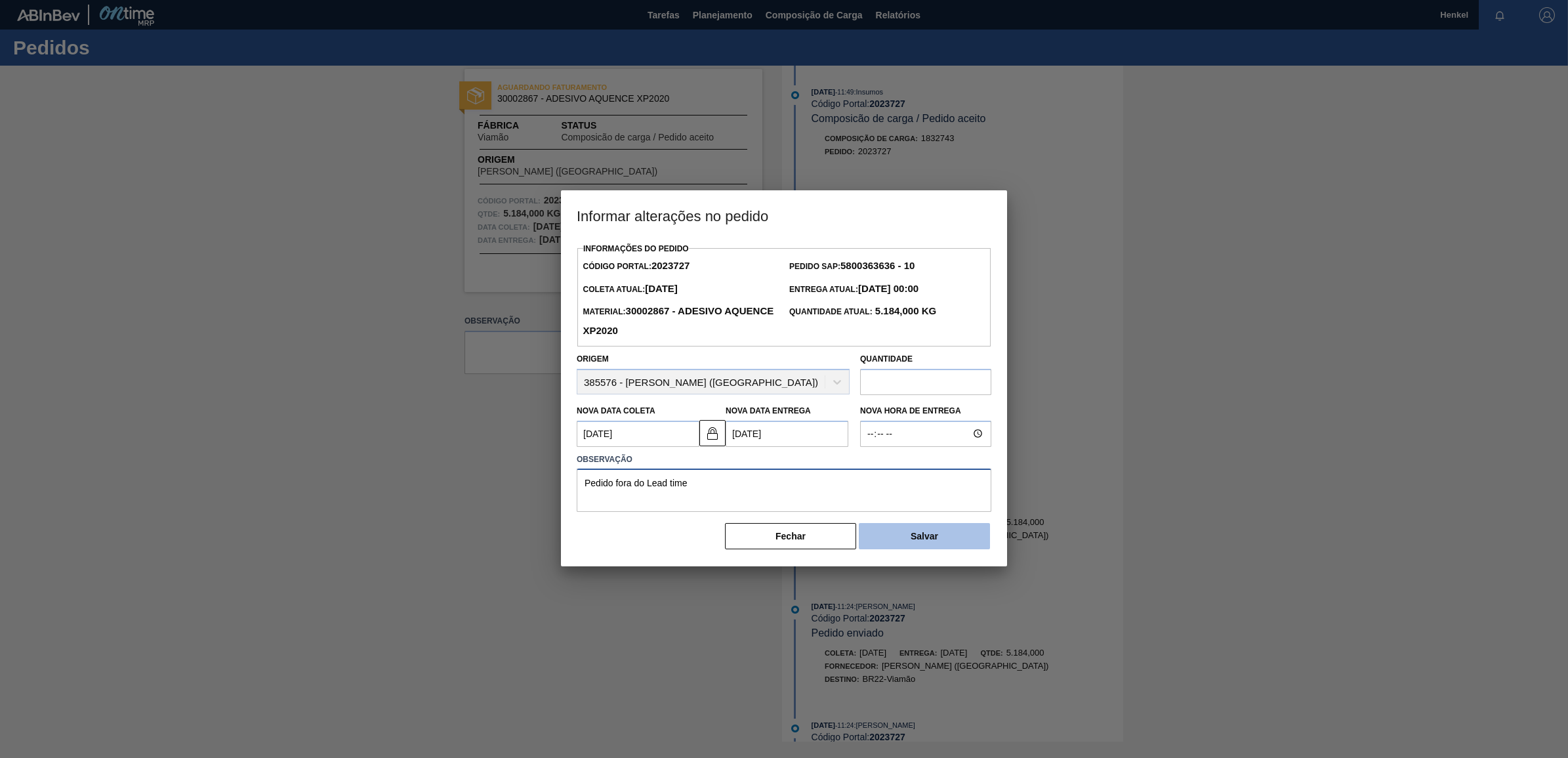
type textarea "Pedido fora do Lead time"
click at [943, 533] on button "Salvar" at bounding box center [924, 536] width 131 height 26
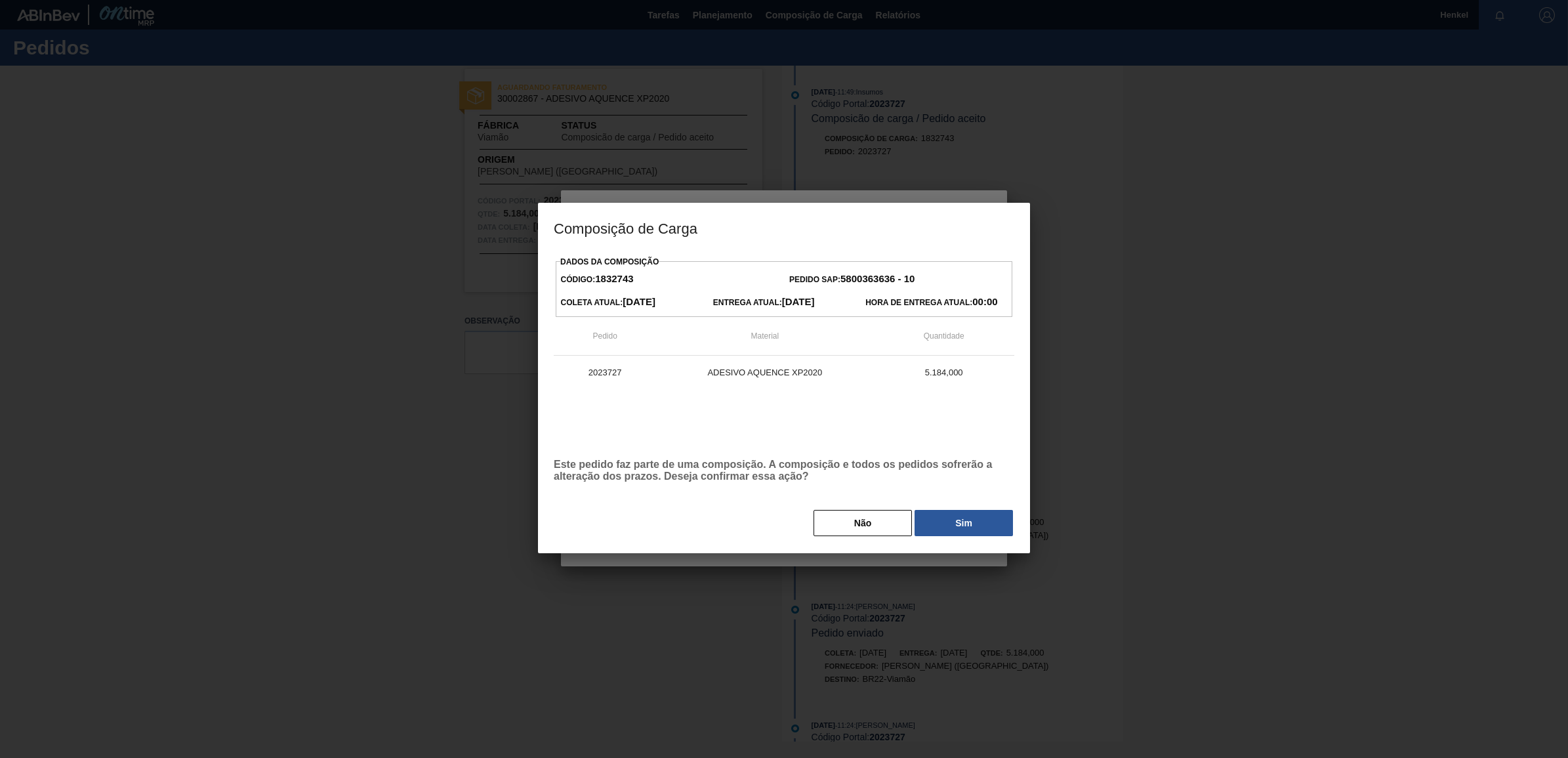
click at [943, 533] on button "Sim" at bounding box center [964, 523] width 98 height 26
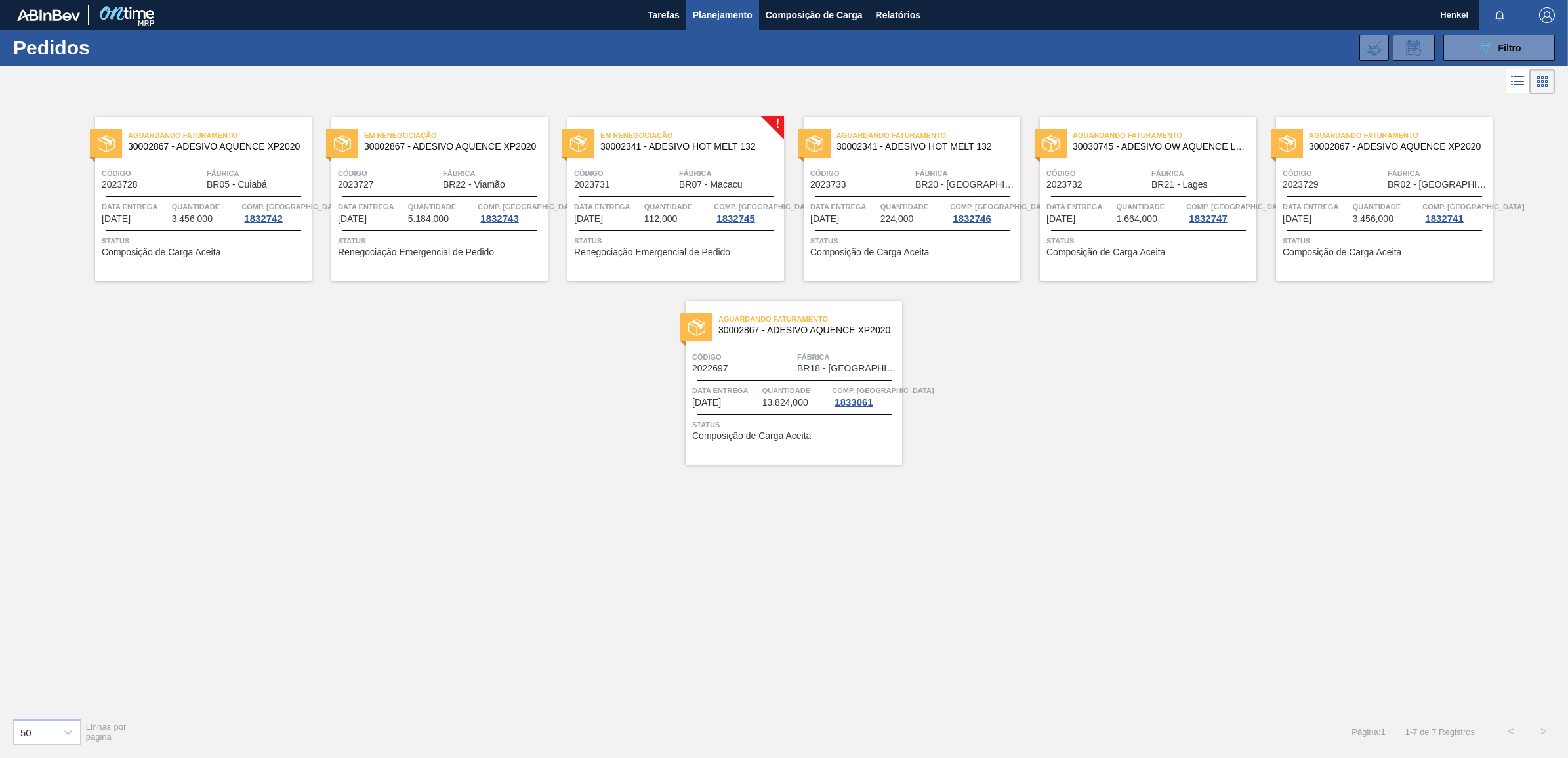
click at [212, 204] on span "Quantidade" at bounding box center [205, 207] width 67 height 13
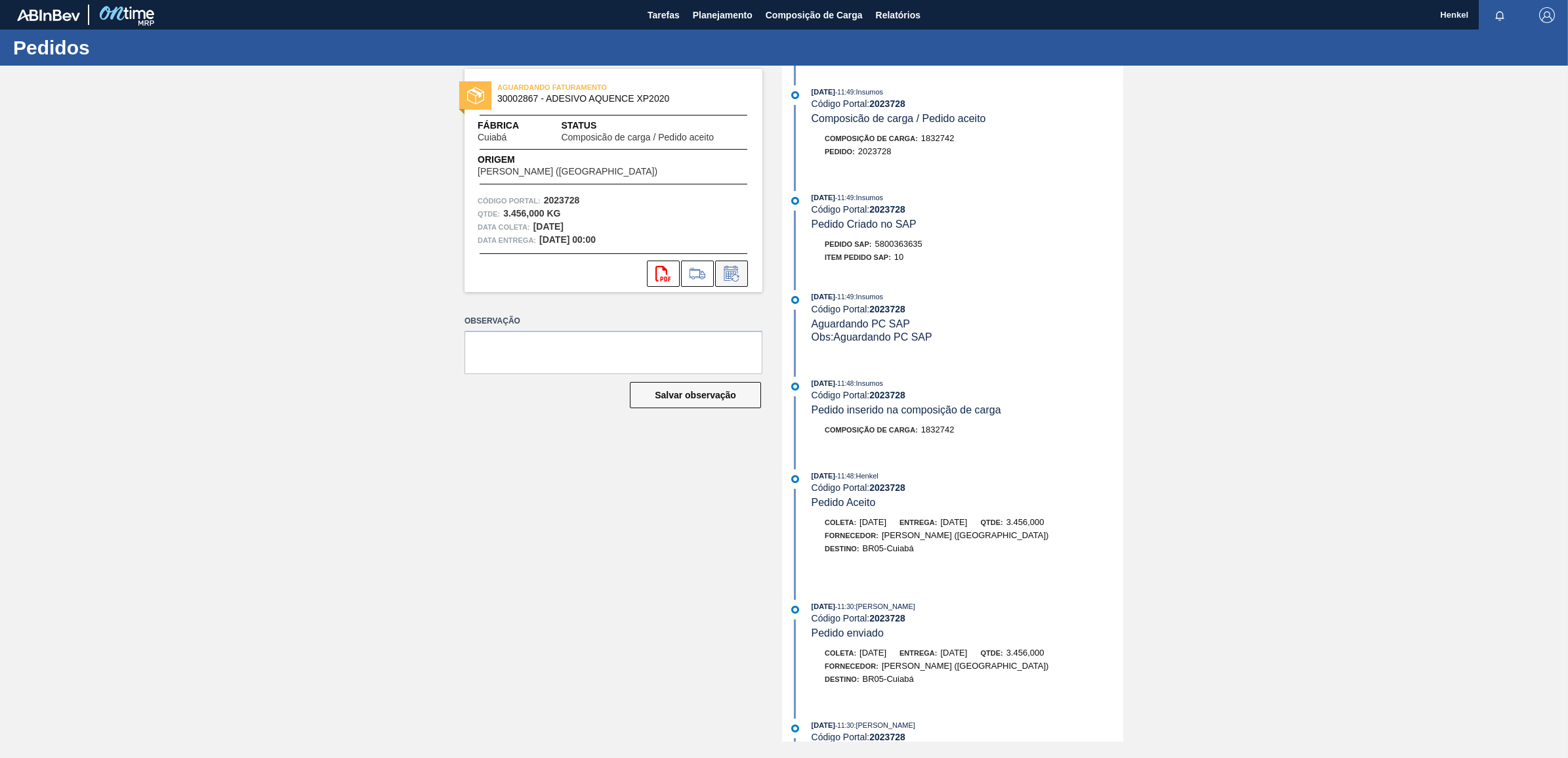
click at [732, 274] on icon at bounding box center [731, 274] width 21 height 16
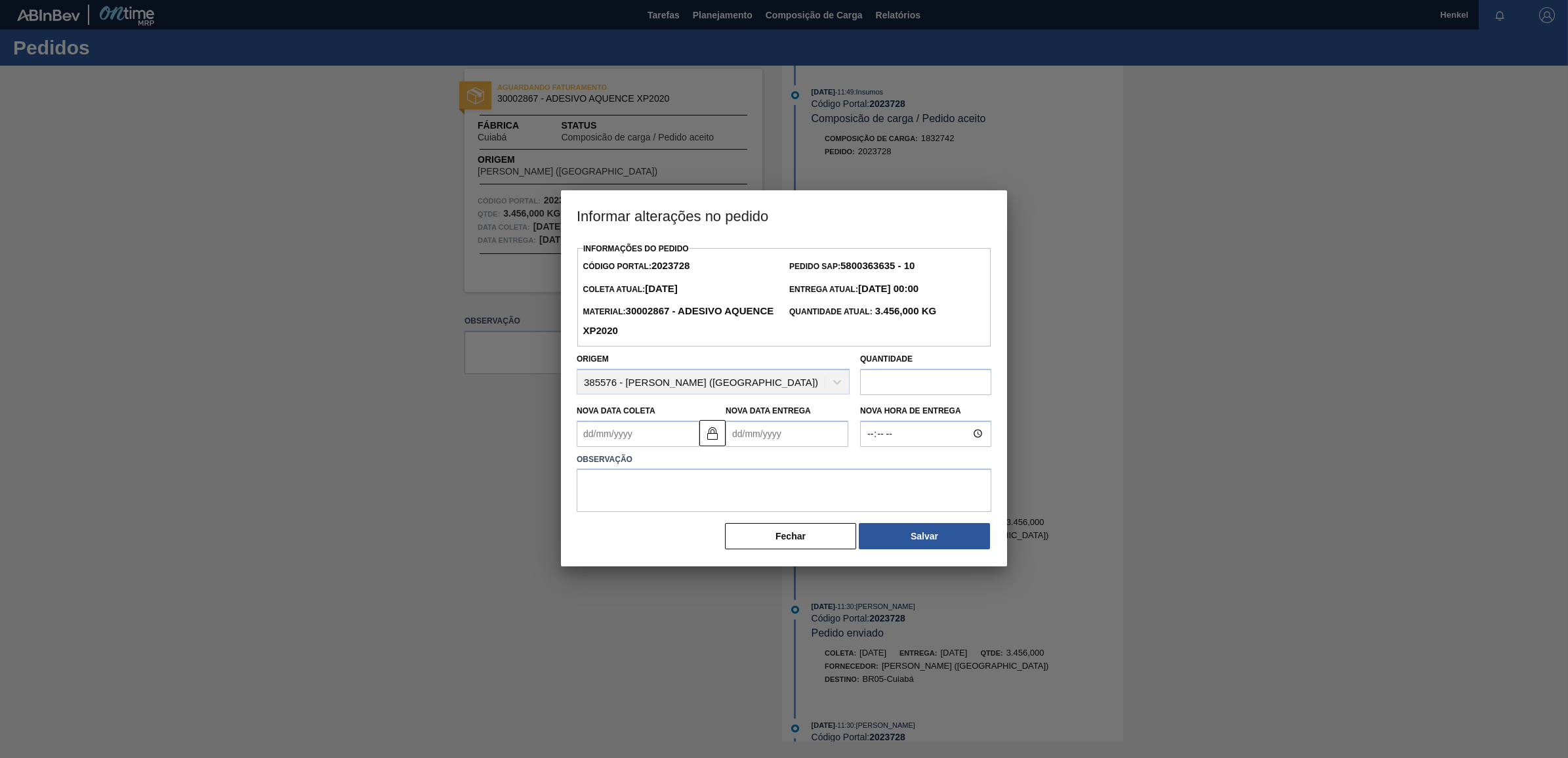
click at [775, 435] on Entrega2023728 "Nova Data Entrega" at bounding box center [786, 434] width 122 height 26
click at [871, 462] on button "Next Month" at bounding box center [873, 466] width 9 height 9
click at [733, 468] on button "Previous Month" at bounding box center [738, 466] width 9 height 9
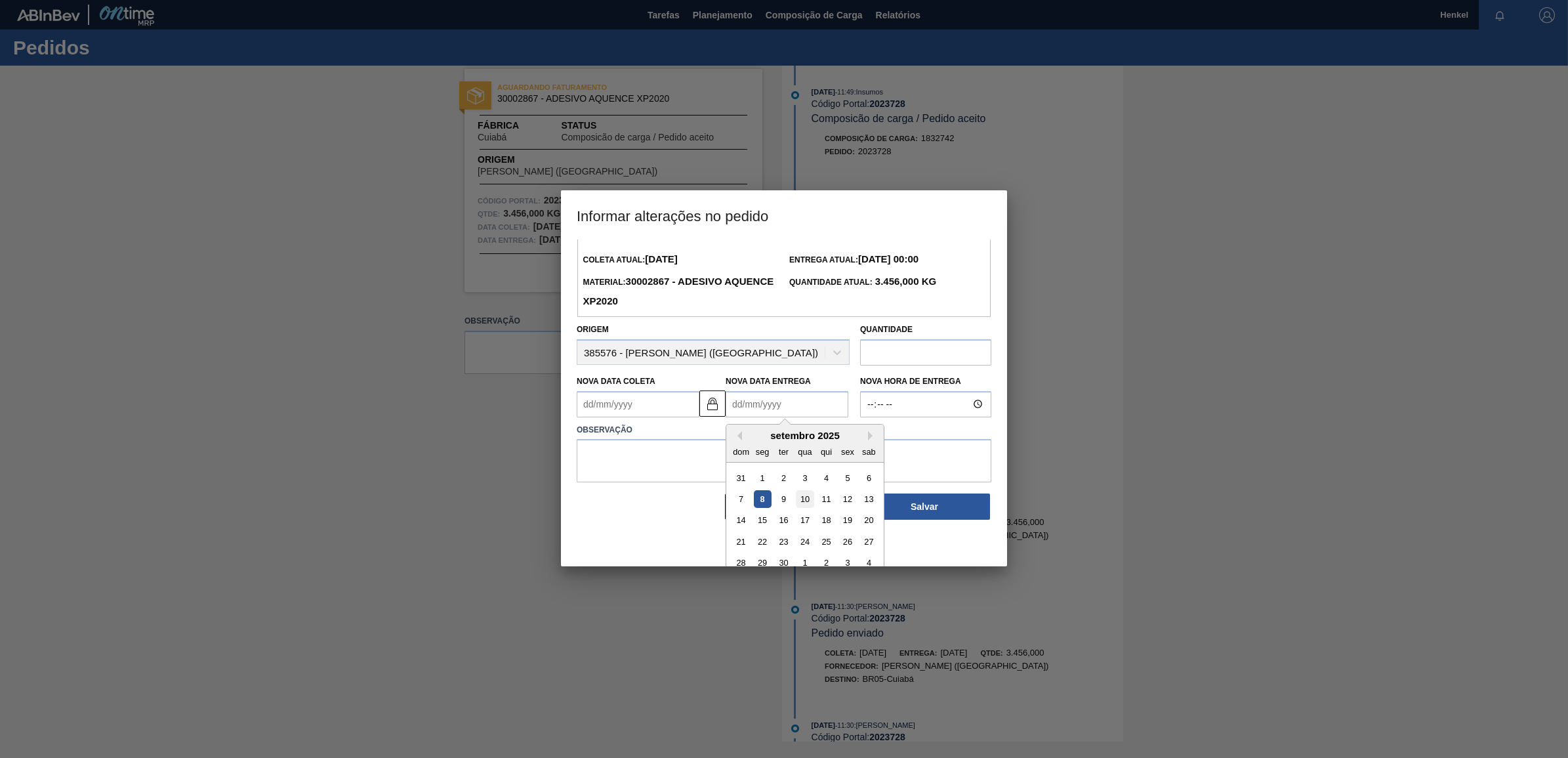
scroll to position [44, 0]
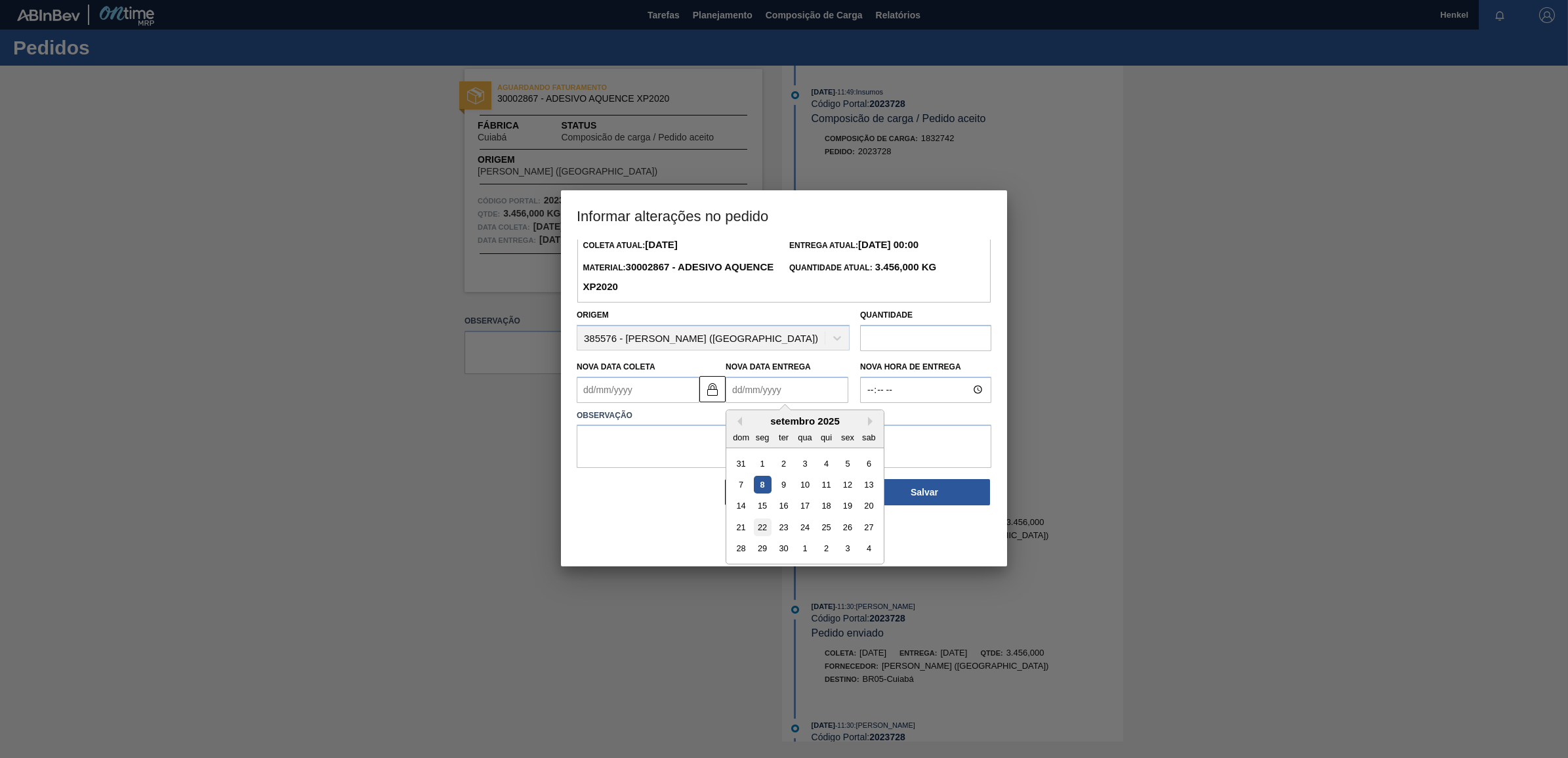
click at [761, 525] on div "22" at bounding box center [762, 527] width 17 height 17
type Coleta2023728 "[DATE]"
type Entrega2023728 "[DATE]"
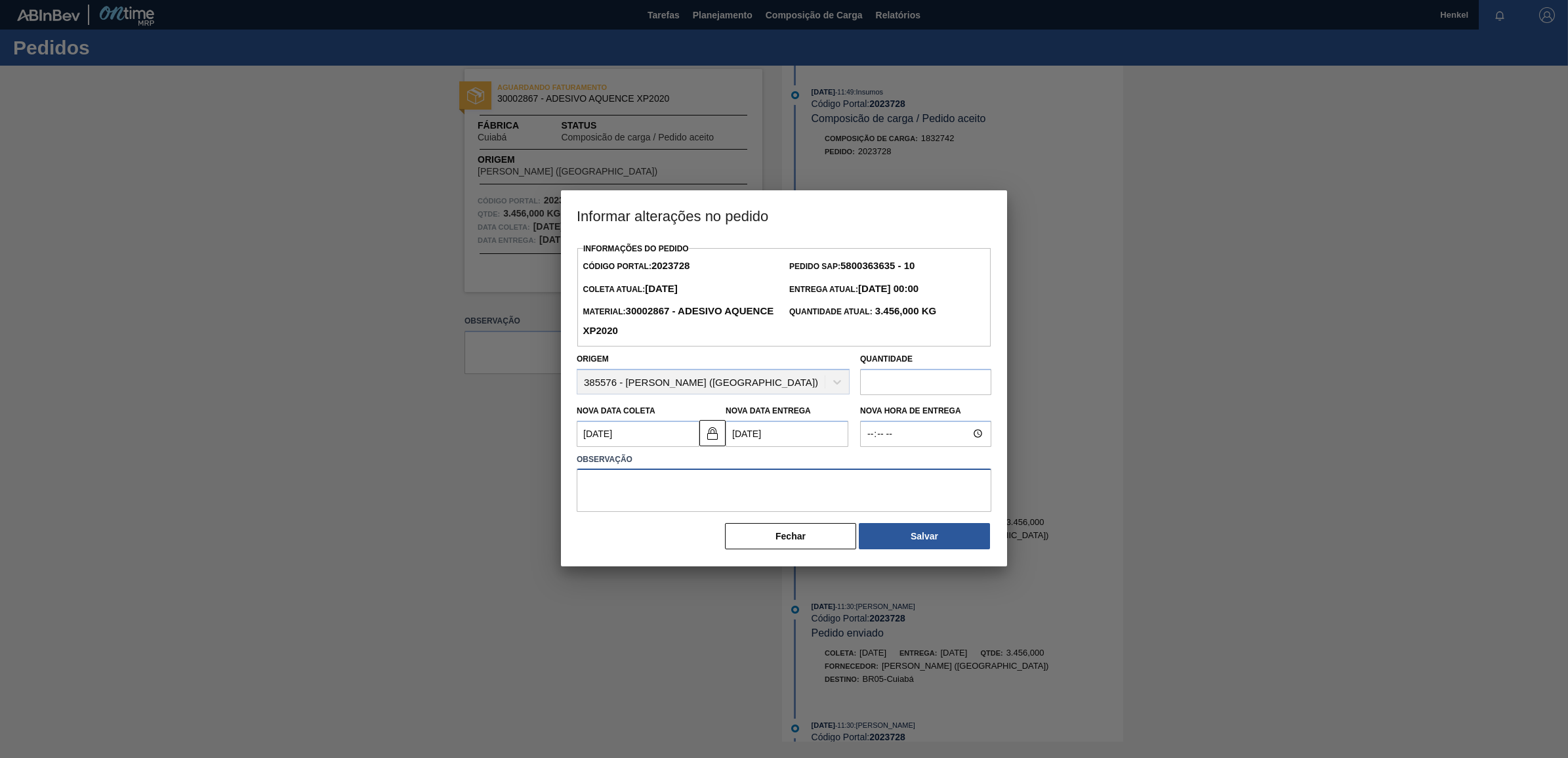
click at [713, 486] on textarea at bounding box center [784, 490] width 415 height 43
type textarea "Pedido fora do Lead time"
click at [906, 537] on button "Salvar" at bounding box center [924, 536] width 131 height 26
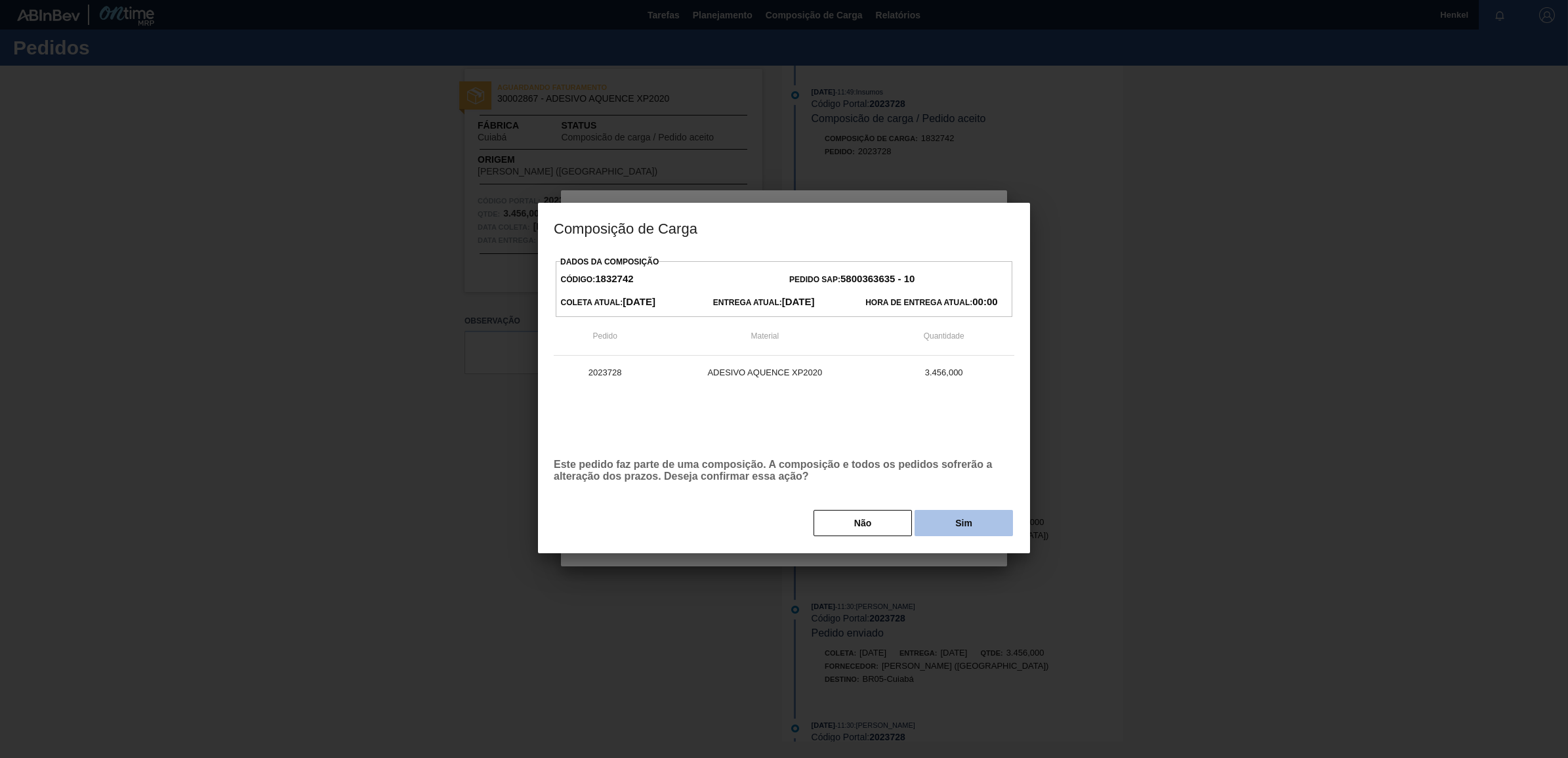
click at [931, 525] on button "Sim" at bounding box center [964, 523] width 98 height 26
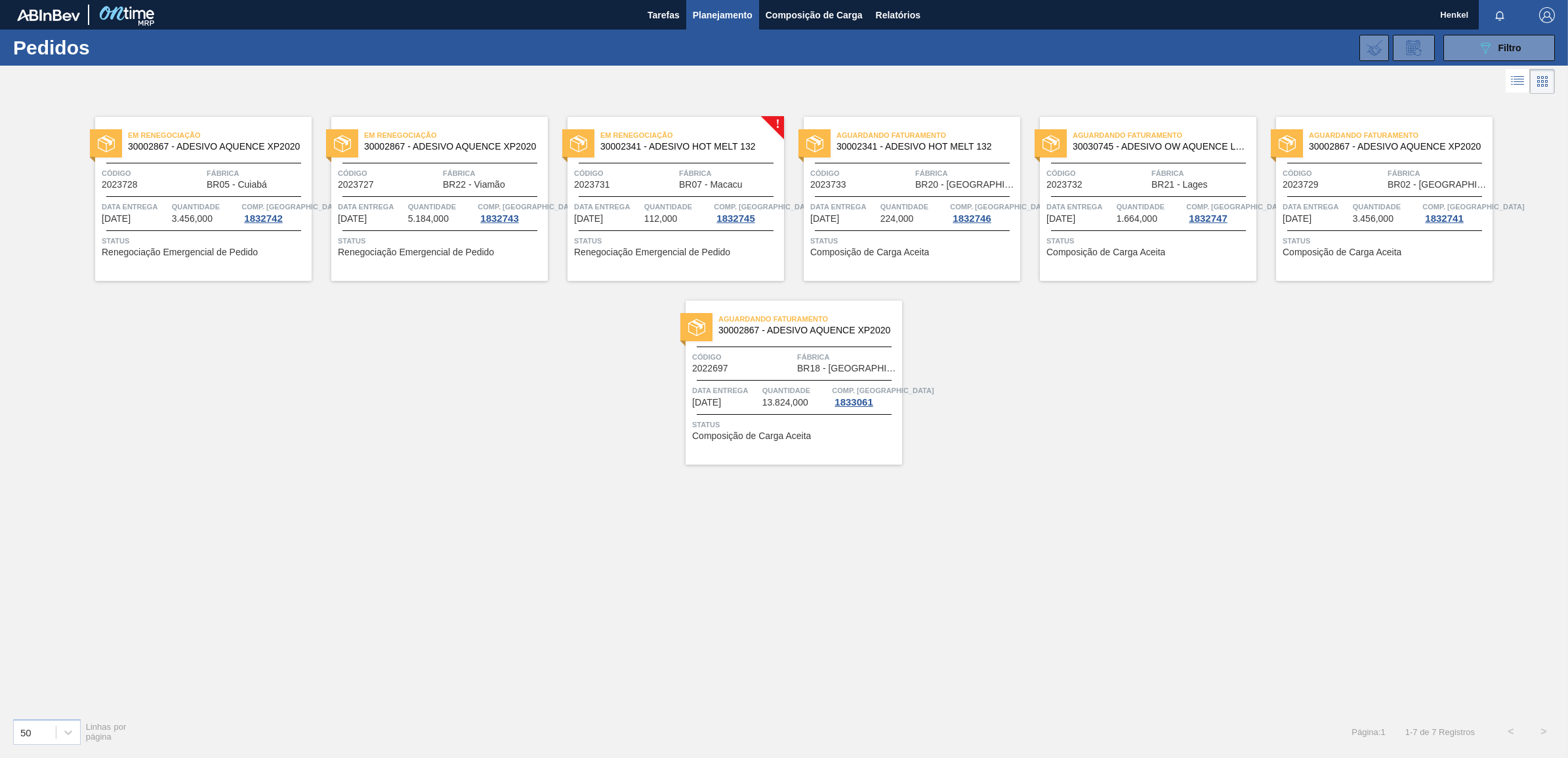
click at [640, 218] on div "Data entrega 22/09/2025" at bounding box center [608, 211] width 67 height 23
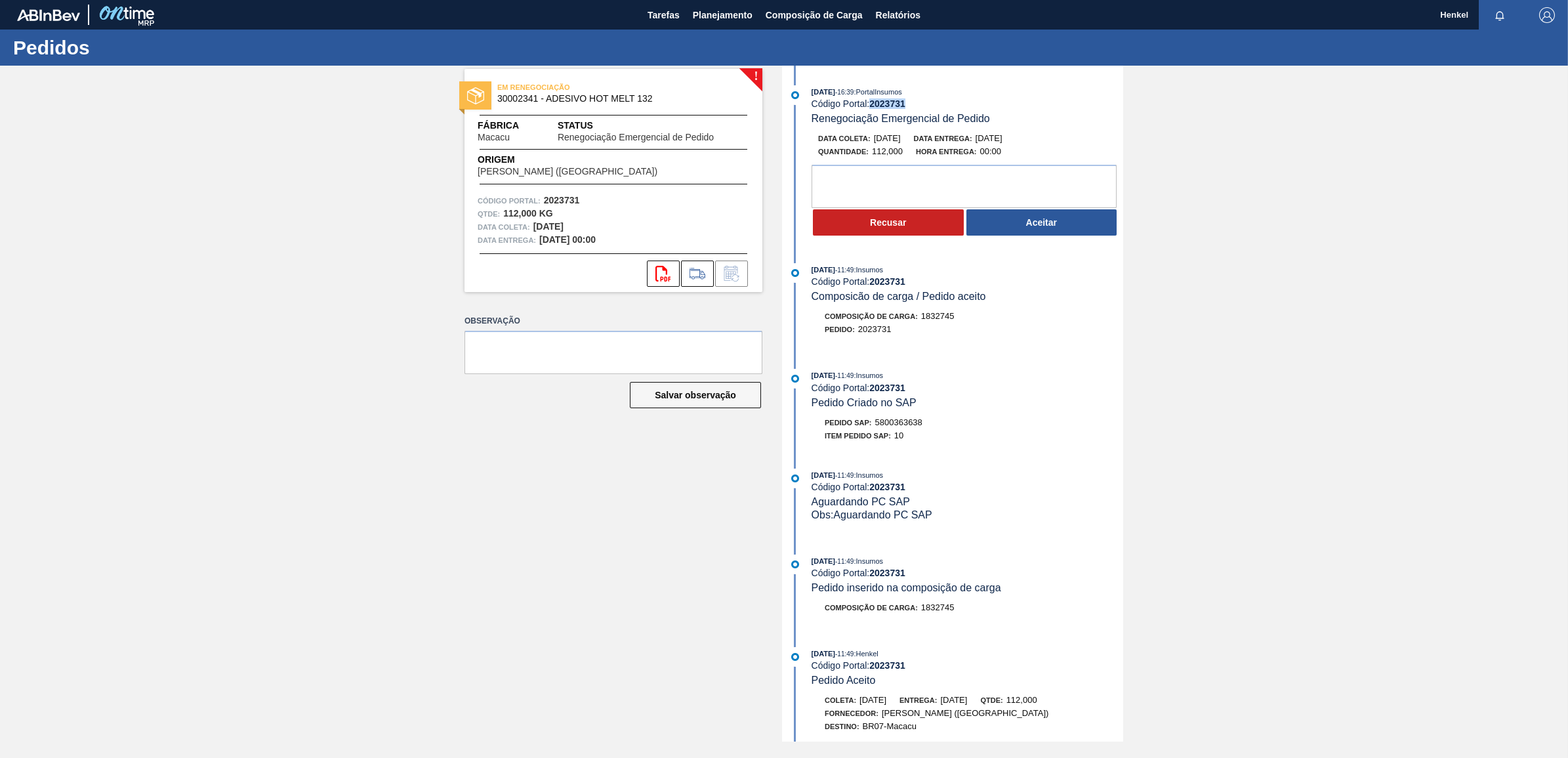
drag, startPoint x: 874, startPoint y: 100, endPoint x: 925, endPoint y: 109, distance: 51.8
click at [925, 109] on div "Código Portal: 2023731" at bounding box center [968, 104] width 312 height 11
copy strong "2023731"
drag, startPoint x: 876, startPoint y: 422, endPoint x: 938, endPoint y: 417, distance: 62.2
click at [938, 417] on div "05/09/2025 - 11:49 : Insumos Código Portal: 2023731 Pedido Criado no SAP Pedido…" at bounding box center [954, 408] width 338 height 80
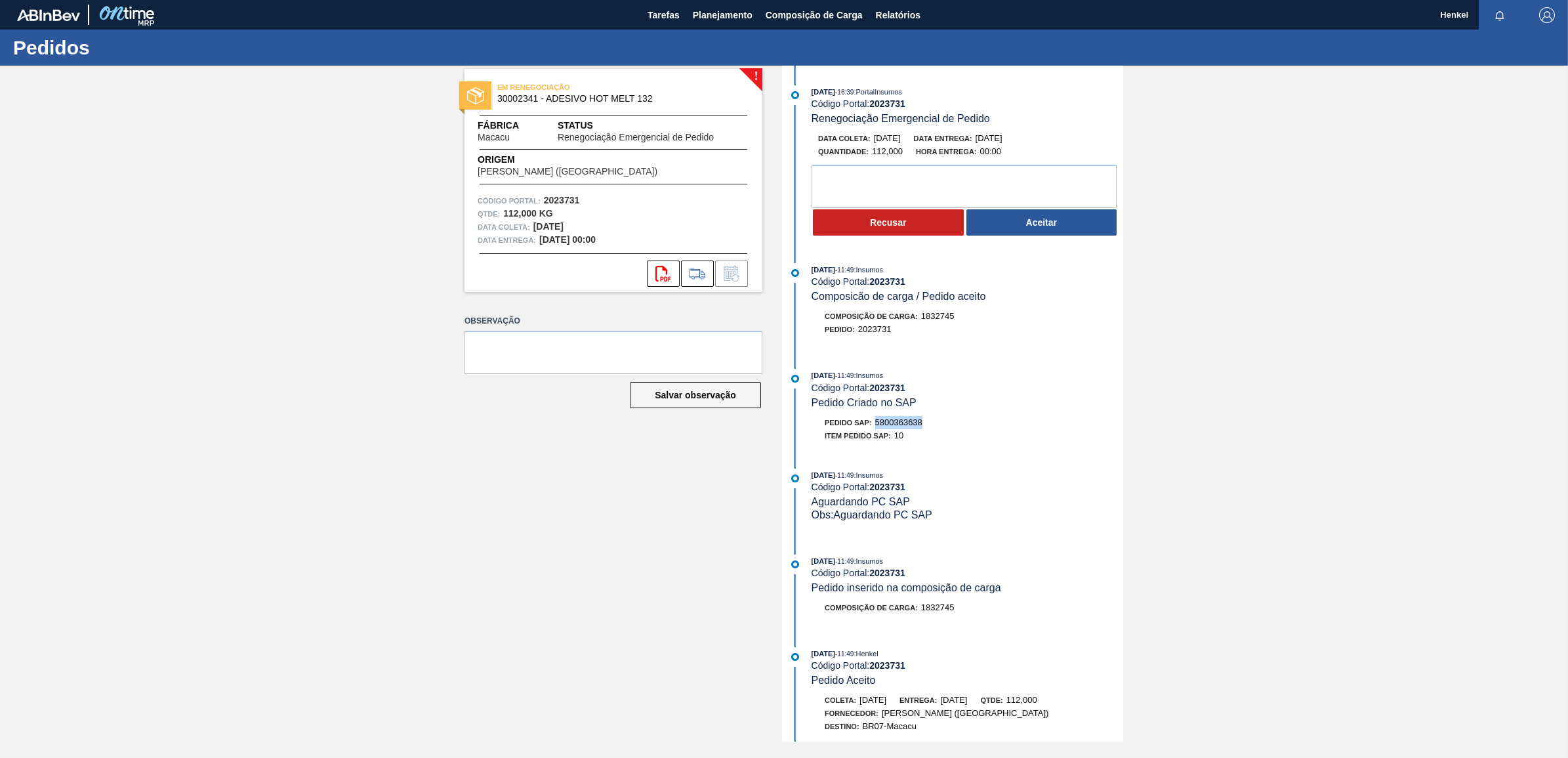
copy span "5800363638"
click at [853, 185] on textarea at bounding box center [964, 186] width 305 height 43
type textarea "Fora do Lead time"
click at [889, 224] on button "Recusar" at bounding box center [889, 222] width 151 height 26
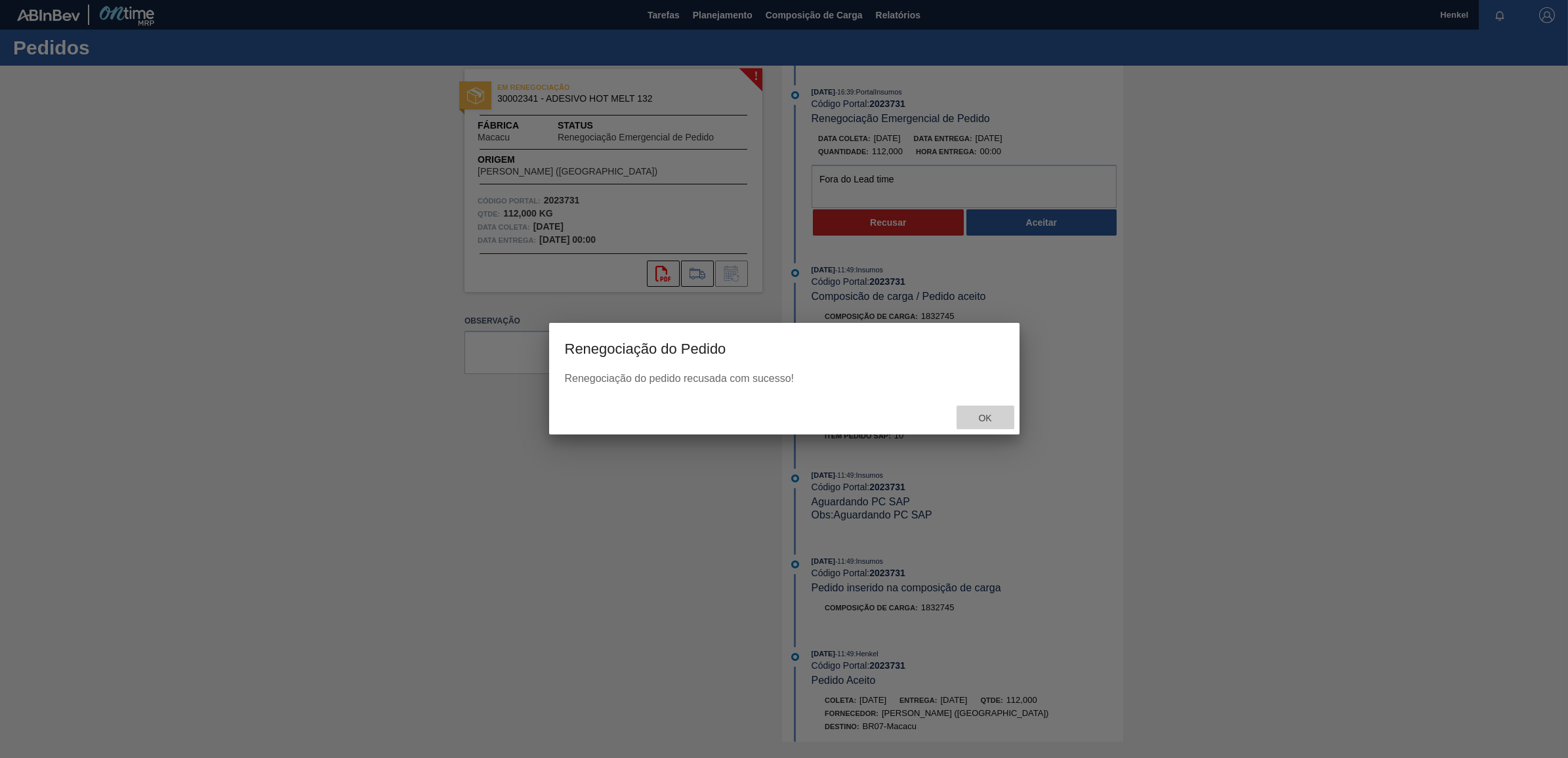
click at [985, 424] on div "Ok" at bounding box center [986, 417] width 58 height 24
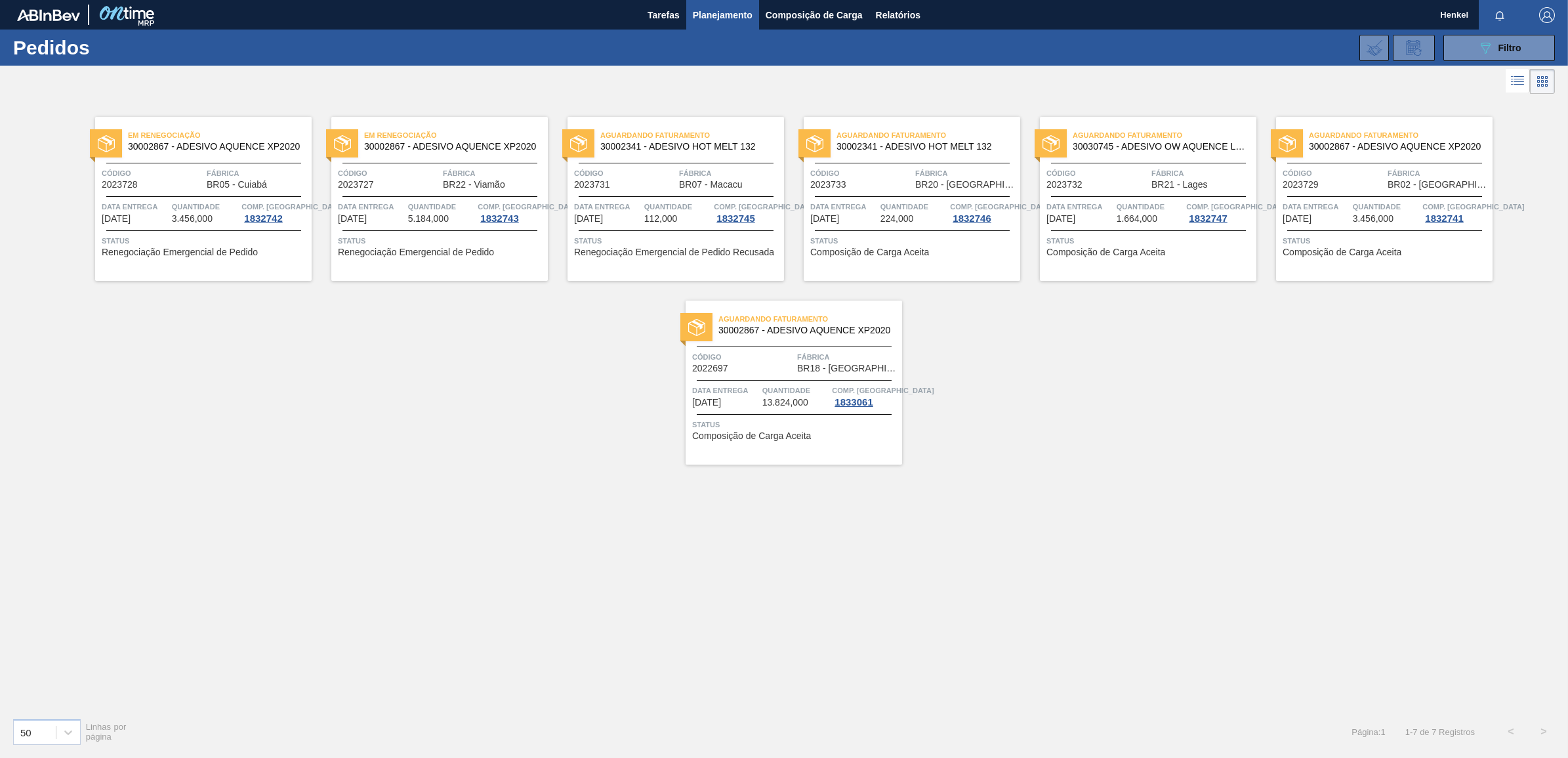
click at [197, 215] on span "3.456,000" at bounding box center [192, 219] width 41 height 10
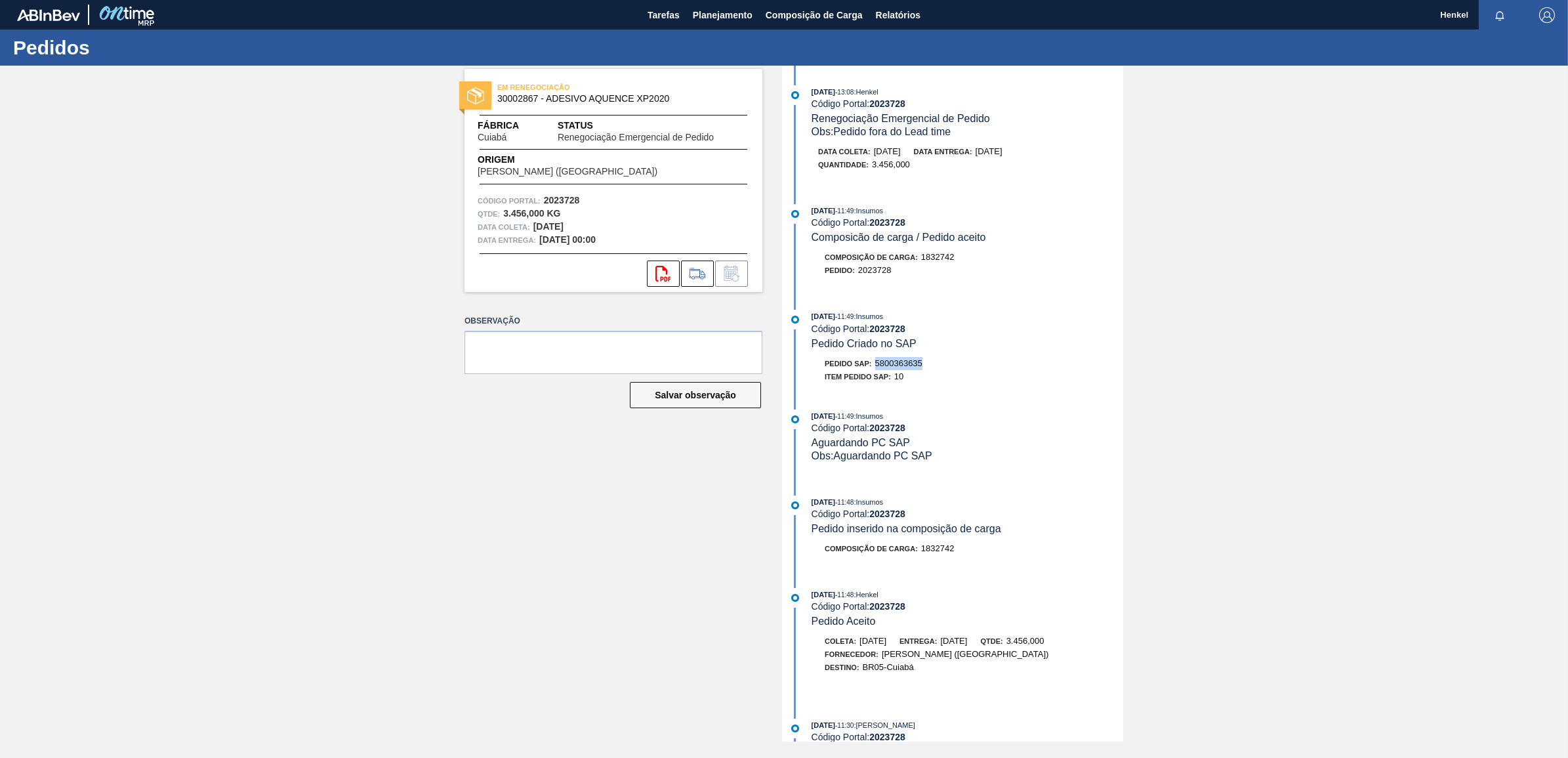
drag, startPoint x: 875, startPoint y: 365, endPoint x: 931, endPoint y: 365, distance: 56.0
click at [931, 365] on div "Pedido SAP: 5800363635" at bounding box center [968, 364] width 312 height 13
copy span "5800363635"
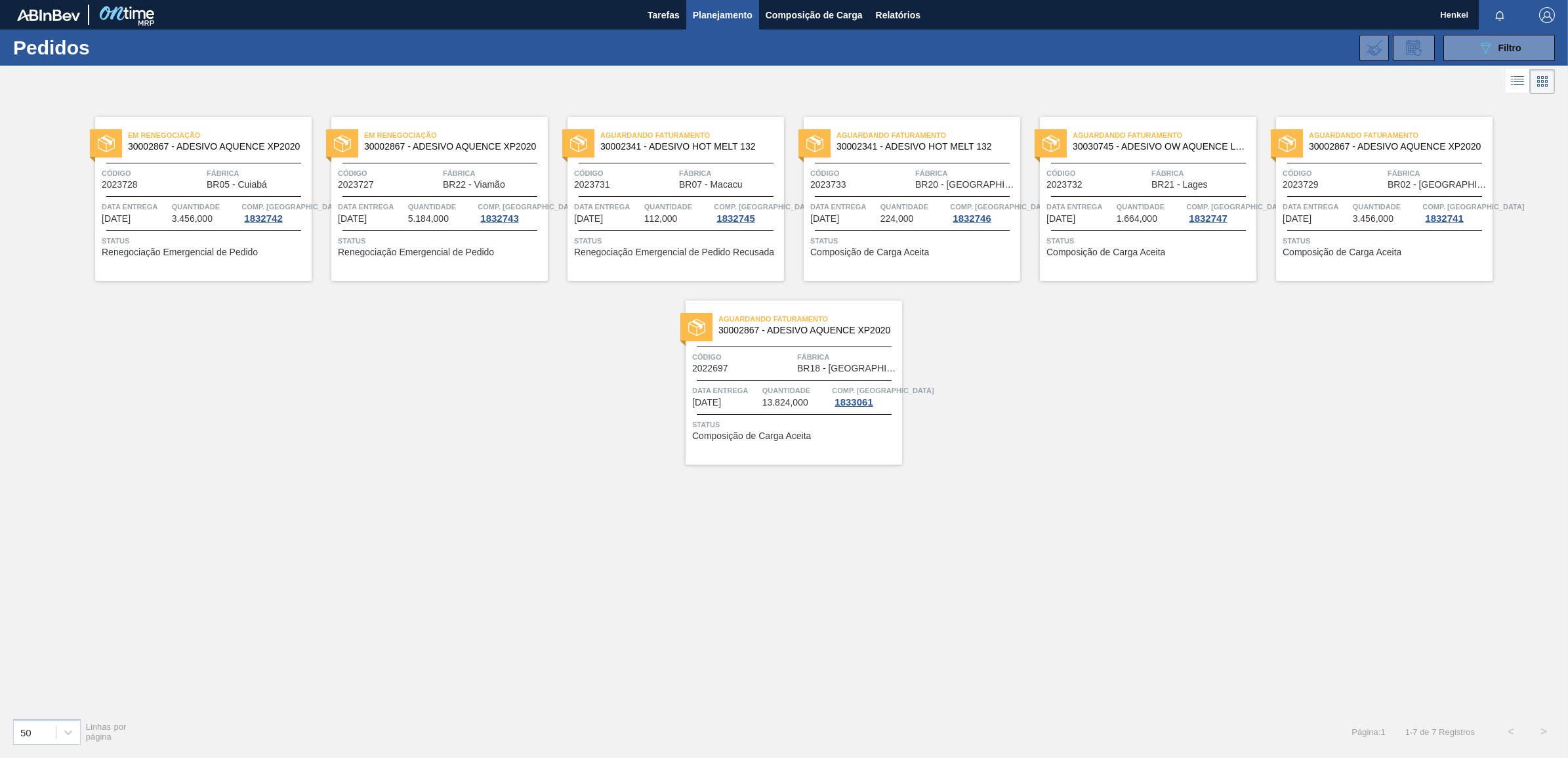
click at [446, 202] on span "Quantidade" at bounding box center [441, 207] width 67 height 13
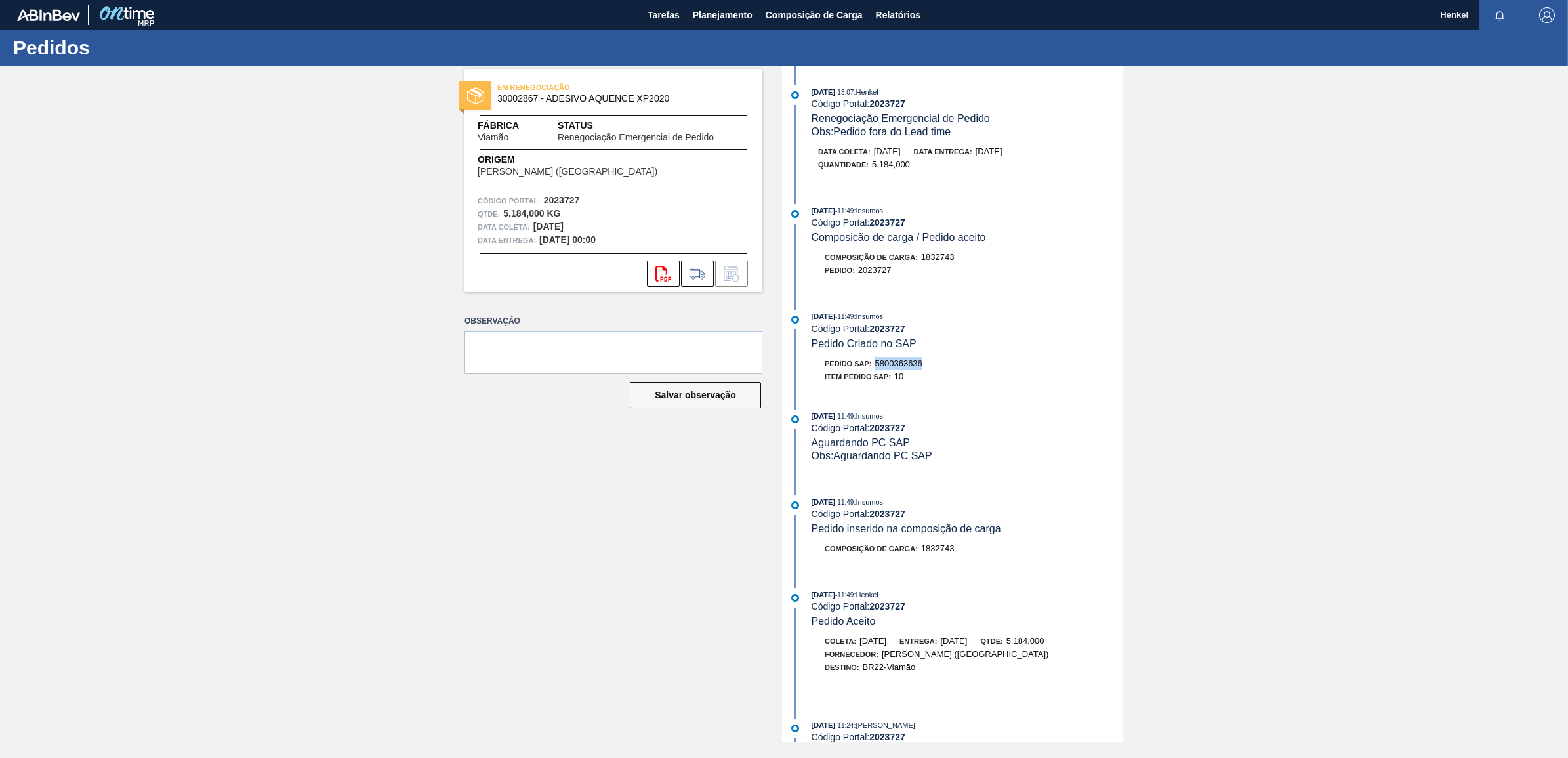
drag, startPoint x: 875, startPoint y: 365, endPoint x: 932, endPoint y: 369, distance: 57.1
click at [932, 369] on div "Pedido SAP: 5800363636" at bounding box center [968, 364] width 312 height 13
copy span "5800363636"
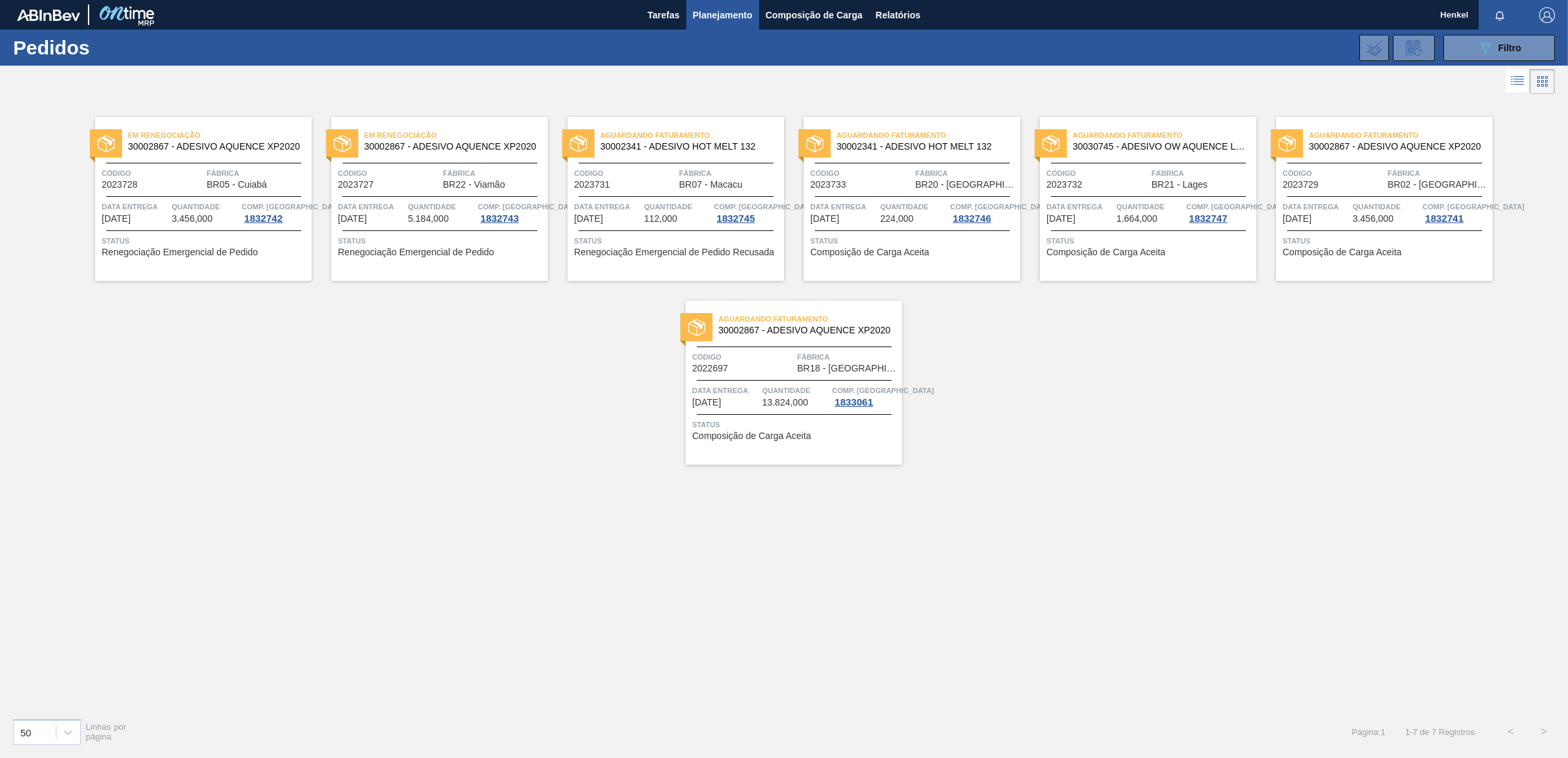
click at [881, 214] on span "224,000" at bounding box center [897, 219] width 33 height 10
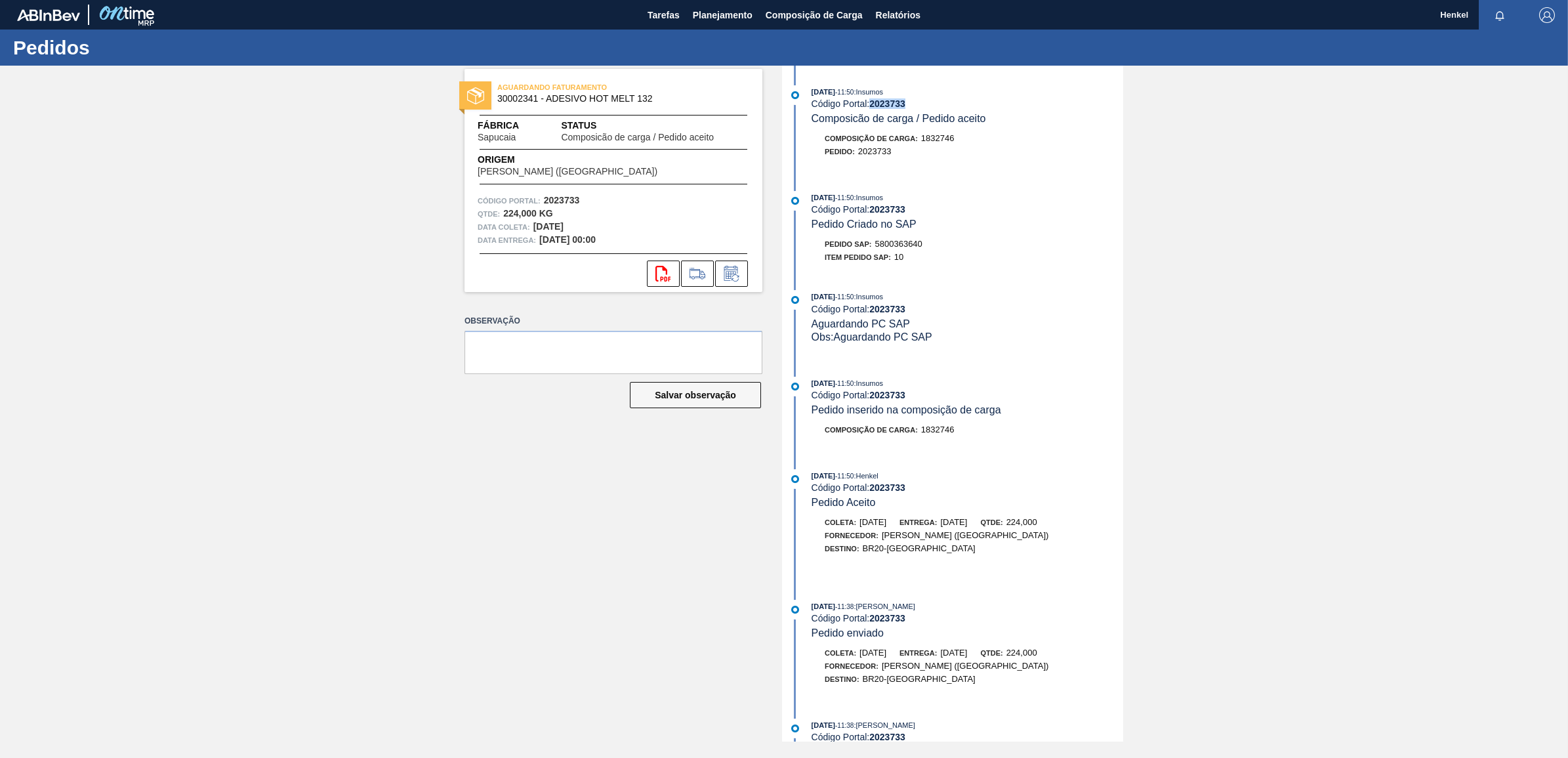
drag, startPoint x: 873, startPoint y: 102, endPoint x: 909, endPoint y: 106, distance: 36.2
click at [909, 106] on div "Código Portal: 2023733" at bounding box center [968, 104] width 312 height 11
copy strong "2023733"
drag, startPoint x: 874, startPoint y: 245, endPoint x: 927, endPoint y: 250, distance: 53.2
click at [927, 250] on div "Pedido SAP: 5800363640" at bounding box center [968, 244] width 312 height 13
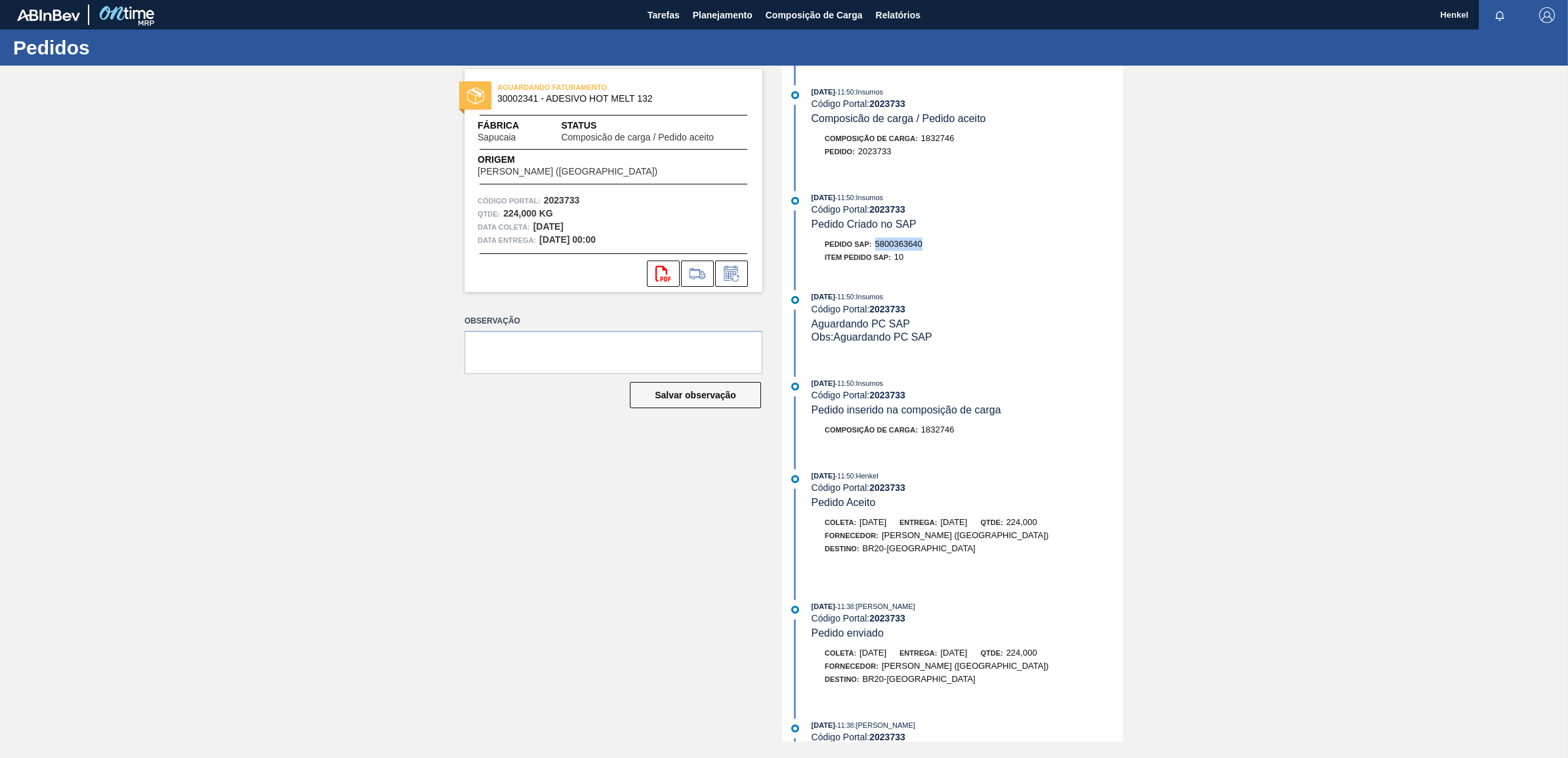
copy span "5800363640"
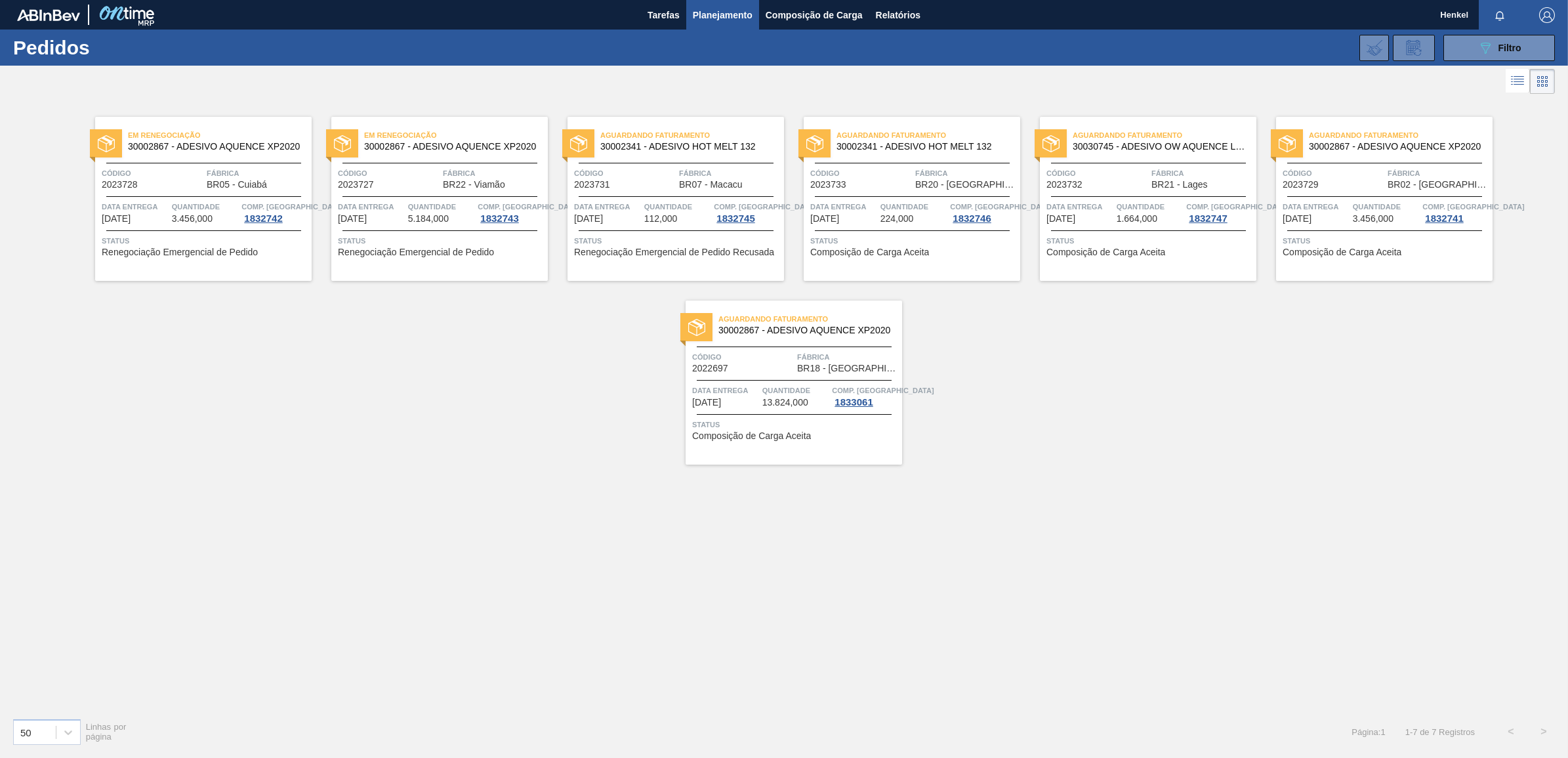
click at [1163, 224] on div "Quantidade 1.664,000" at bounding box center [1150, 211] width 67 height 23
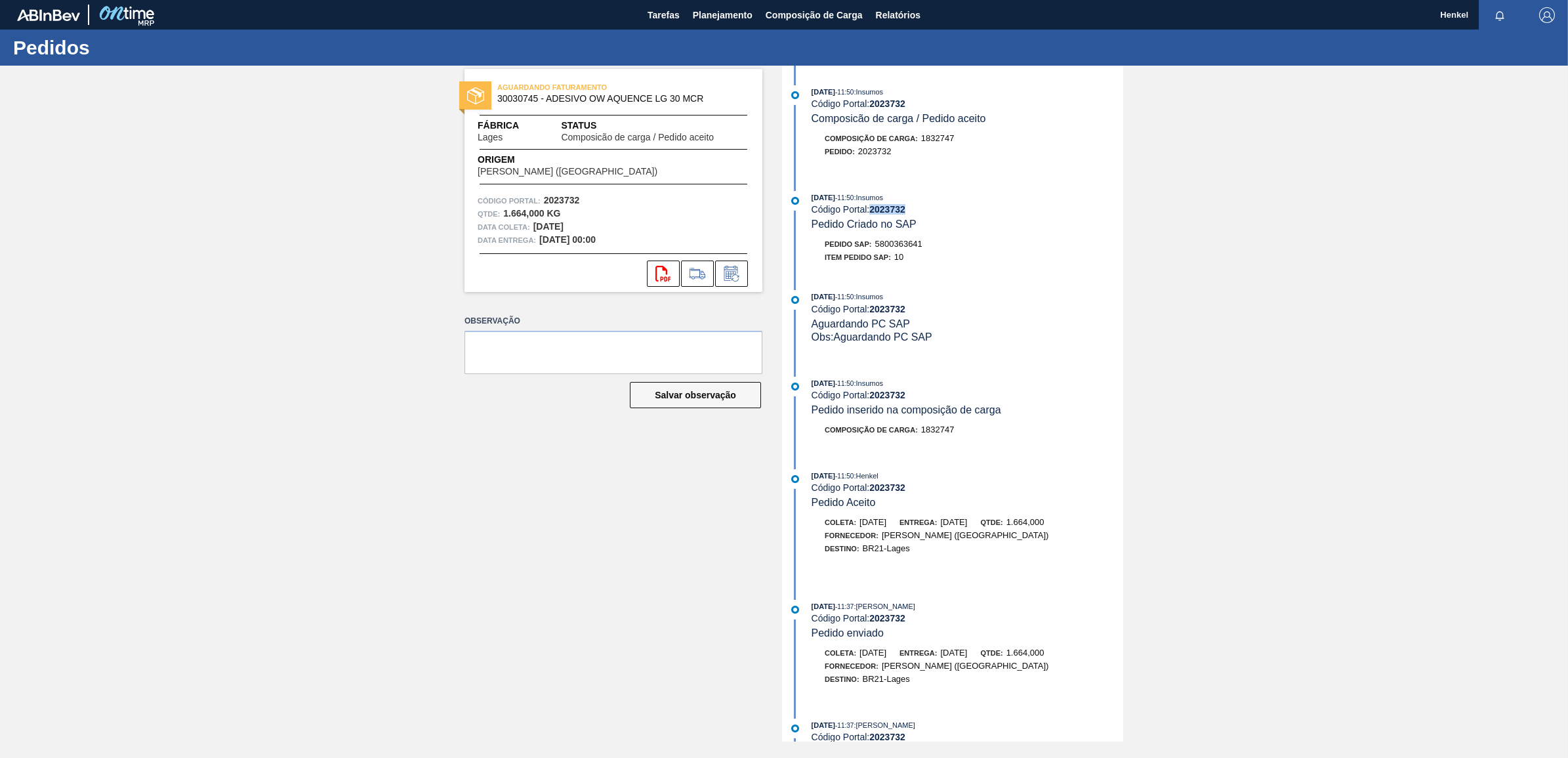
drag, startPoint x: 871, startPoint y: 213, endPoint x: 910, endPoint y: 210, distance: 39.1
click at [910, 210] on div "Código Portal: 2023732" at bounding box center [968, 209] width 312 height 11
copy strong "2023732"
drag, startPoint x: 878, startPoint y: 245, endPoint x: 929, endPoint y: 244, distance: 51.0
click at [929, 244] on div "Pedido SAP: 5800363641" at bounding box center [968, 244] width 312 height 13
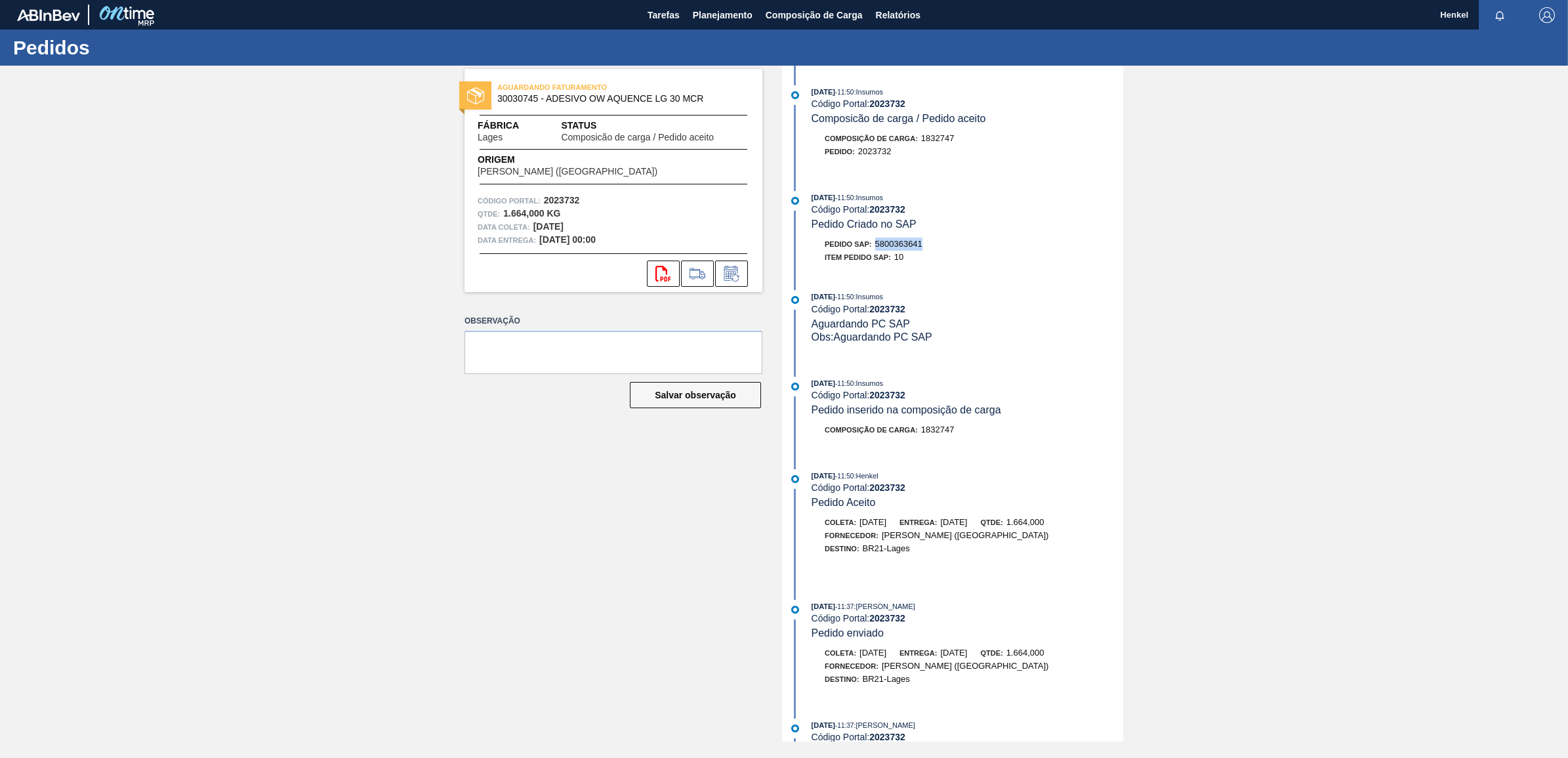
copy span "5800363641"
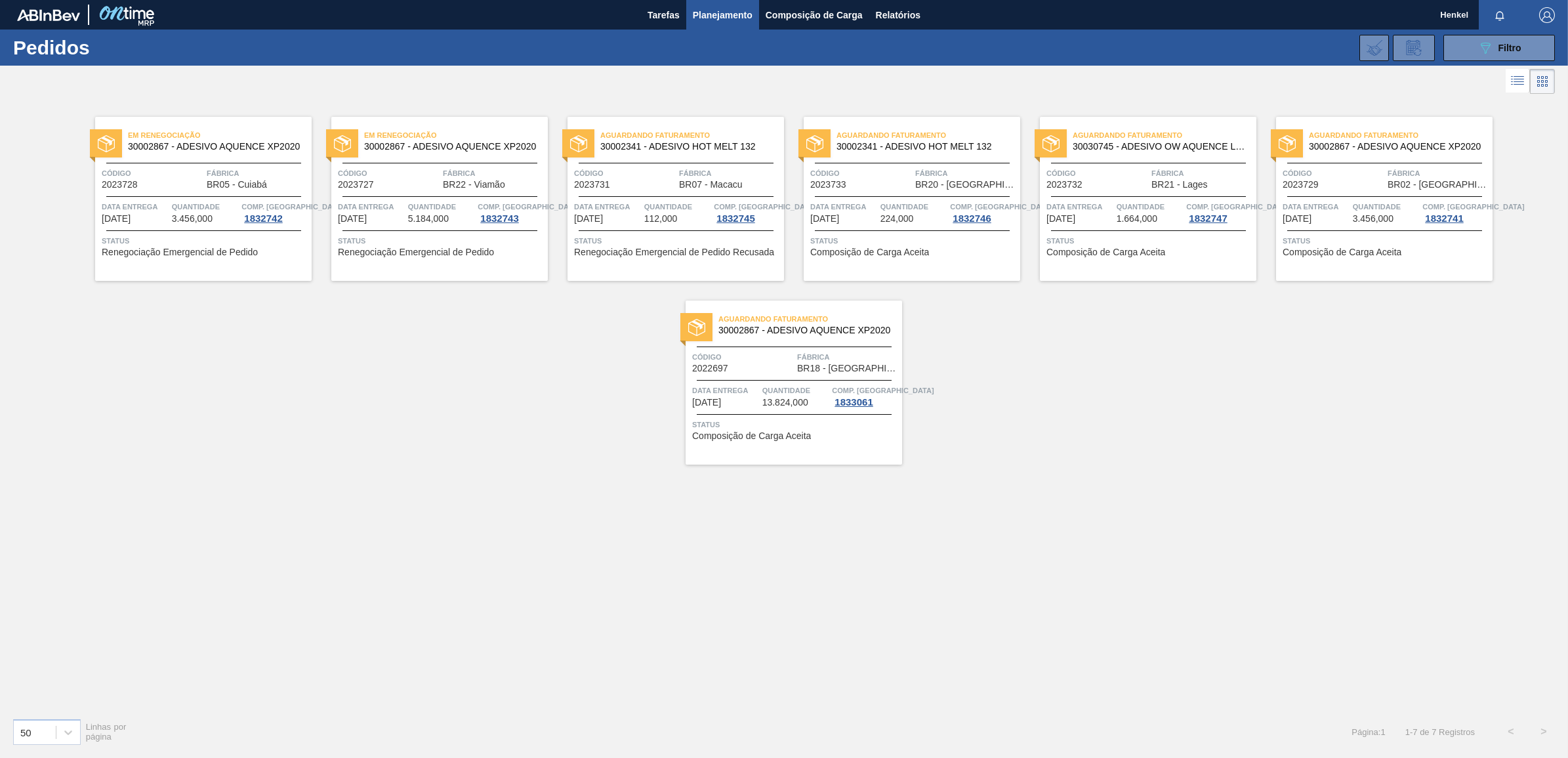
click at [1396, 199] on div "Aguardando Faturamento 30002867 - ADESIVO AQUENCE XP2020 Código 2023729 Fábrica…" at bounding box center [1384, 199] width 217 height 164
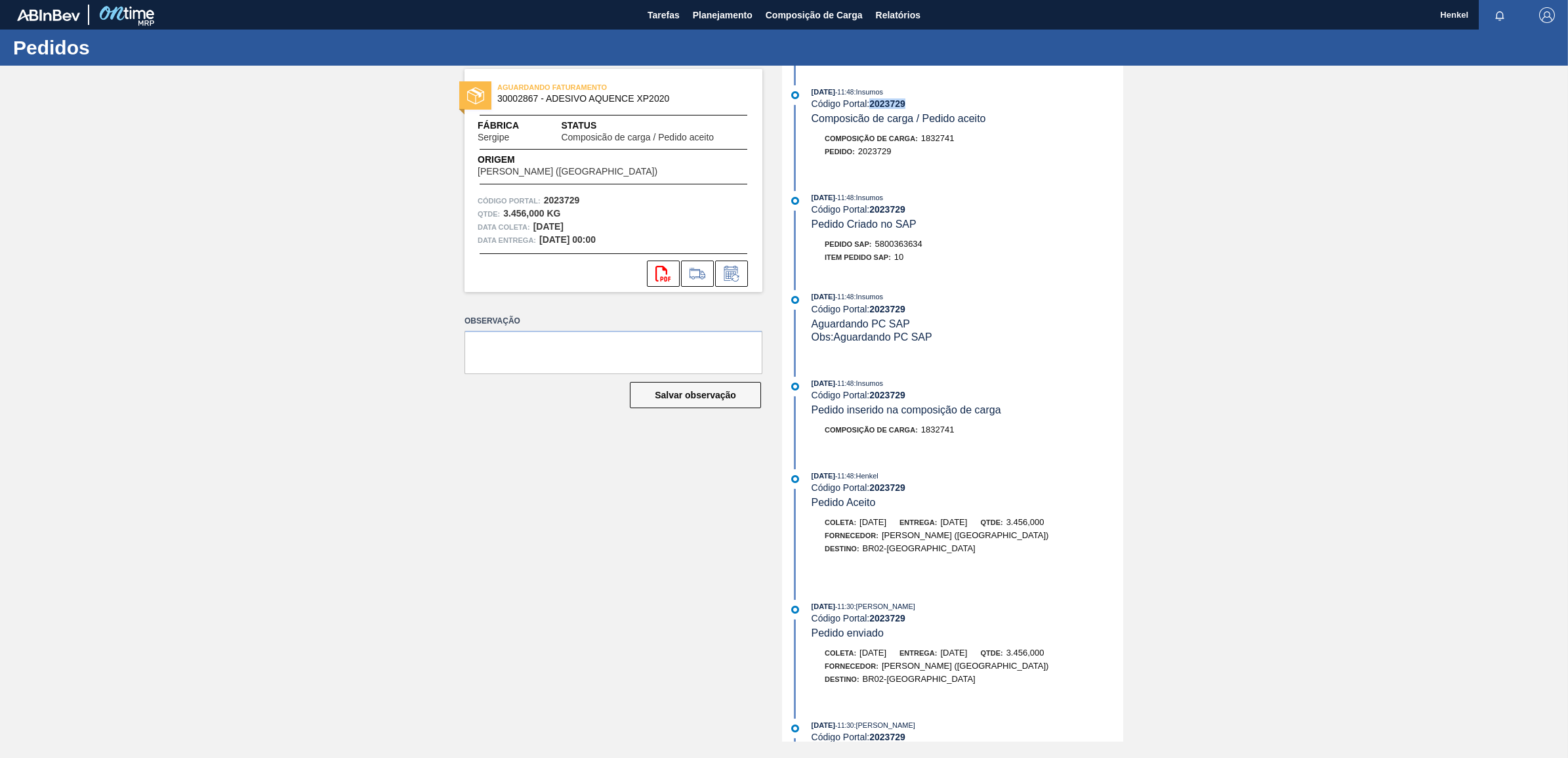
drag, startPoint x: 873, startPoint y: 102, endPoint x: 917, endPoint y: 103, distance: 44.0
click at [917, 103] on div "Código Portal: 2023729" at bounding box center [968, 104] width 312 height 11
copy strong "2023729"
drag, startPoint x: 877, startPoint y: 246, endPoint x: 960, endPoint y: 248, distance: 83.0
click at [960, 248] on div "Pedido SAP: 5800363634" at bounding box center [968, 244] width 312 height 13
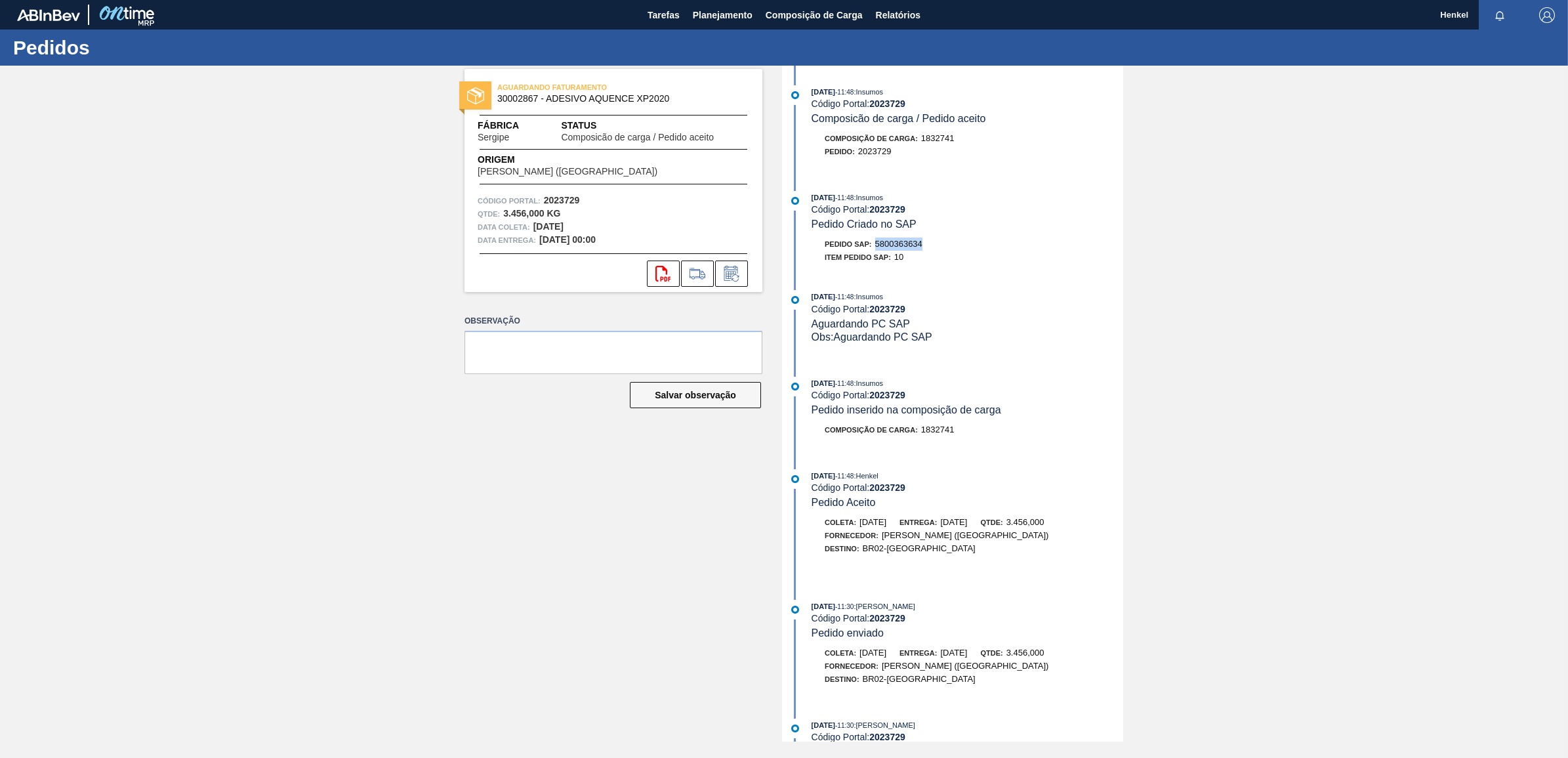
copy span "5800363634"
click at [735, 276] on icon at bounding box center [731, 274] width 21 height 16
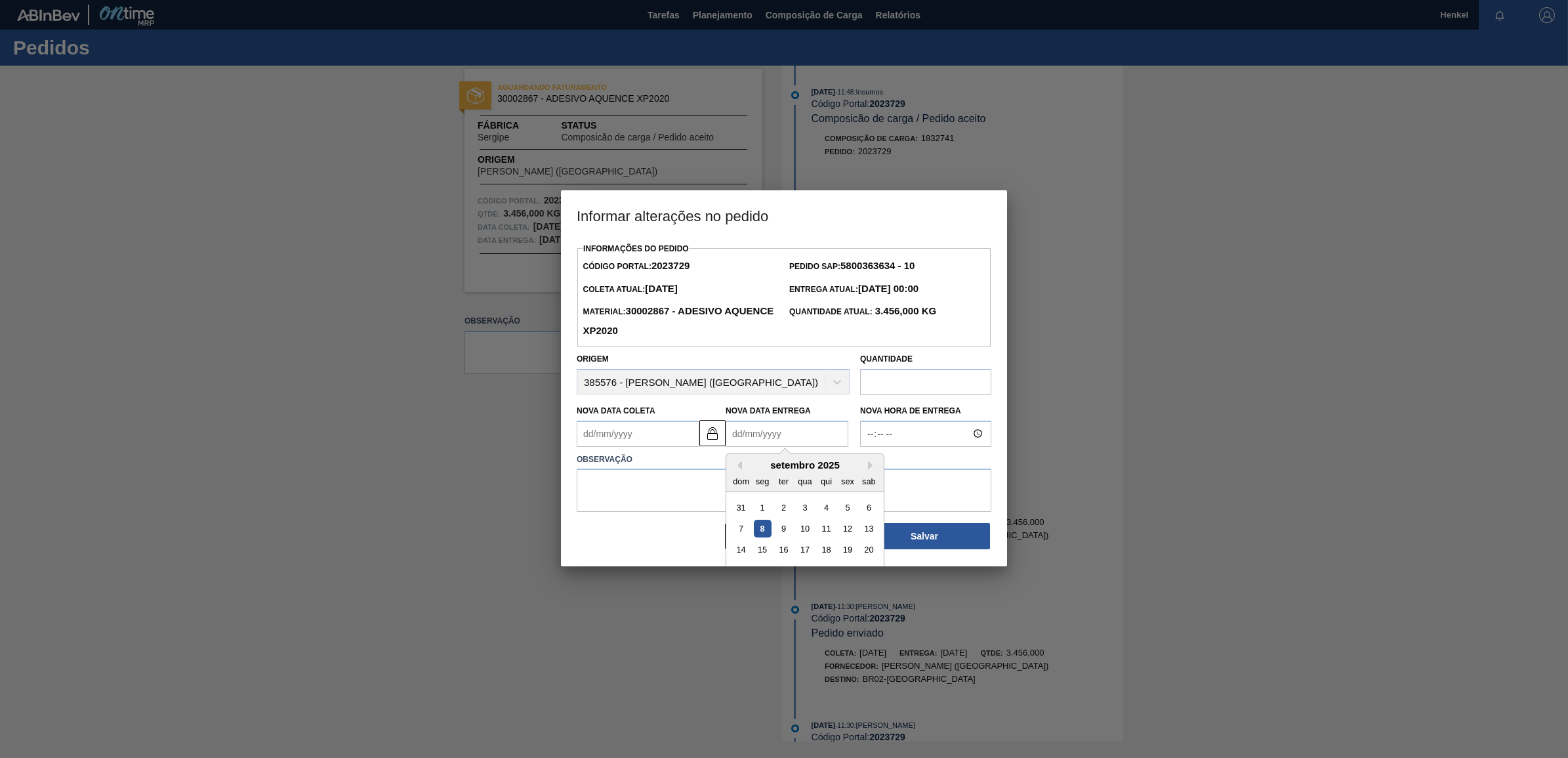
click at [792, 434] on Entrega2023729 "Nova Data Entrega" at bounding box center [786, 434] width 122 height 26
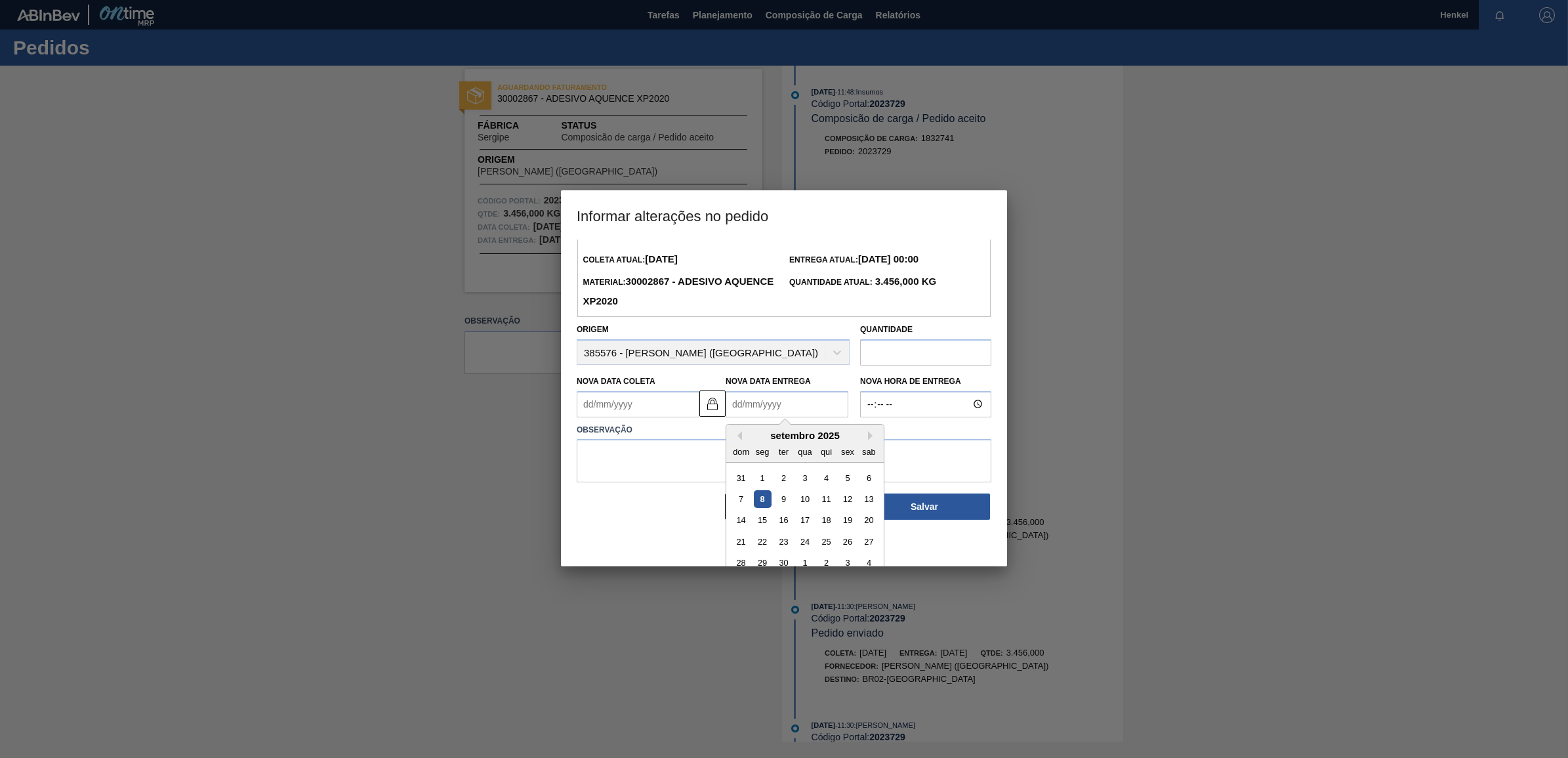
scroll to position [44, 0]
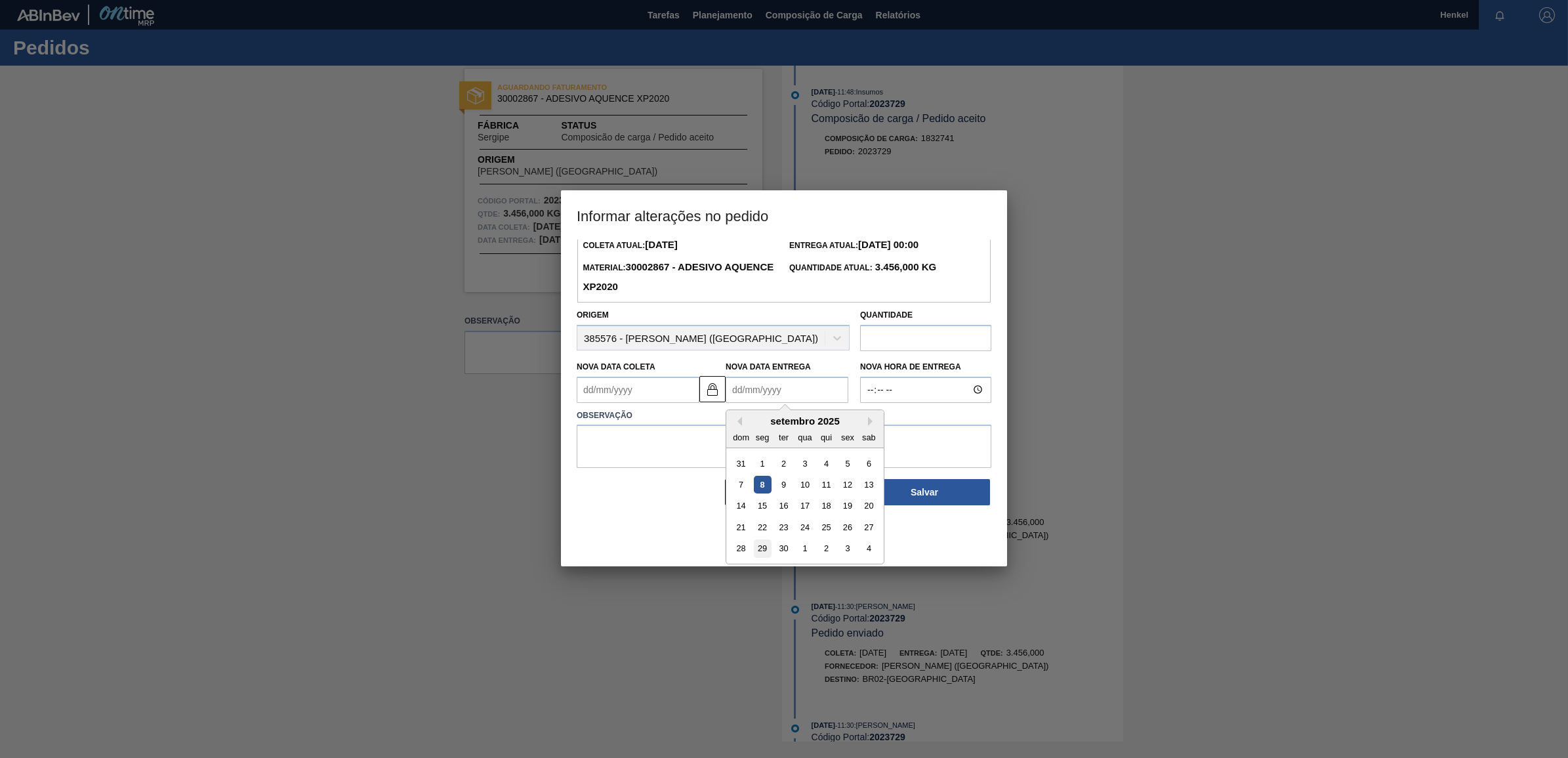
click at [759, 550] on div "29" at bounding box center [762, 549] width 17 height 17
type Coleta2023729 "[DATE]"
type Entrega2023729 "[DATE]"
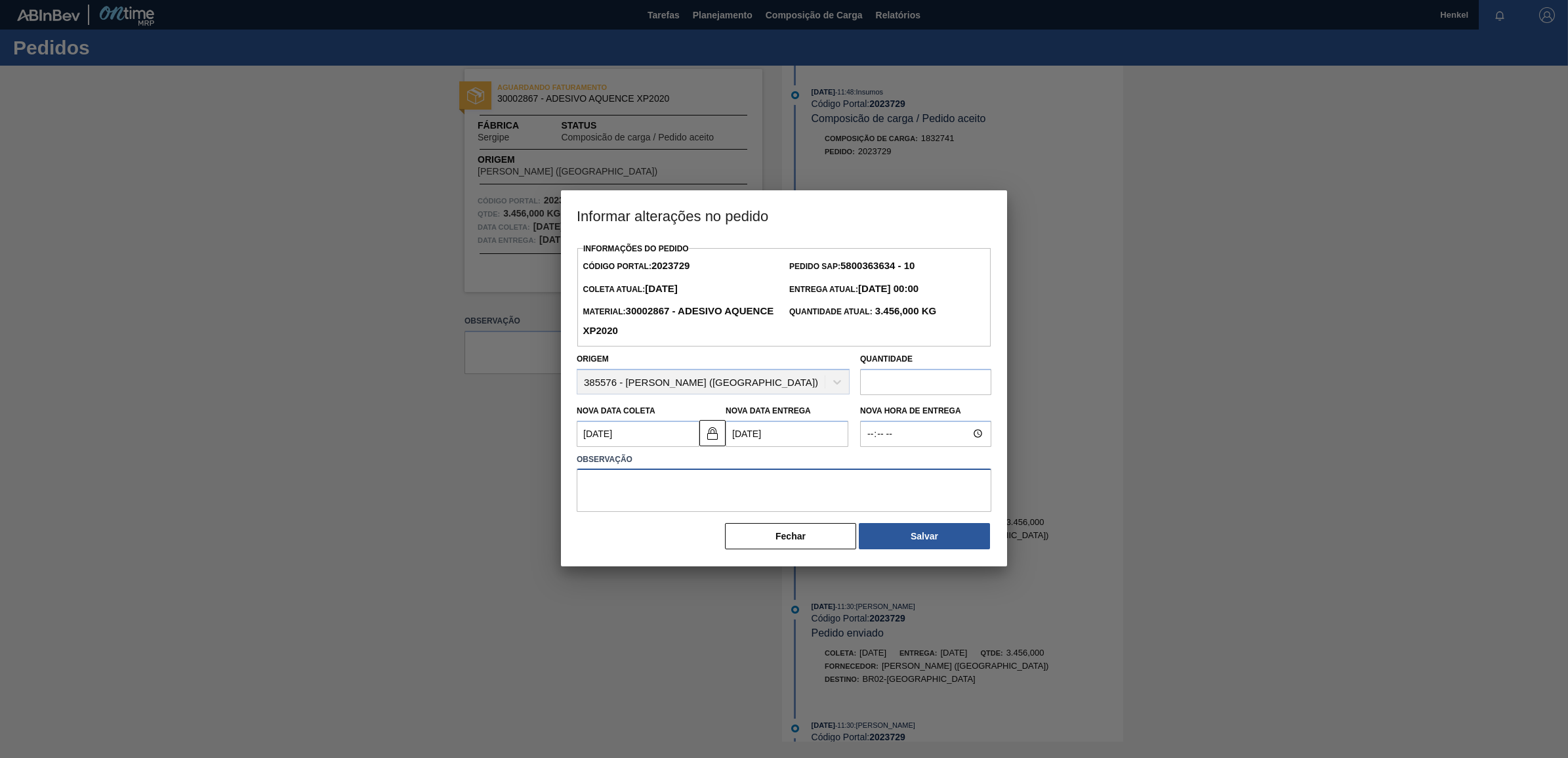
click at [676, 484] on textarea at bounding box center [784, 490] width 415 height 43
type textarea "Fora do Lead time"
click at [935, 540] on button "Salvar" at bounding box center [924, 536] width 131 height 26
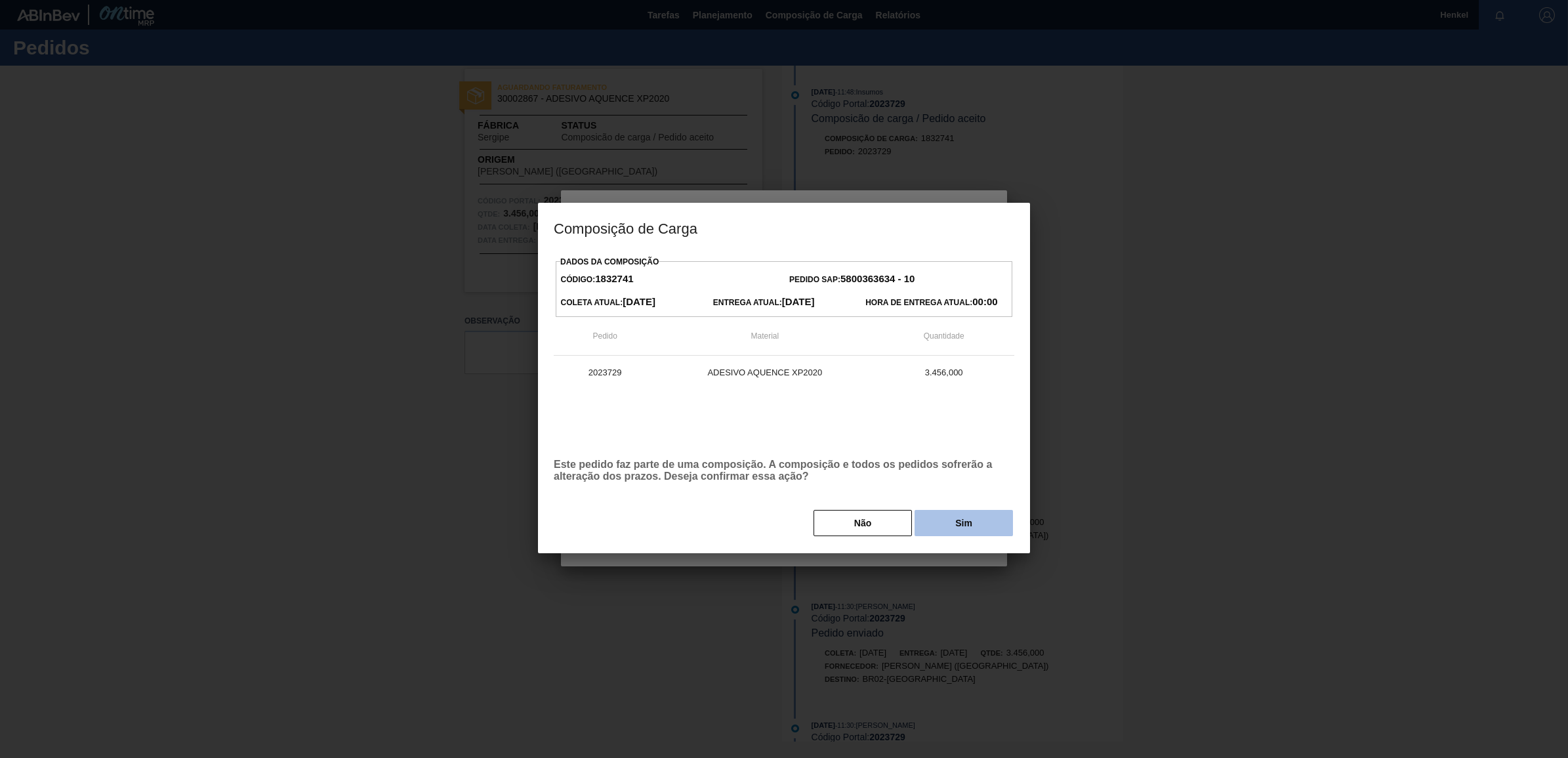
click at [948, 520] on button "Sim" at bounding box center [964, 523] width 98 height 26
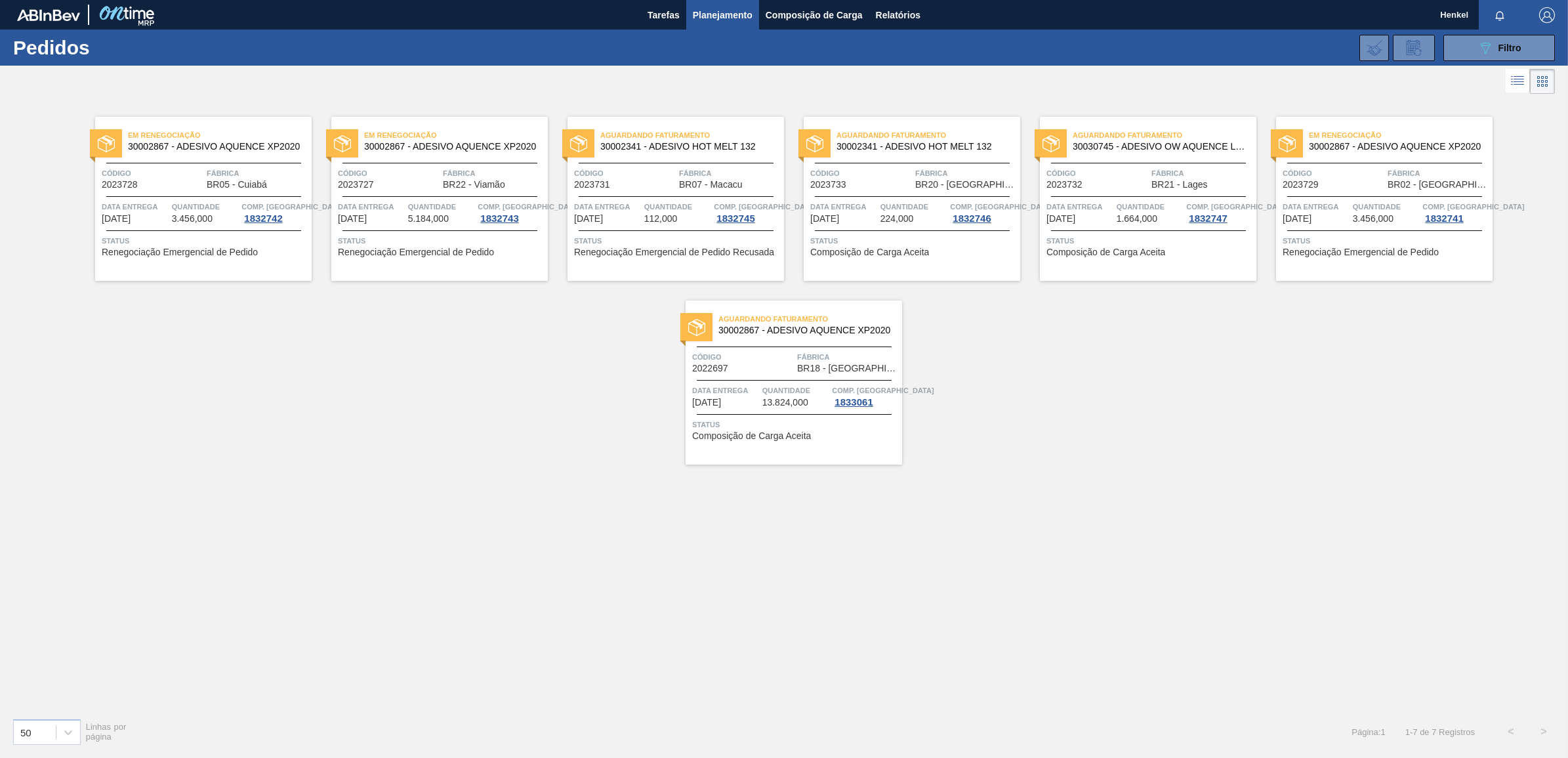
click at [758, 392] on span "Data entrega" at bounding box center [725, 391] width 67 height 13
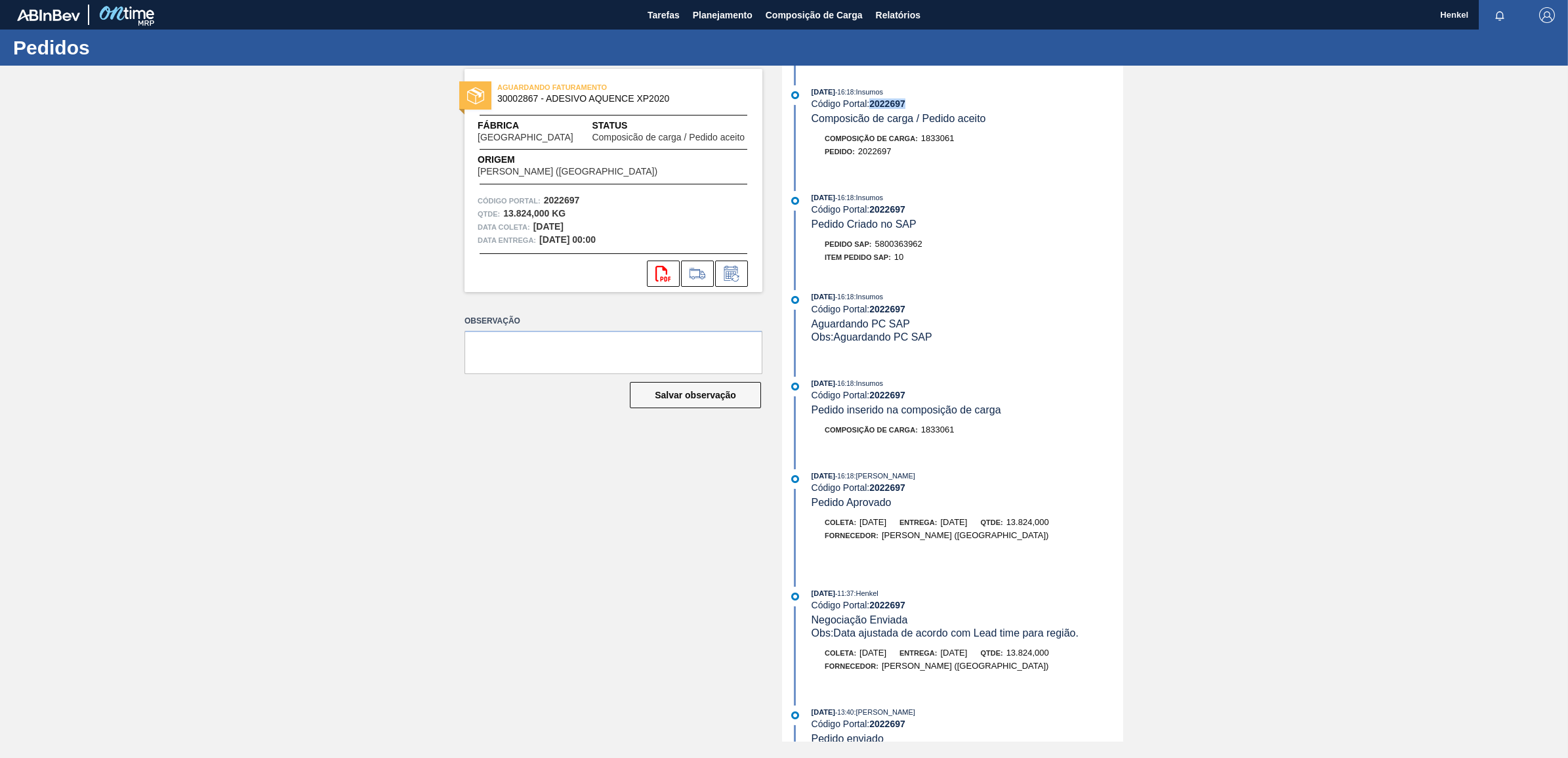
drag, startPoint x: 871, startPoint y: 109, endPoint x: 953, endPoint y: 106, distance: 82.1
click at [953, 106] on div "Código Portal: 2022697" at bounding box center [968, 104] width 312 height 11
copy strong "2022697"
drag, startPoint x: 875, startPoint y: 247, endPoint x: 929, endPoint y: 244, distance: 54.1
click at [929, 244] on div "Pedido SAP: 5800363962" at bounding box center [968, 244] width 312 height 13
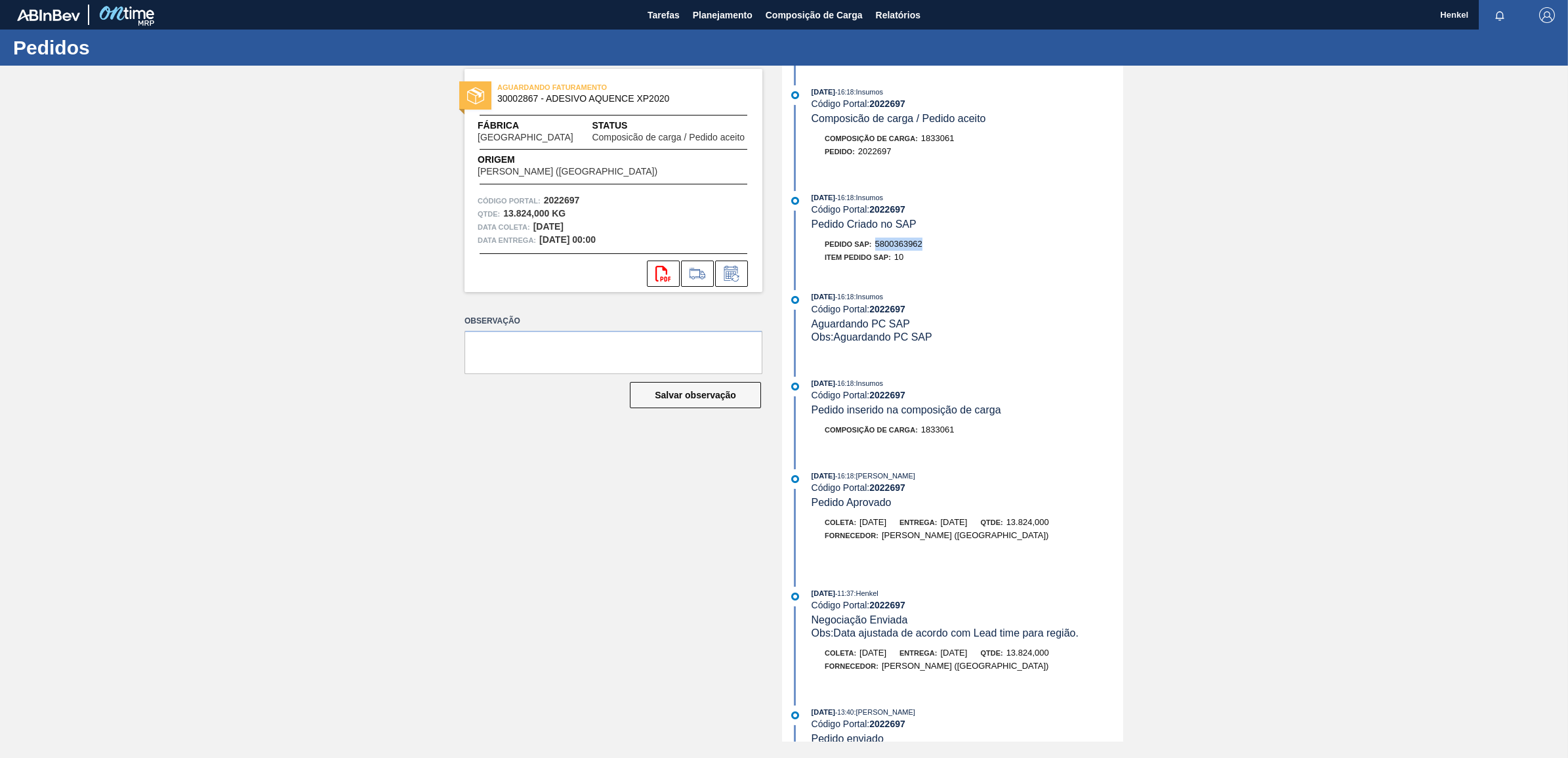
copy span "5800363962"
click at [732, 273] on icon at bounding box center [731, 274] width 21 height 16
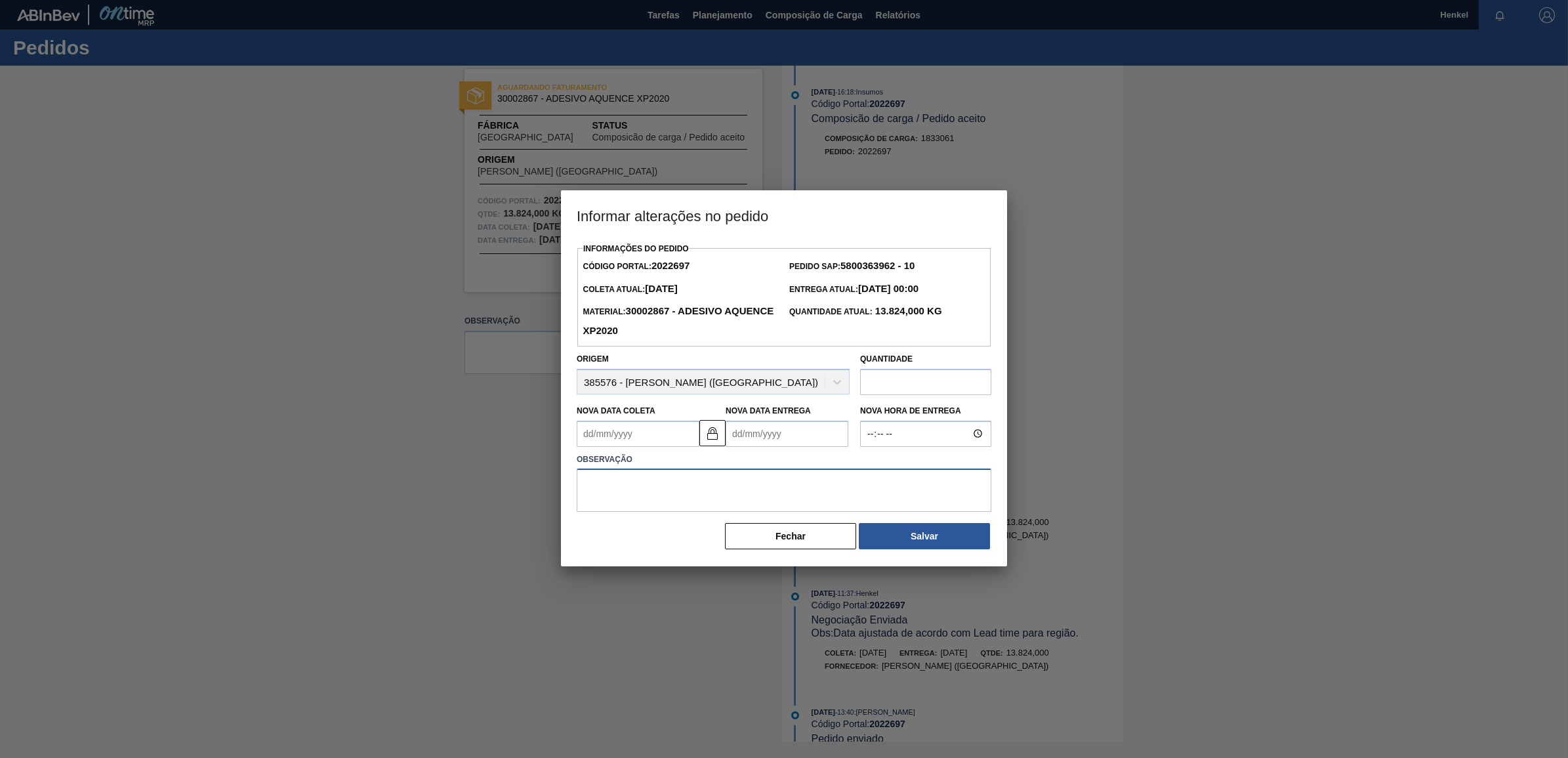
click at [621, 477] on textarea at bounding box center [784, 490] width 415 height 43
type textarea "Entrega dia 26/09"
click at [773, 435] on Entrega2022697 "Nova Data Entrega" at bounding box center [786, 434] width 122 height 26
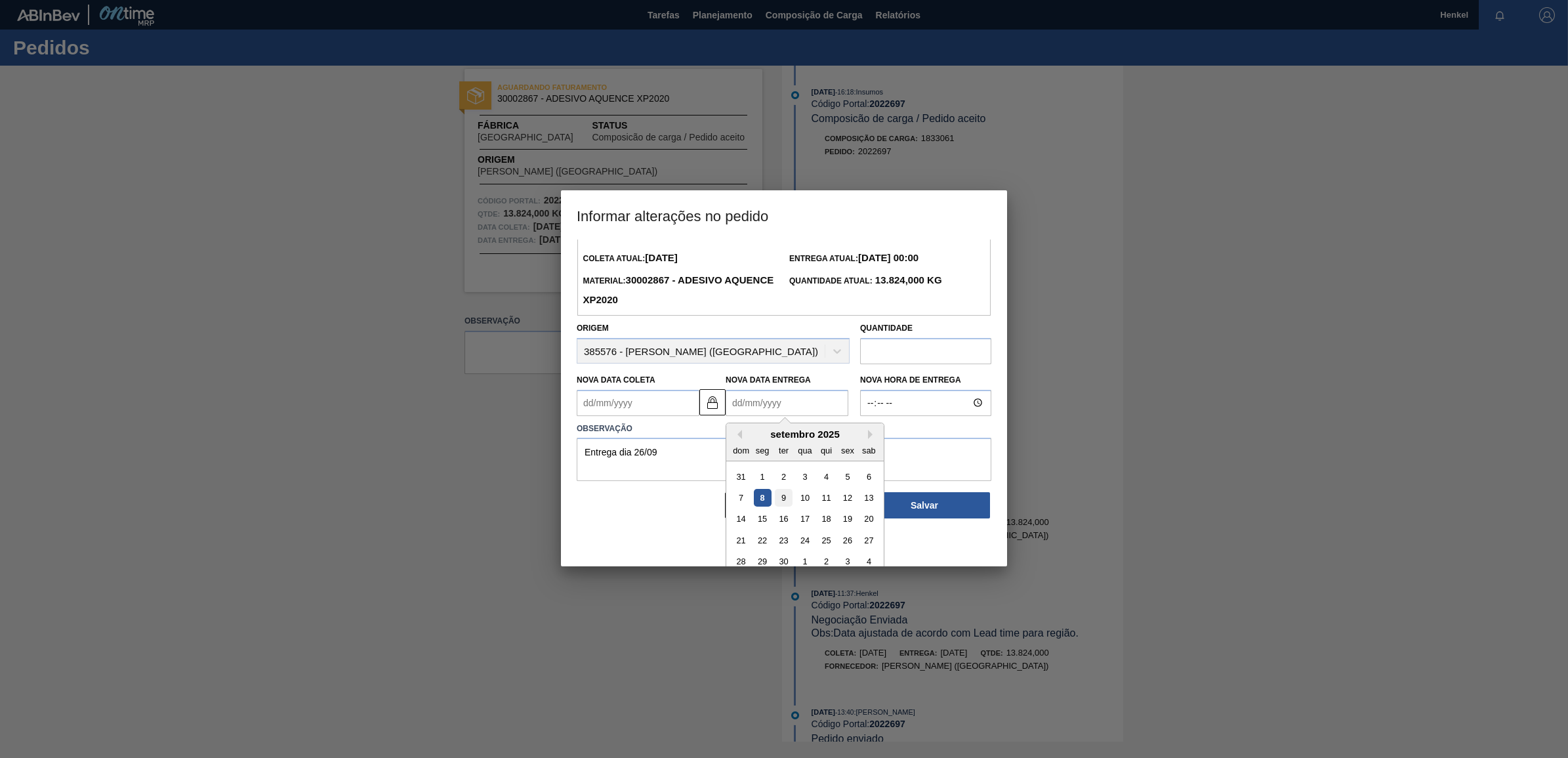
scroll to position [44, 0]
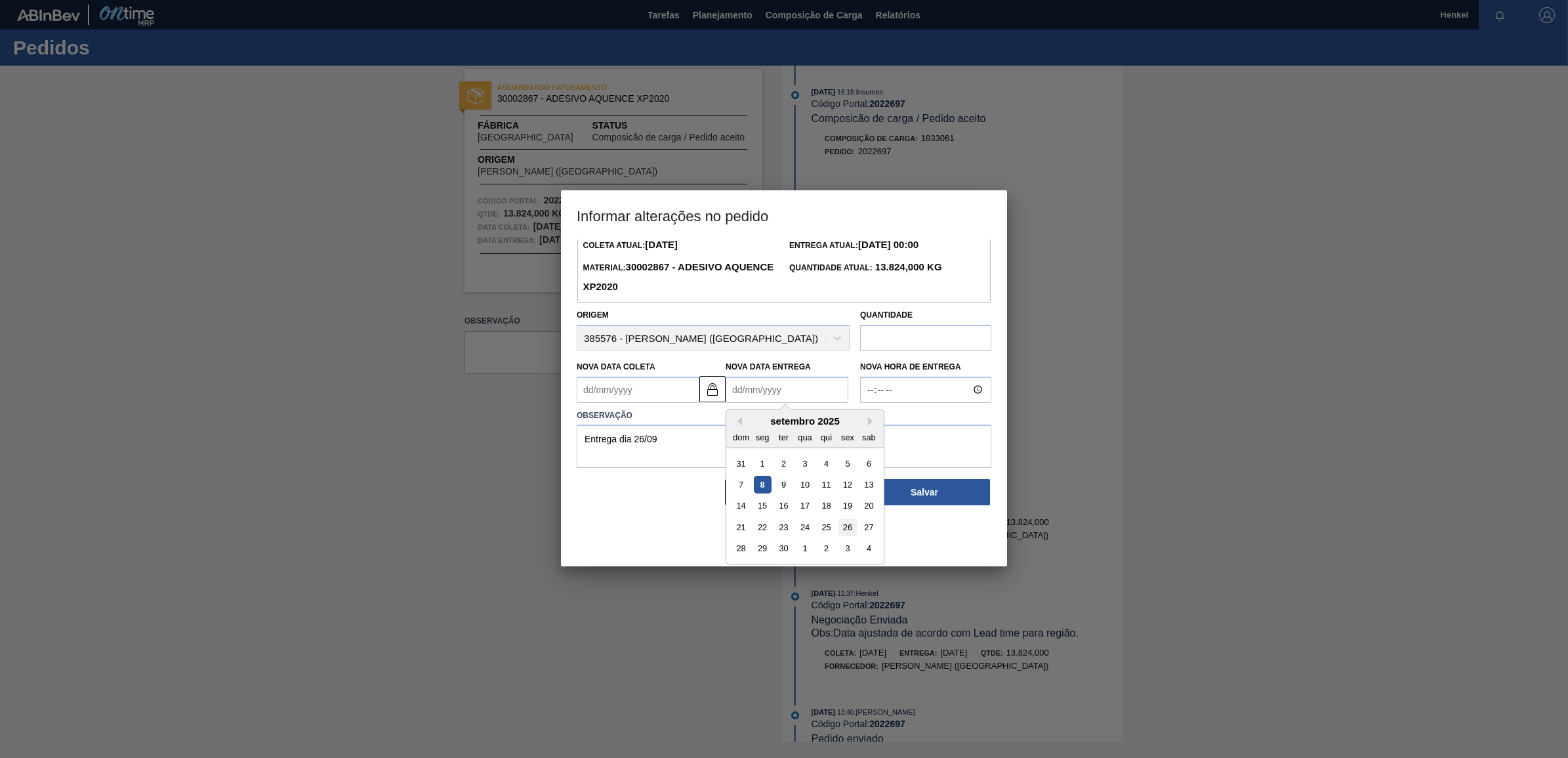
click at [847, 532] on div "26" at bounding box center [847, 527] width 17 height 17
type Coleta2022697 "[DATE]"
type Entrega2022697 "[DATE]"
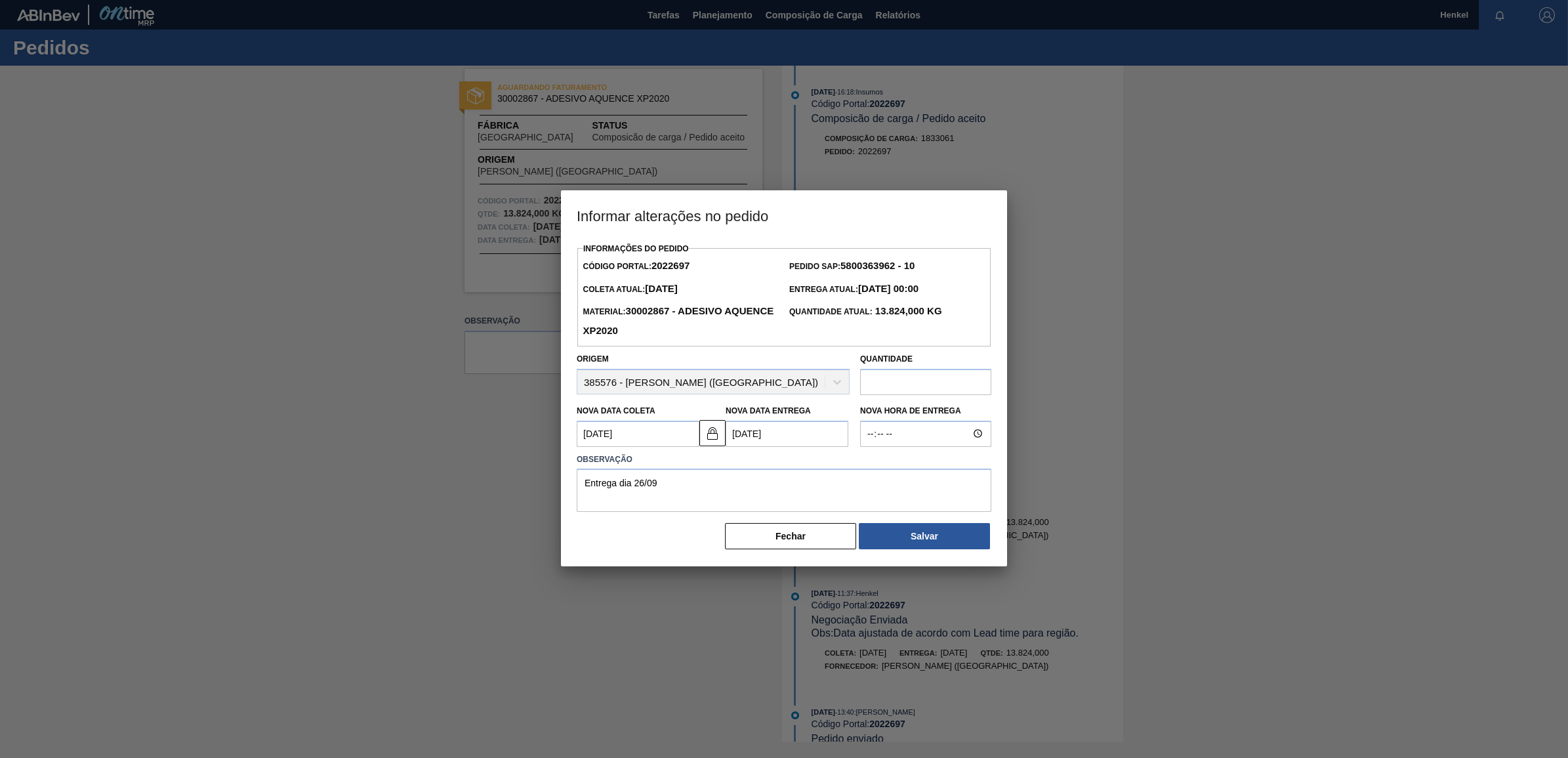
scroll to position [0, 0]
click at [808, 540] on button "Fechar" at bounding box center [790, 536] width 131 height 26
